Goal: Task Accomplishment & Management: Complete application form

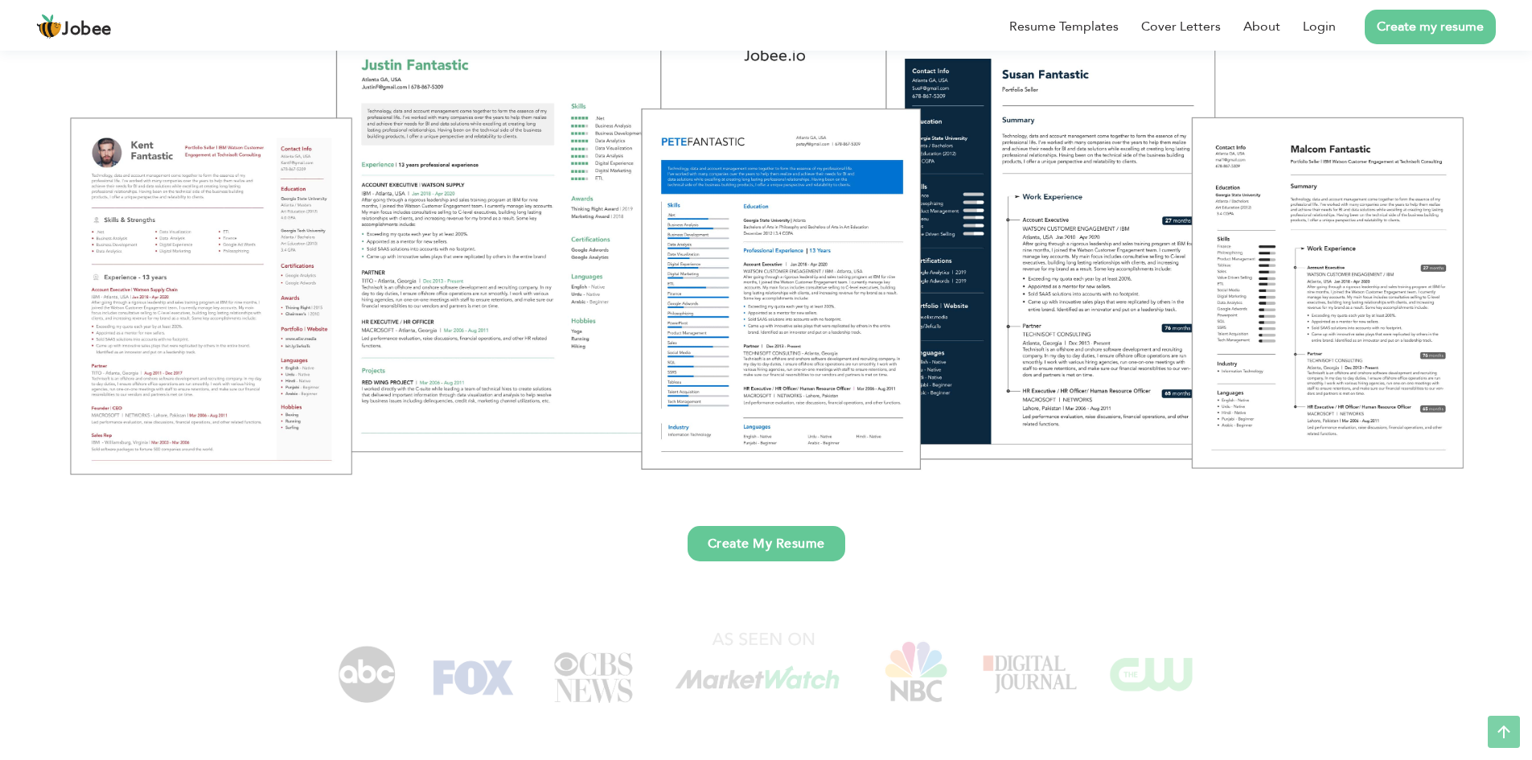
scroll to position [241, 0]
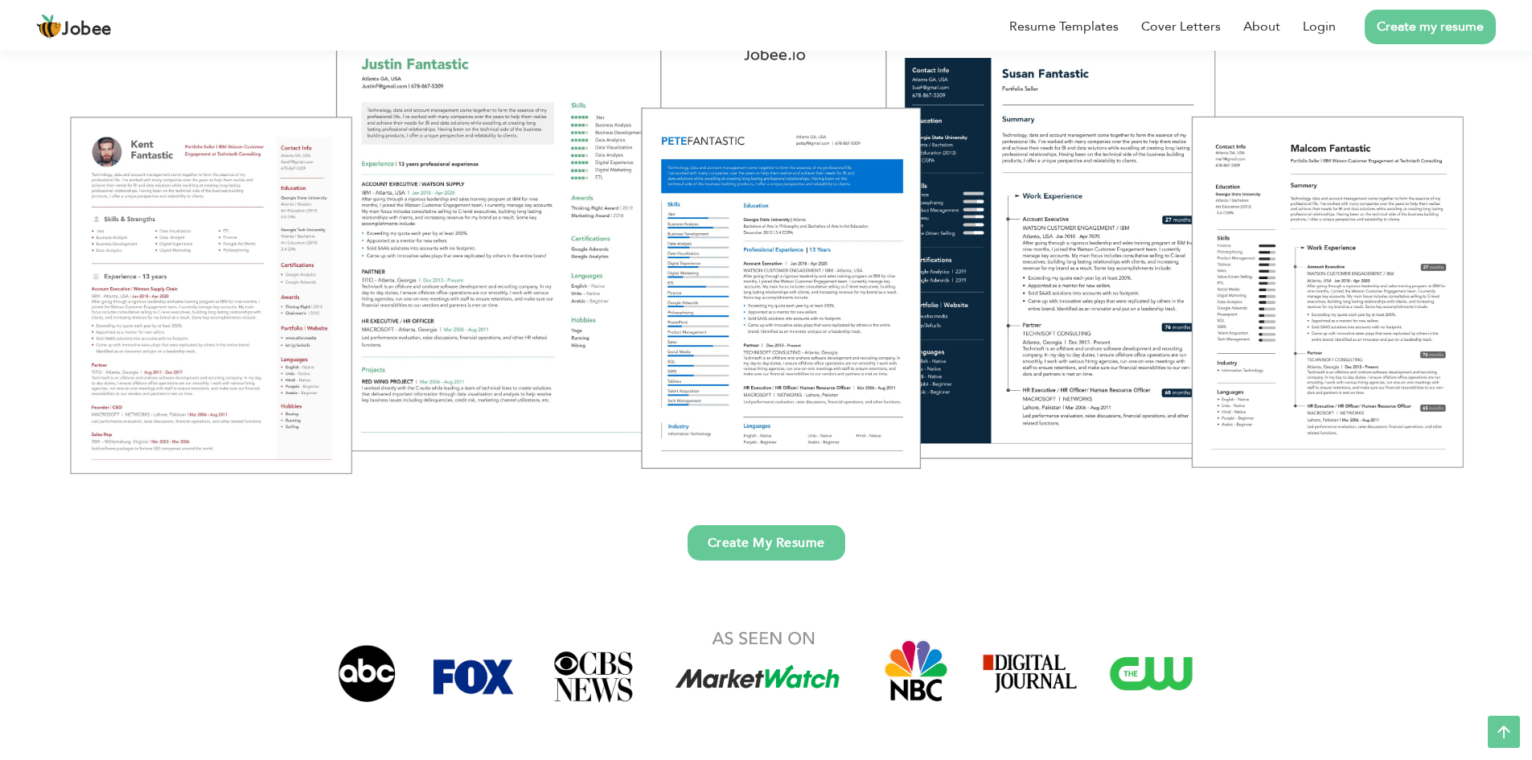
click at [1427, 31] on link "Create my resume" at bounding box center [1430, 27] width 131 height 35
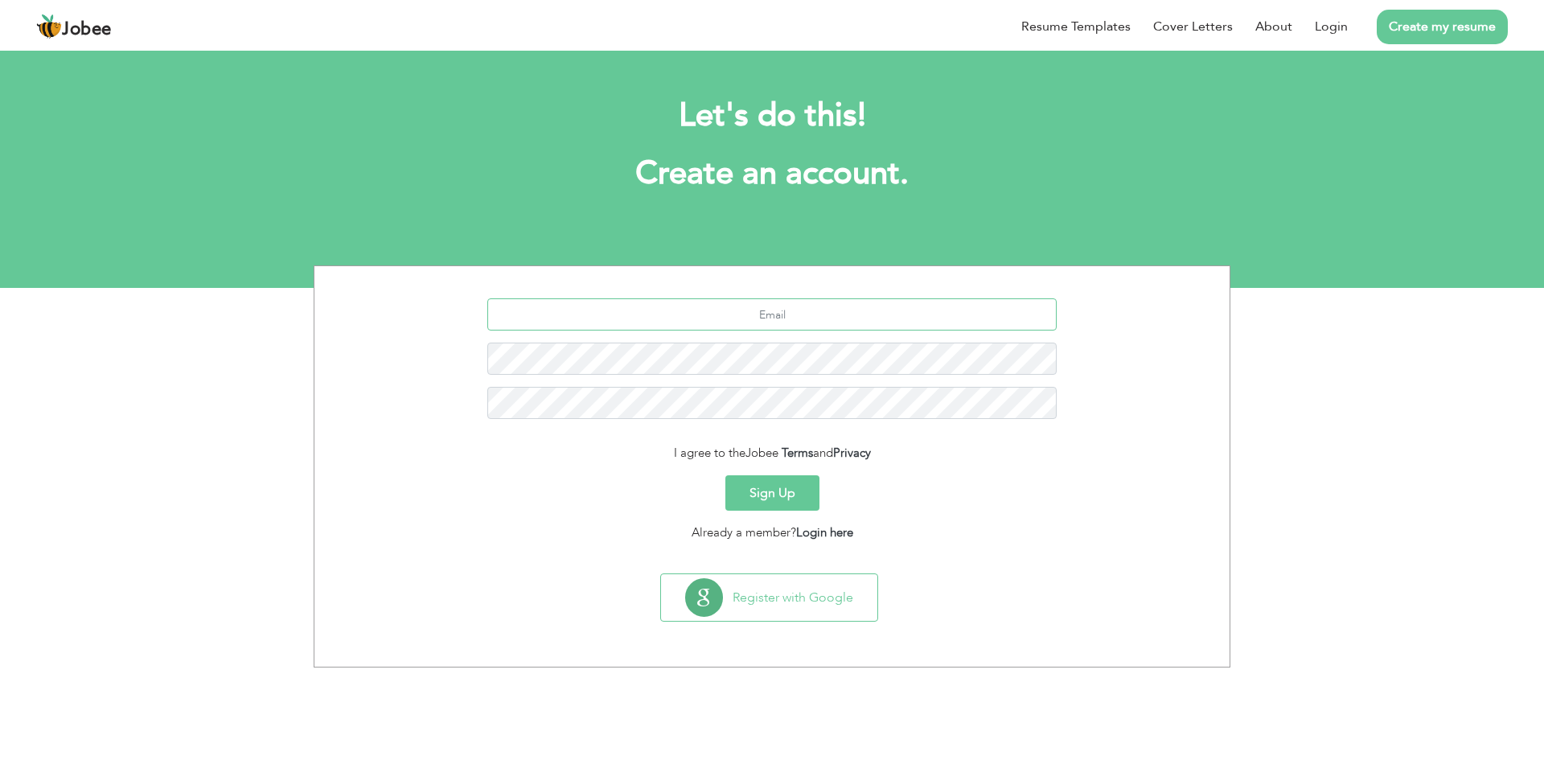
click at [770, 312] on input "text" at bounding box center [772, 314] width 570 height 32
type input "[EMAIL_ADDRESS][DOMAIN_NAME]"
click at [725, 475] on button "Sign Up" at bounding box center [772, 492] width 94 height 35
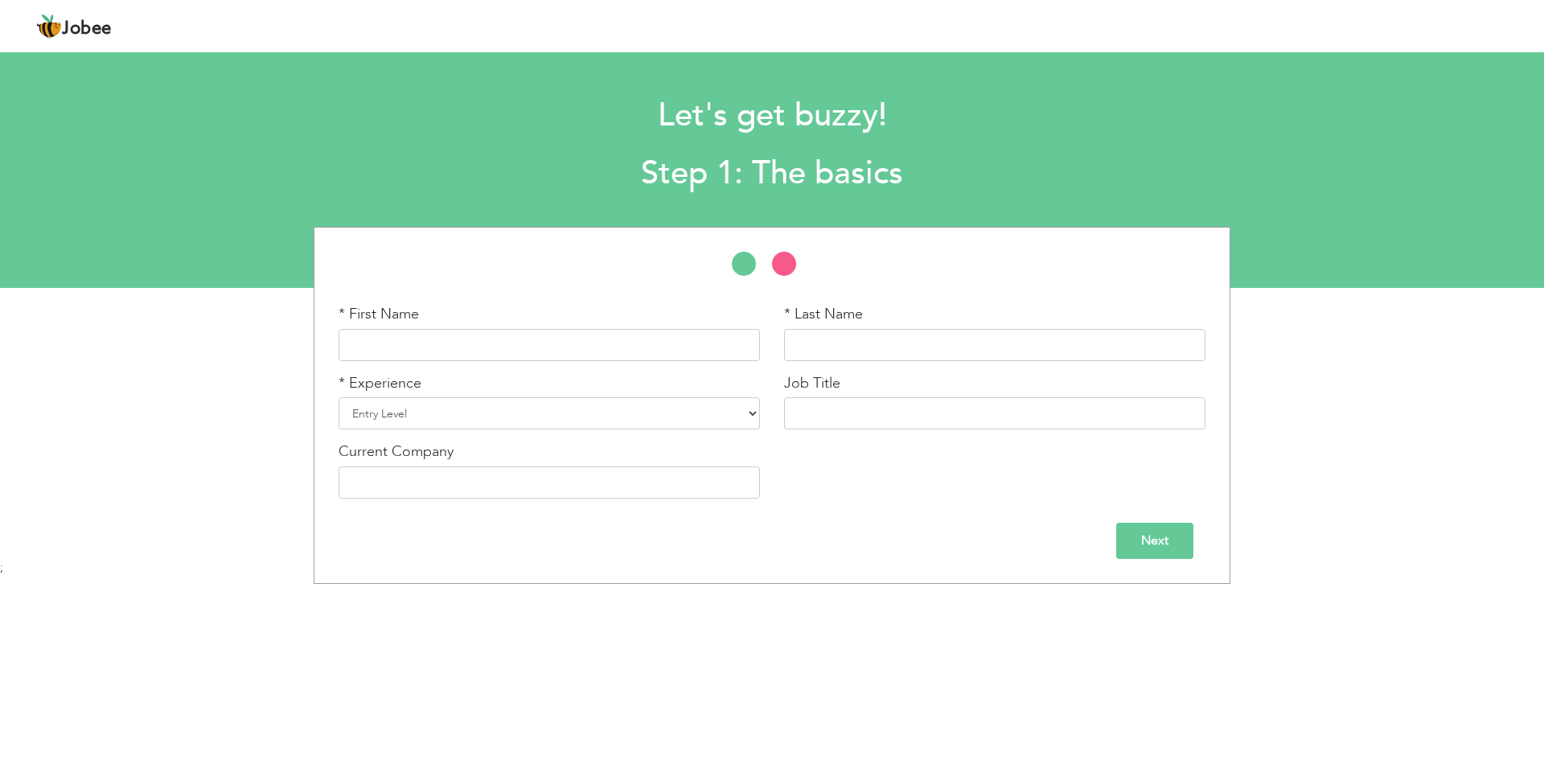
click at [600, 322] on div "* First Name" at bounding box center [549, 332] width 421 height 57
click at [593, 337] on input "text" at bounding box center [549, 345] width 421 height 32
click at [631, 332] on input "text" at bounding box center [549, 345] width 421 height 32
type input "shahid"
click at [838, 340] on input "text" at bounding box center [994, 345] width 421 height 32
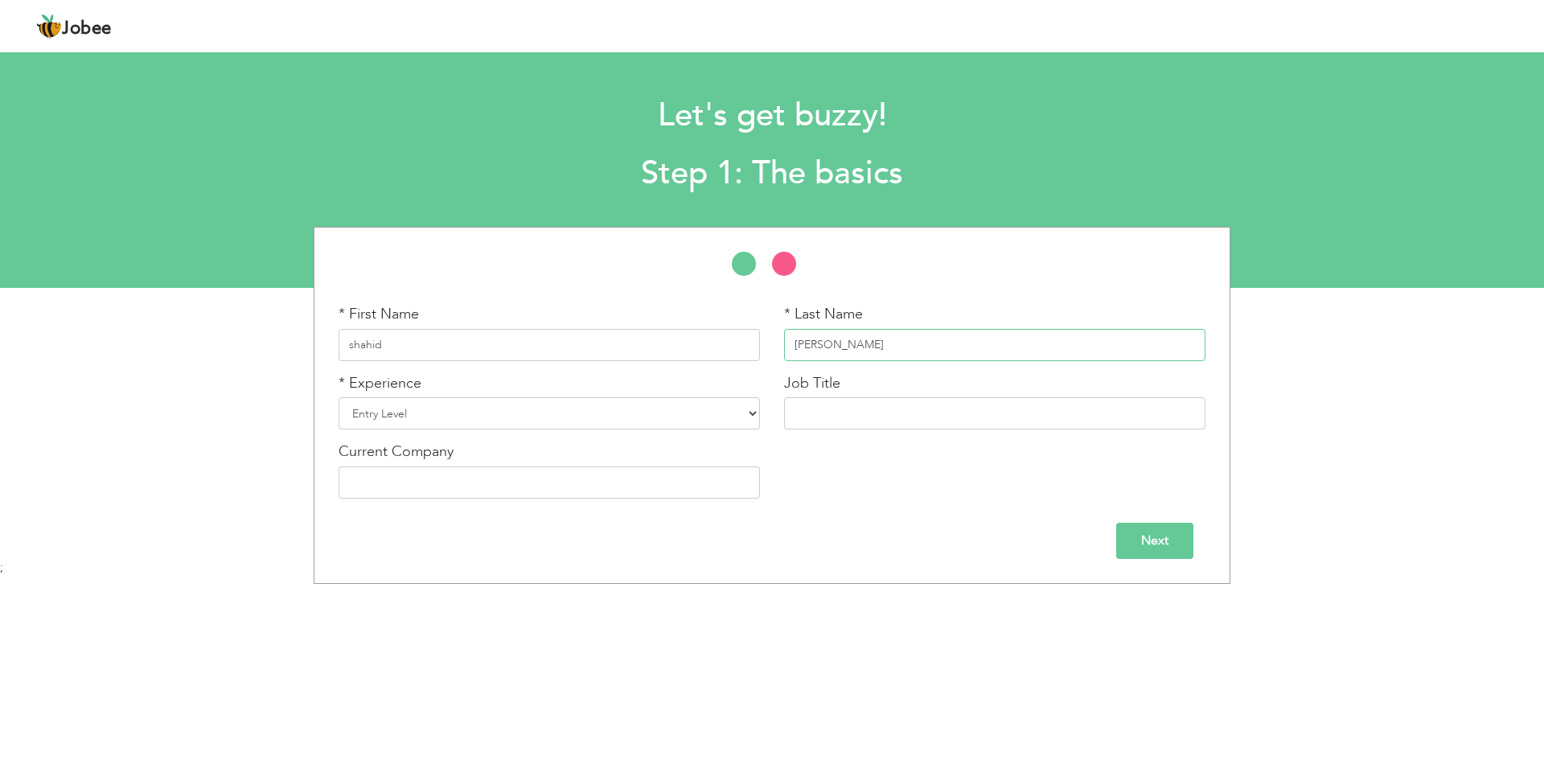
type input "[PERSON_NAME]"
click at [418, 410] on select "Entry Level Less than 1 Year 1 Year 2 Years 3 Years 4 Years 5 Years 6 Years 7 Y…" at bounding box center [549, 413] width 421 height 32
click at [421, 409] on select "Entry Level Less than 1 Year 1 Year 2 Years 3 Years 4 Years 5 Years 6 Years 7 Y…" at bounding box center [549, 413] width 421 height 32
select select "17"
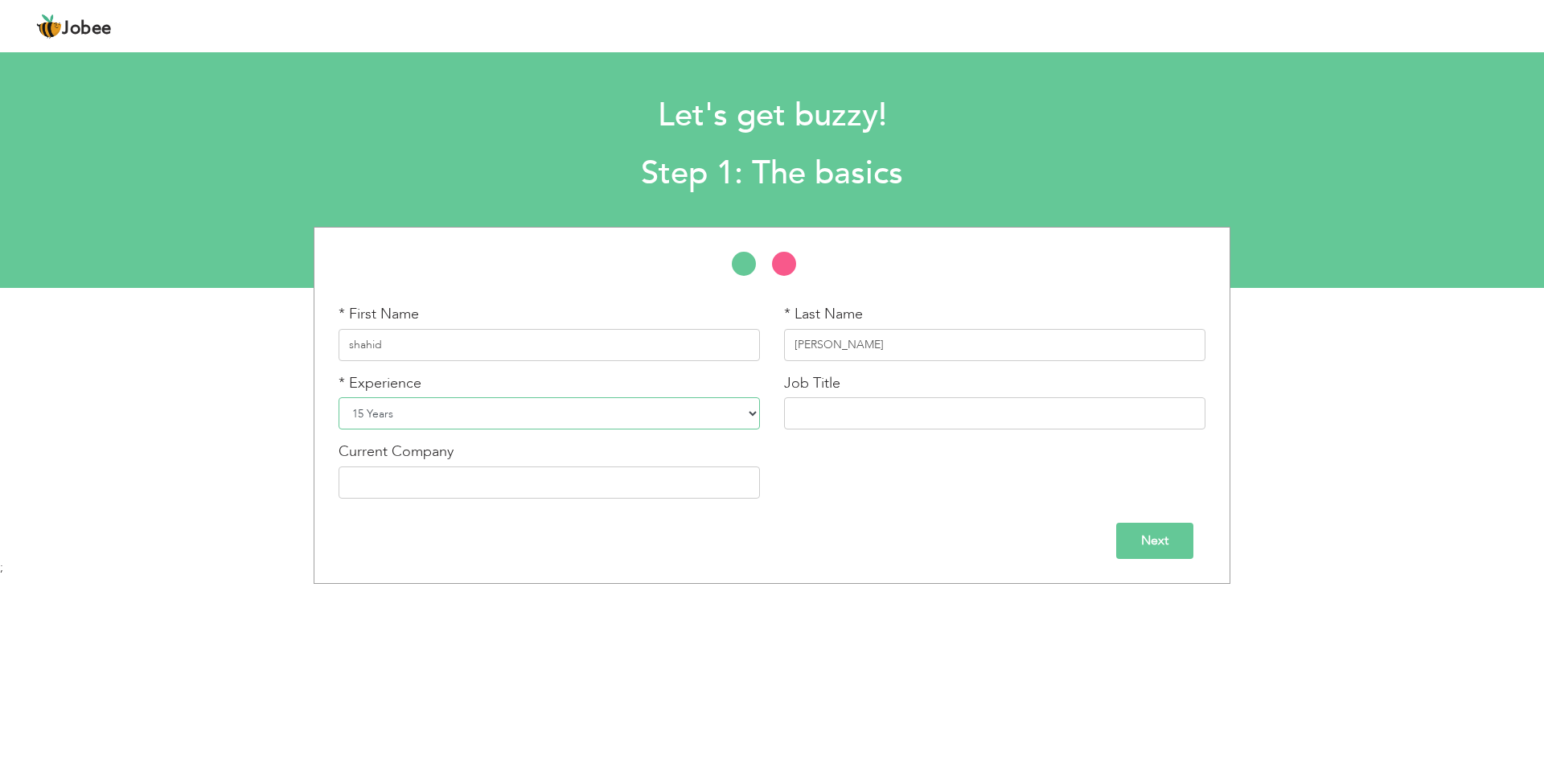
click at [339, 397] on select "Entry Level Less than 1 Year 1 Year 2 Years 3 Years 4 Years 5 Years 6 Years 7 Y…" at bounding box center [549, 413] width 421 height 32
click at [801, 409] on input "text" at bounding box center [994, 413] width 421 height 32
click at [804, 417] on input "UIUx" at bounding box center [994, 413] width 421 height 32
click at [849, 413] on input "UI Ux" at bounding box center [994, 413] width 421 height 32
type input "UI Ux Lesd"
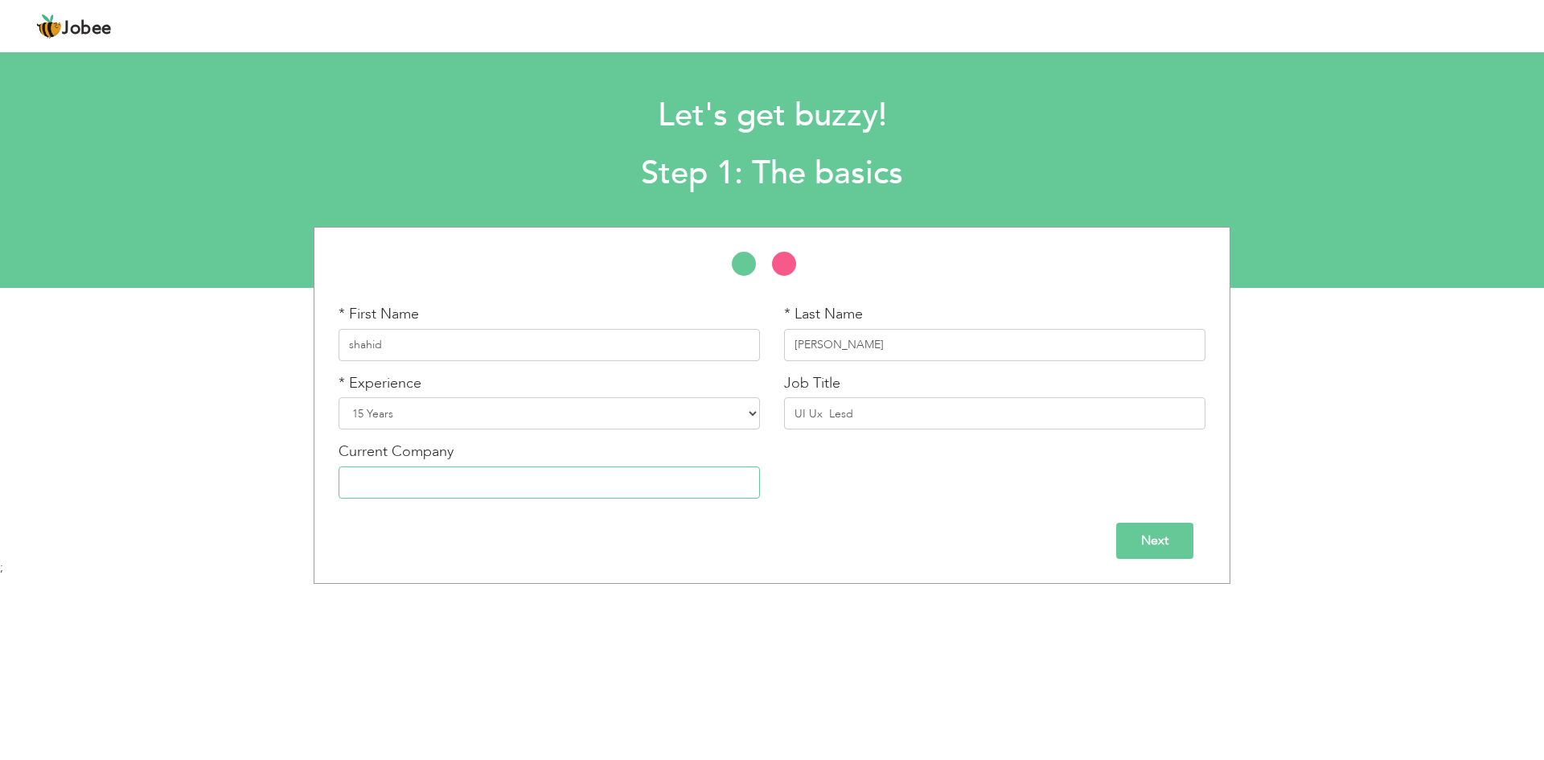
click at [611, 490] on input "text" at bounding box center [549, 482] width 421 height 32
click at [372, 485] on input "Carecloud" at bounding box center [549, 482] width 421 height 32
type input "CareCloud"
click at [1159, 549] on input "Next" at bounding box center [1154, 541] width 77 height 36
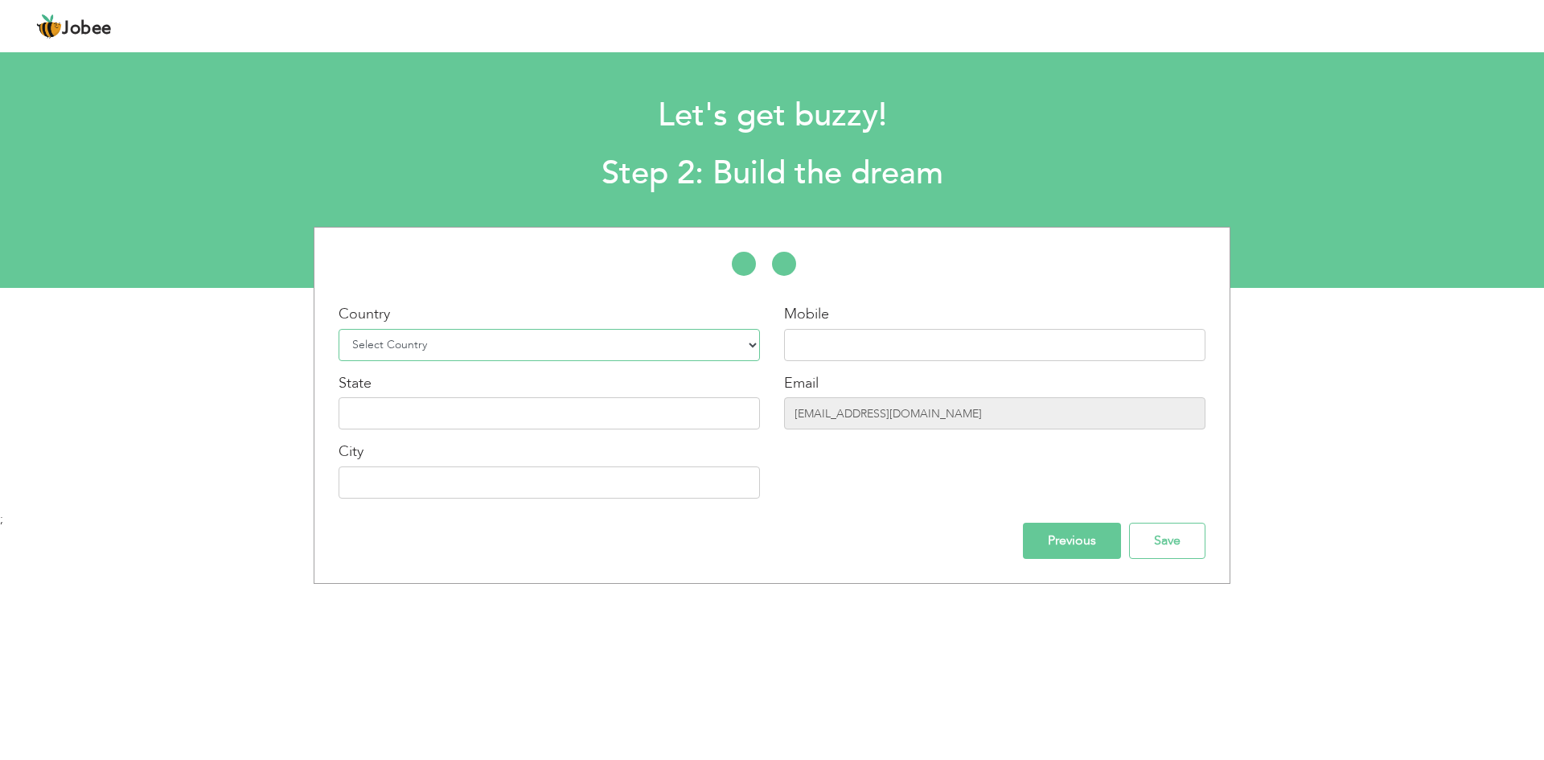
click at [598, 335] on select "Select Country Afghanistan Albania Algeria American Samoa Andorra Angola Anguil…" at bounding box center [549, 345] width 421 height 32
select select "166"
click at [339, 329] on select "Select Country Afghanistan Albania Algeria American Samoa Andorra Angola Anguil…" at bounding box center [549, 345] width 421 height 32
click at [813, 336] on input "text" at bounding box center [994, 345] width 421 height 32
click at [520, 407] on input "text" at bounding box center [549, 413] width 421 height 32
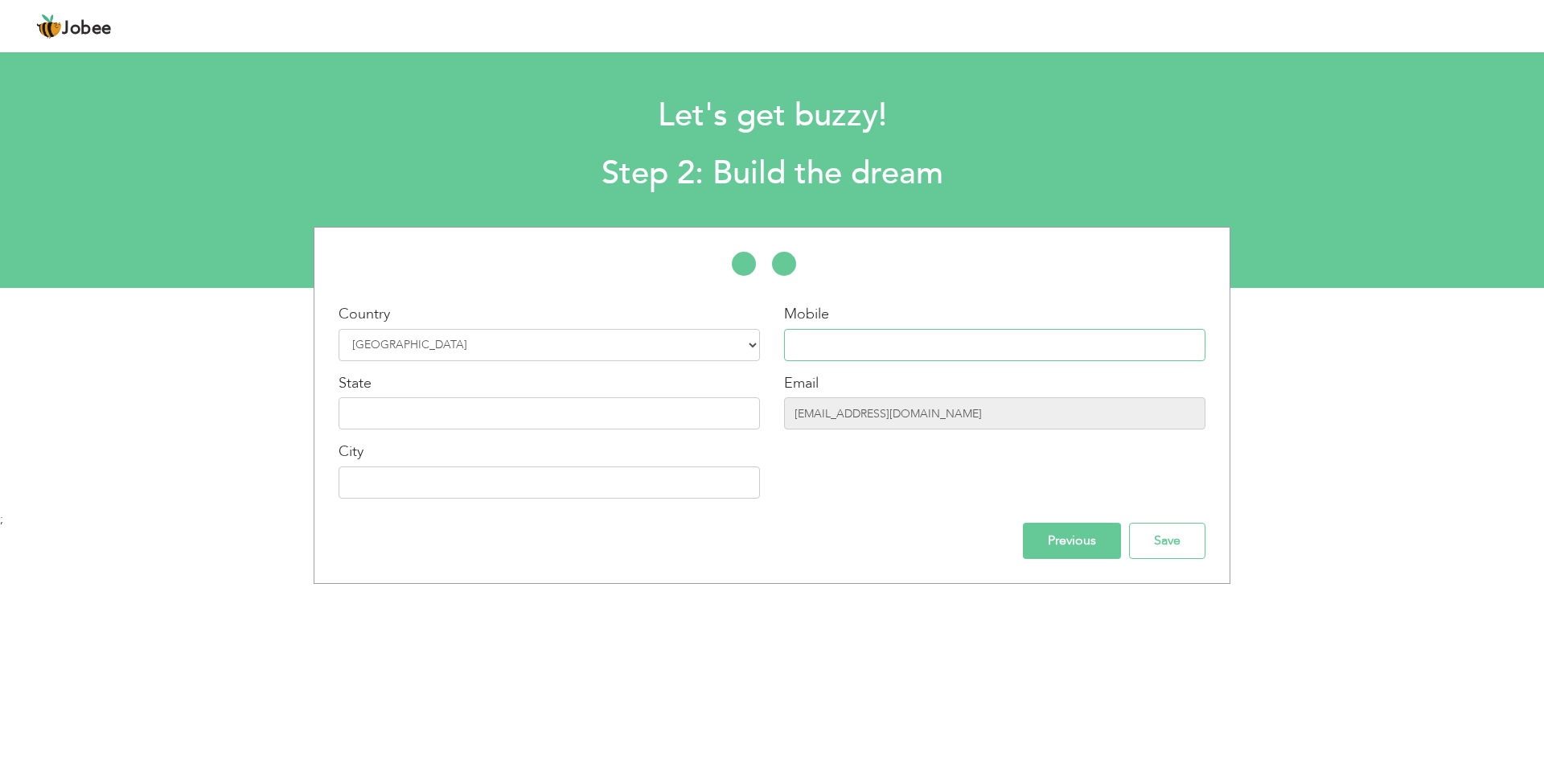
click at [897, 352] on input "text" at bounding box center [994, 345] width 421 height 32
type input "03219517689"
click at [495, 430] on div "Country Select Country Afghanistan Albania Algeria American Samoa Andorra Angol…" at bounding box center [550, 407] width 446 height 207
click at [502, 421] on input "text" at bounding box center [549, 413] width 421 height 32
type input "Pujab"
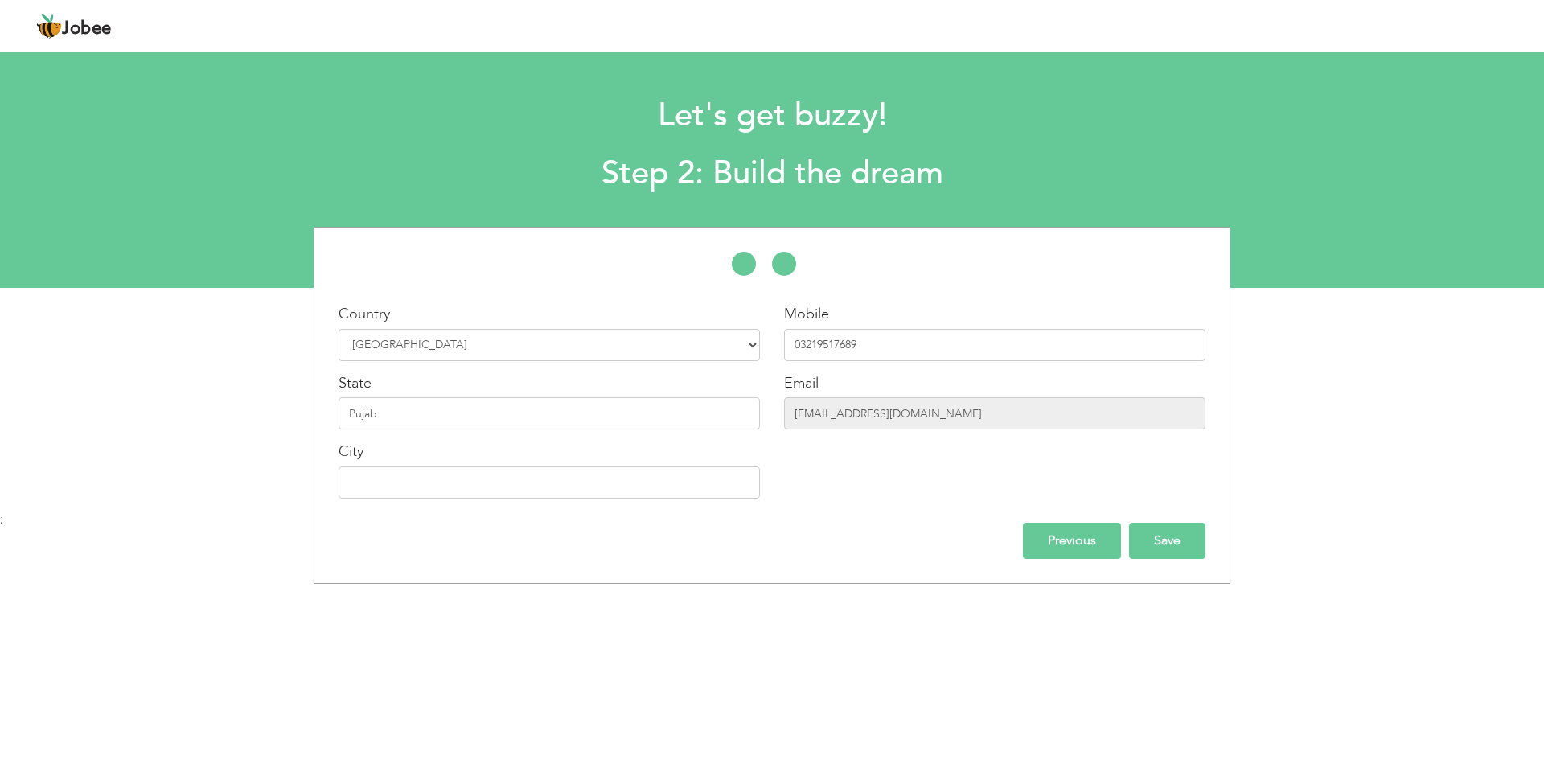
click at [1154, 539] on input "Save" at bounding box center [1167, 541] width 76 height 36
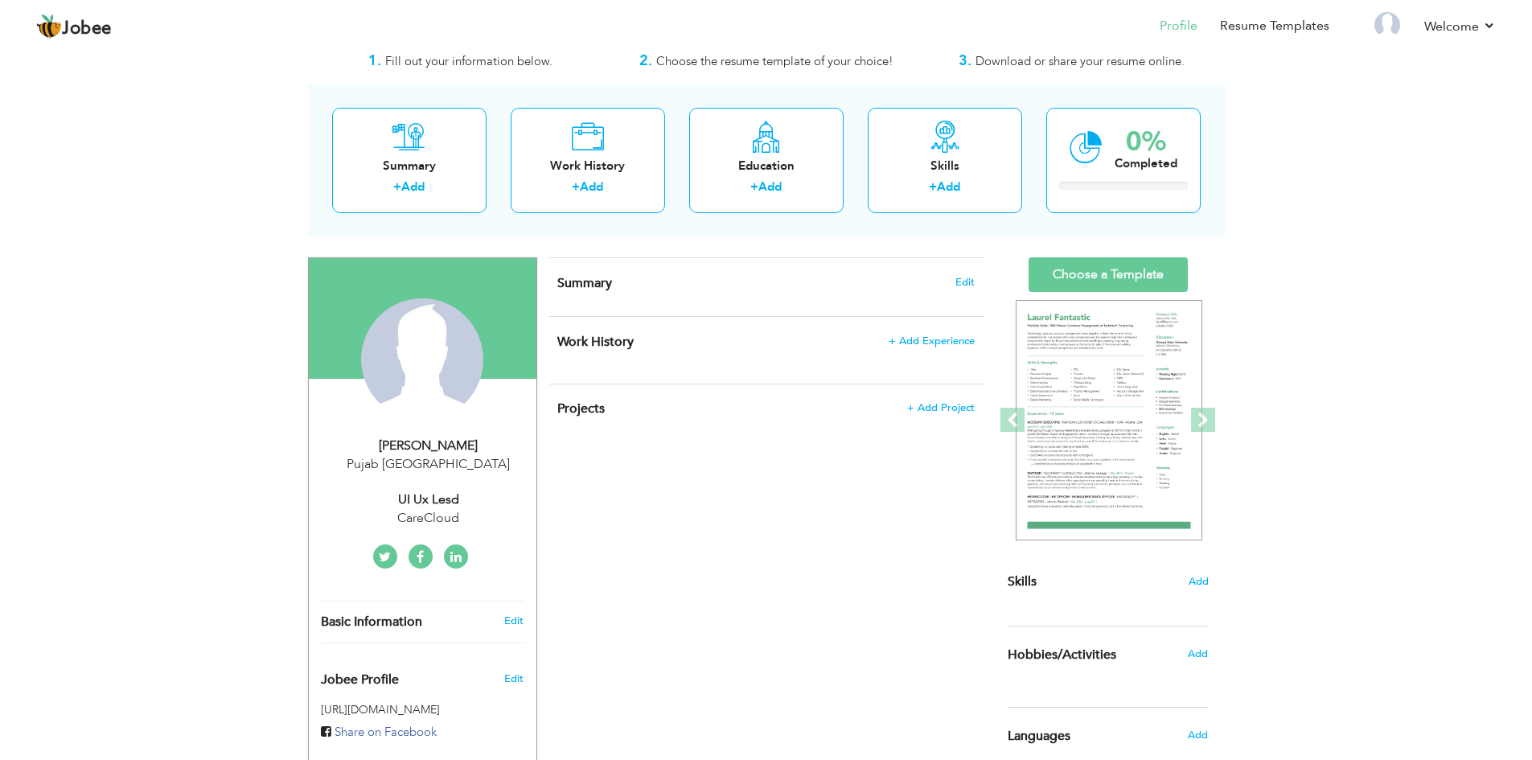
scroll to position [80, 0]
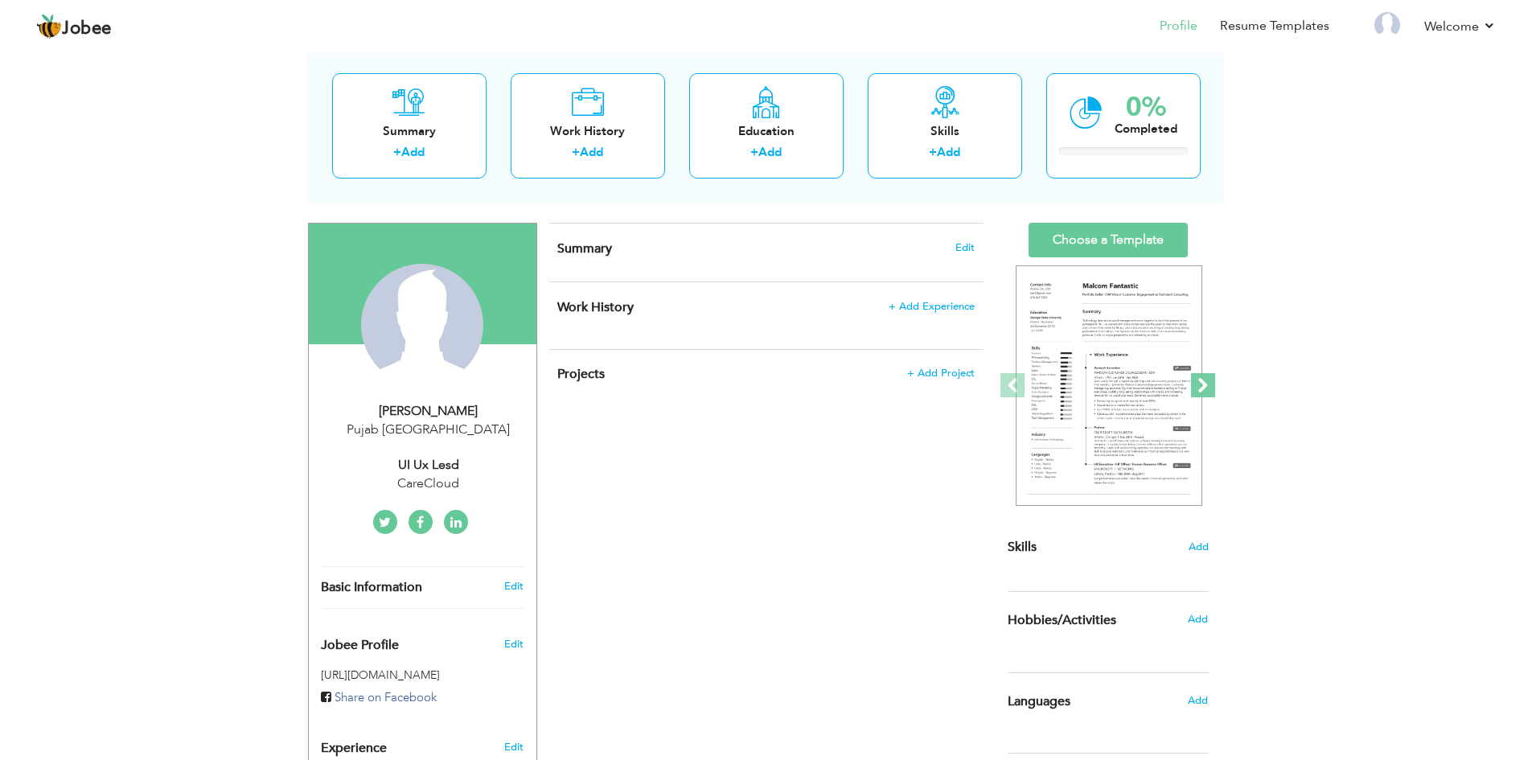
click at [1210, 381] on span at bounding box center [1203, 385] width 24 height 24
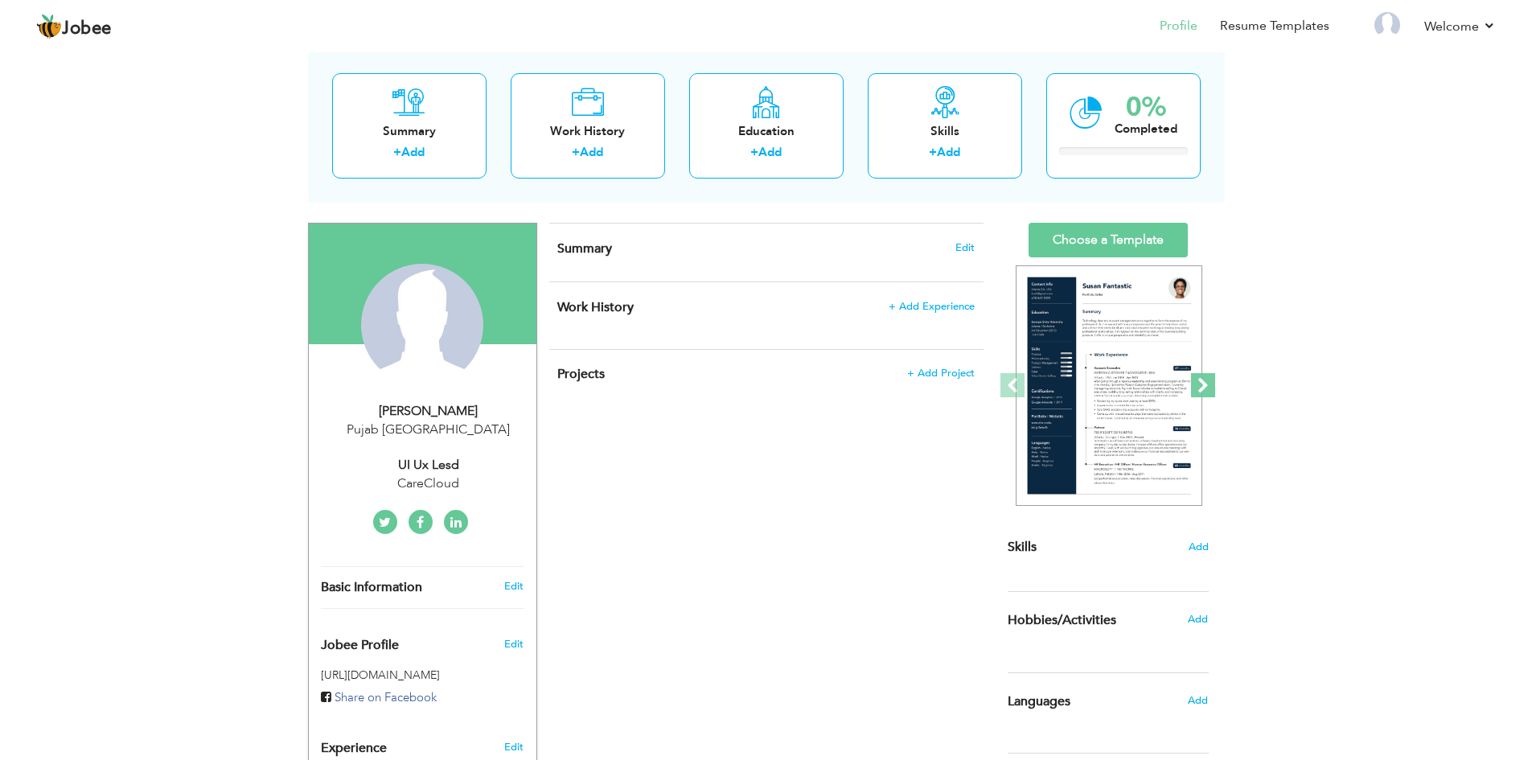
click at [1210, 382] on span at bounding box center [1203, 385] width 24 height 24
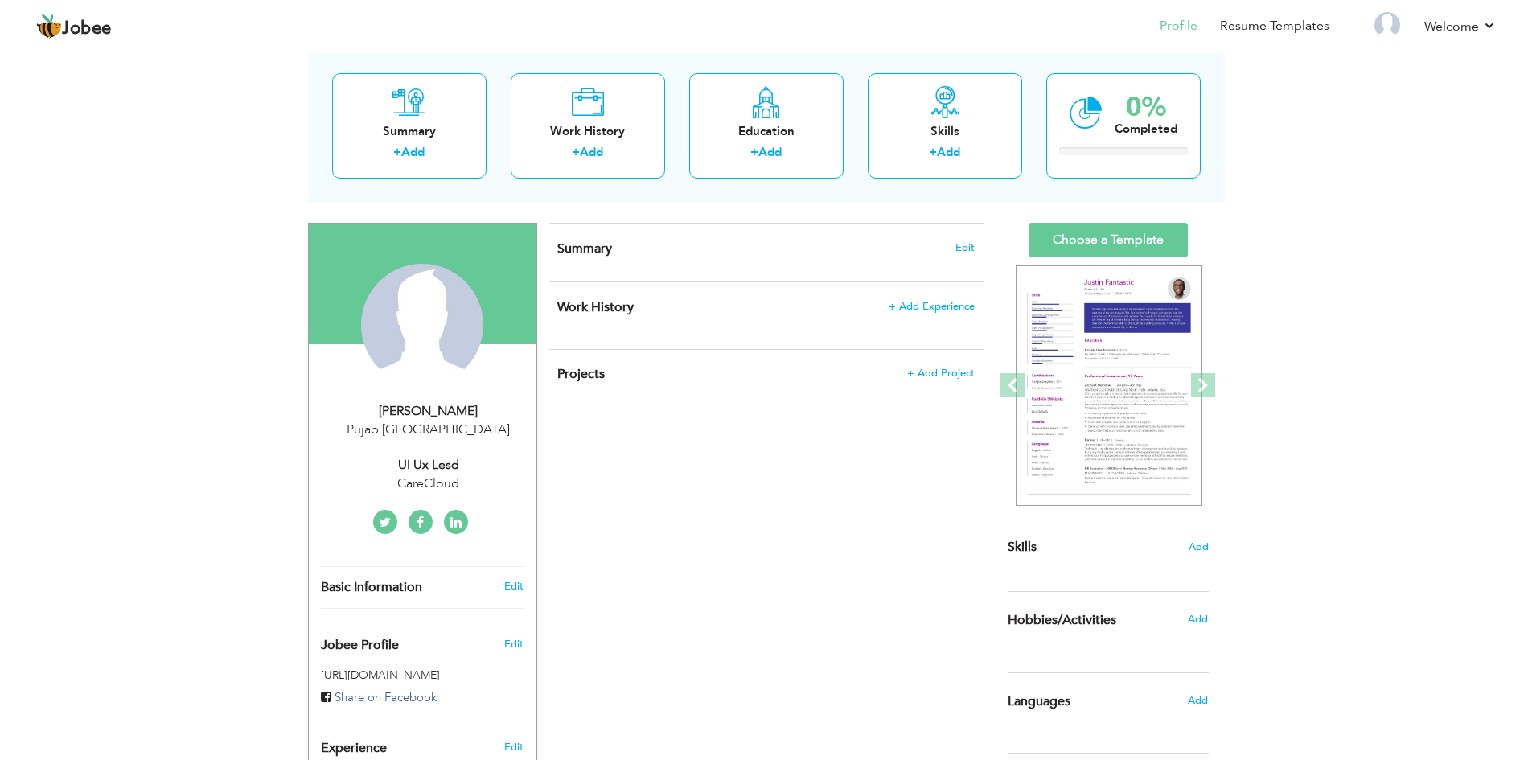
click at [1275, 376] on div "View Resume Export PDF Profile Summary Public Link Experience Education Awards …" at bounding box center [766, 512] width 1532 height 1088
click at [457, 153] on div "+ Add" at bounding box center [409, 154] width 129 height 21
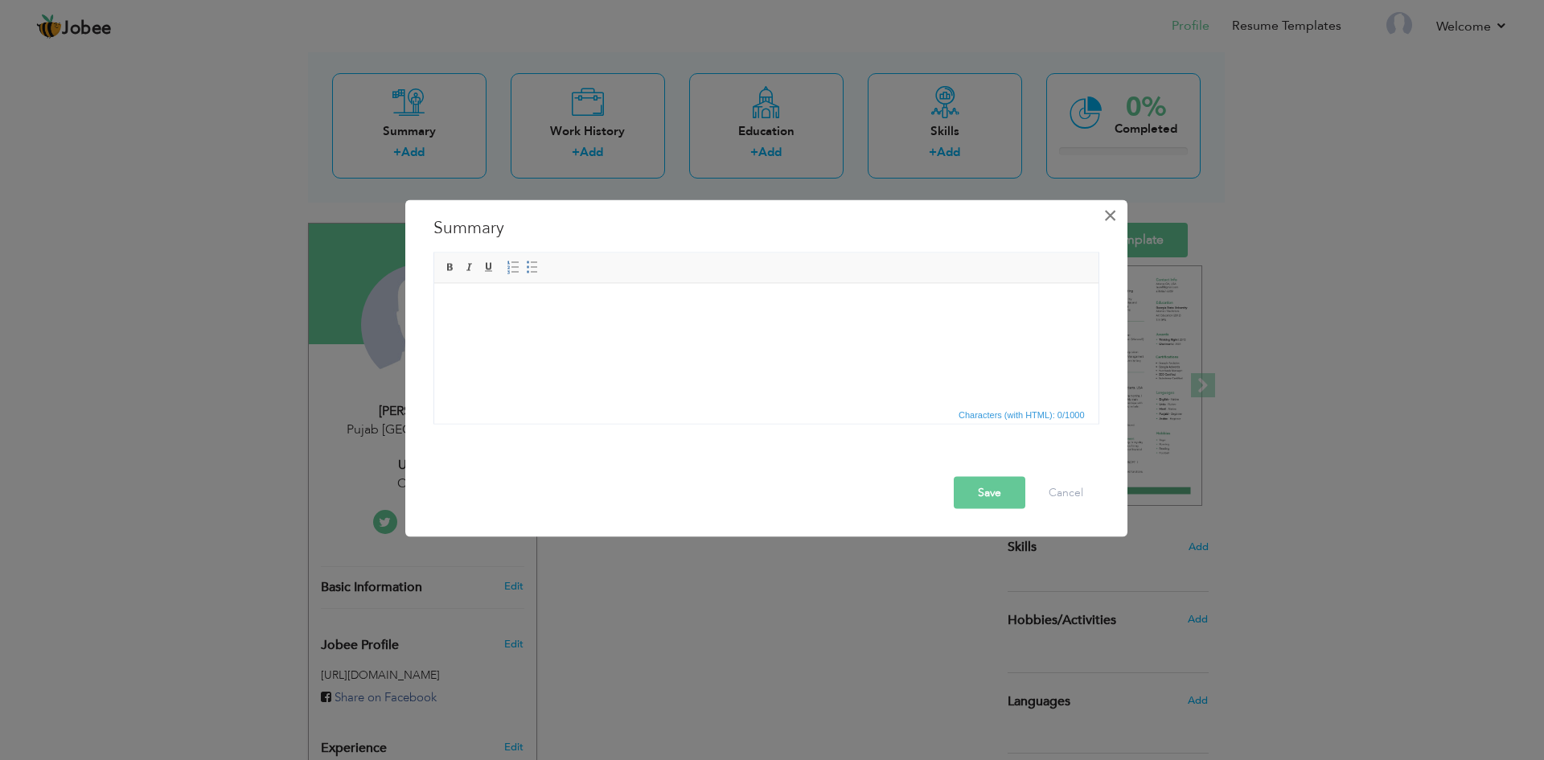
click at [1109, 213] on span "×" at bounding box center [1110, 214] width 14 height 29
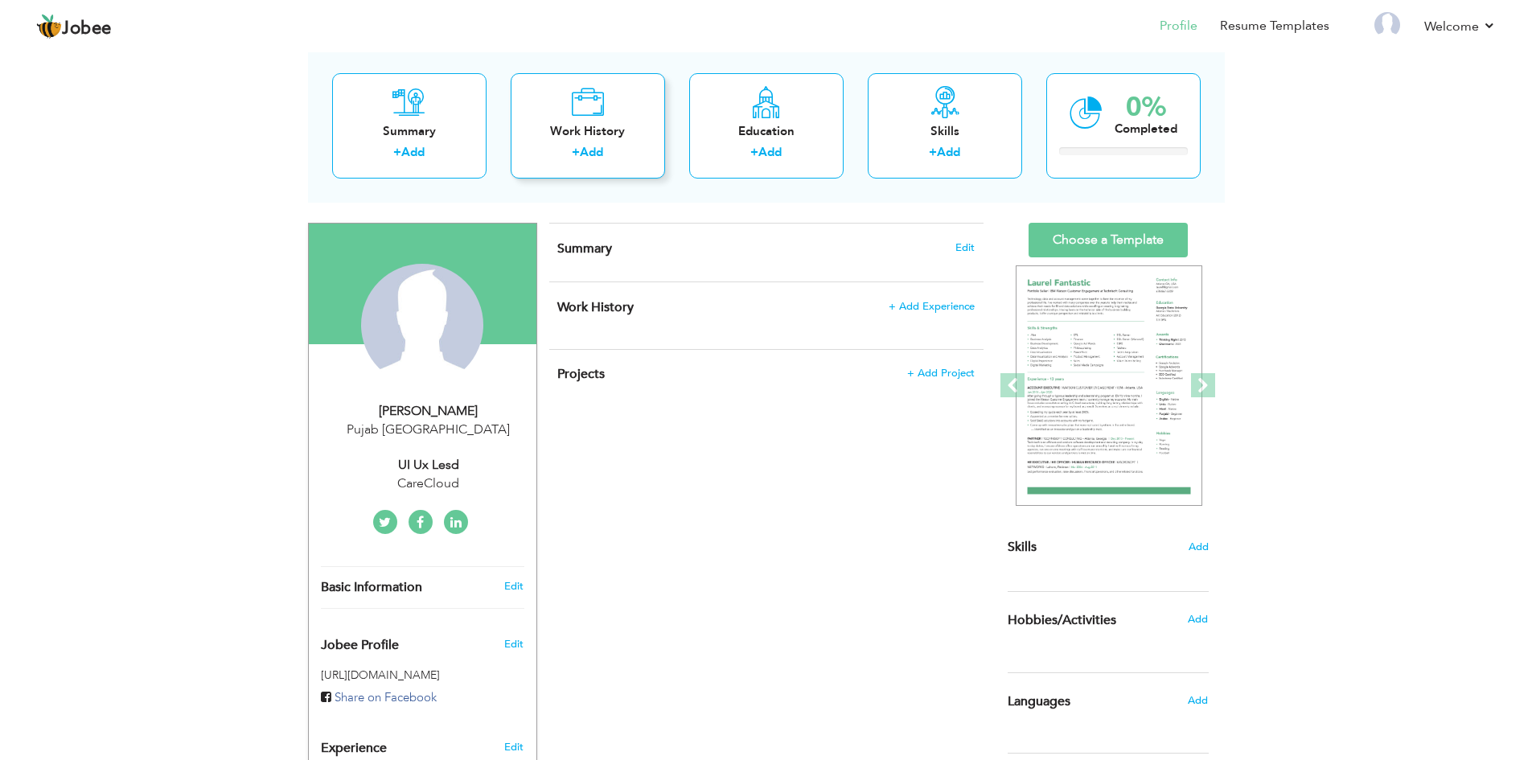
click at [544, 104] on div "Work History + Add" at bounding box center [588, 125] width 154 height 105
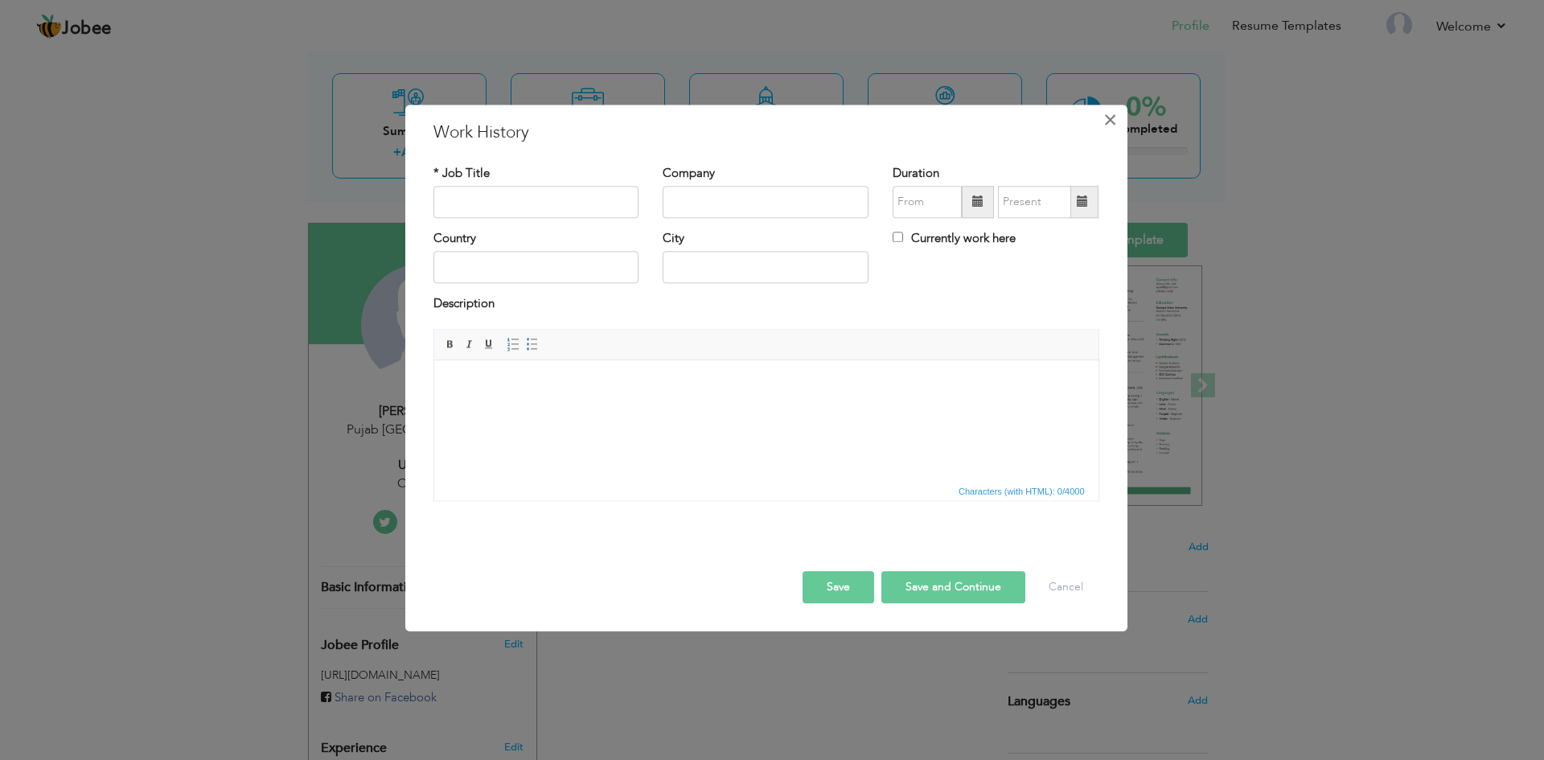
click at [1112, 127] on span "×" at bounding box center [1110, 119] width 14 height 29
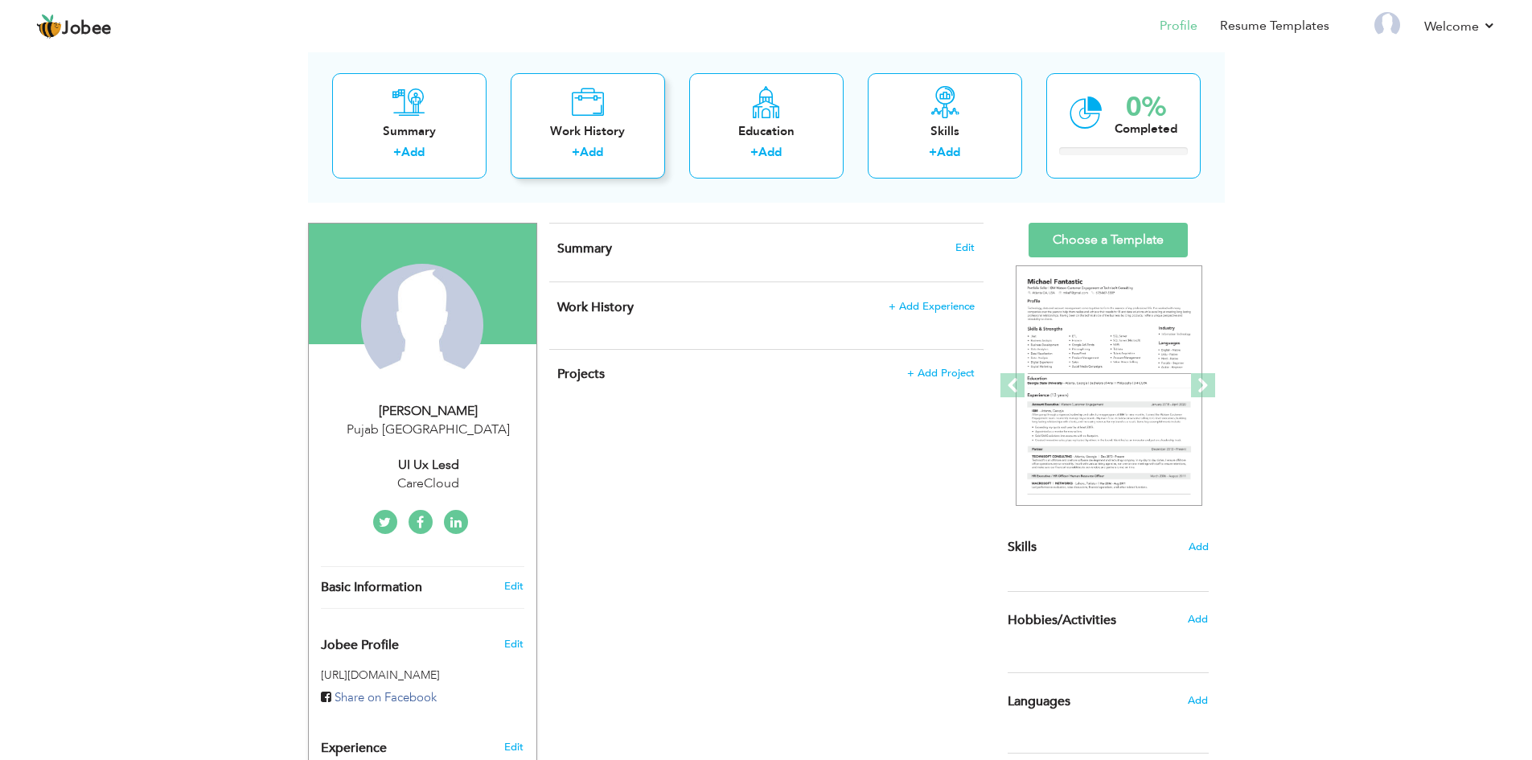
click at [657, 133] on div "Work History + Add" at bounding box center [588, 125] width 154 height 105
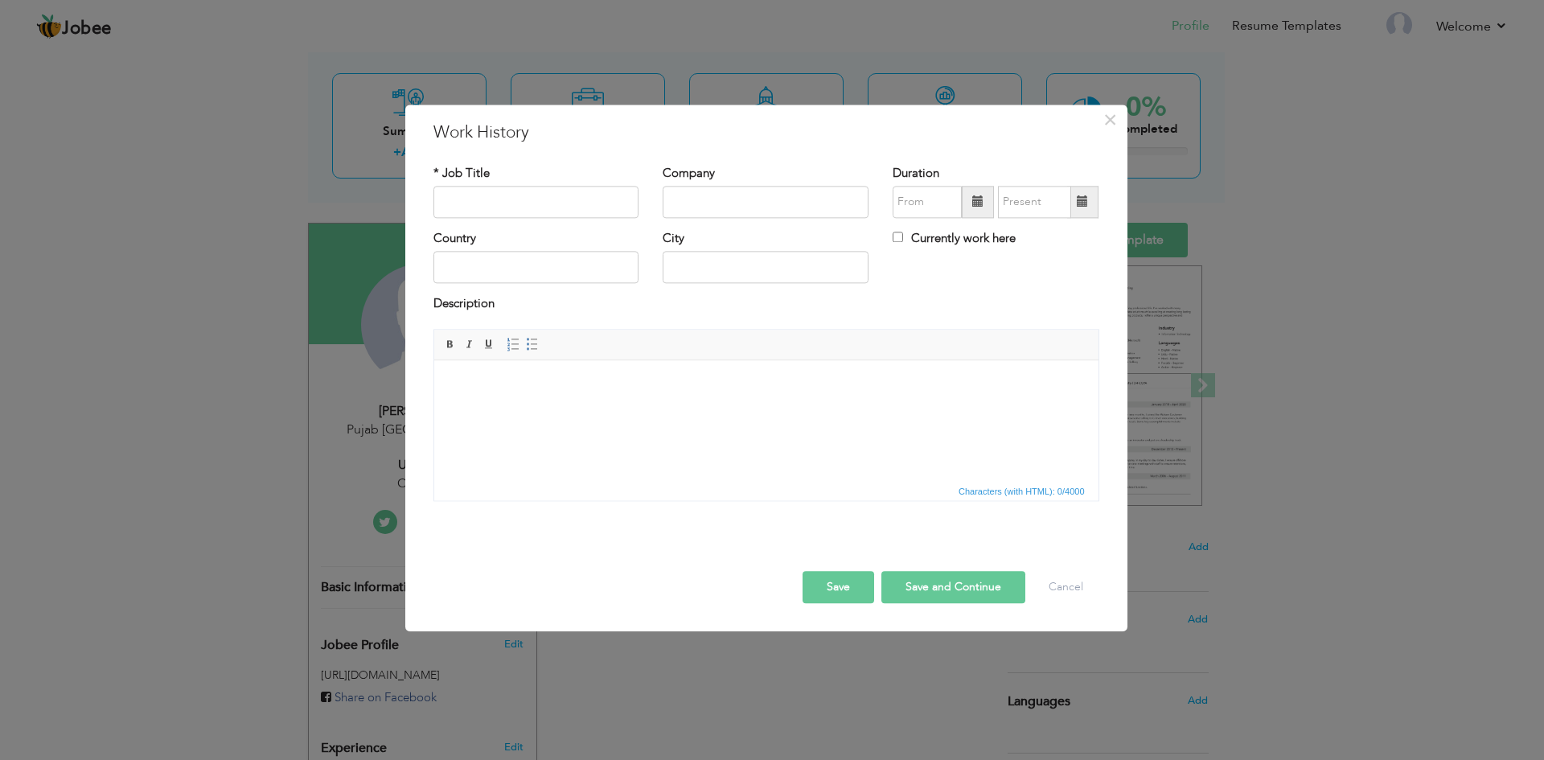
click at [532, 409] on html at bounding box center [766, 384] width 664 height 49
click at [1108, 126] on span "×" at bounding box center [1110, 119] width 14 height 29
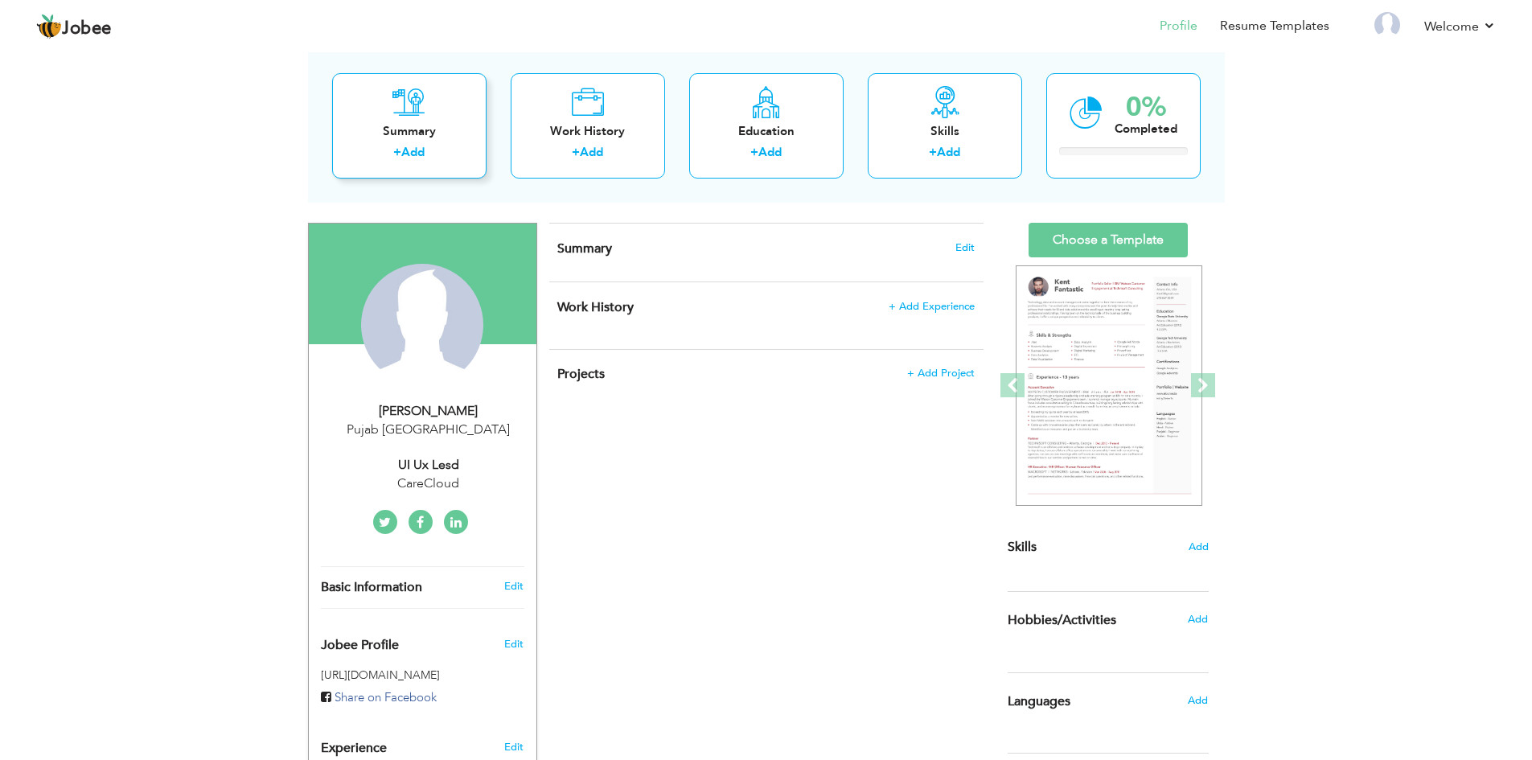
click at [454, 101] on div "Summary + Add" at bounding box center [409, 125] width 154 height 105
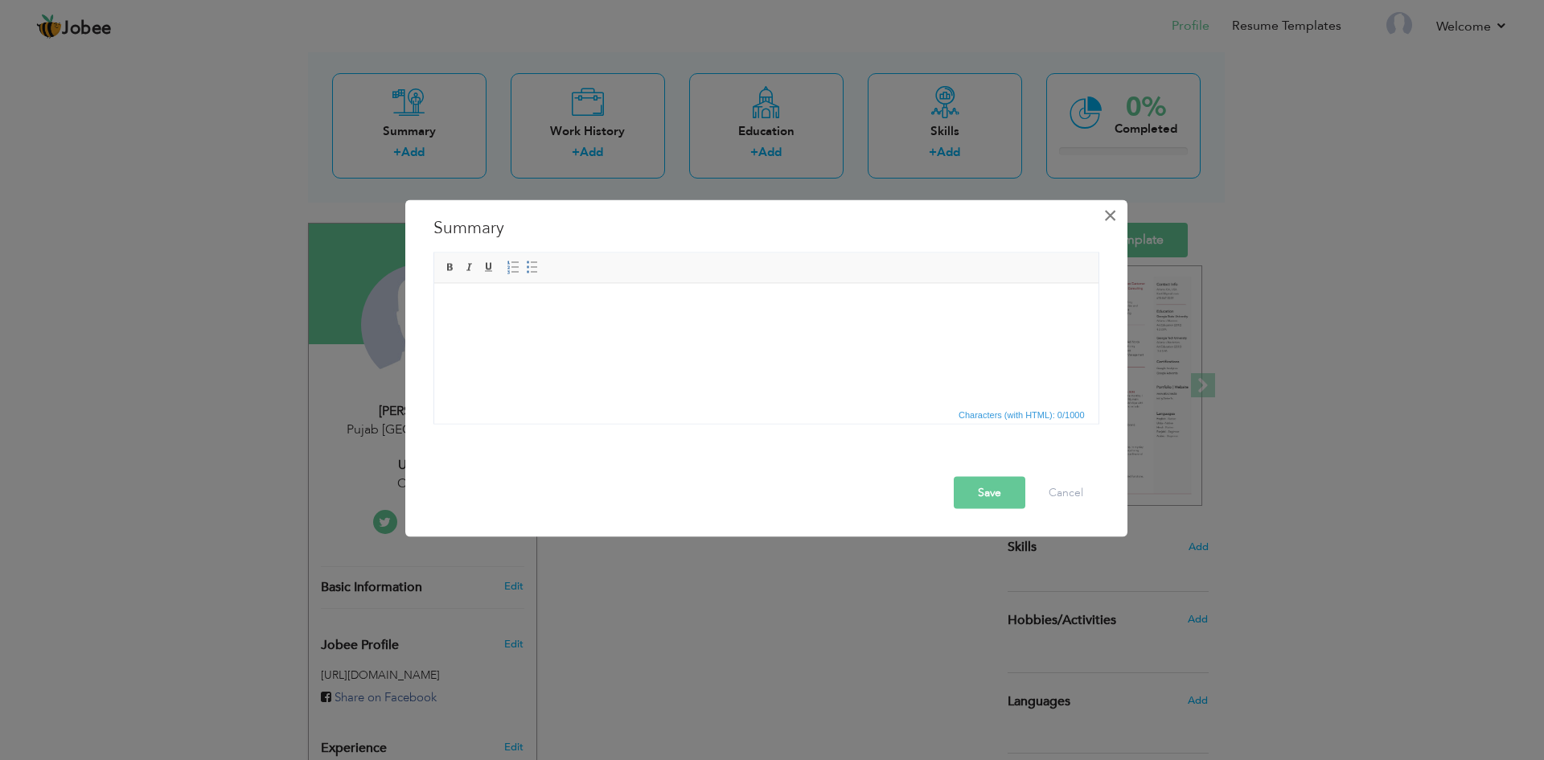
click at [1111, 211] on span "×" at bounding box center [1110, 214] width 14 height 29
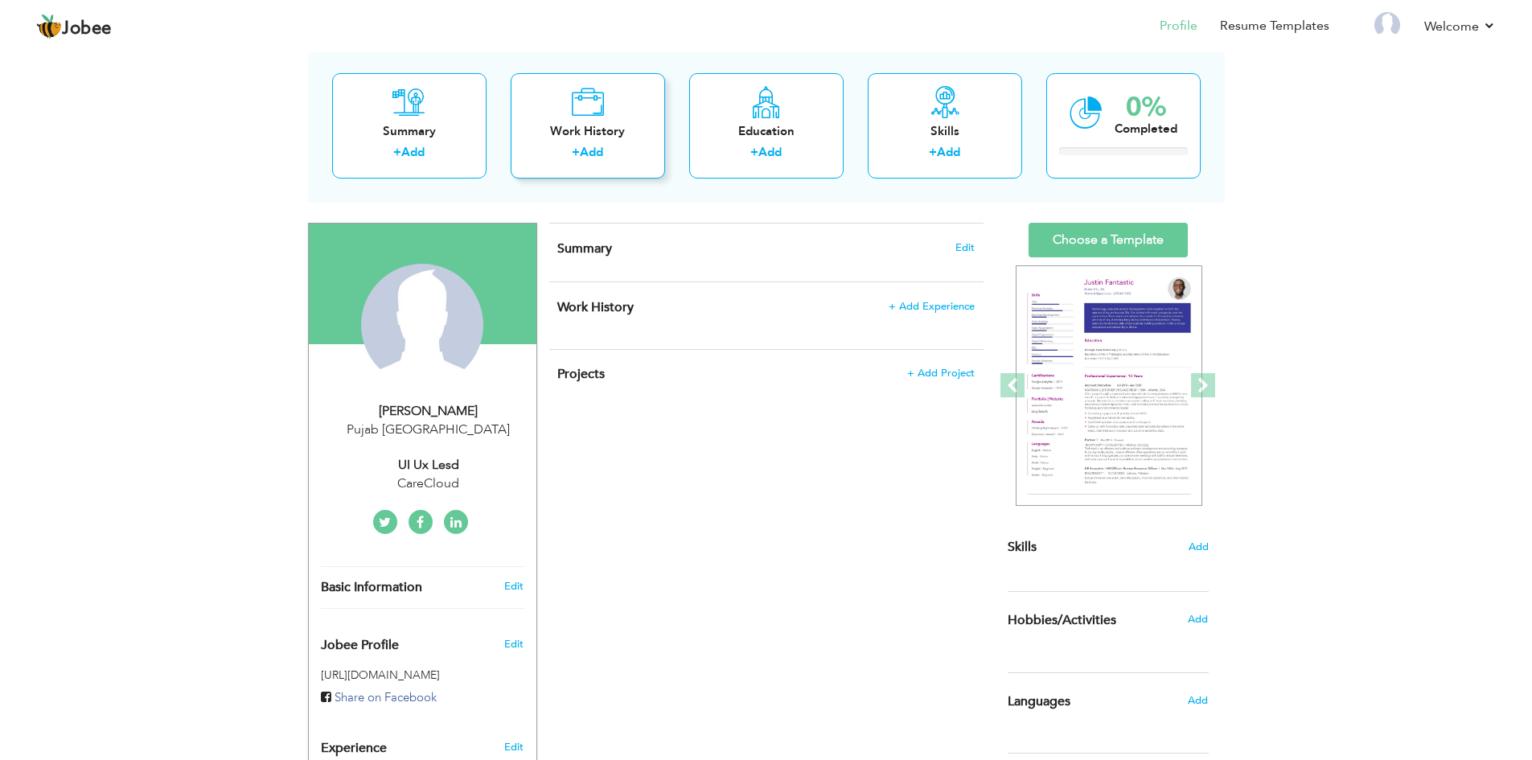
click at [537, 91] on div "Work History + Add" at bounding box center [588, 125] width 154 height 105
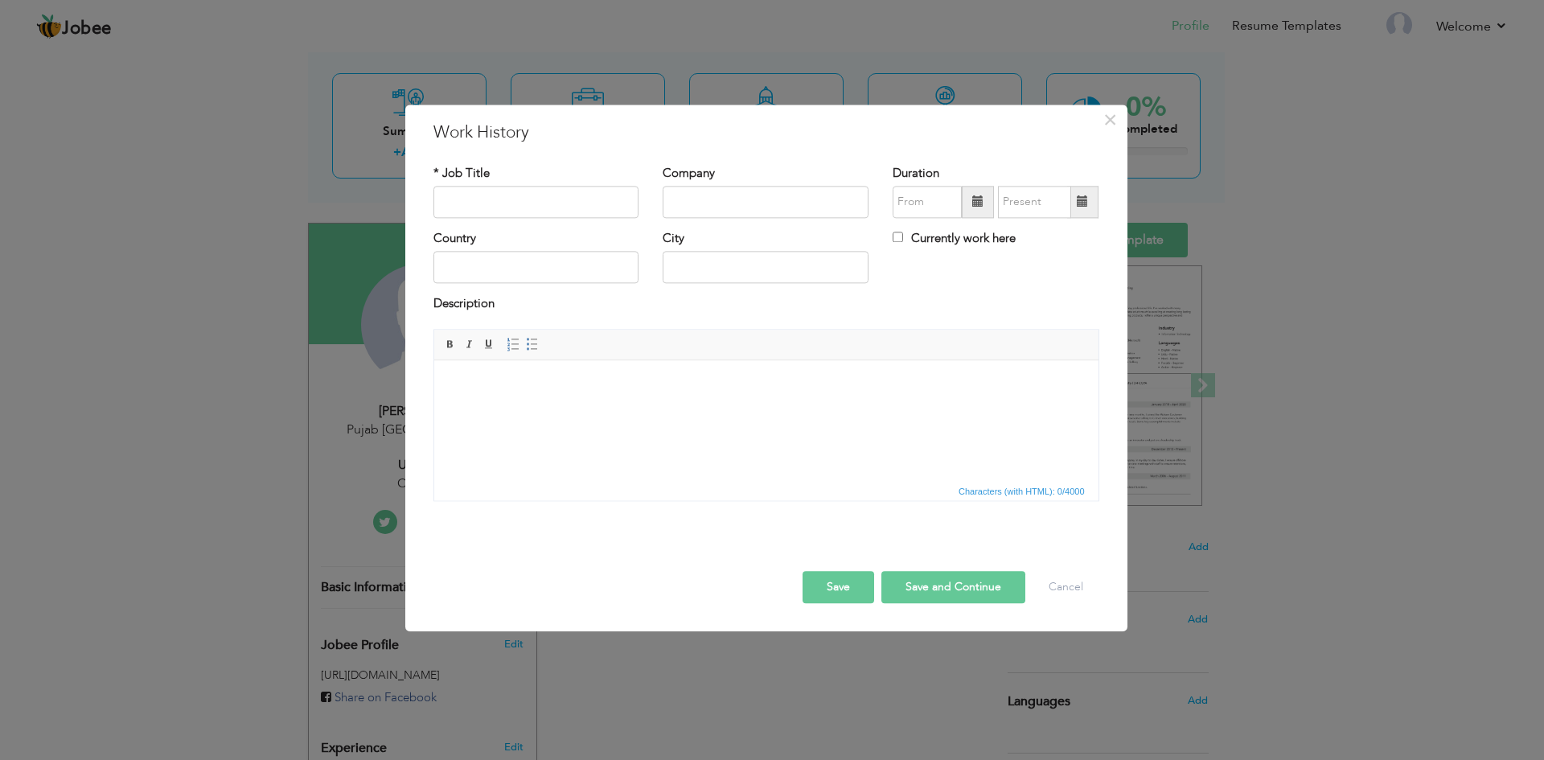
click at [848, 581] on button "Save" at bounding box center [839, 587] width 72 height 32
click at [509, 196] on input "text" at bounding box center [537, 202] width 206 height 32
click at [908, 241] on label "Currently work here" at bounding box center [954, 238] width 123 height 17
click at [903, 241] on input "Currently work here" at bounding box center [898, 237] width 10 height 10
click at [898, 237] on input "Currently work here" at bounding box center [898, 237] width 10 height 10
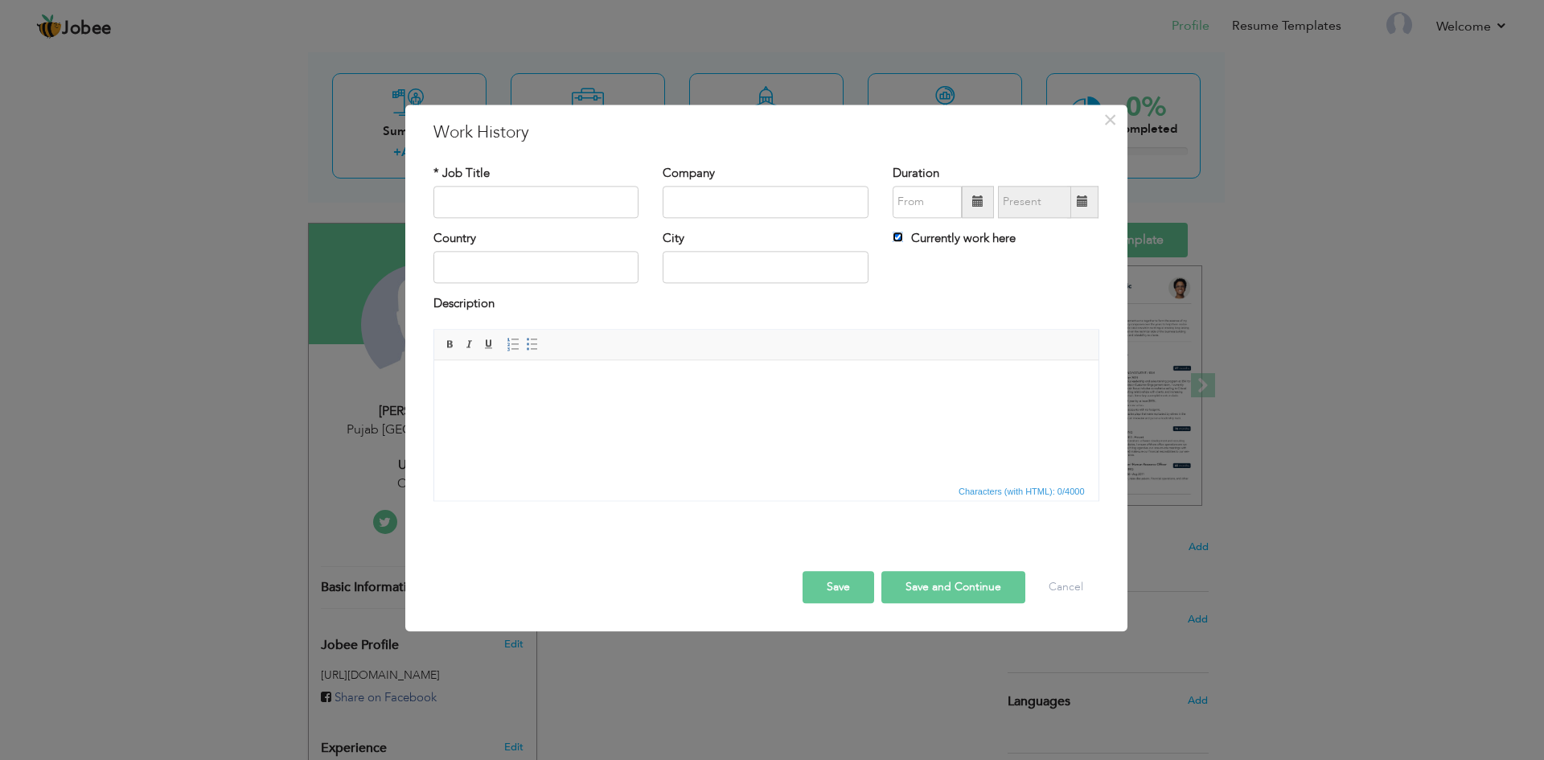
checkbox input "false"
click at [976, 590] on button "Save and Continue" at bounding box center [953, 587] width 144 height 32
click at [524, 187] on input "text" at bounding box center [537, 202] width 206 height 32
type input "Sr. Graphics Designer"
type input "[MEDICAL_DATA]"
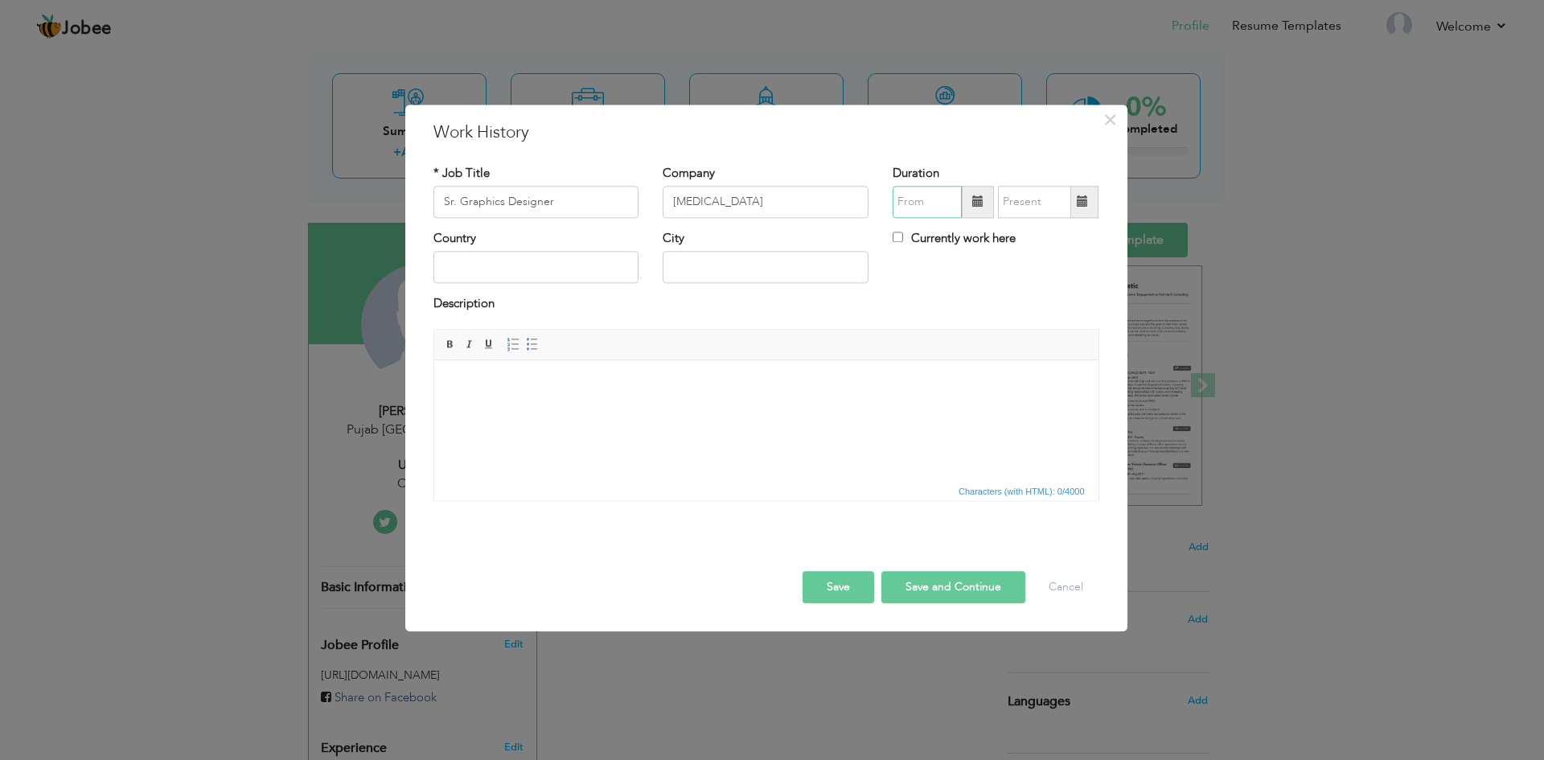
type input "08/2025"
click at [906, 236] on span at bounding box center [906, 233] width 11 height 11
click at [926, 310] on span "2014" at bounding box center [931, 321] width 43 height 43
click at [1046, 196] on input "08/2025" at bounding box center [1034, 202] width 73 height 32
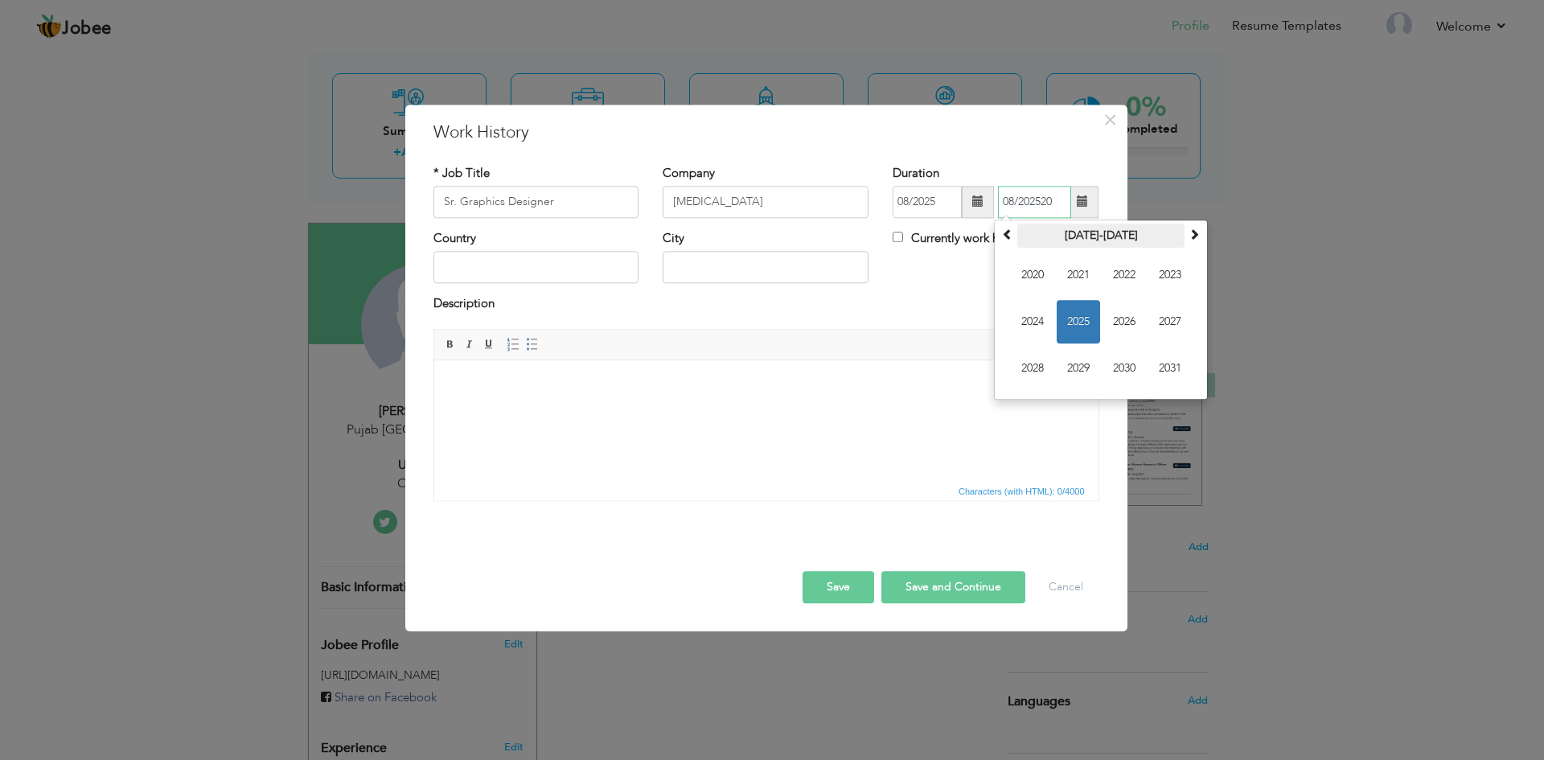
click at [1017, 232] on th "2020-2031" at bounding box center [1100, 236] width 167 height 24
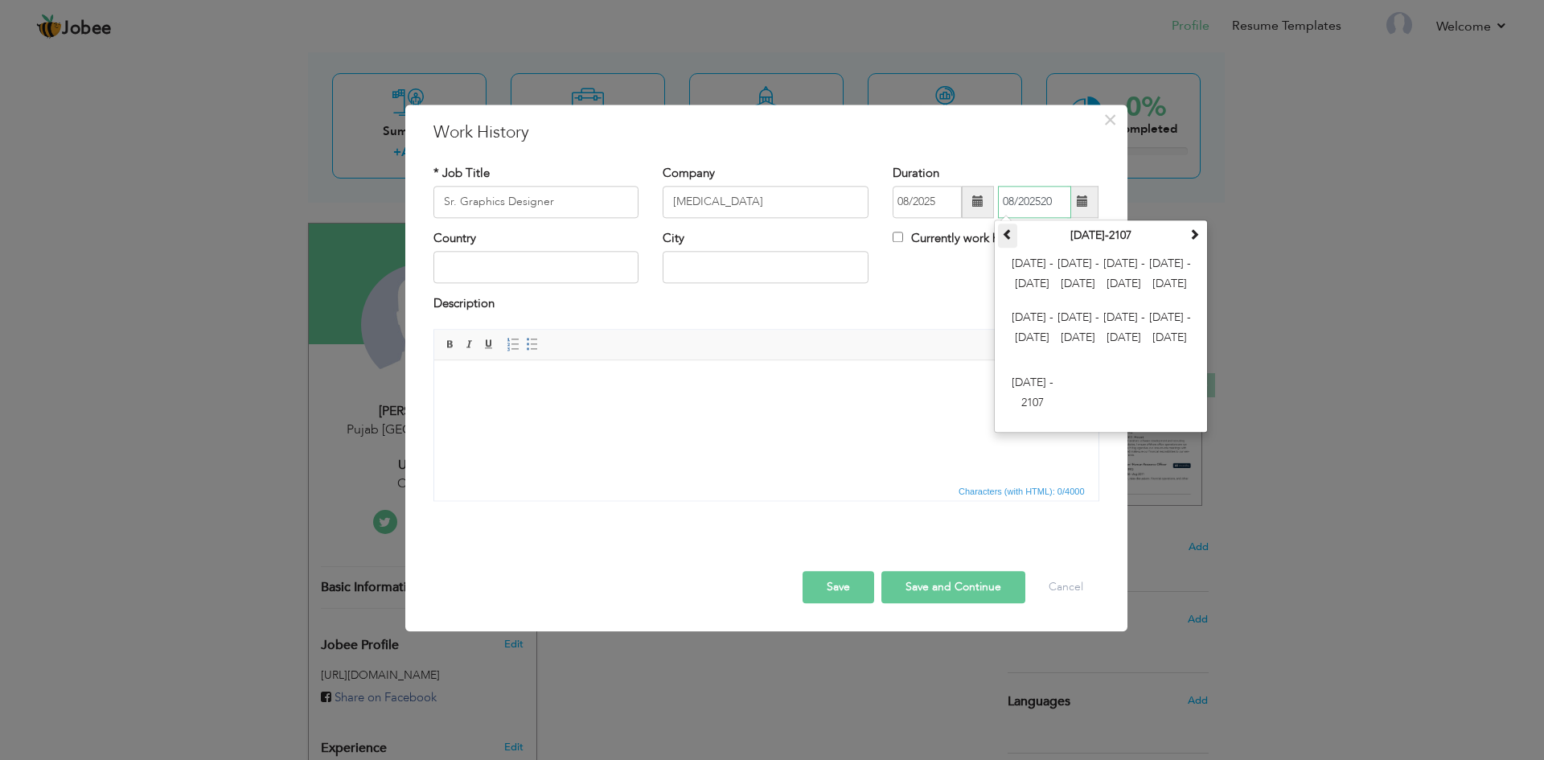
click at [1005, 236] on span at bounding box center [1007, 233] width 11 height 11
click at [1196, 233] on span at bounding box center [1194, 233] width 11 height 11
click at [1099, 240] on th "2000-2107" at bounding box center [1100, 236] width 167 height 24
click at [1044, 192] on input "08/202520" at bounding box center [1034, 202] width 73 height 32
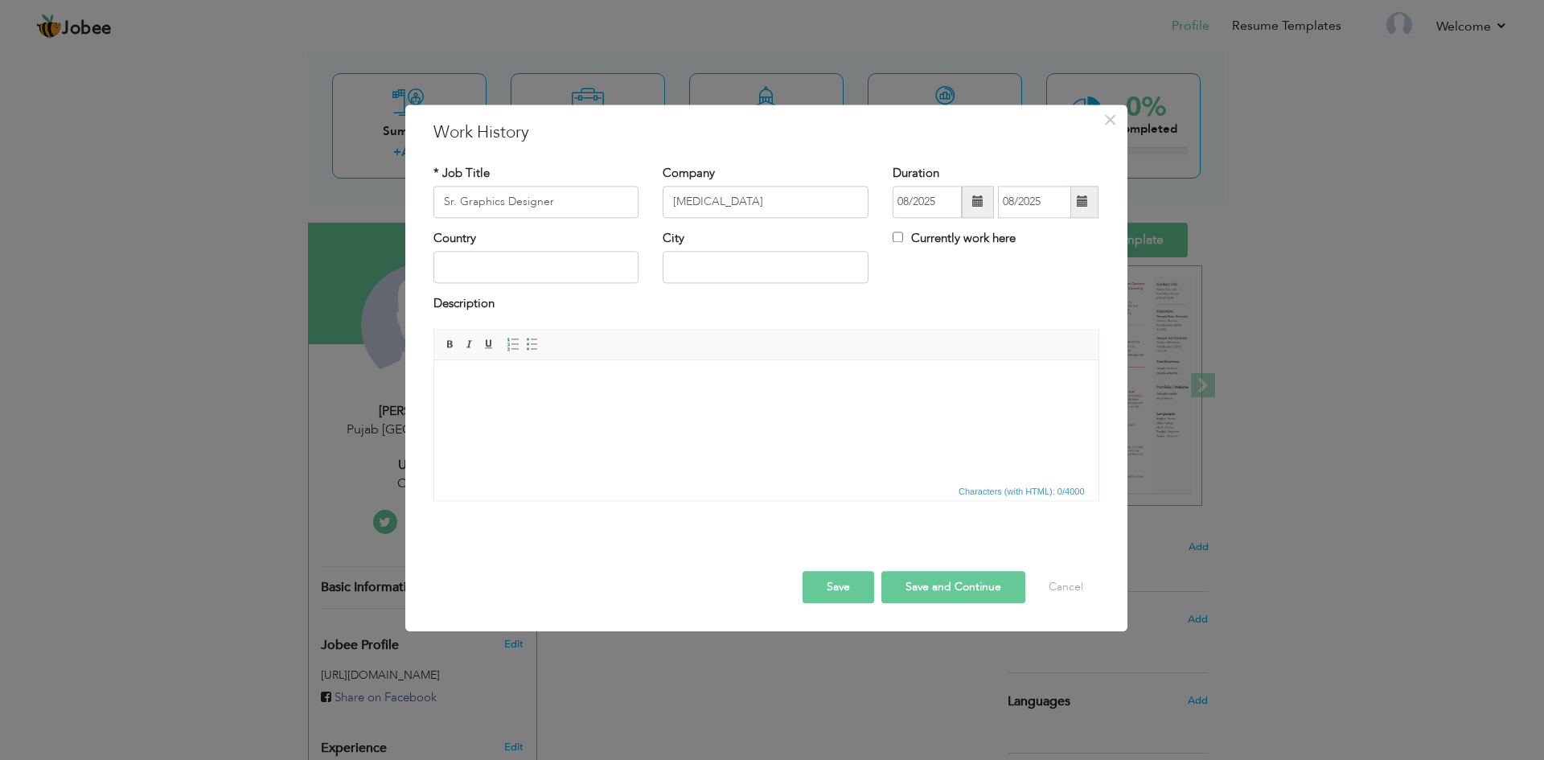
click at [918, 279] on div "Country City Currently work here" at bounding box center [766, 262] width 690 height 65
click at [1089, 197] on span at bounding box center [1082, 202] width 31 height 32
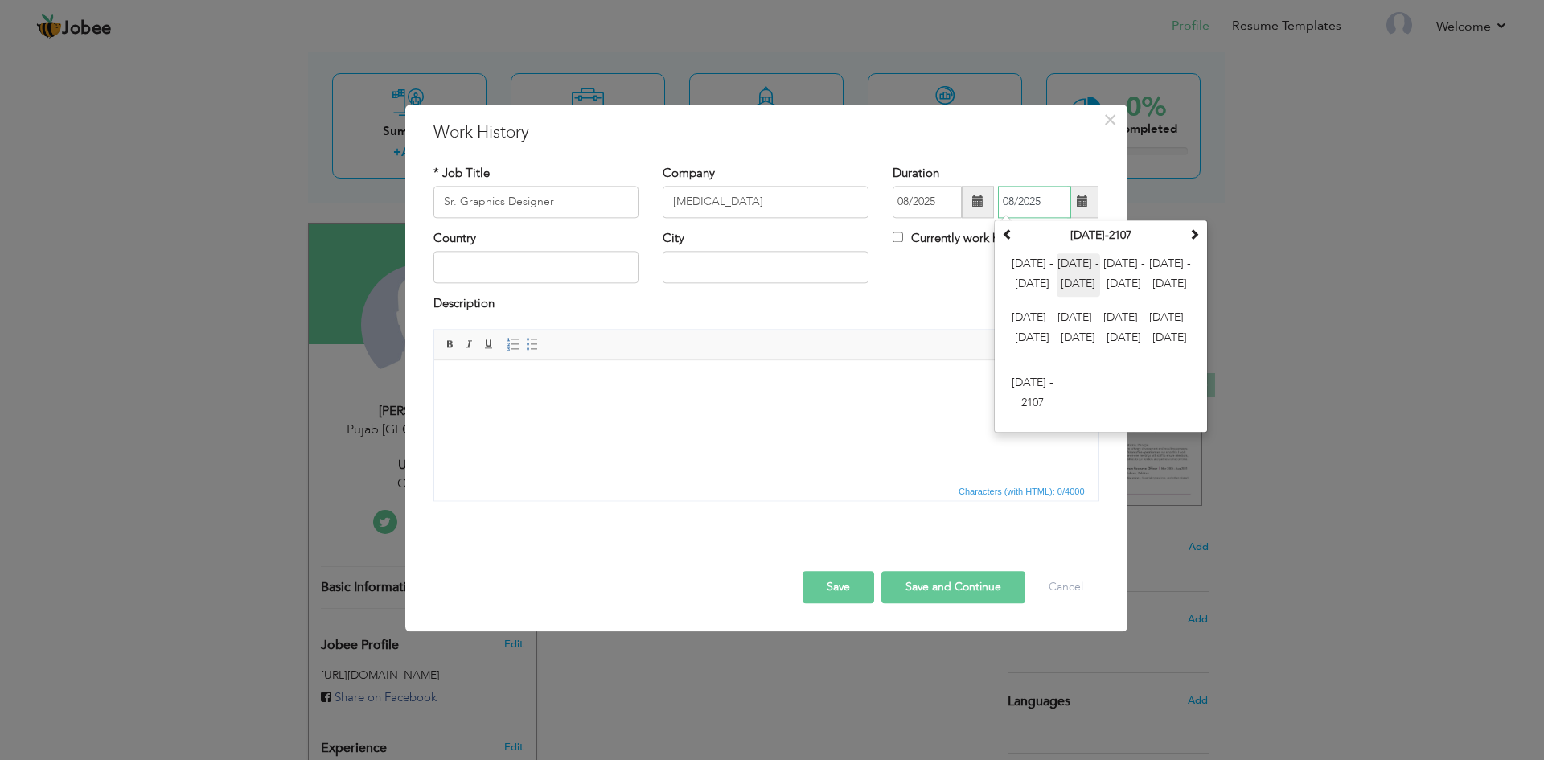
click at [1082, 272] on span "2012 - 2023" at bounding box center [1078, 274] width 43 height 43
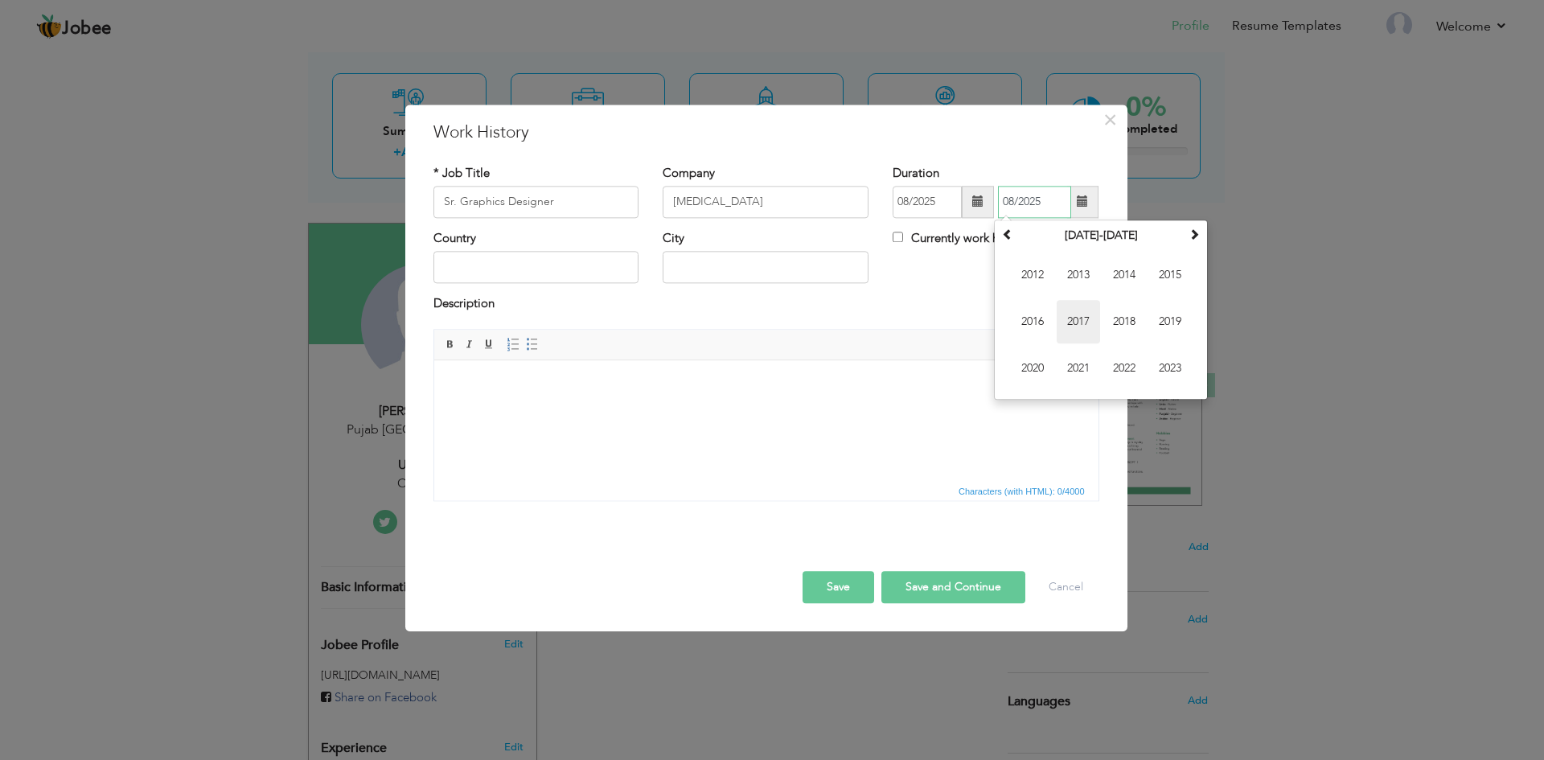
click at [1065, 315] on span "2017" at bounding box center [1078, 321] width 43 height 43
click at [953, 267] on div "Country City Currently work here" at bounding box center [766, 262] width 690 height 65
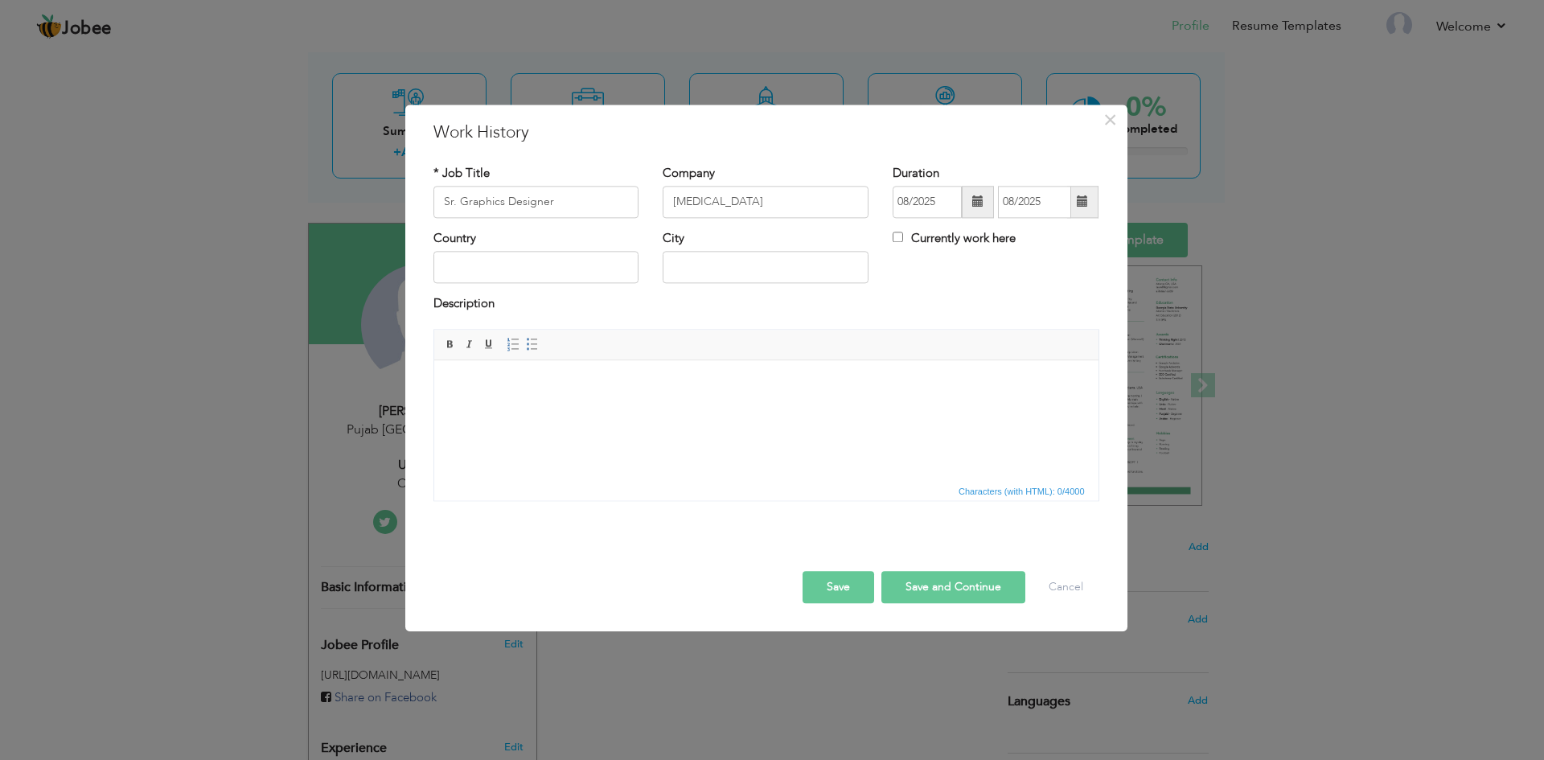
click at [1087, 202] on span at bounding box center [1082, 201] width 11 height 11
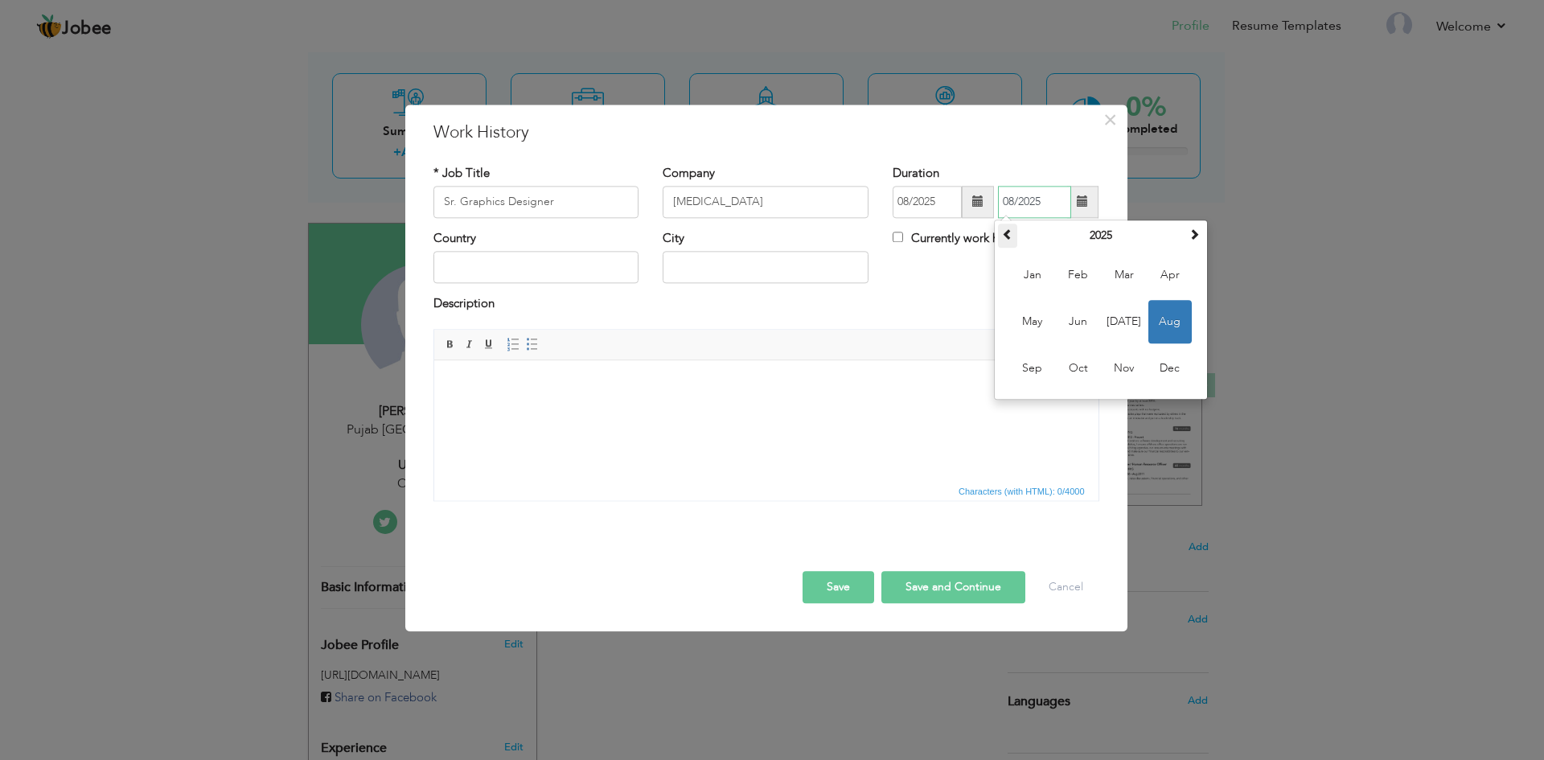
click at [1004, 229] on span at bounding box center [1007, 233] width 11 height 11
click at [1006, 229] on span at bounding box center [1007, 233] width 11 height 11
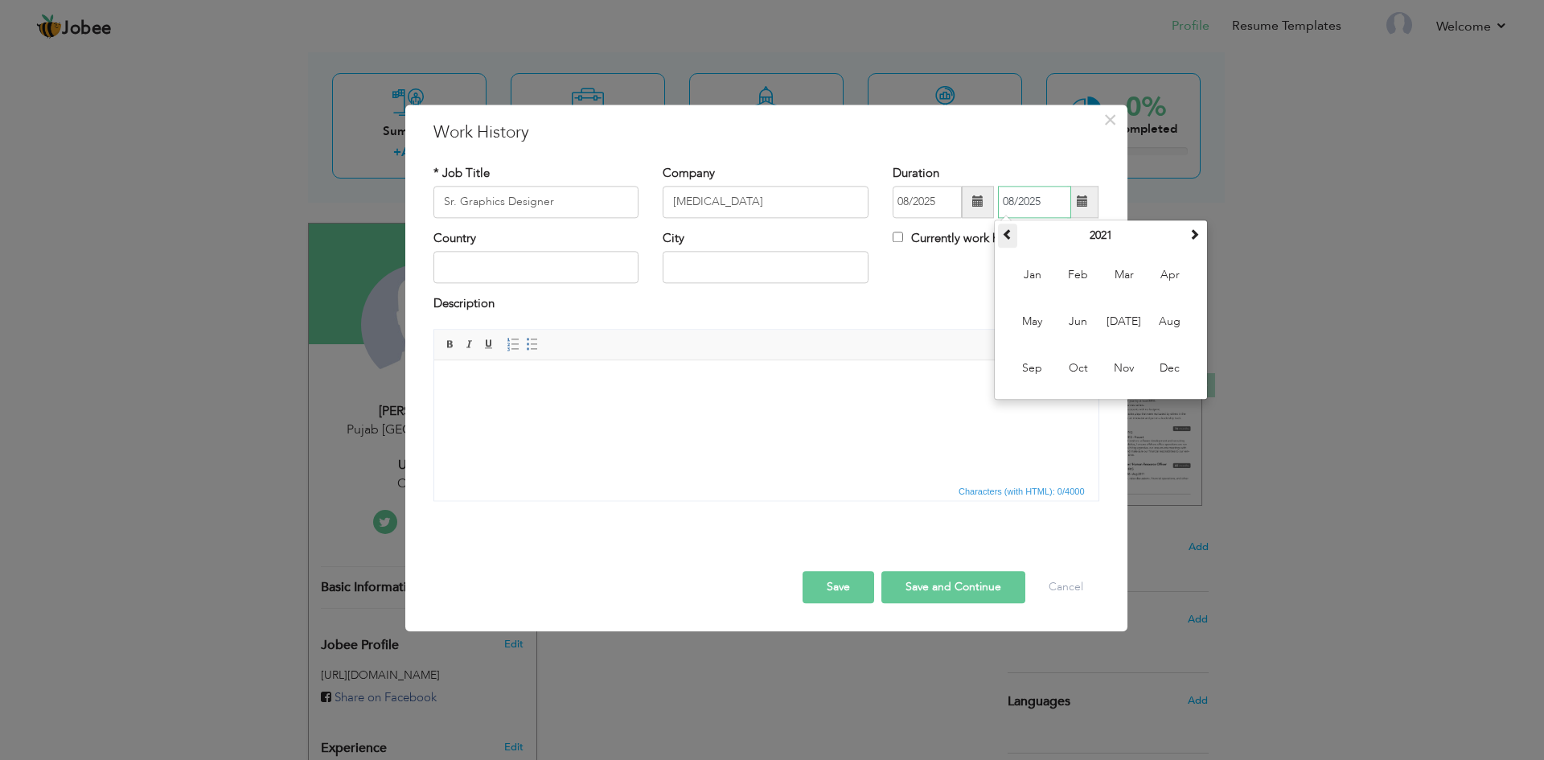
click at [1006, 229] on span at bounding box center [1007, 233] width 11 height 11
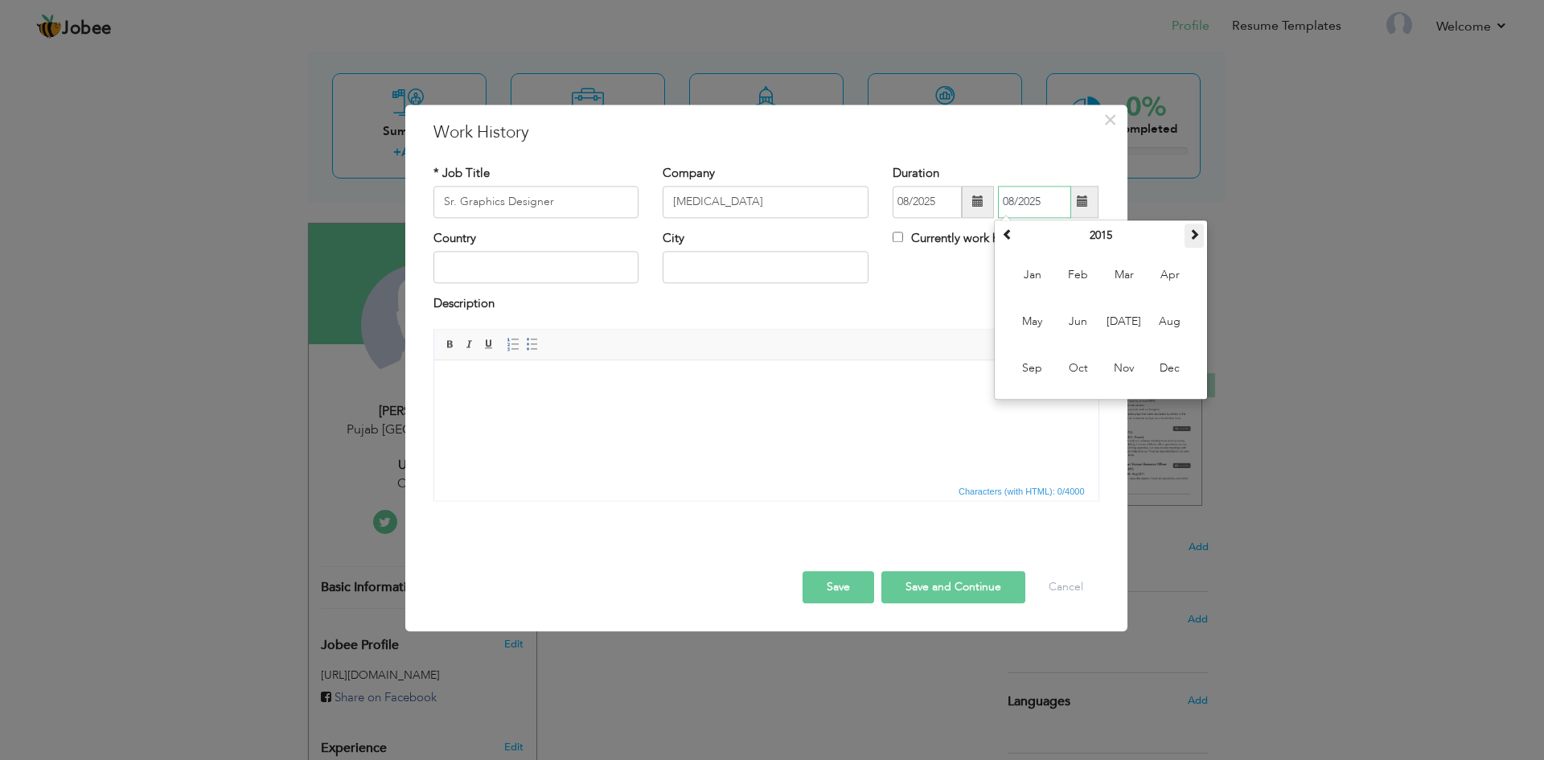
click at [1198, 226] on th at bounding box center [1194, 236] width 19 height 24
click at [1045, 323] on span "May" at bounding box center [1032, 321] width 43 height 43
type input "05/2017"
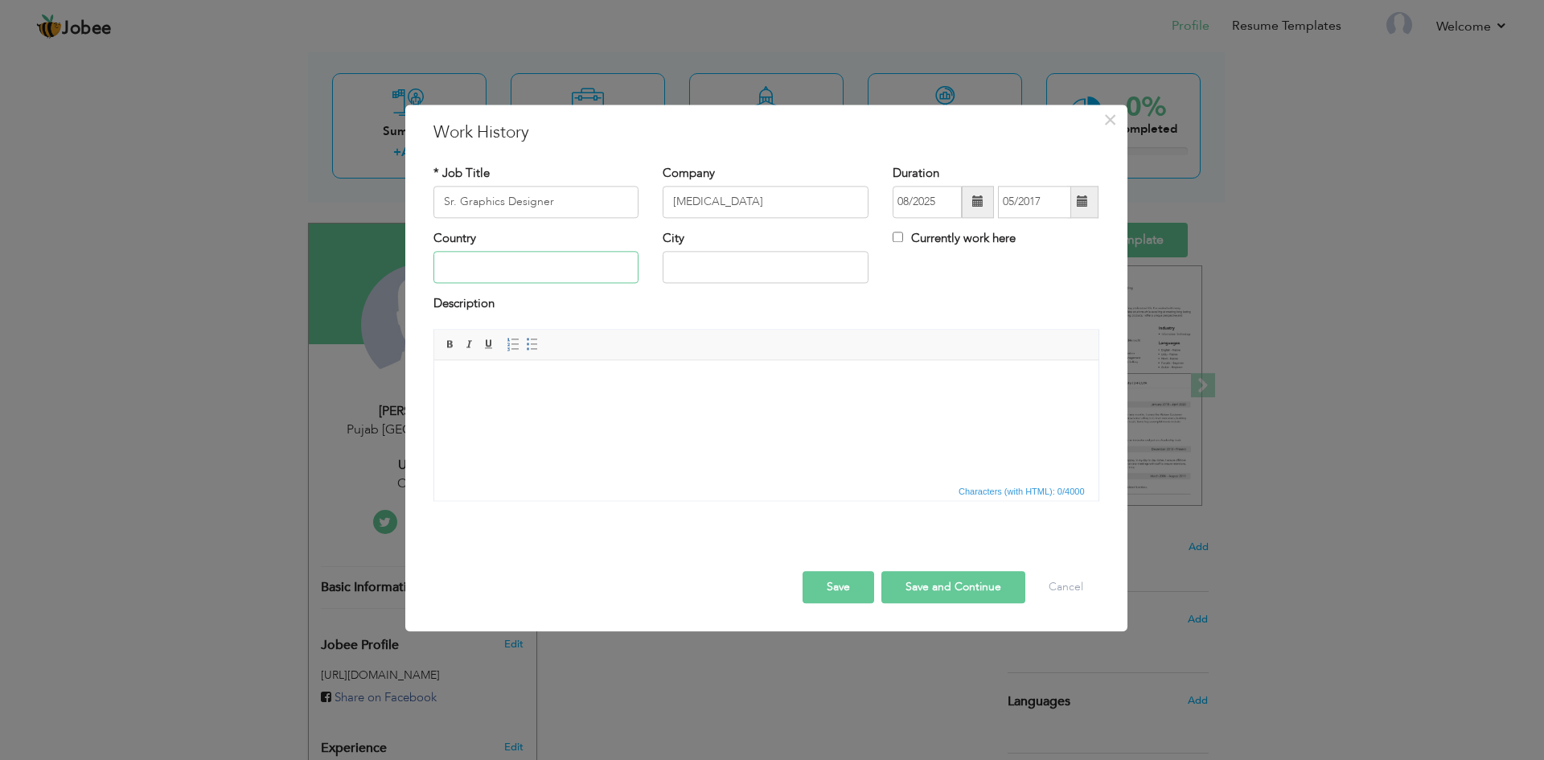
click at [450, 257] on input "text" at bounding box center [537, 268] width 206 height 32
type input "paki"
click at [976, 203] on span at bounding box center [977, 201] width 11 height 11
click at [914, 240] on th at bounding box center [906, 236] width 19 height 24
click at [913, 238] on th at bounding box center [906, 236] width 19 height 24
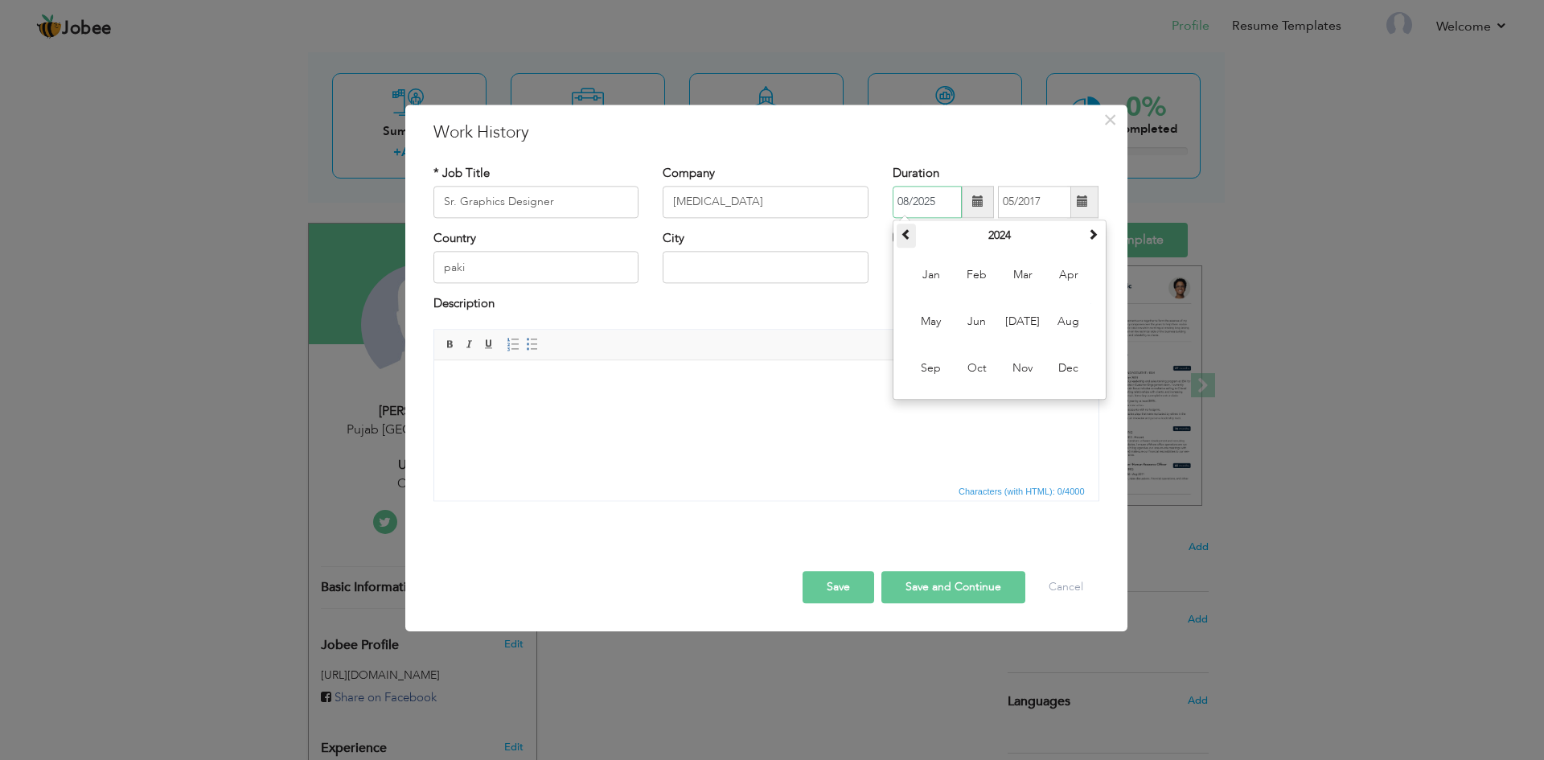
click at [913, 238] on th at bounding box center [906, 236] width 19 height 24
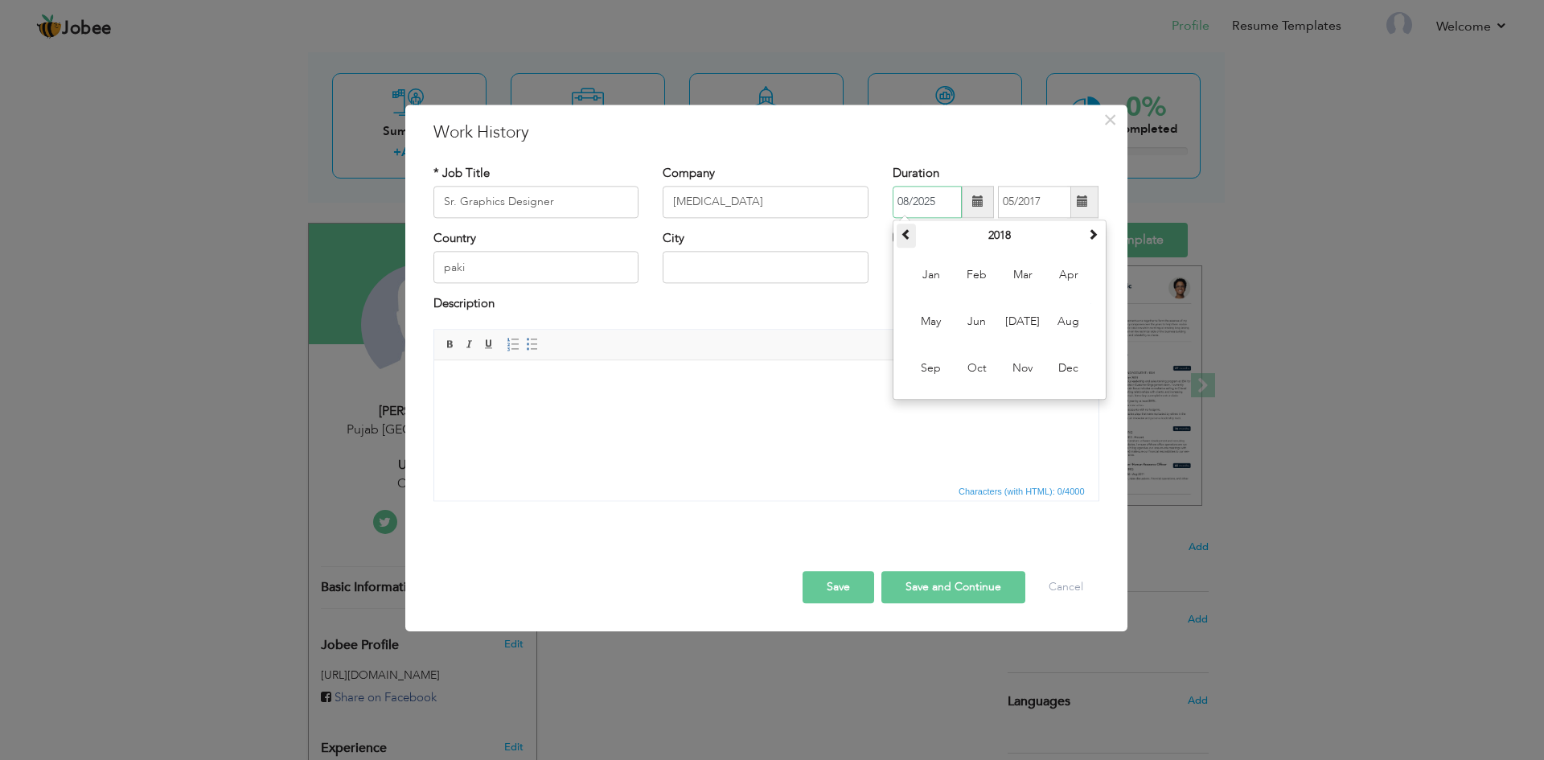
click at [913, 238] on th at bounding box center [906, 236] width 19 height 24
click at [913, 237] on th at bounding box center [906, 236] width 19 height 24
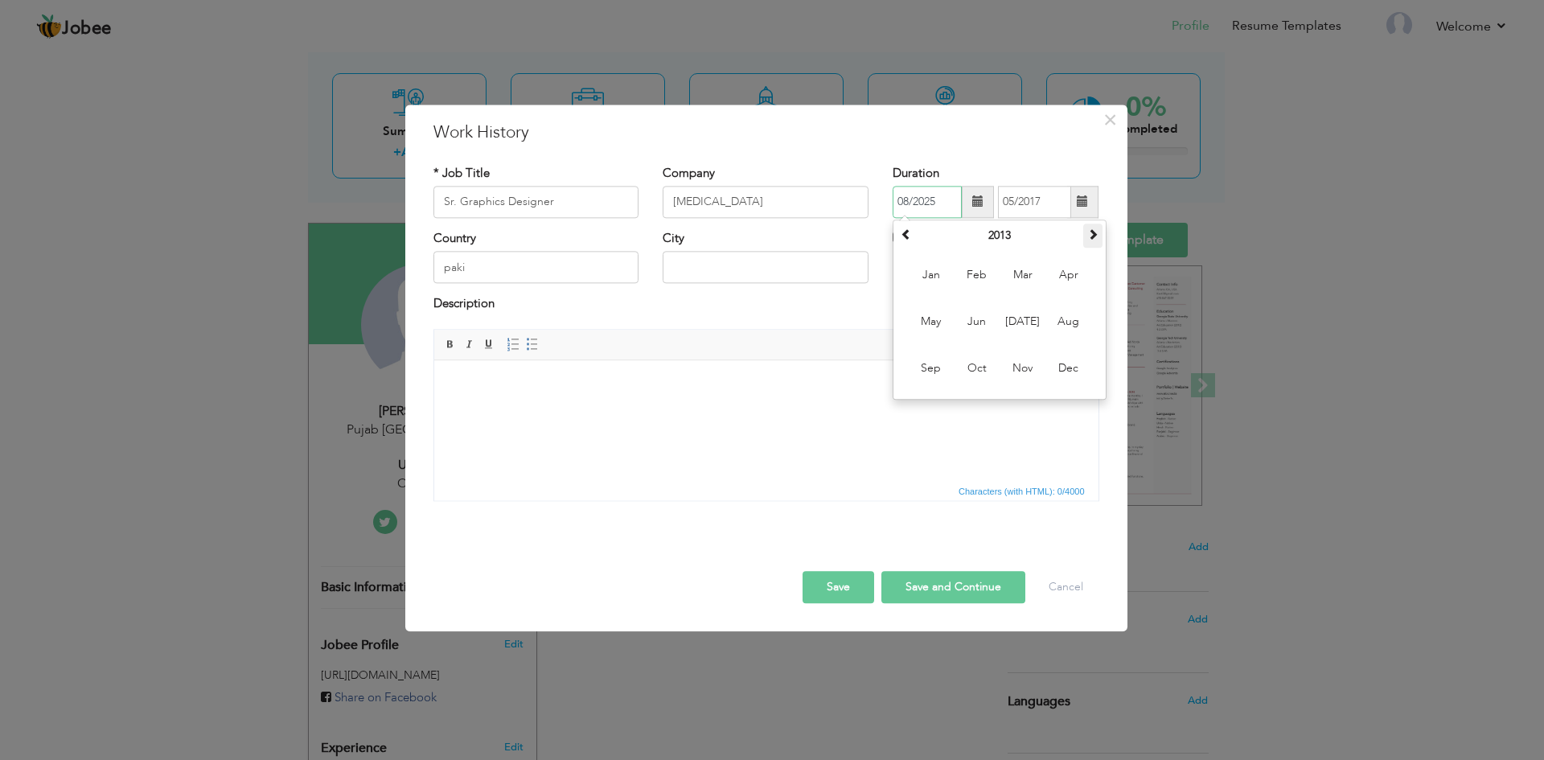
click at [1093, 226] on th at bounding box center [1092, 236] width 19 height 24
click at [942, 320] on span "May" at bounding box center [931, 321] width 43 height 43
type input "05/2014"
click at [505, 264] on input "paki" at bounding box center [537, 268] width 206 height 32
type input "pakistan"
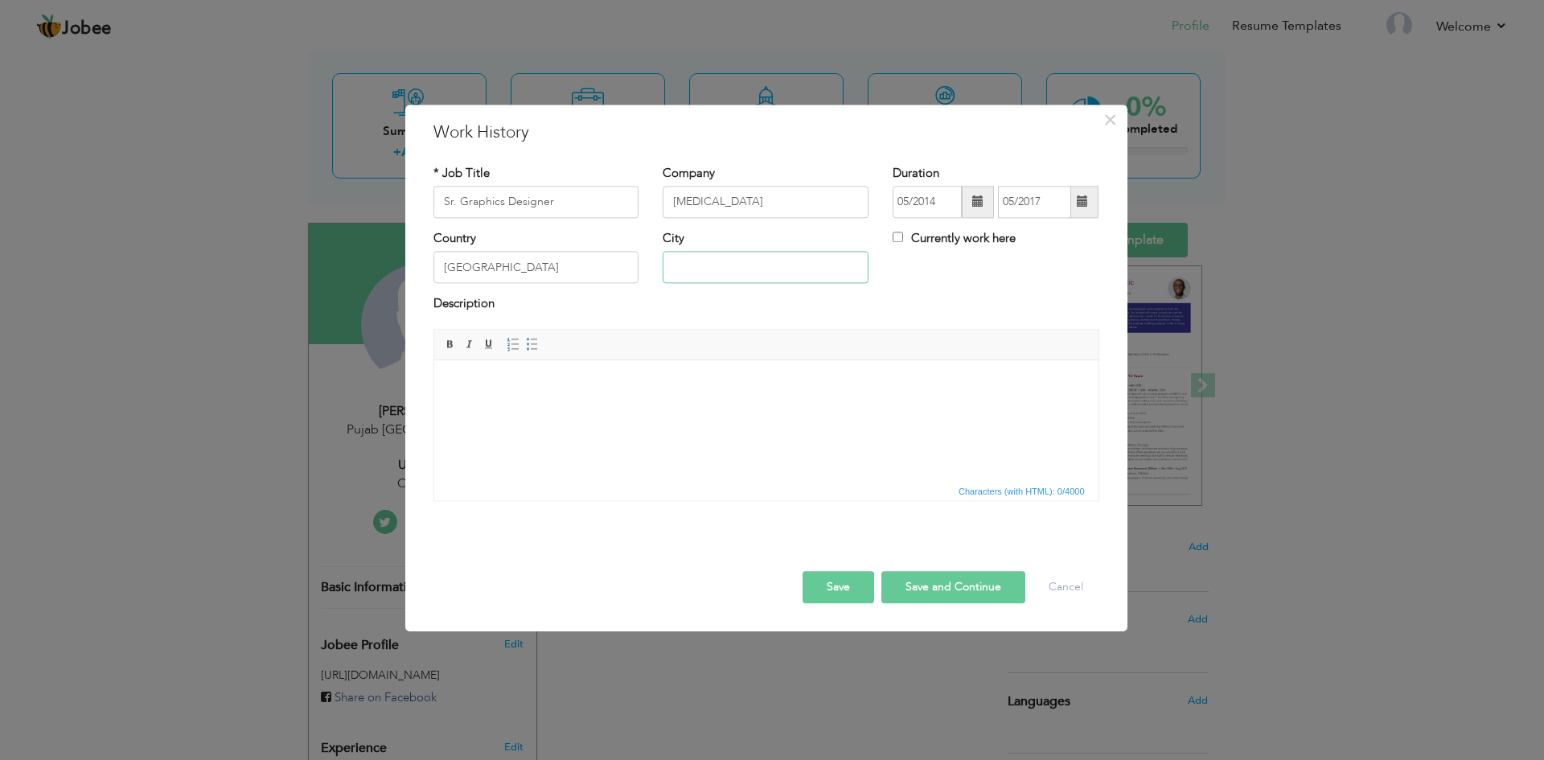
click at [705, 279] on input "text" at bounding box center [766, 268] width 206 height 32
click at [625, 378] on body at bounding box center [766, 384] width 632 height 17
click at [706, 278] on input "Isb" at bounding box center [766, 268] width 206 height 32
type input "Islamabad"
click at [643, 387] on body at bounding box center [766, 384] width 632 height 17
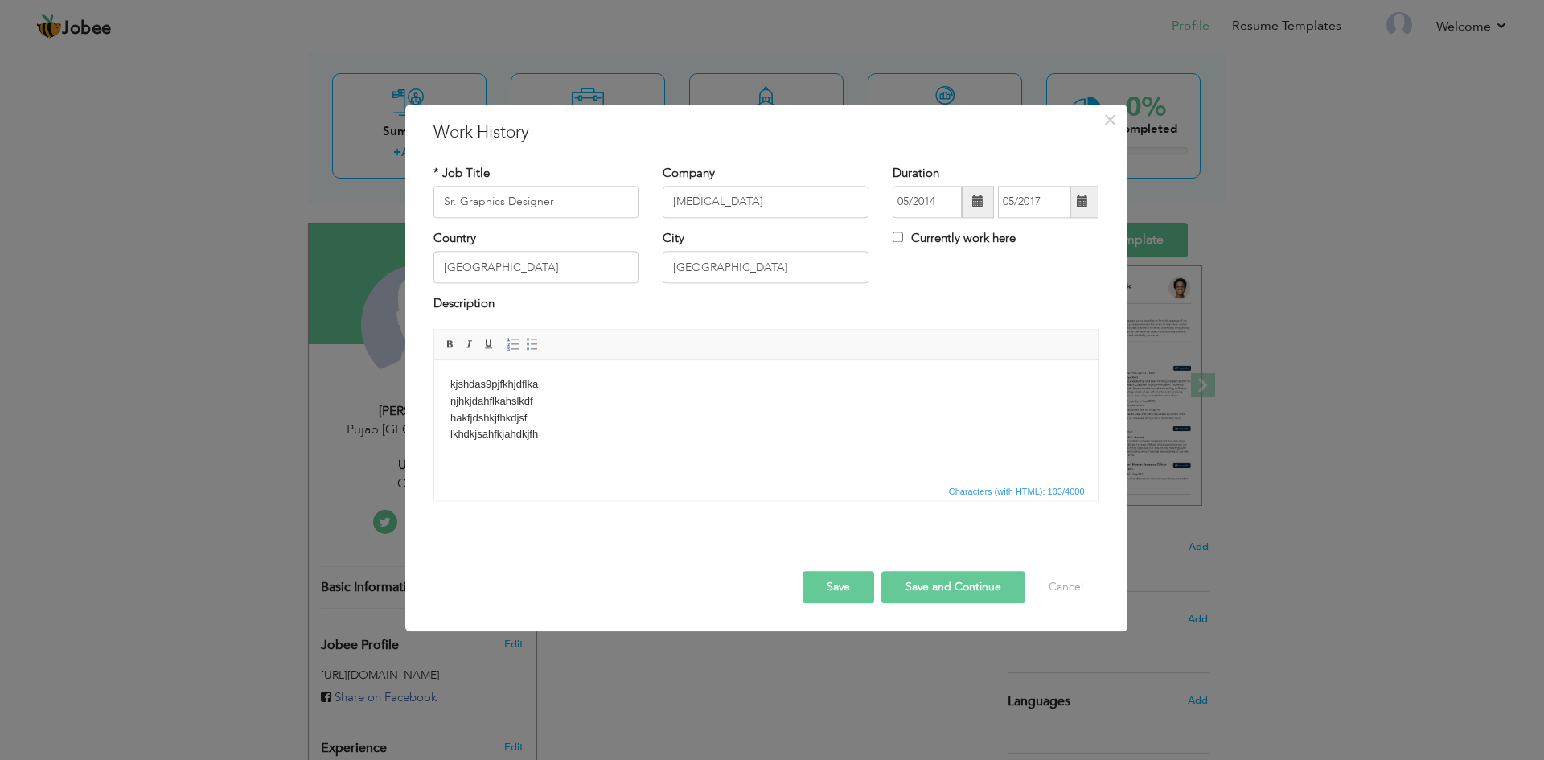
click at [845, 591] on button "Save" at bounding box center [839, 587] width 72 height 32
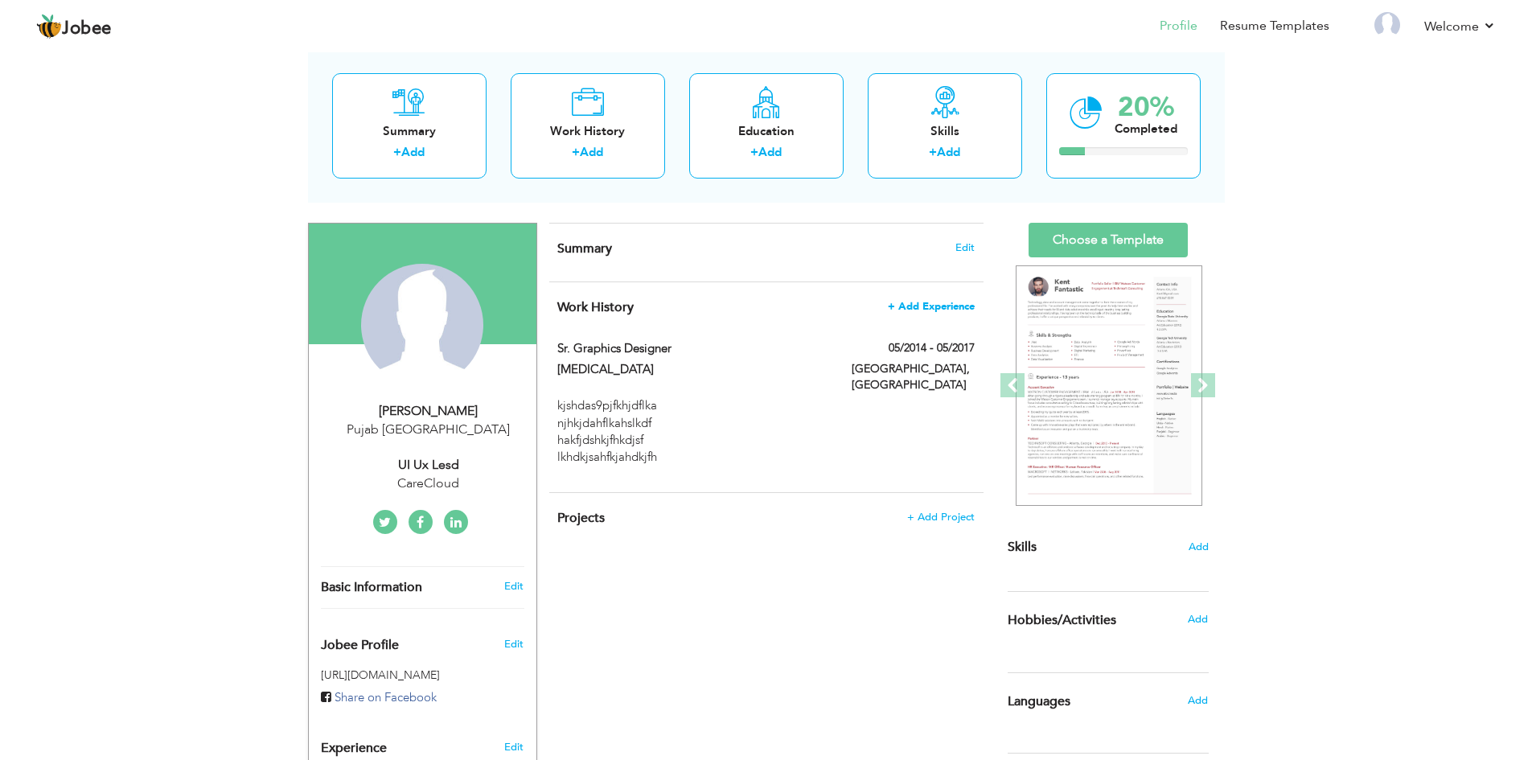
click at [918, 305] on span "+ Add Experience" at bounding box center [931, 306] width 87 height 11
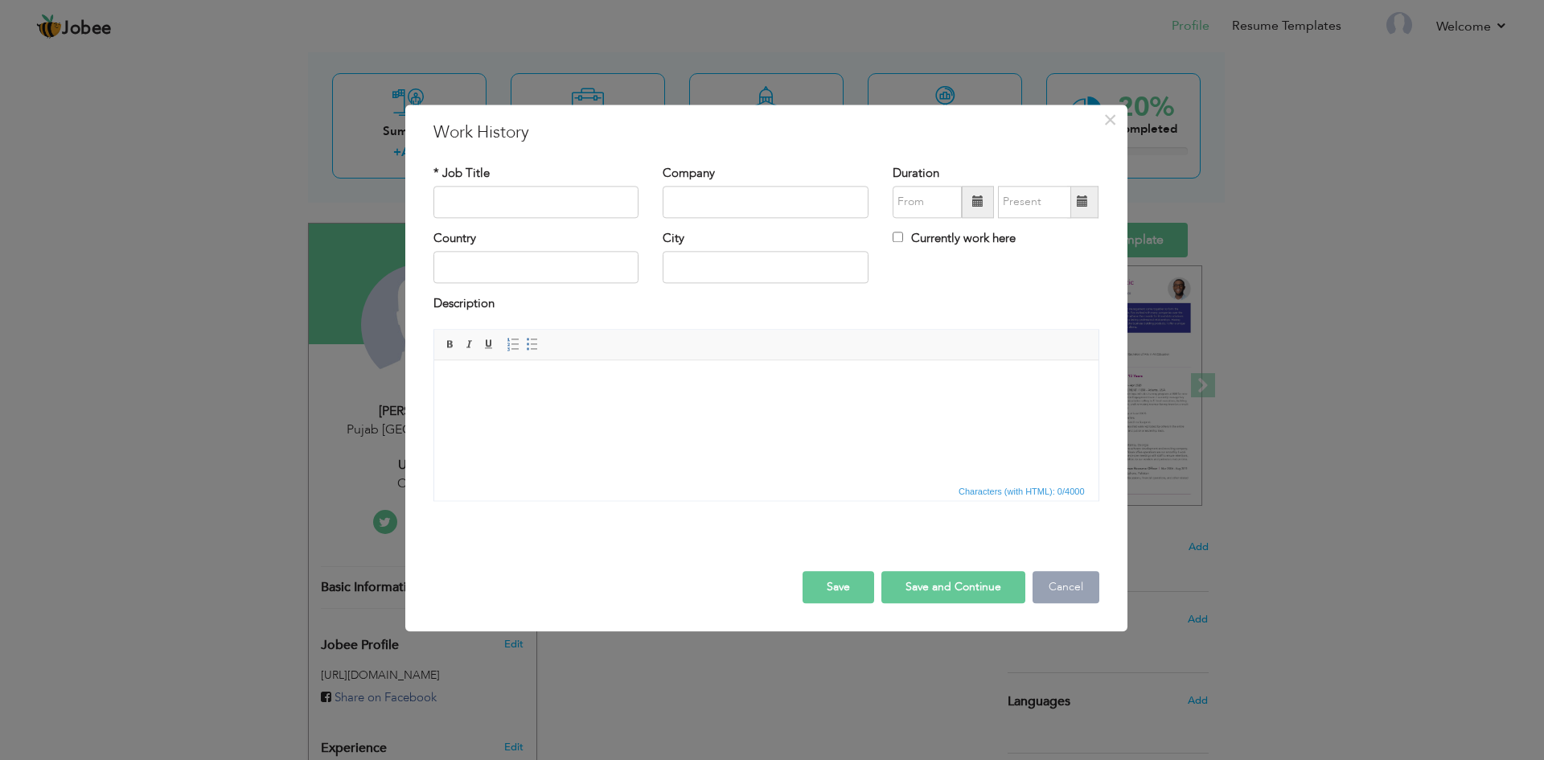
drag, startPoint x: 1094, startPoint y: 586, endPoint x: 482, endPoint y: 5, distance: 843.7
click at [1094, 586] on button "Cancel" at bounding box center [1066, 587] width 67 height 32
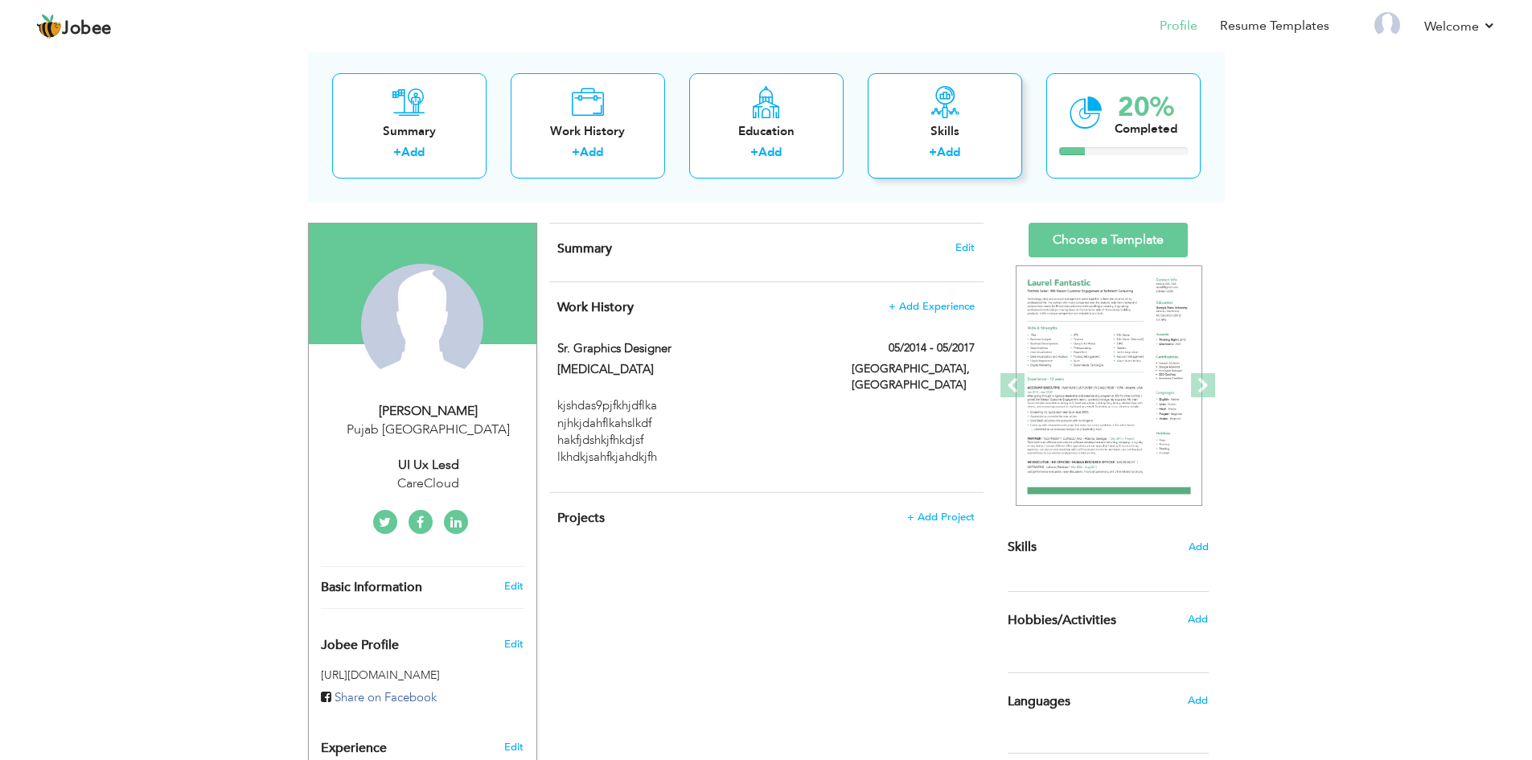
click at [941, 121] on div "Skills + Add" at bounding box center [945, 125] width 154 height 105
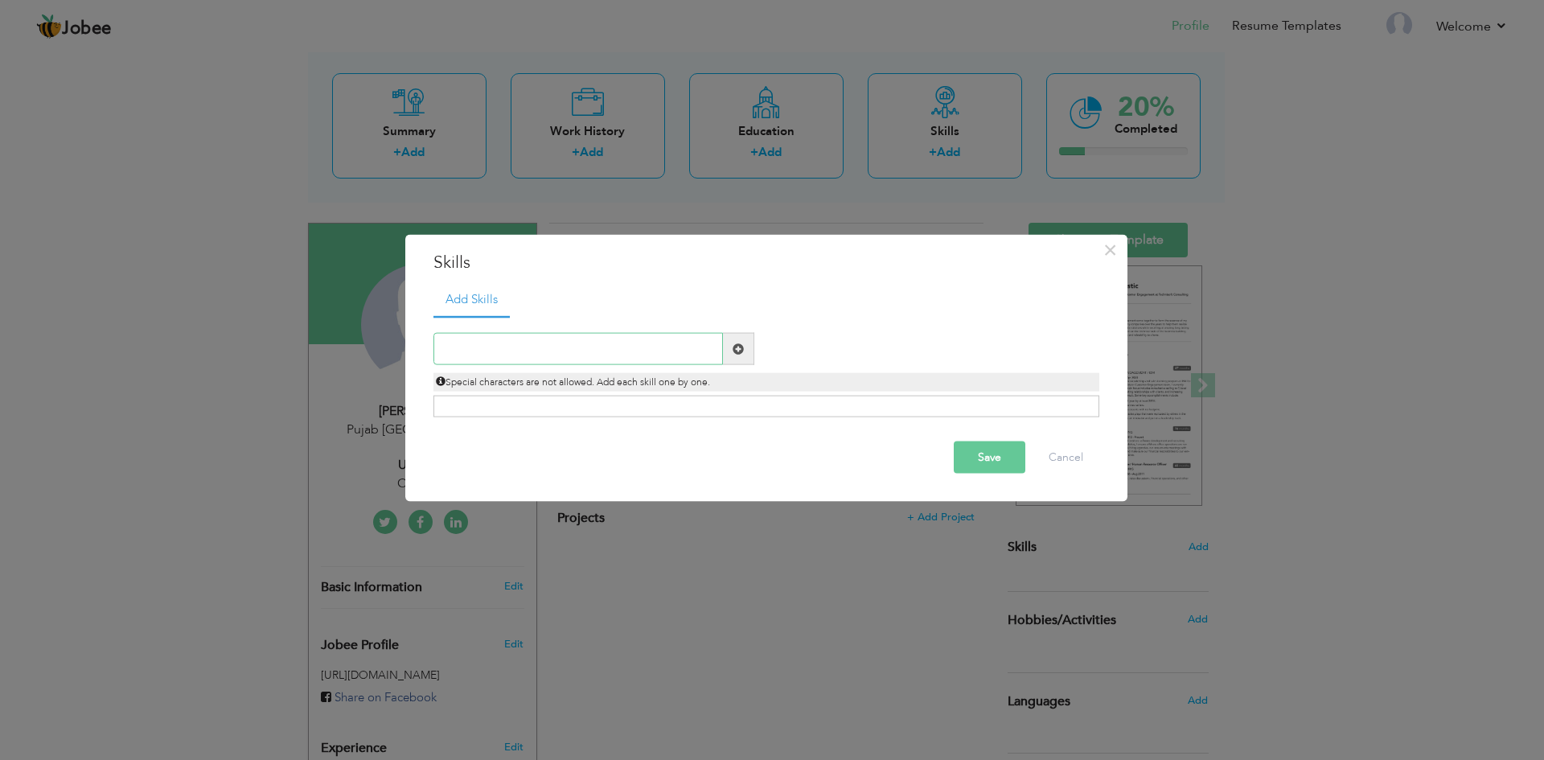
click at [462, 354] on input "text" at bounding box center [579, 349] width 290 height 32
click at [762, 350] on div at bounding box center [593, 349] width 345 height 32
click at [545, 407] on div "Click on , to mark skill as primary." at bounding box center [767, 407] width 666 height 22
click at [408, 347] on div "× Skills Add Skills" at bounding box center [766, 368] width 722 height 268
click at [504, 347] on input "text" at bounding box center [579, 349] width 290 height 32
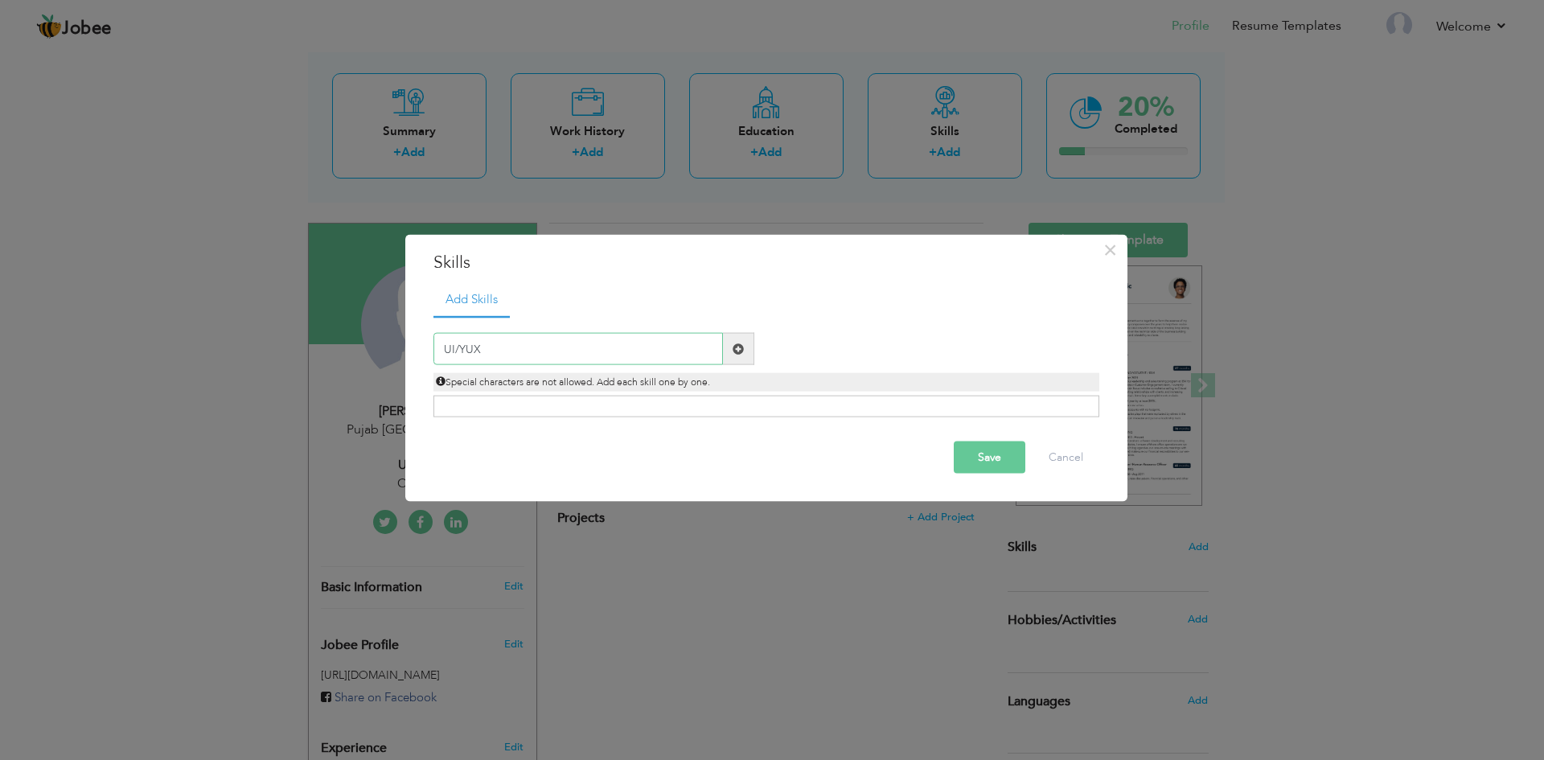
drag, startPoint x: 463, startPoint y: 348, endPoint x: 466, endPoint y: 359, distance: 10.7
click at [463, 350] on input "UI/YUX" at bounding box center [579, 349] width 290 height 32
type input "UI/UX"
click at [753, 350] on span at bounding box center [738, 349] width 31 height 32
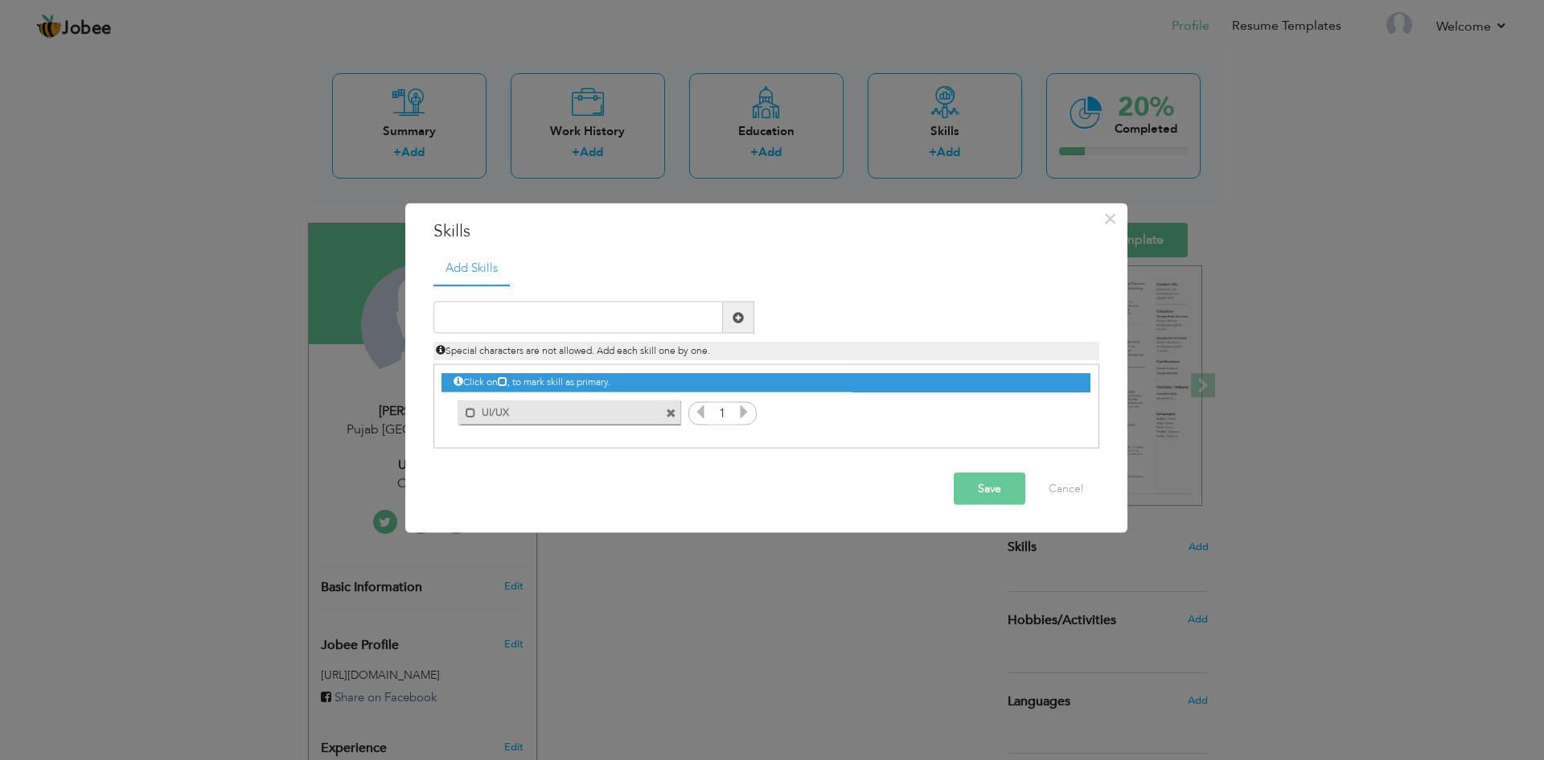
click at [745, 412] on icon at bounding box center [744, 412] width 14 height 14
click at [745, 410] on icon at bounding box center [744, 412] width 14 height 14
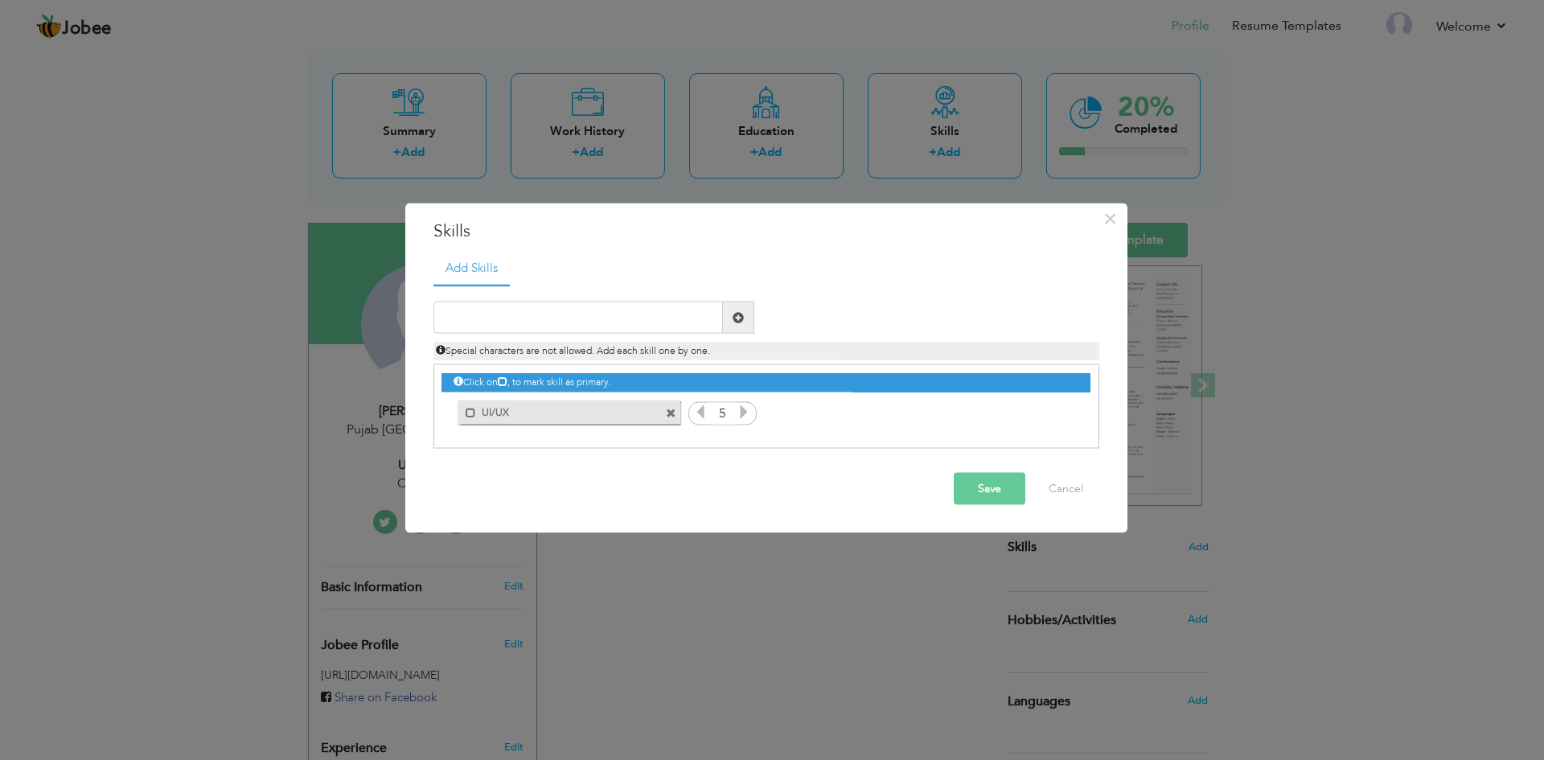
click at [745, 410] on icon at bounding box center [744, 412] width 14 height 14
click at [745, 409] on icon at bounding box center [744, 412] width 14 height 14
click at [702, 409] on icon at bounding box center [700, 412] width 14 height 14
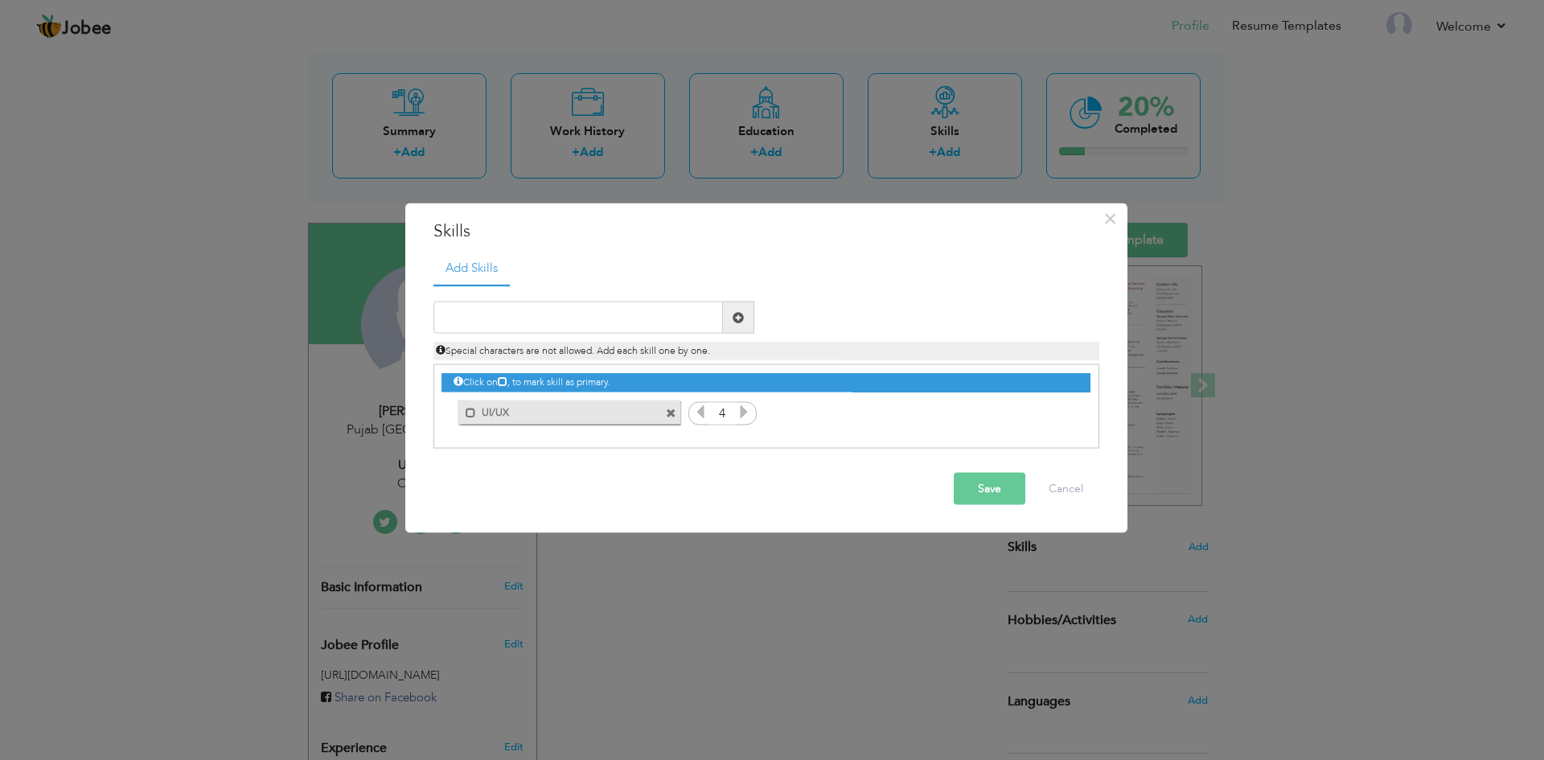
click at [702, 409] on icon at bounding box center [700, 412] width 14 height 14
click at [714, 487] on div "Save Cancel" at bounding box center [766, 489] width 690 height 56
drag, startPoint x: 1053, startPoint y: 495, endPoint x: 866, endPoint y: 548, distance: 193.8
click at [866, 549] on div "× Skills Add Skills Duplicate entry 1" at bounding box center [767, 380] width 724 height 356
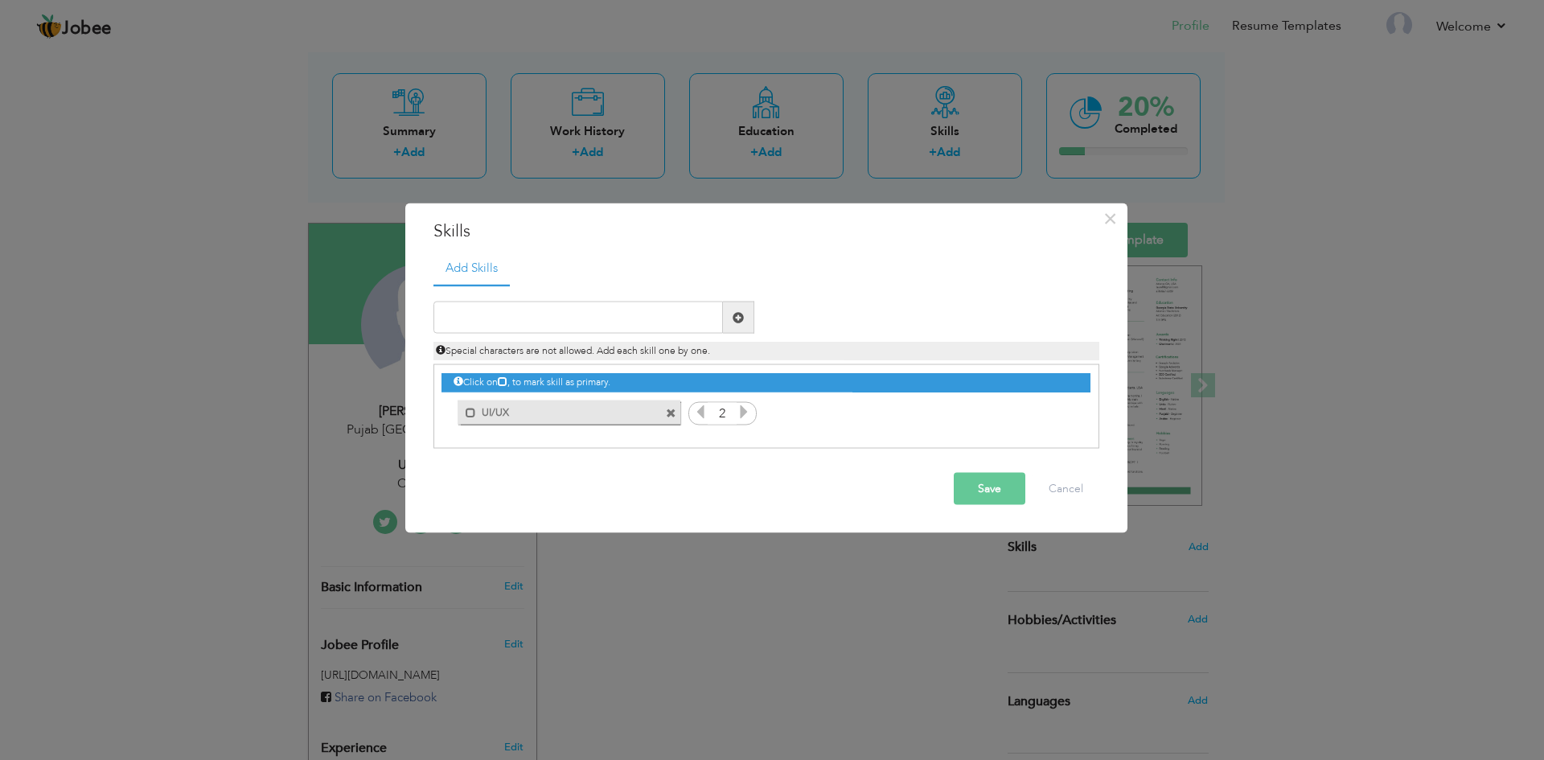
click at [1010, 479] on button "Save" at bounding box center [990, 489] width 72 height 32
click at [1000, 482] on span "button" at bounding box center [995, 487] width 12 height 12
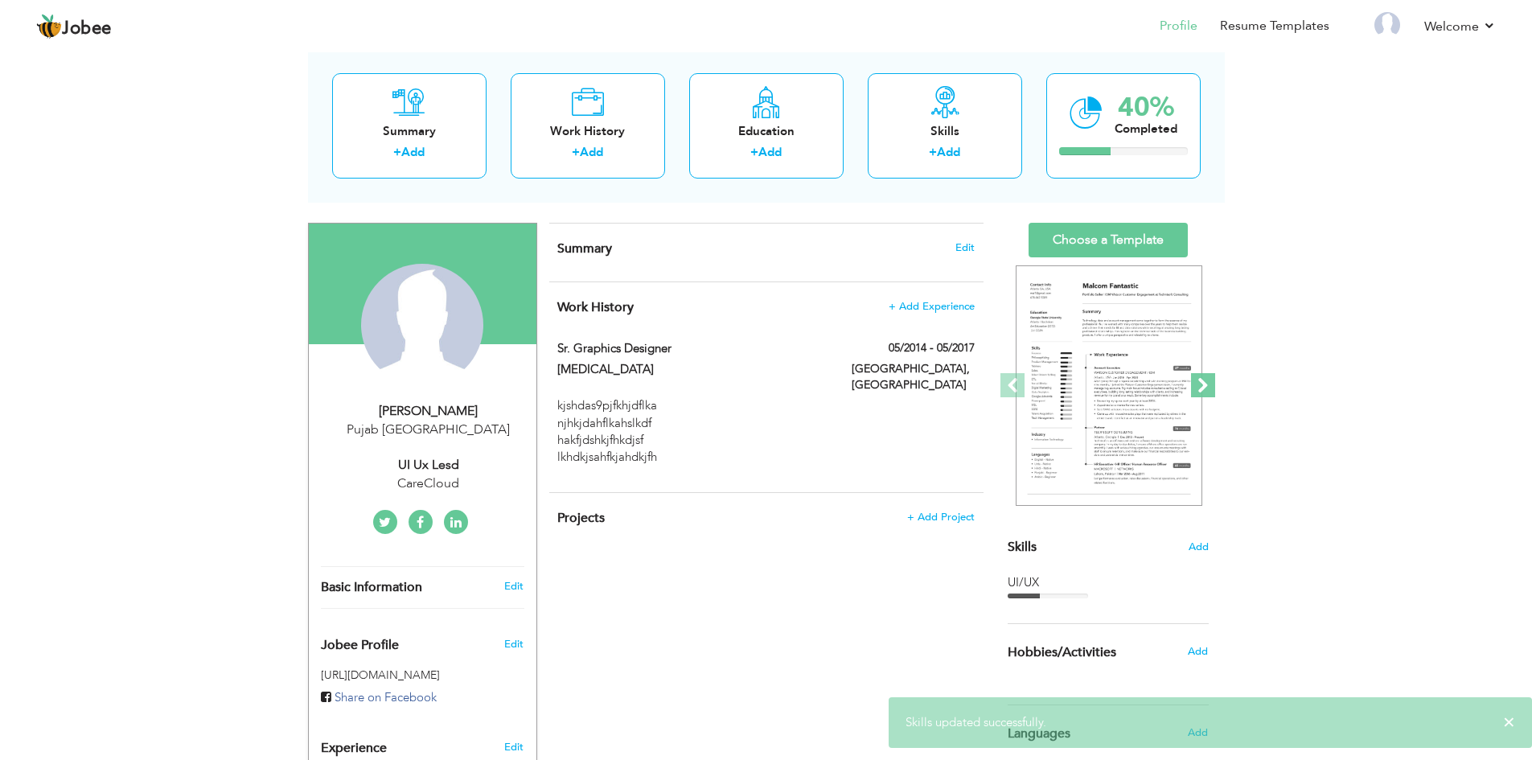
click at [1204, 386] on span at bounding box center [1203, 385] width 24 height 24
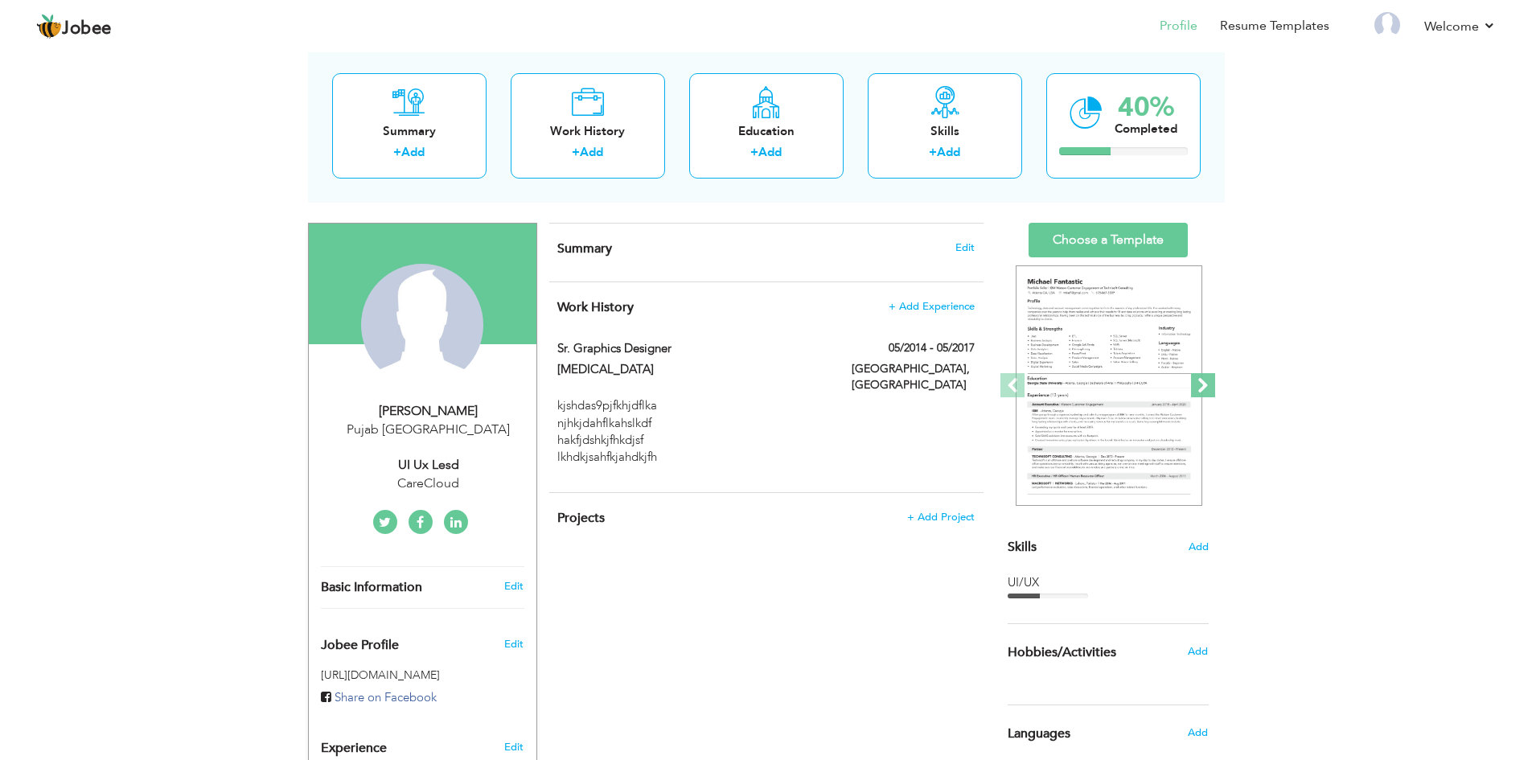
click at [1204, 386] on span at bounding box center [1203, 385] width 24 height 24
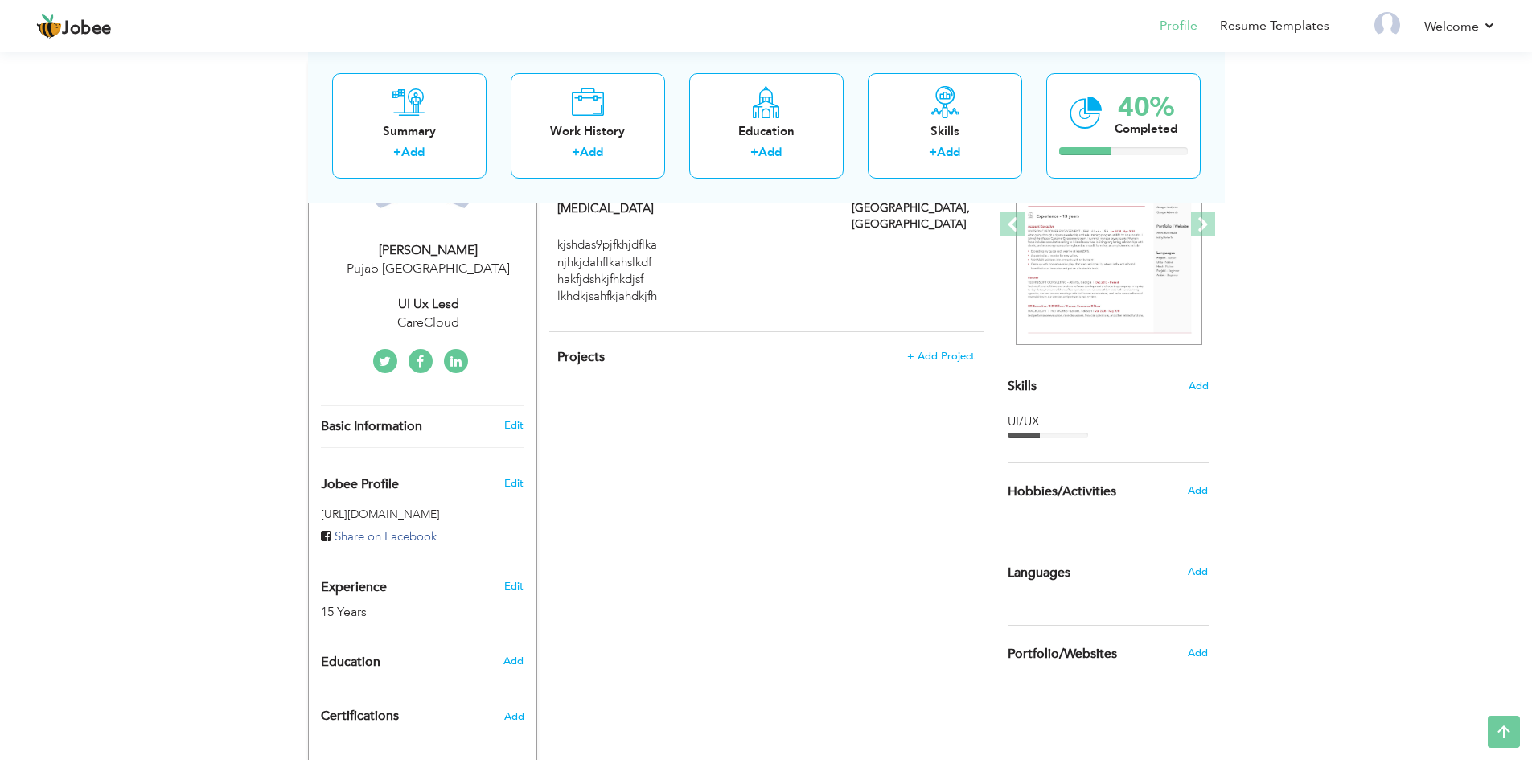
click at [1359, 490] on div "View Resume Export PDF Profile Summary Public Link Experience Education Awards …" at bounding box center [766, 351] width 1532 height 1088
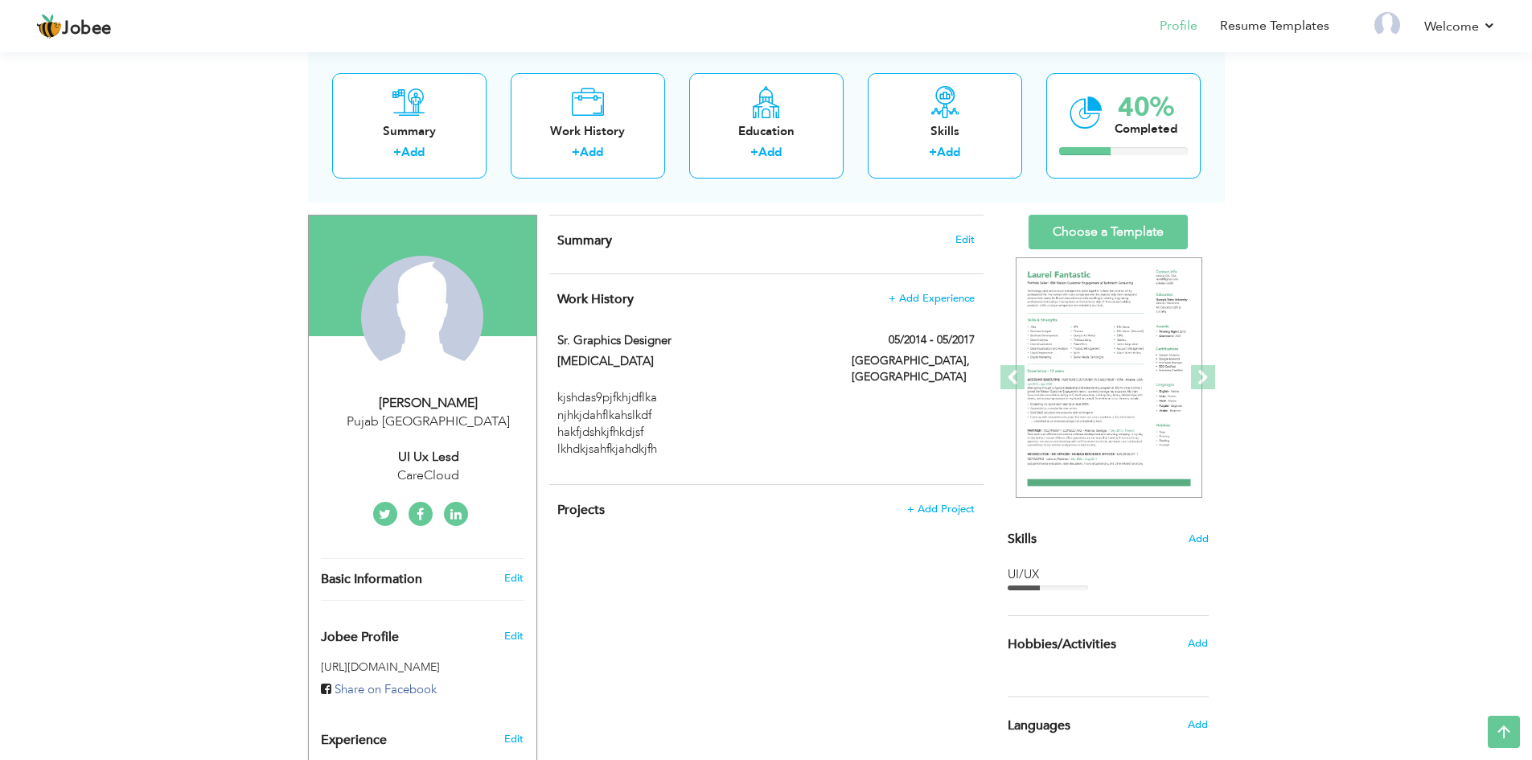
scroll to position [0, 0]
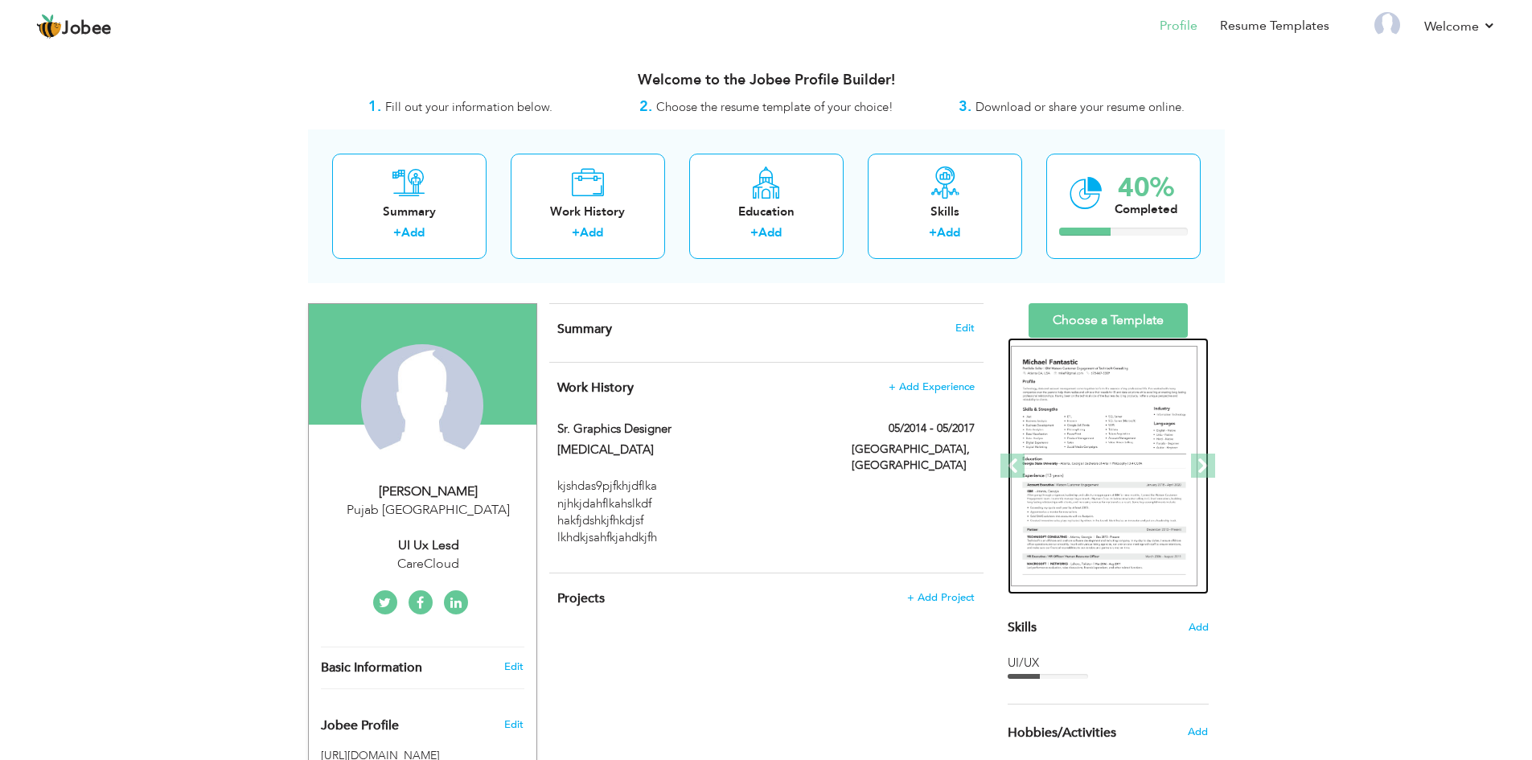
click at [1088, 464] on img at bounding box center [1104, 466] width 187 height 241
click at [1088, 464] on img at bounding box center [1109, 466] width 187 height 241
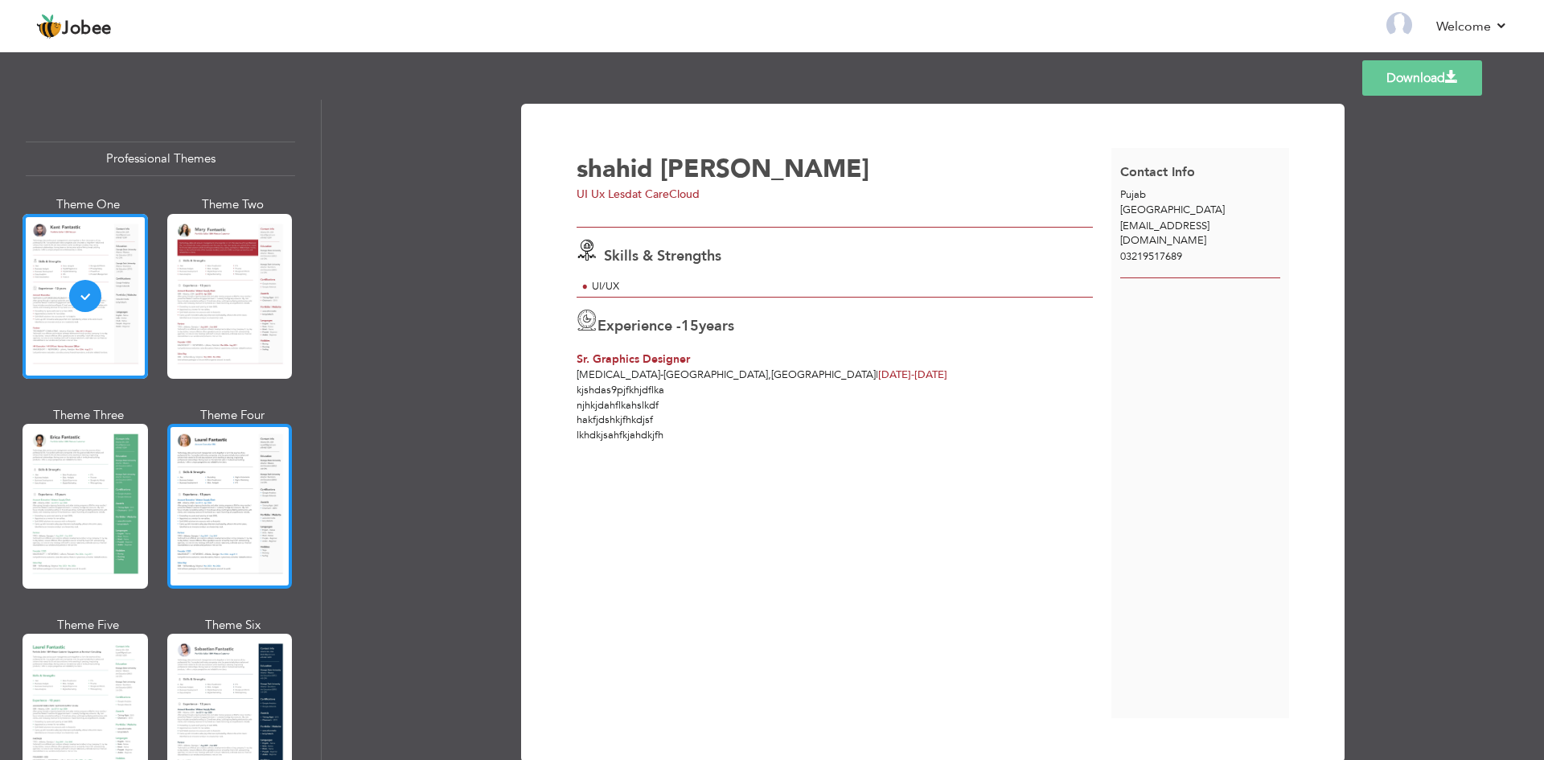
click at [218, 453] on div at bounding box center [229, 506] width 125 height 165
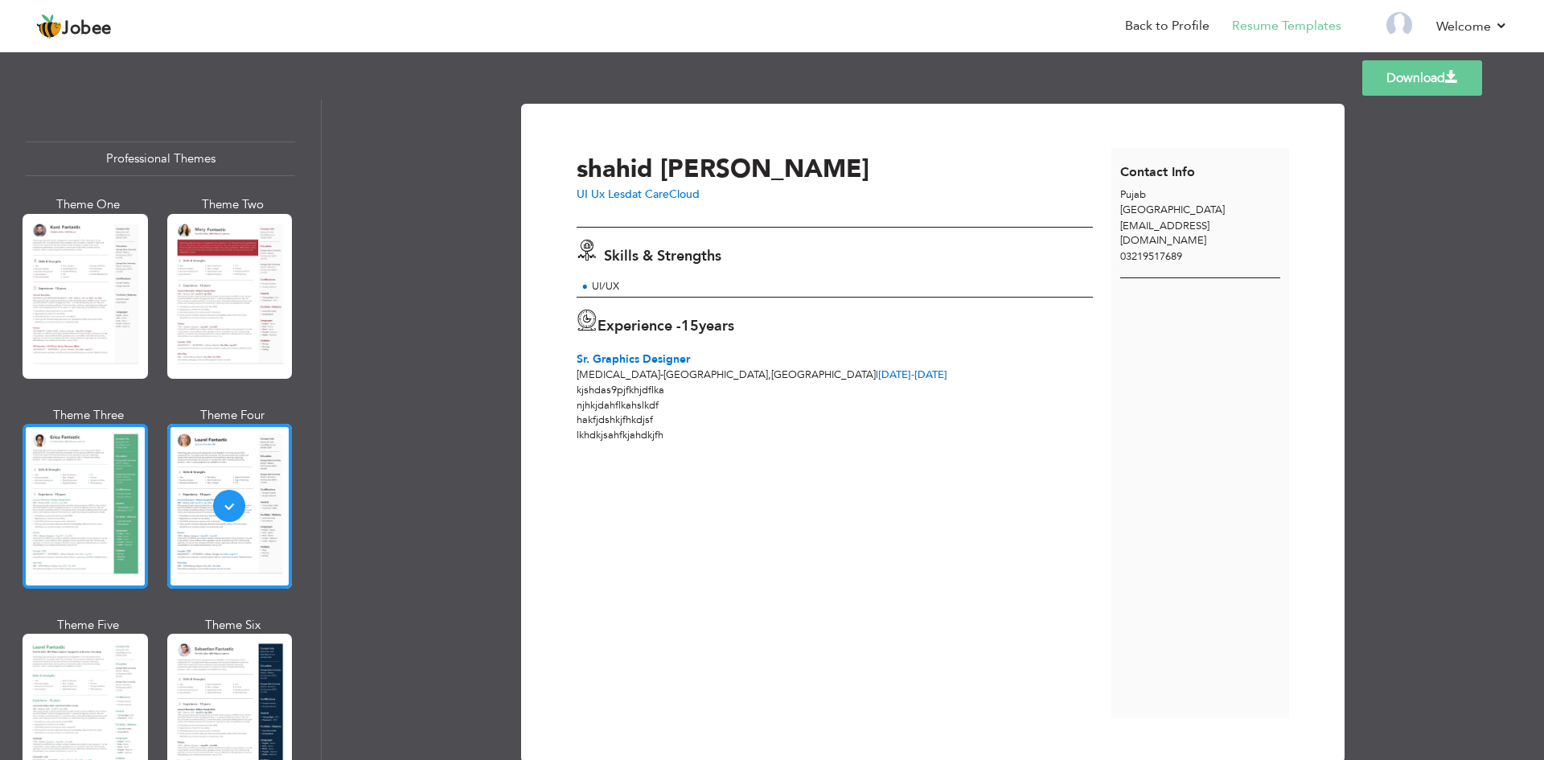
click at [98, 461] on div at bounding box center [85, 506] width 125 height 165
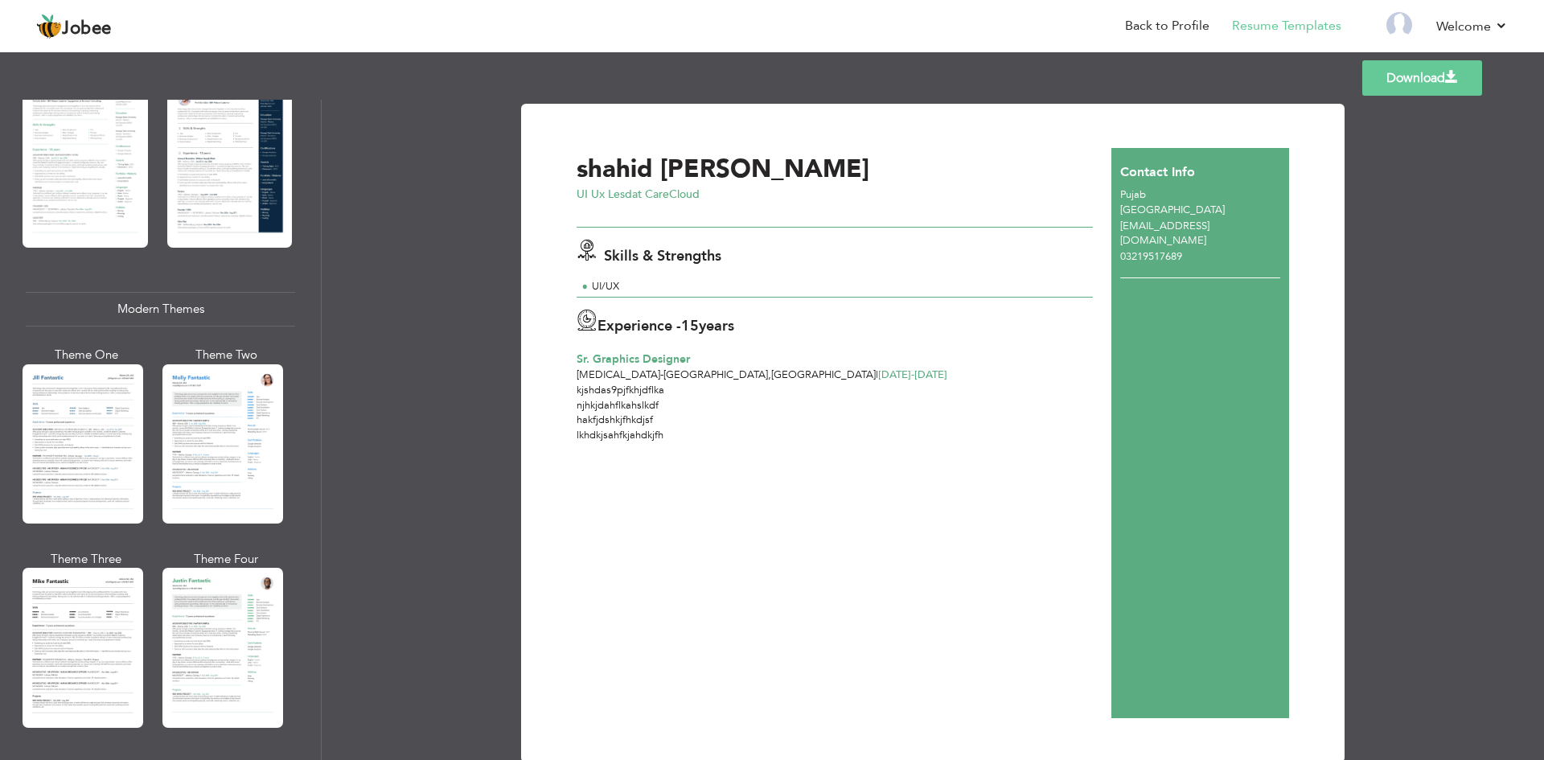
scroll to position [563, 0]
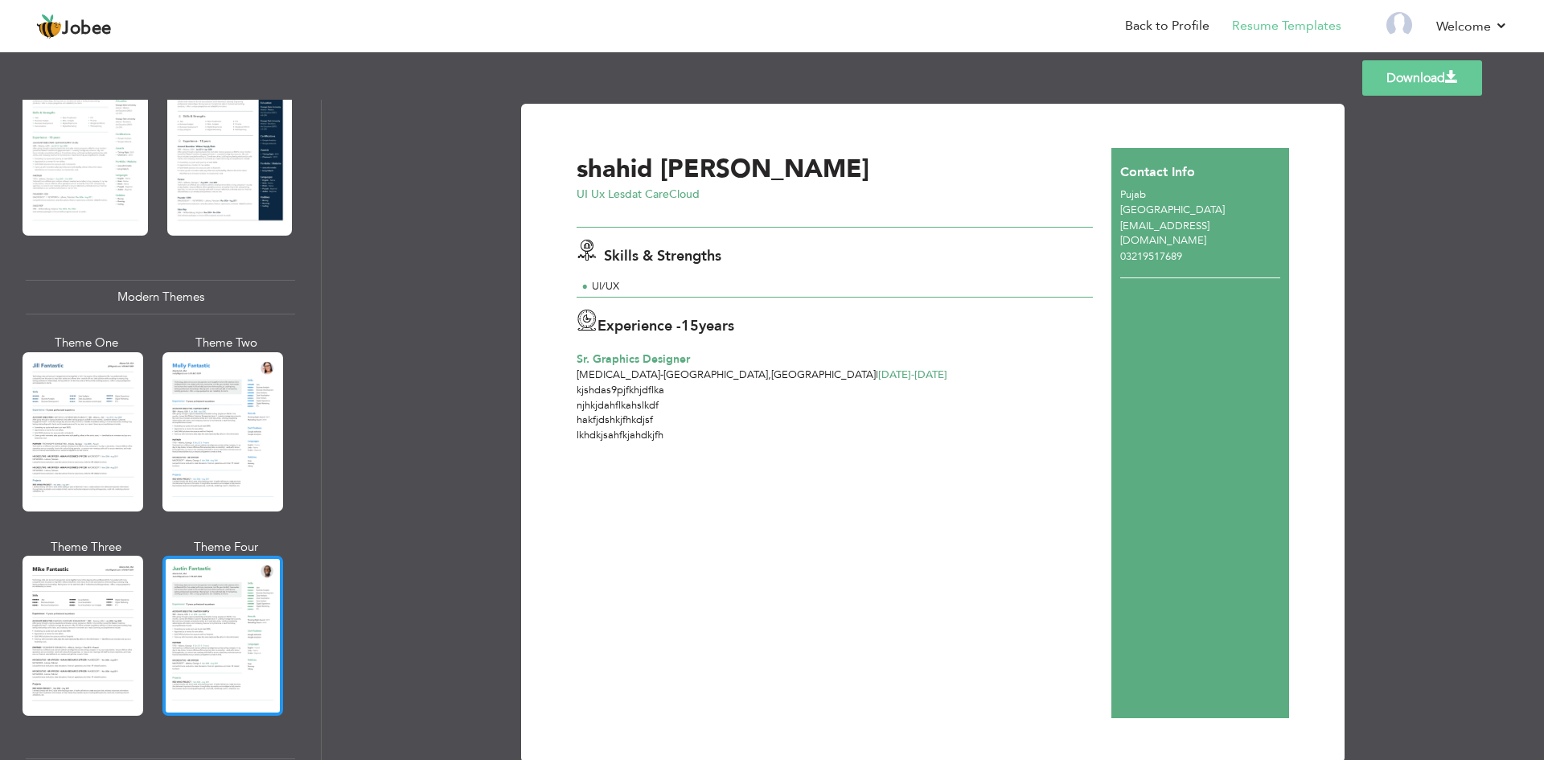
click at [240, 629] on div at bounding box center [222, 635] width 121 height 159
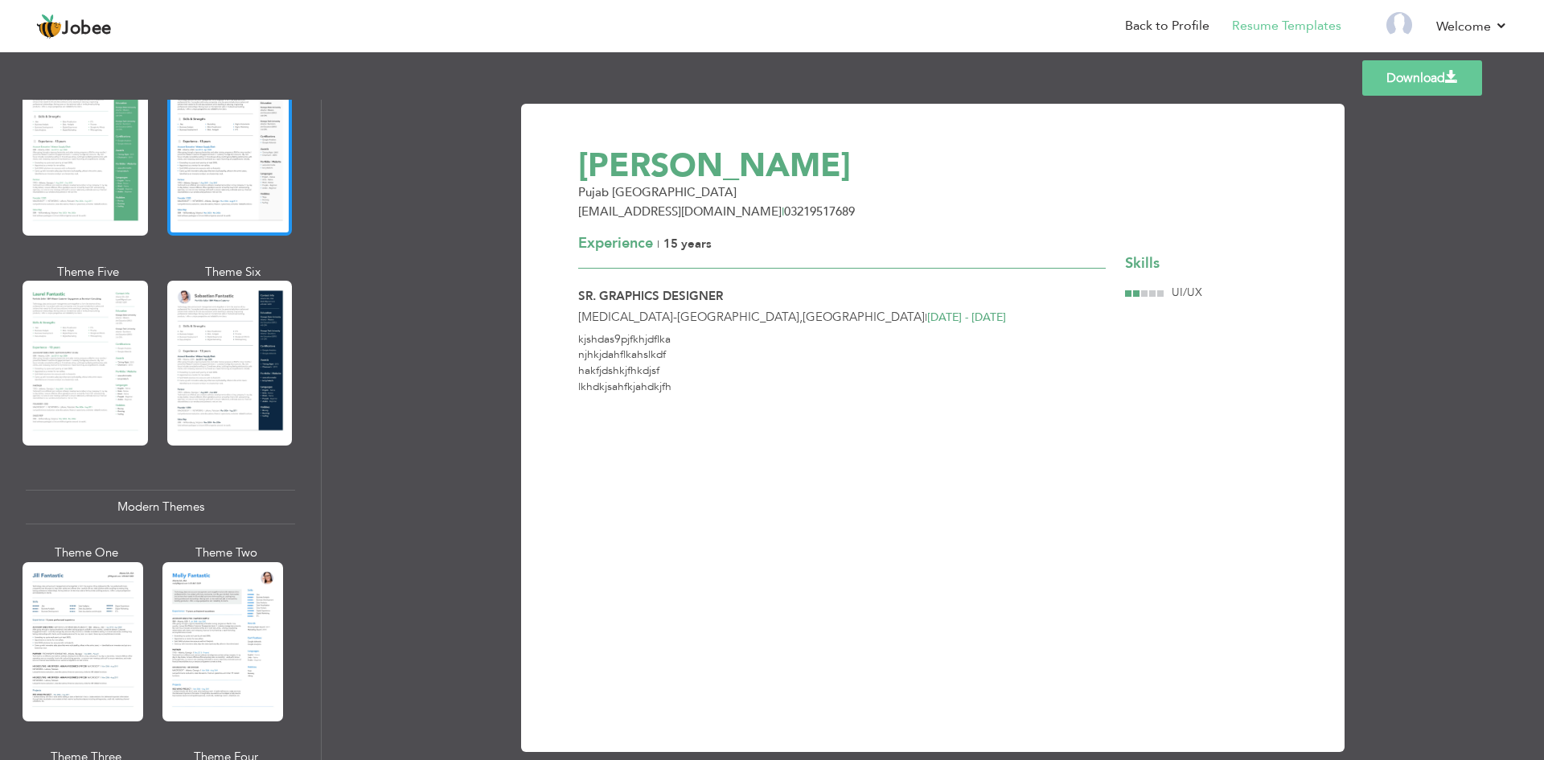
scroll to position [0, 0]
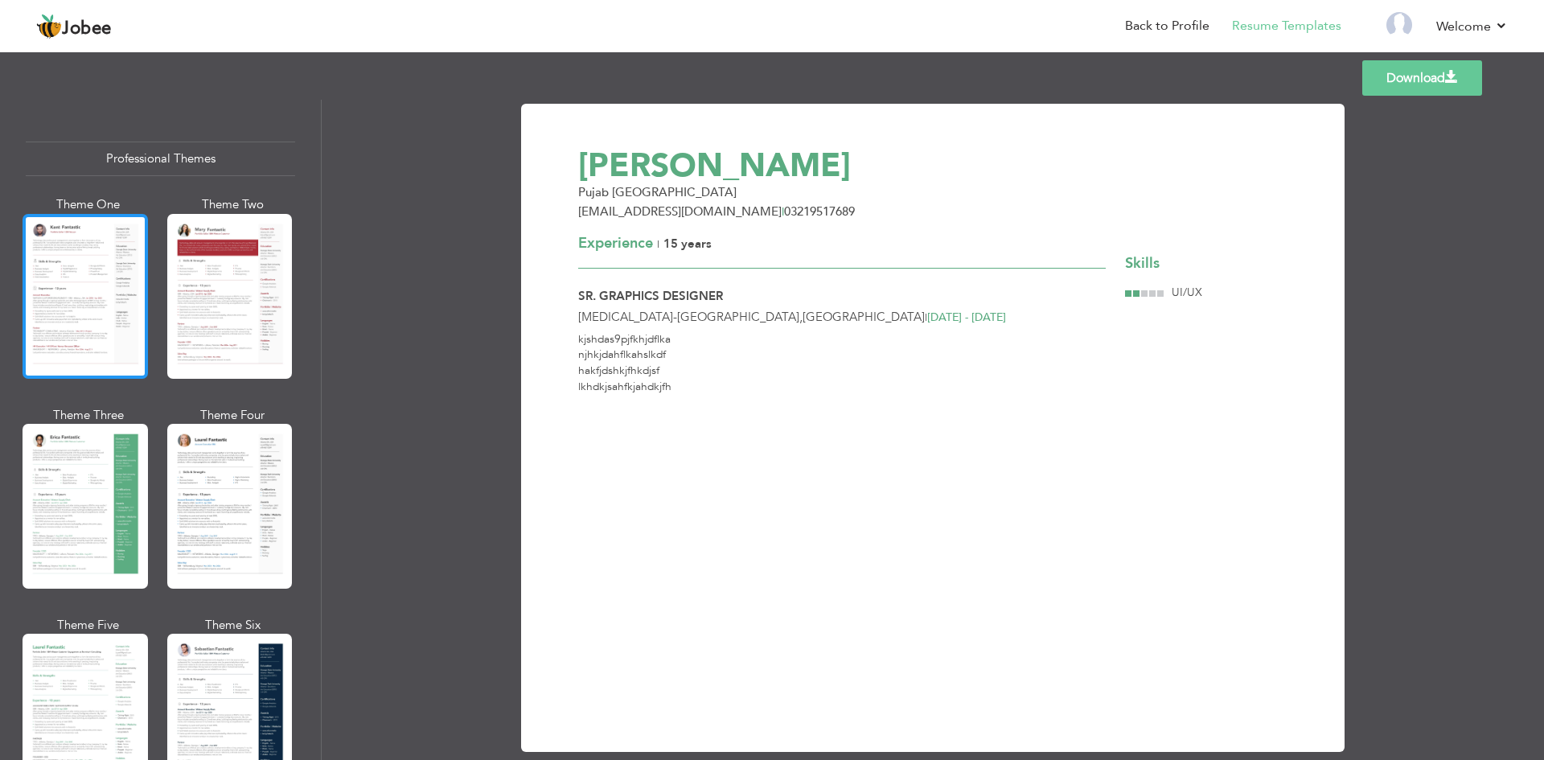
click at [129, 296] on div at bounding box center [85, 296] width 125 height 165
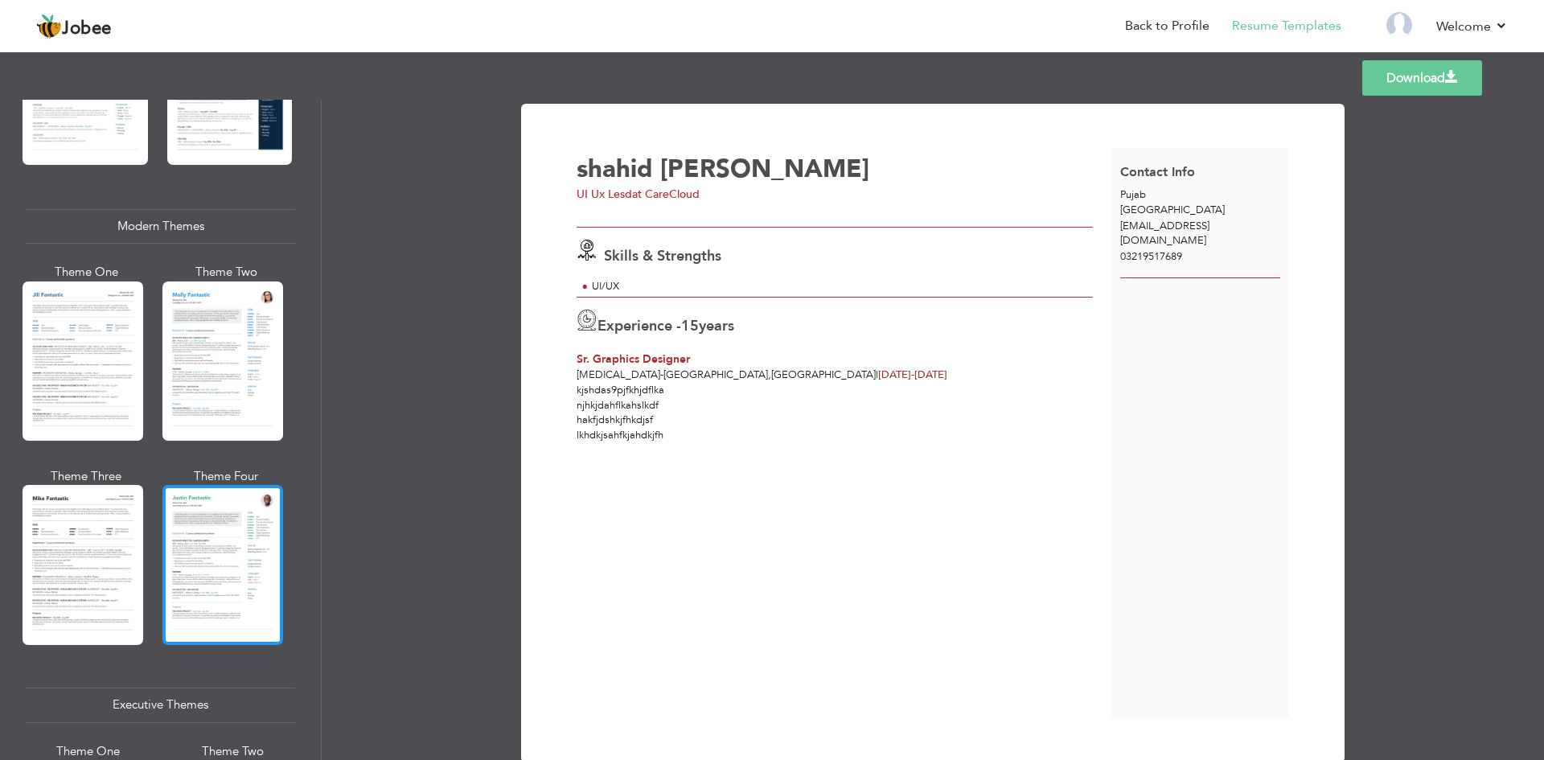
scroll to position [643, 0]
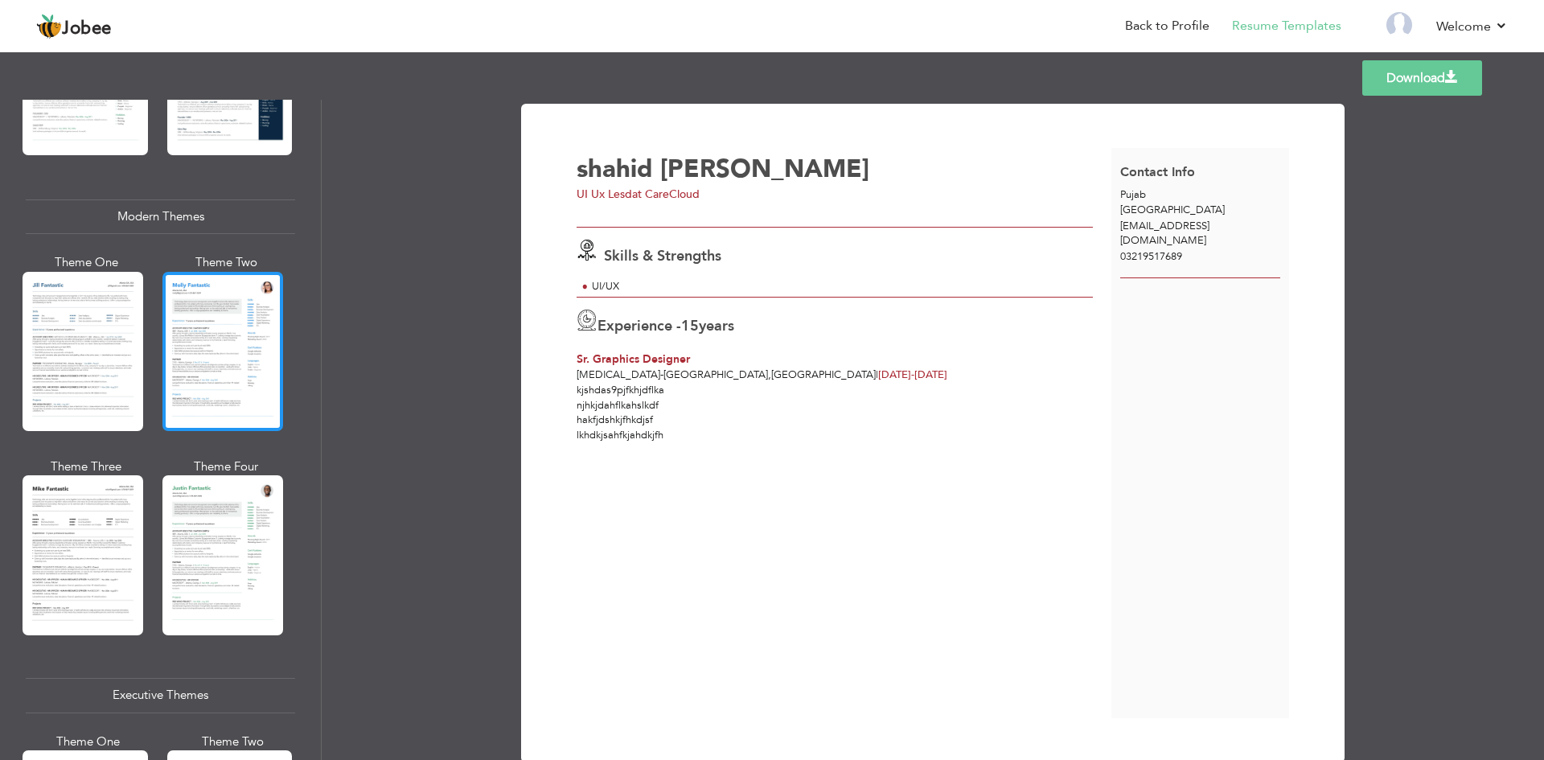
click at [235, 349] on div at bounding box center [222, 351] width 121 height 159
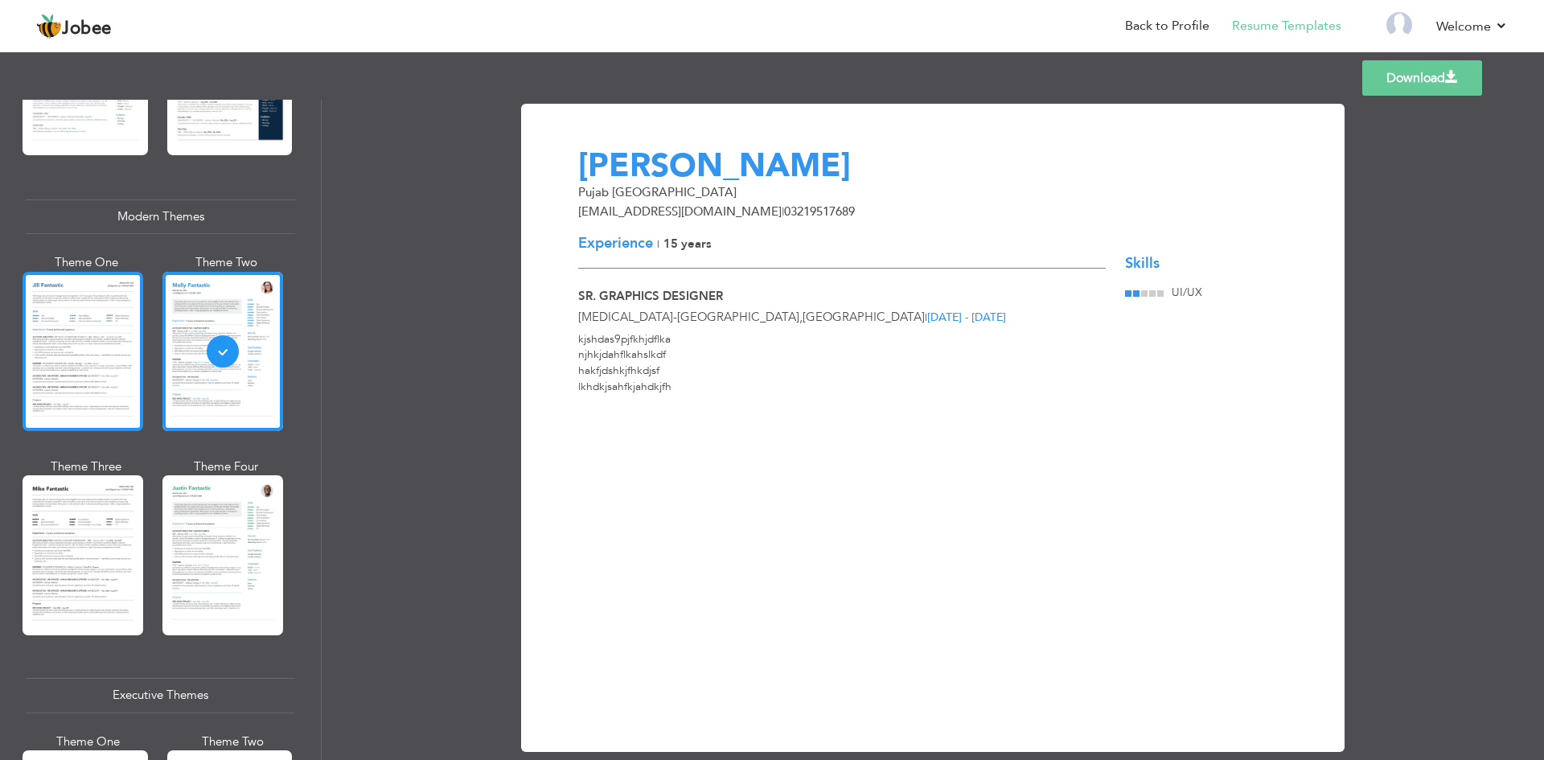
click at [75, 325] on div at bounding box center [83, 351] width 121 height 159
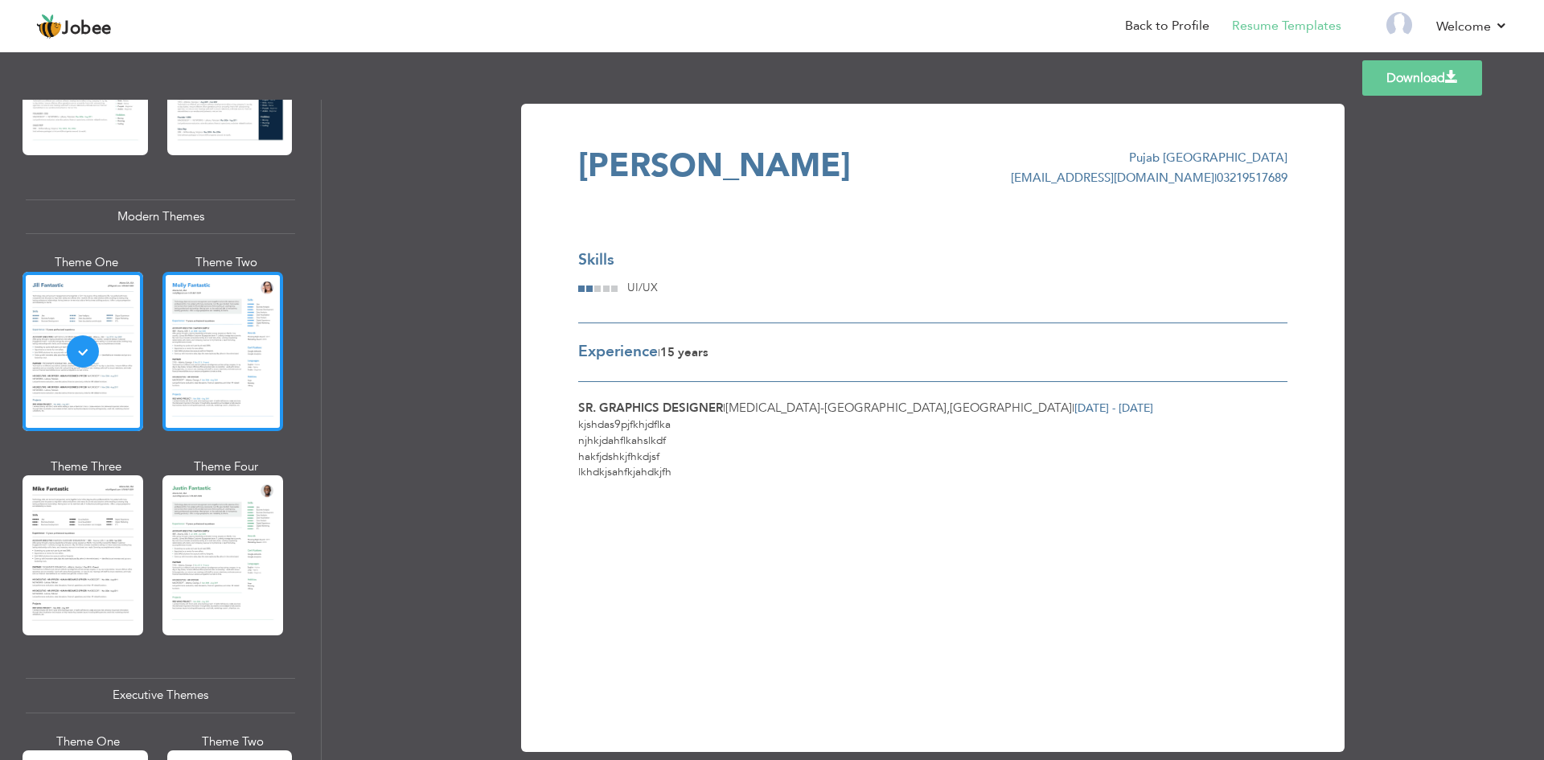
click at [224, 339] on div at bounding box center [222, 351] width 121 height 159
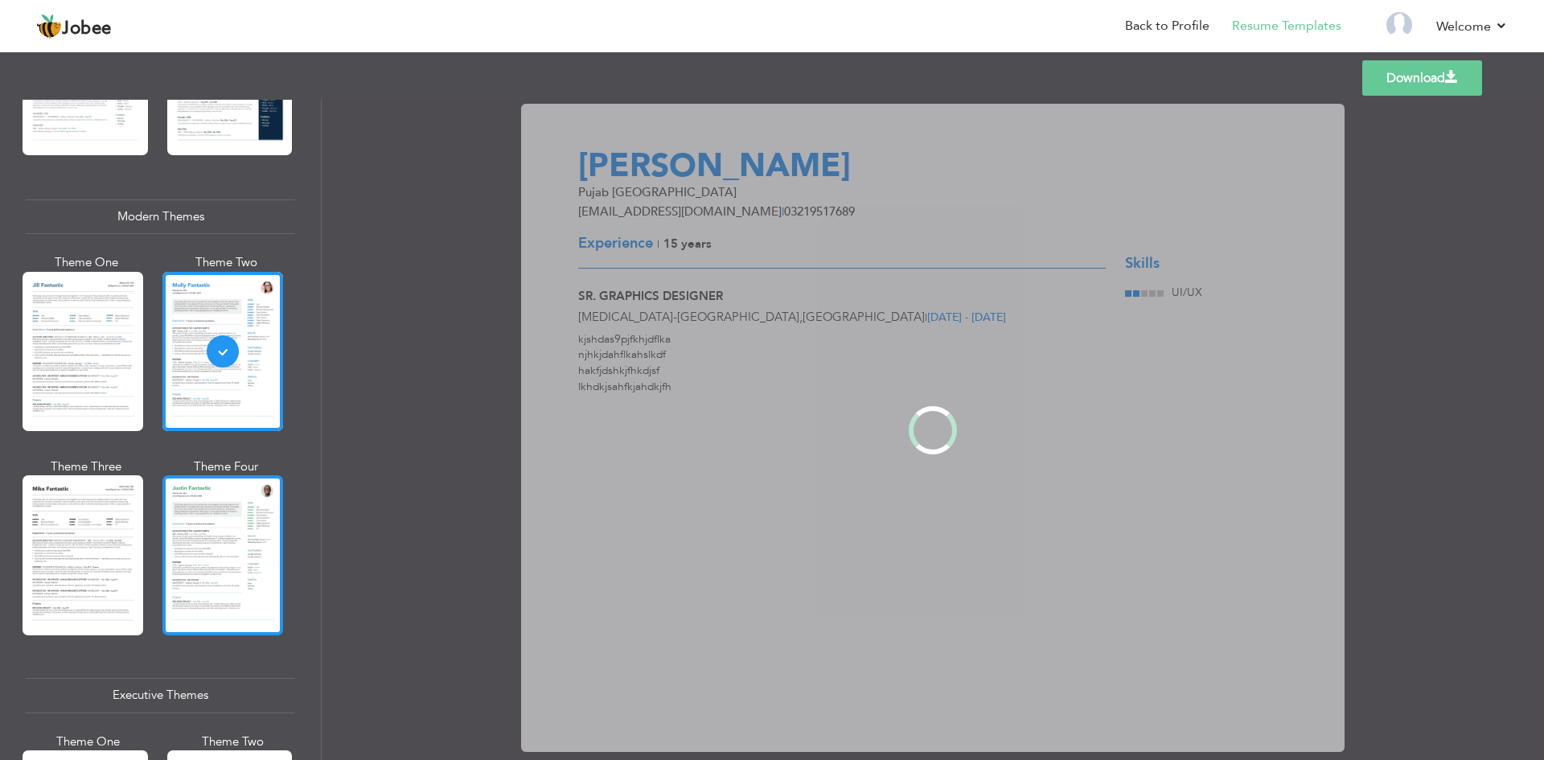
click at [191, 549] on div at bounding box center [222, 554] width 121 height 159
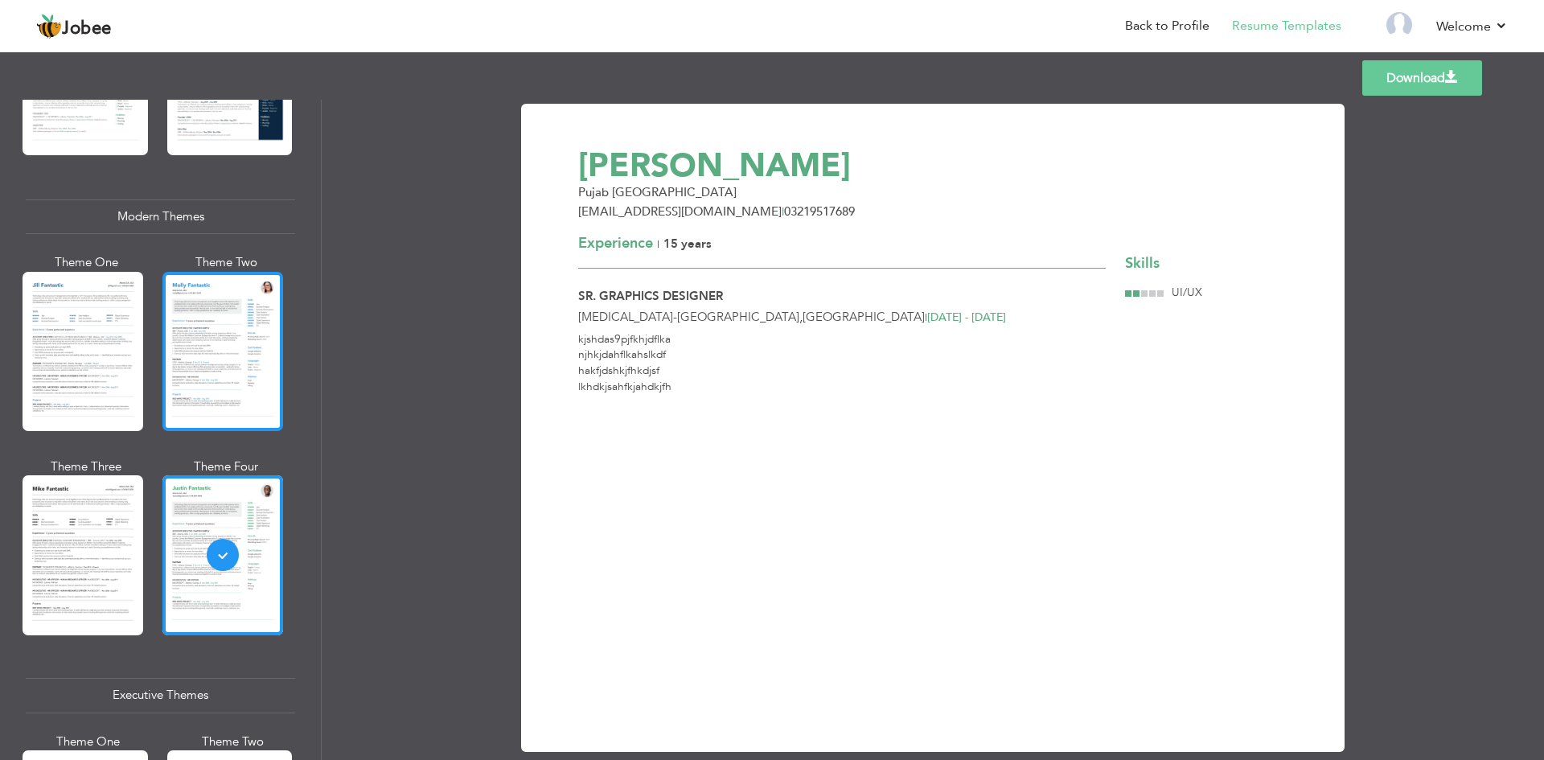
click at [228, 322] on div at bounding box center [222, 351] width 121 height 159
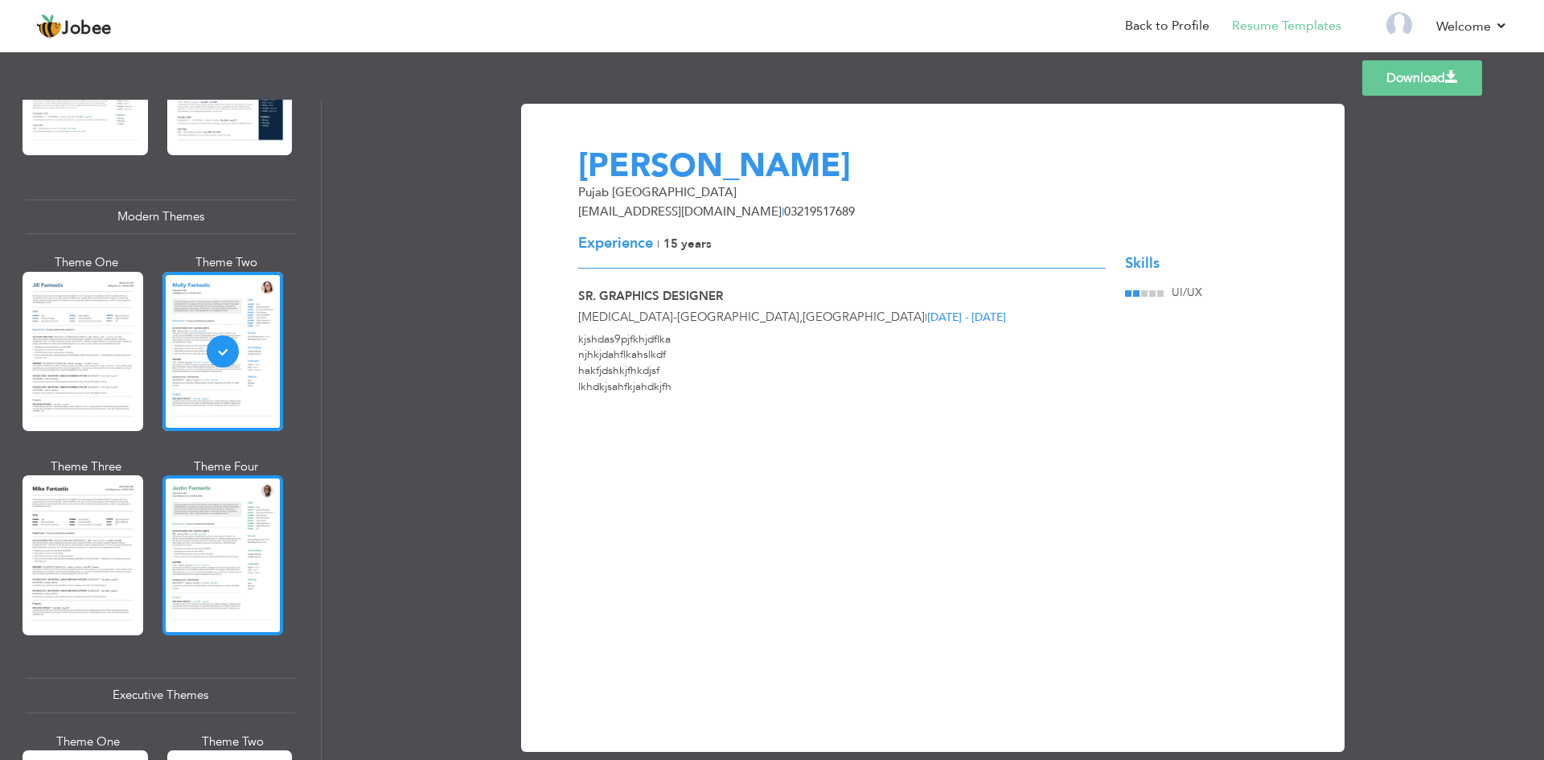
click at [212, 540] on div at bounding box center [222, 554] width 121 height 159
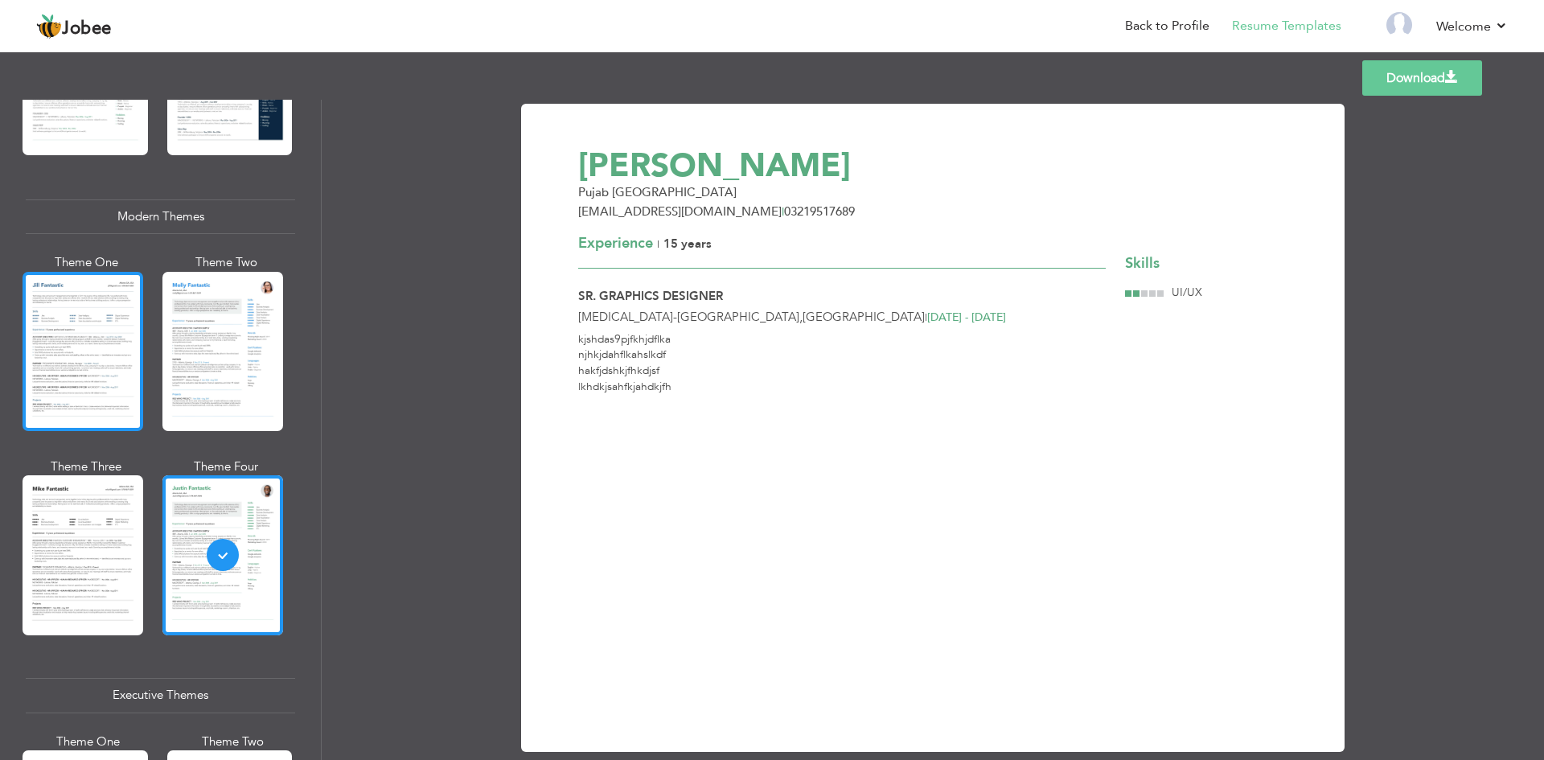
click at [137, 312] on div at bounding box center [83, 351] width 121 height 159
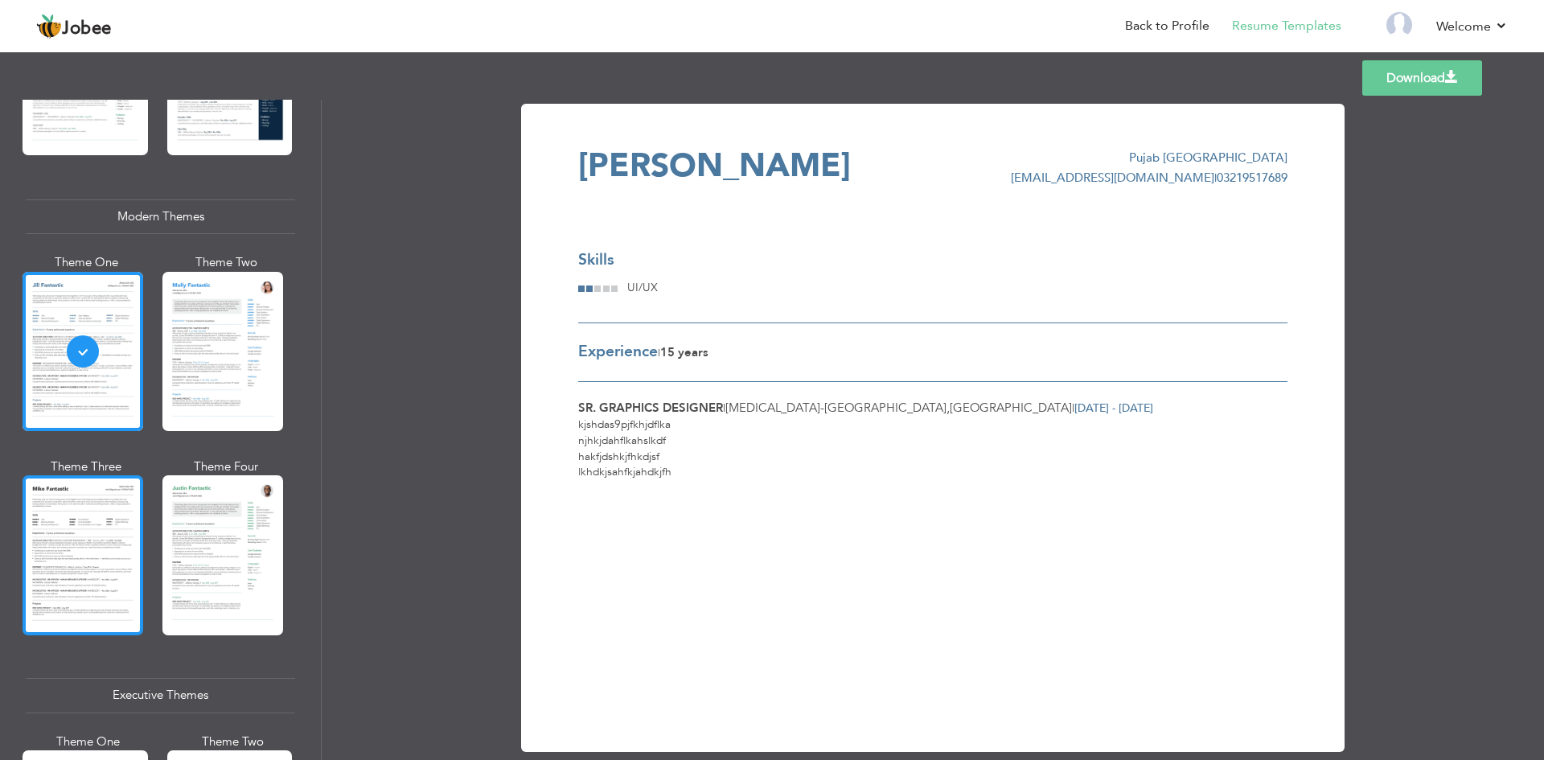
click at [102, 567] on div at bounding box center [83, 554] width 121 height 159
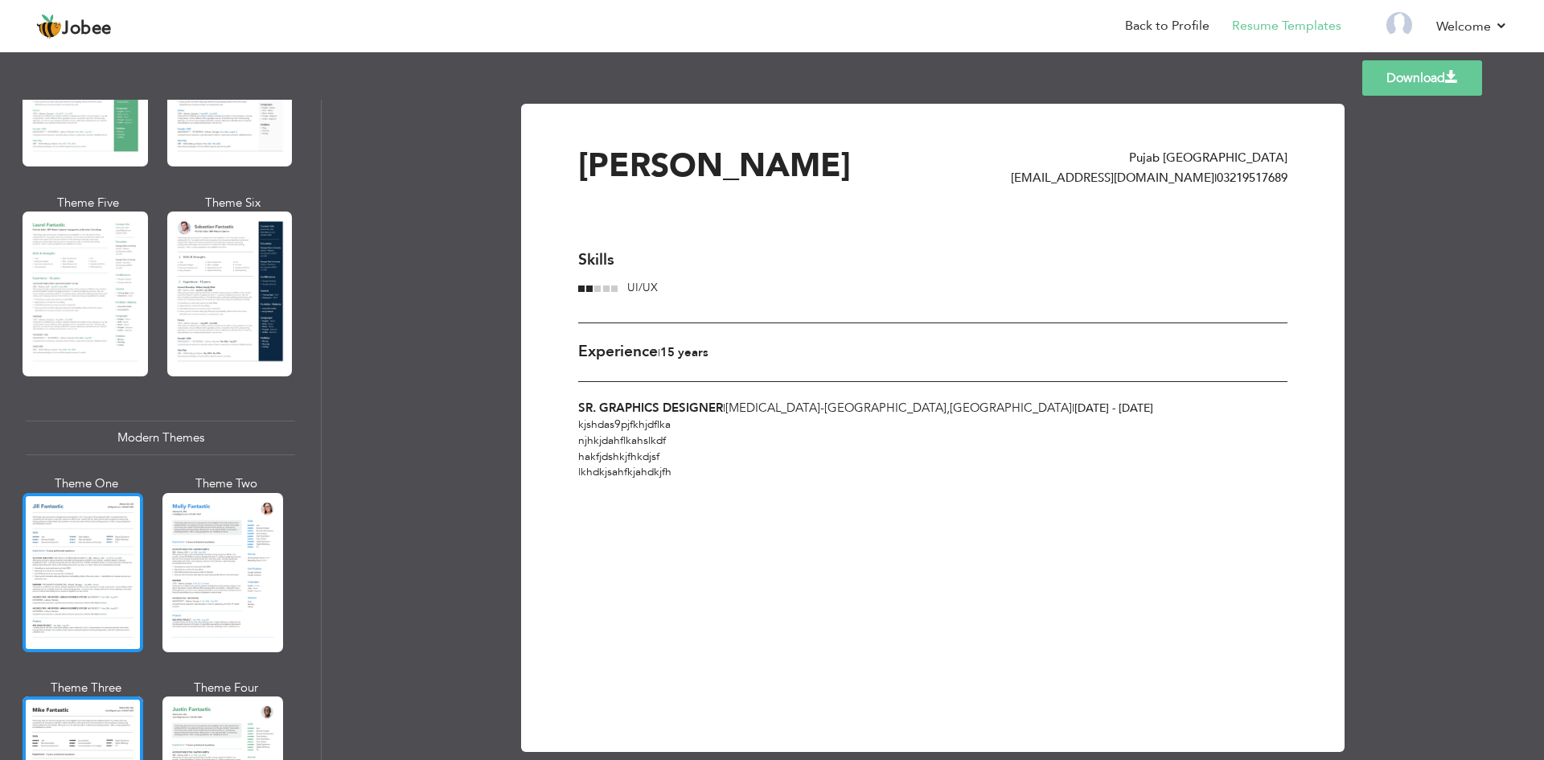
scroll to position [322, 0]
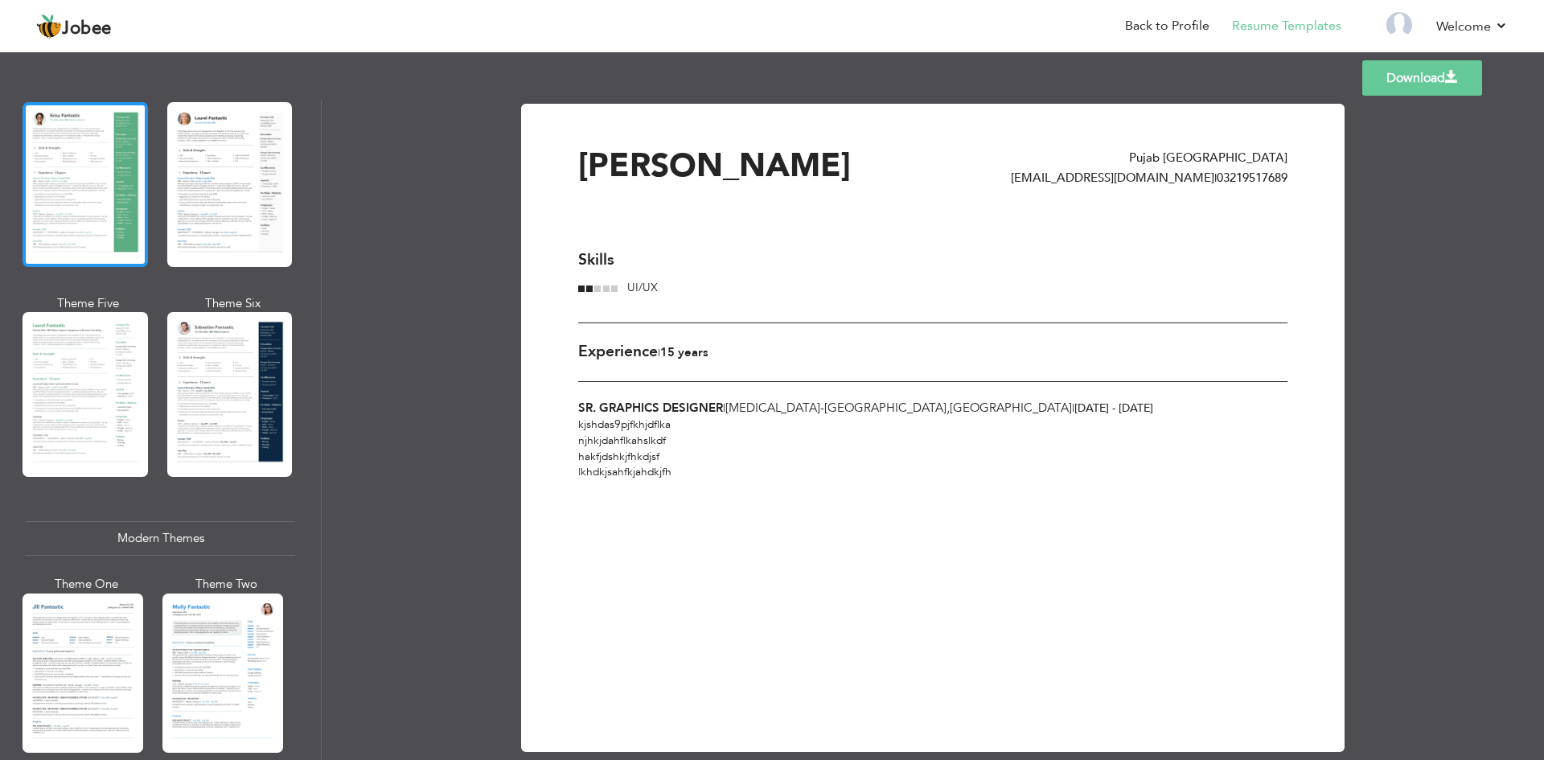
click at [80, 179] on div at bounding box center [85, 184] width 125 height 165
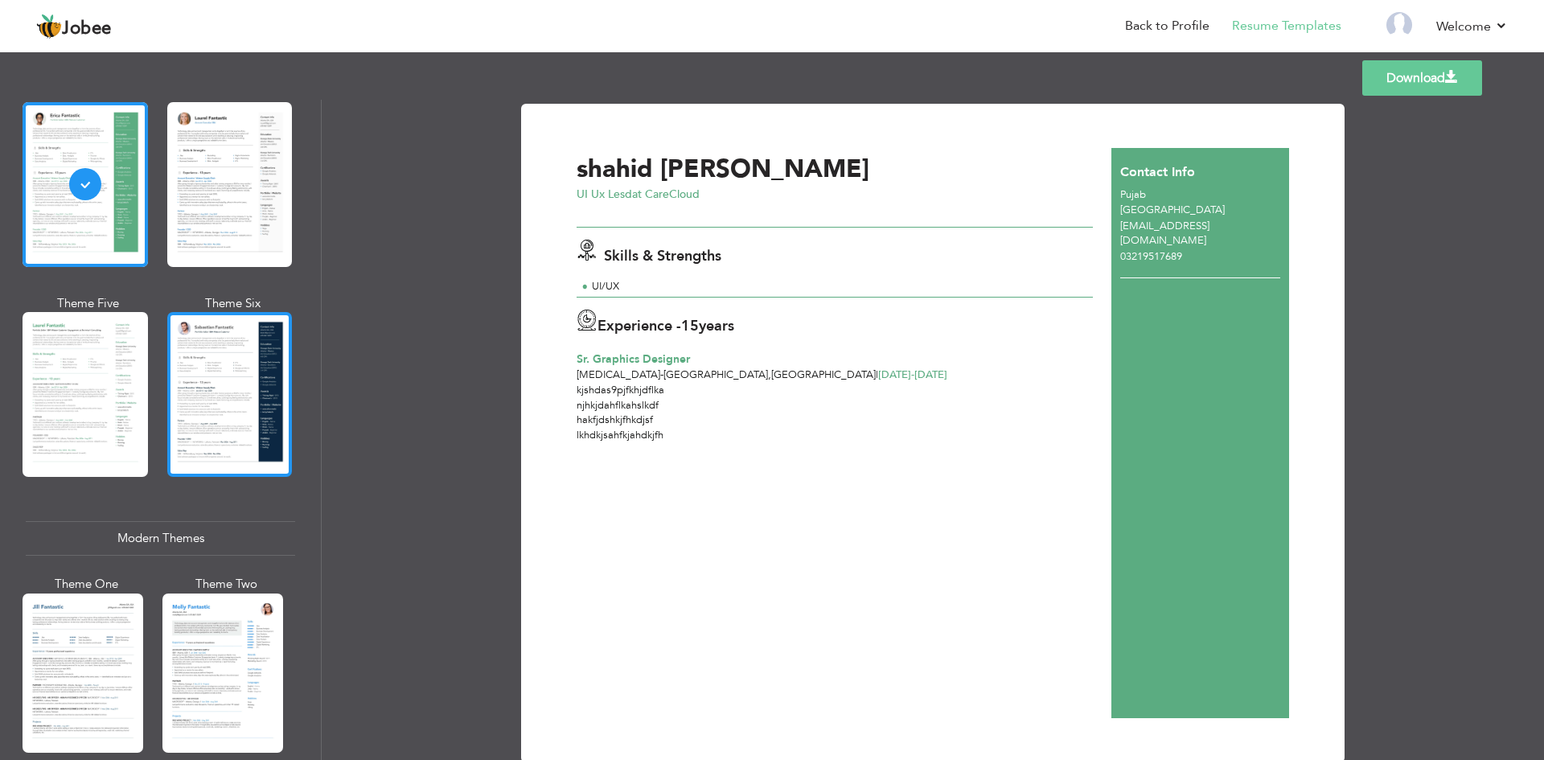
click at [230, 391] on div at bounding box center [229, 394] width 125 height 165
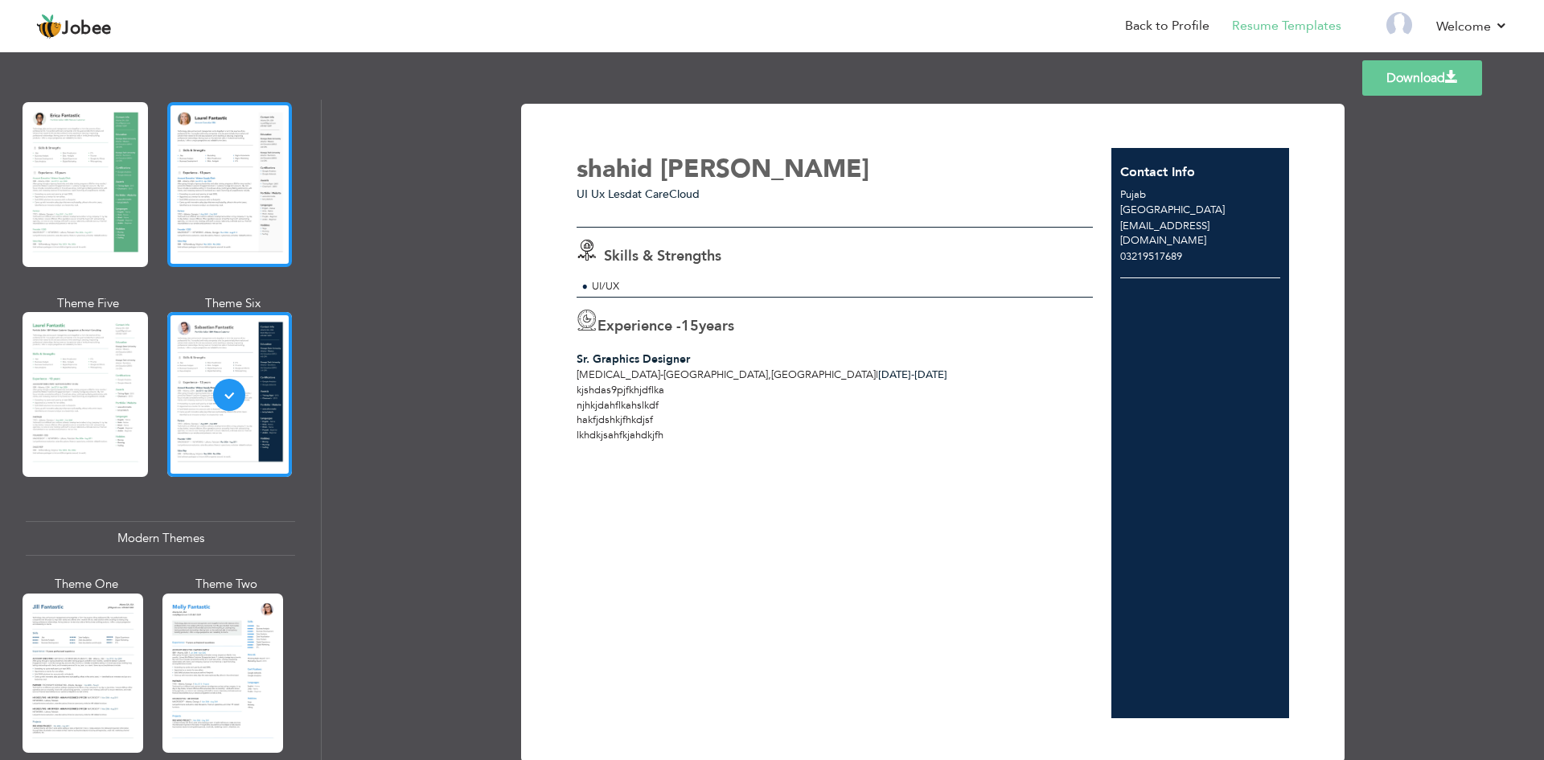
click at [209, 194] on div at bounding box center [229, 184] width 125 height 165
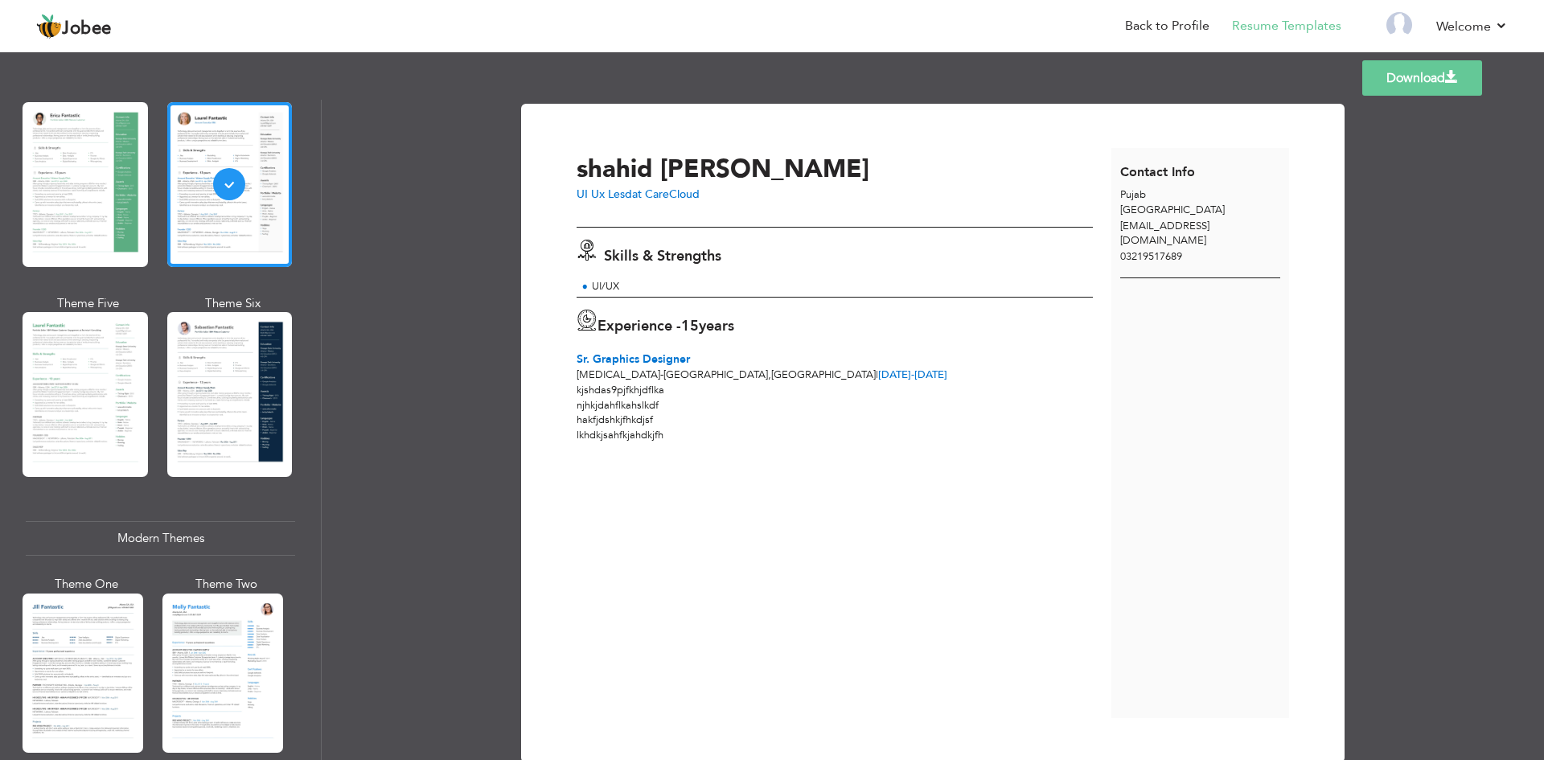
click at [97, 364] on div at bounding box center [85, 394] width 125 height 165
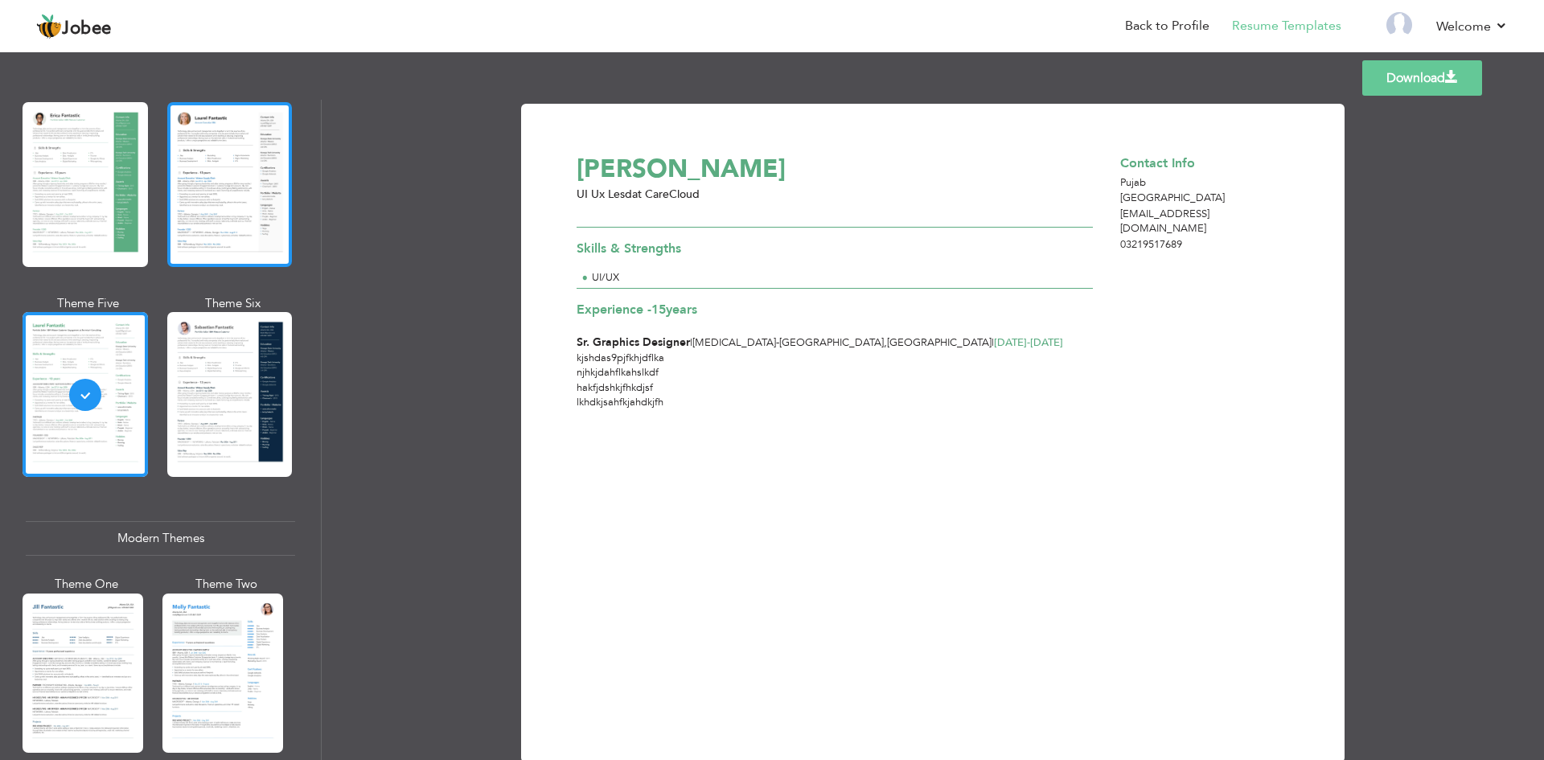
click at [248, 168] on div at bounding box center [229, 184] width 125 height 165
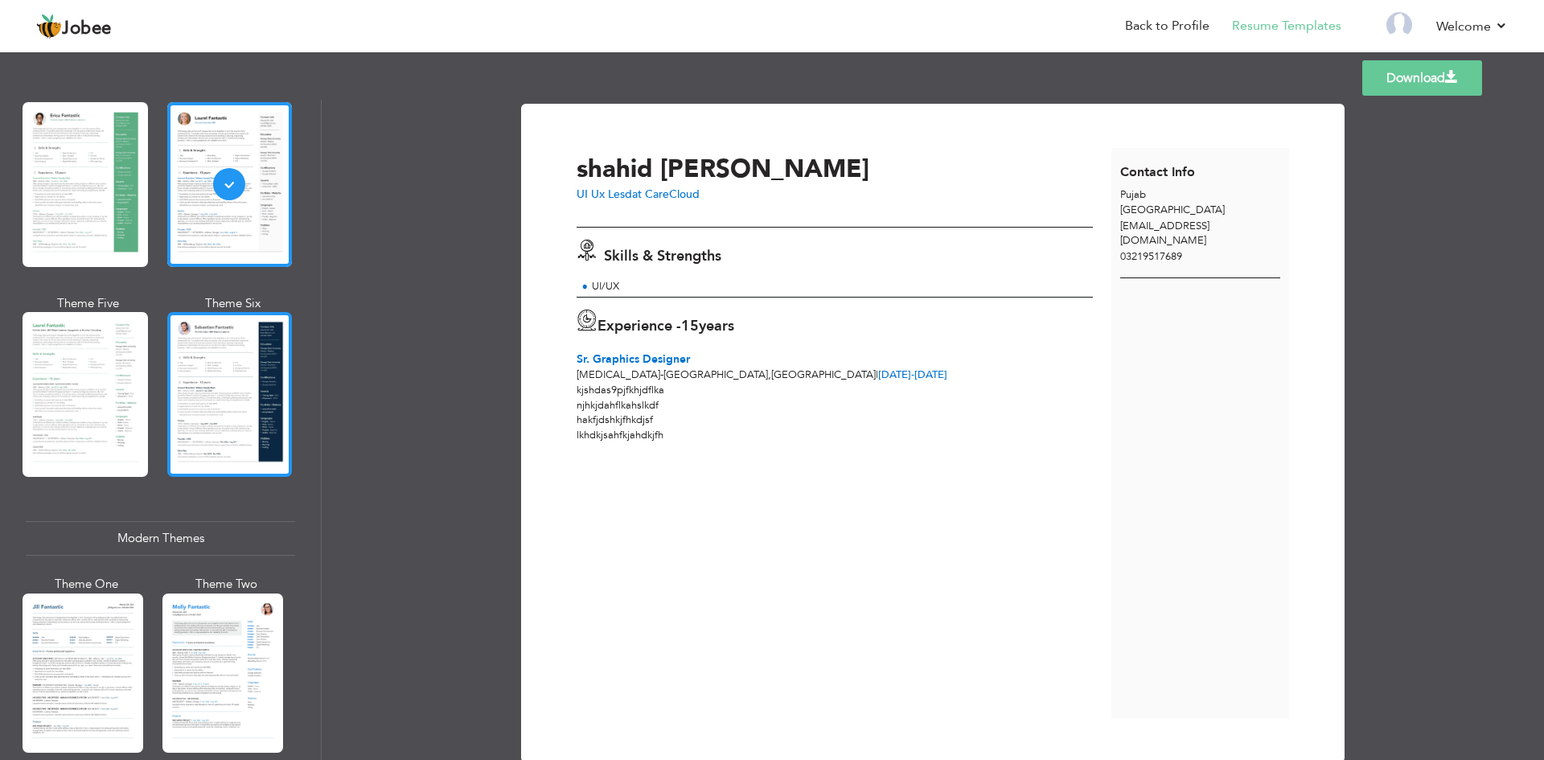
click at [203, 382] on div at bounding box center [229, 394] width 125 height 165
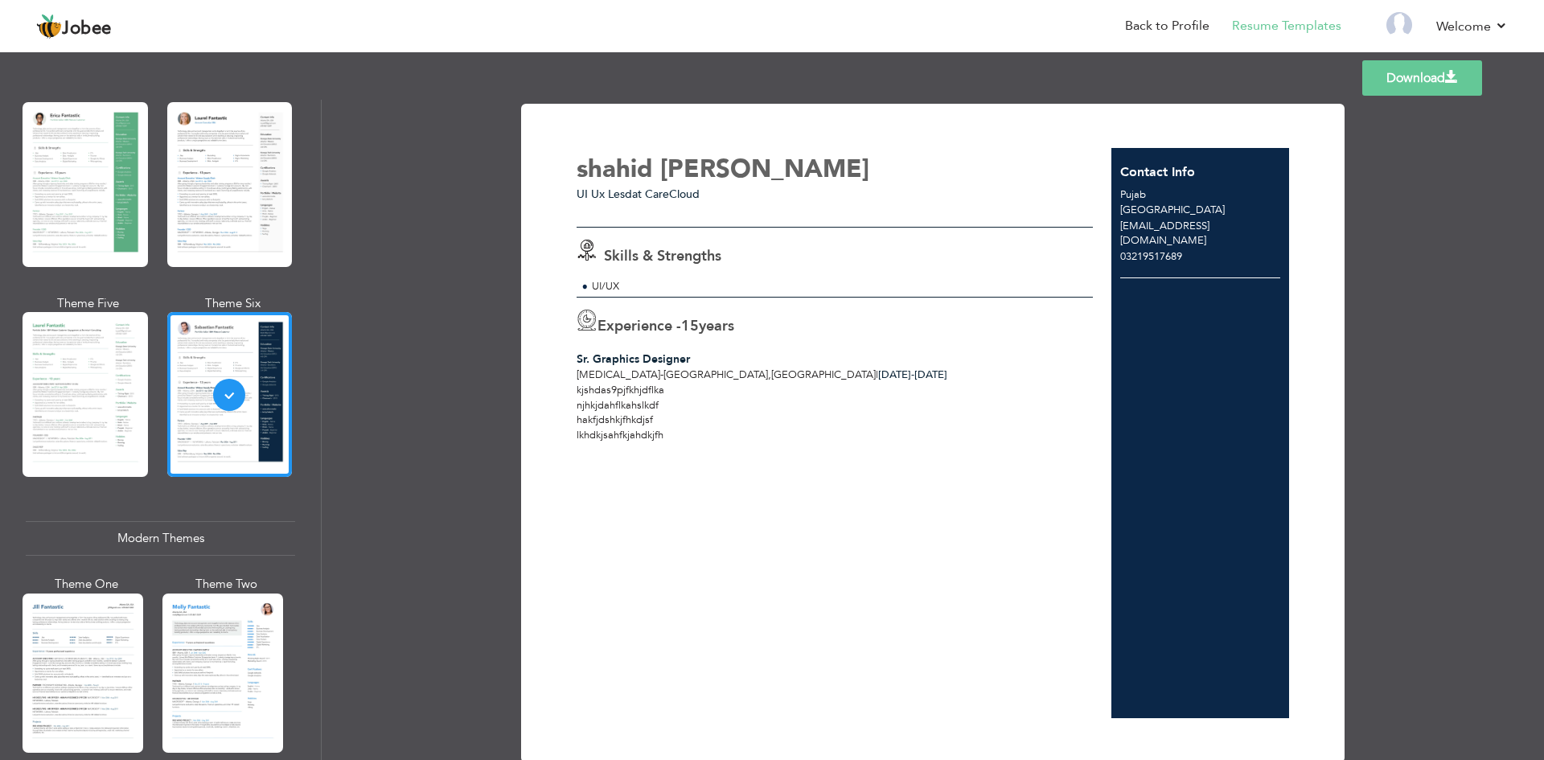
drag, startPoint x: 58, startPoint y: 212, endPoint x: 105, endPoint y: 228, distance: 50.1
click at [59, 212] on div at bounding box center [85, 184] width 125 height 165
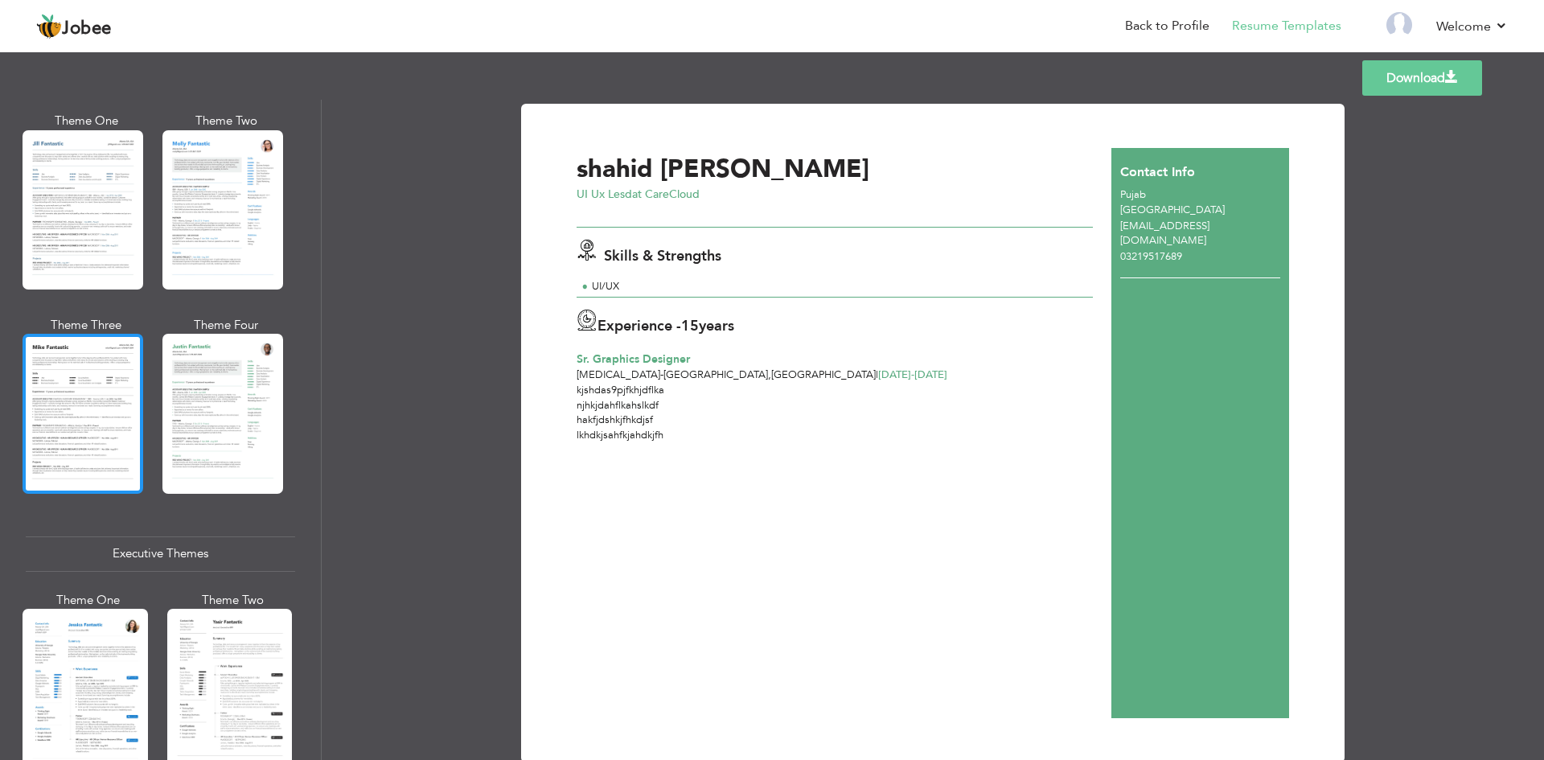
scroll to position [804, 0]
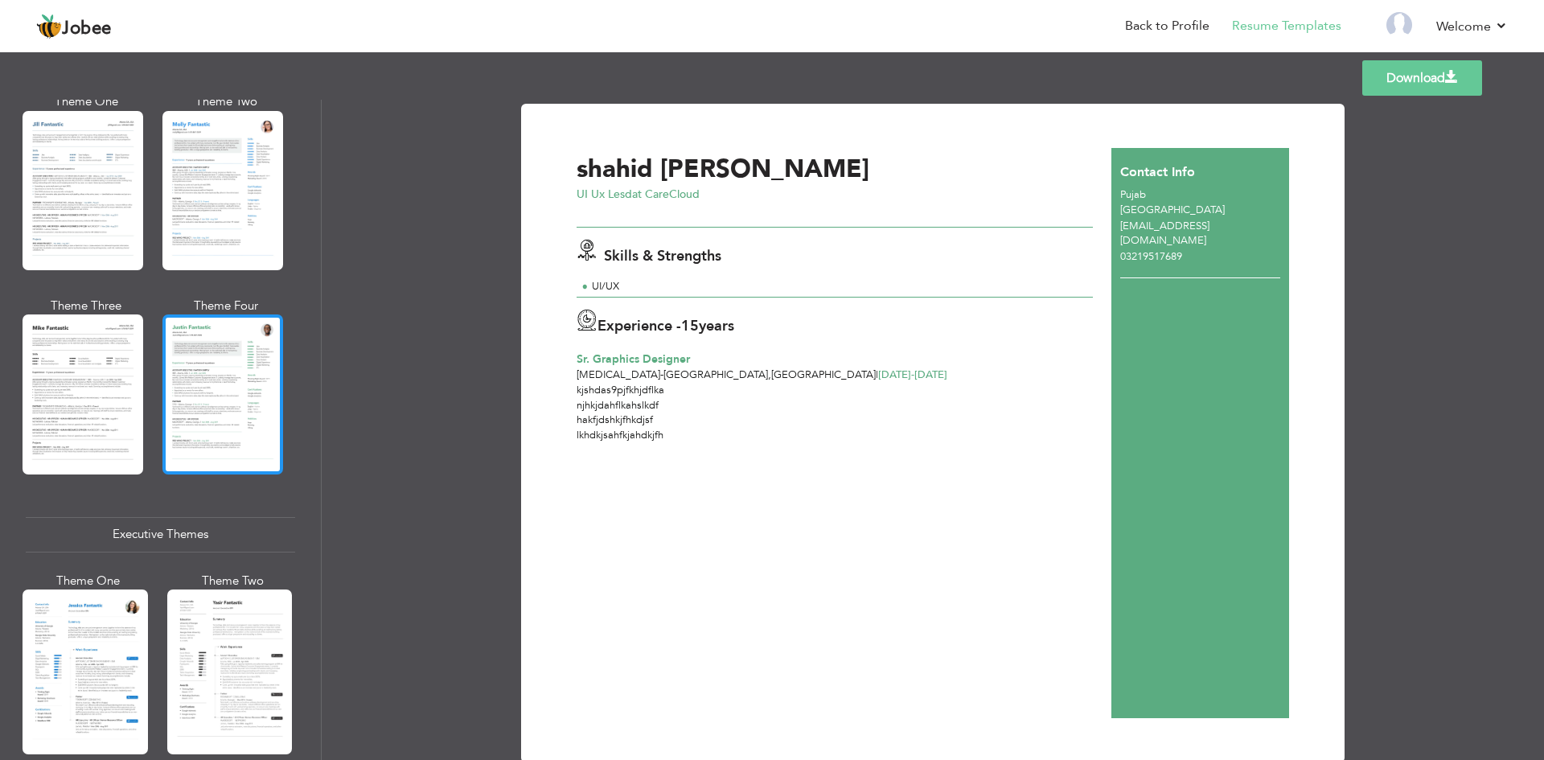
click at [220, 350] on div at bounding box center [222, 393] width 121 height 159
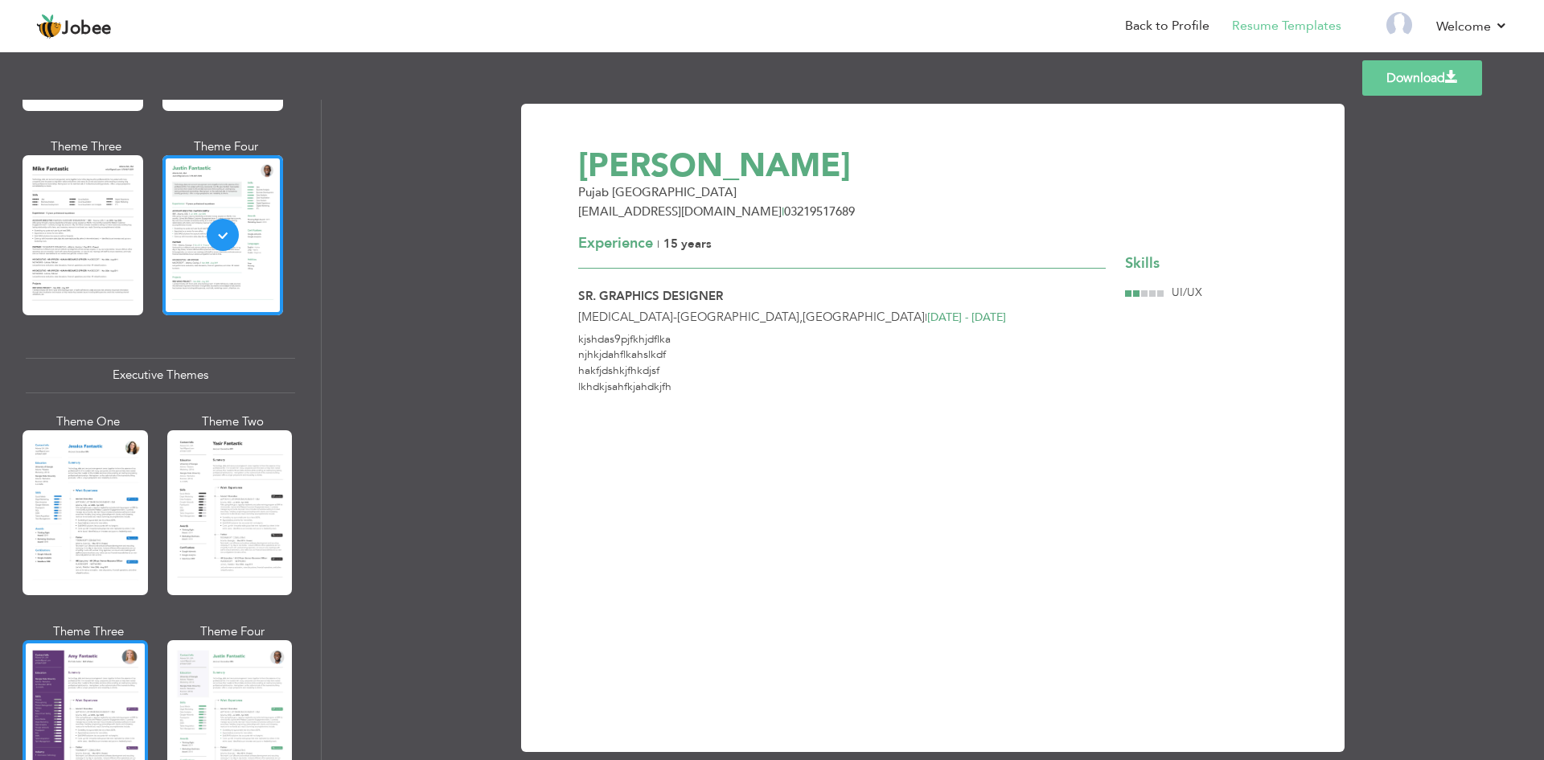
scroll to position [965, 0]
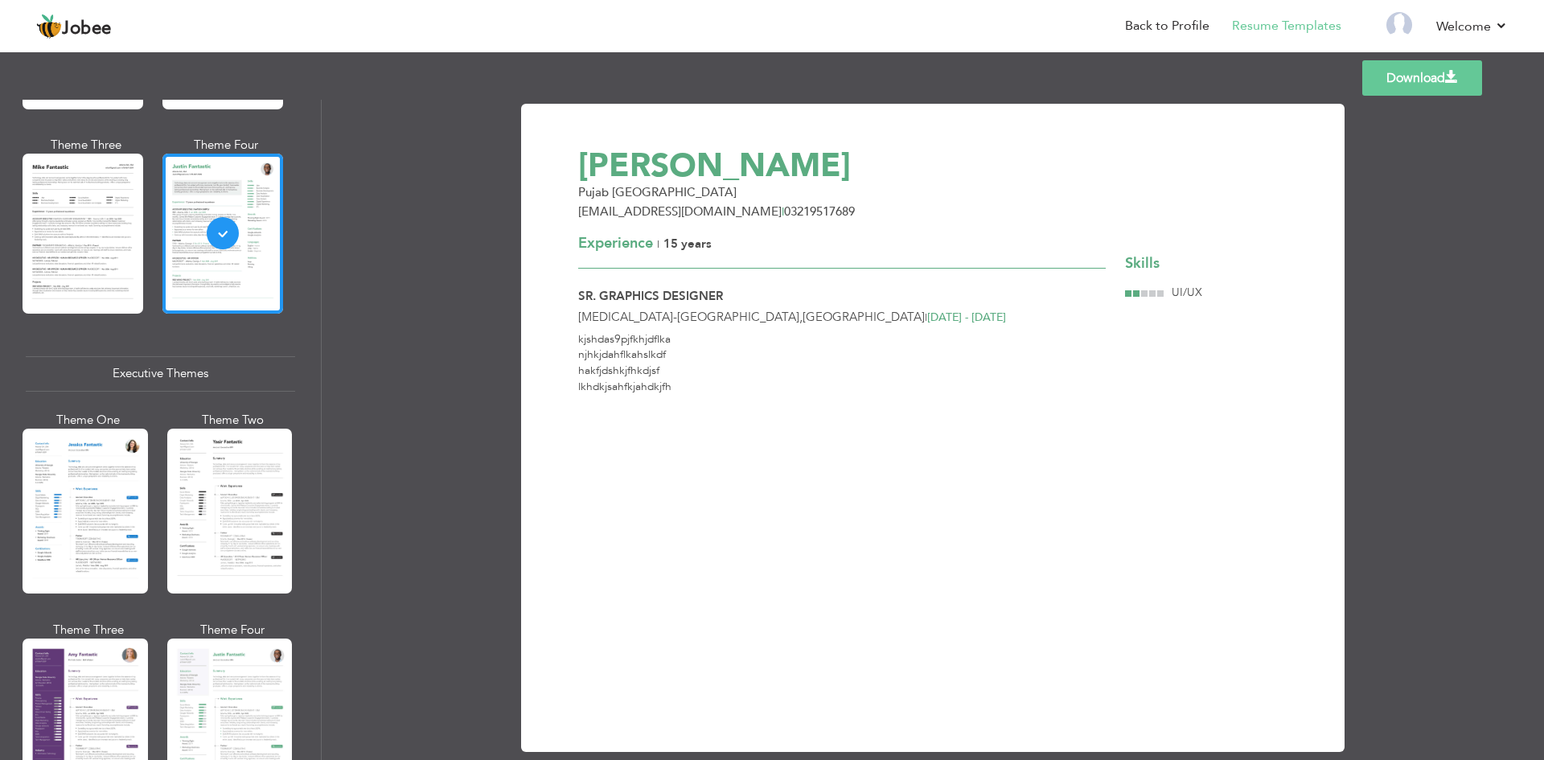
click at [203, 483] on div at bounding box center [229, 511] width 125 height 165
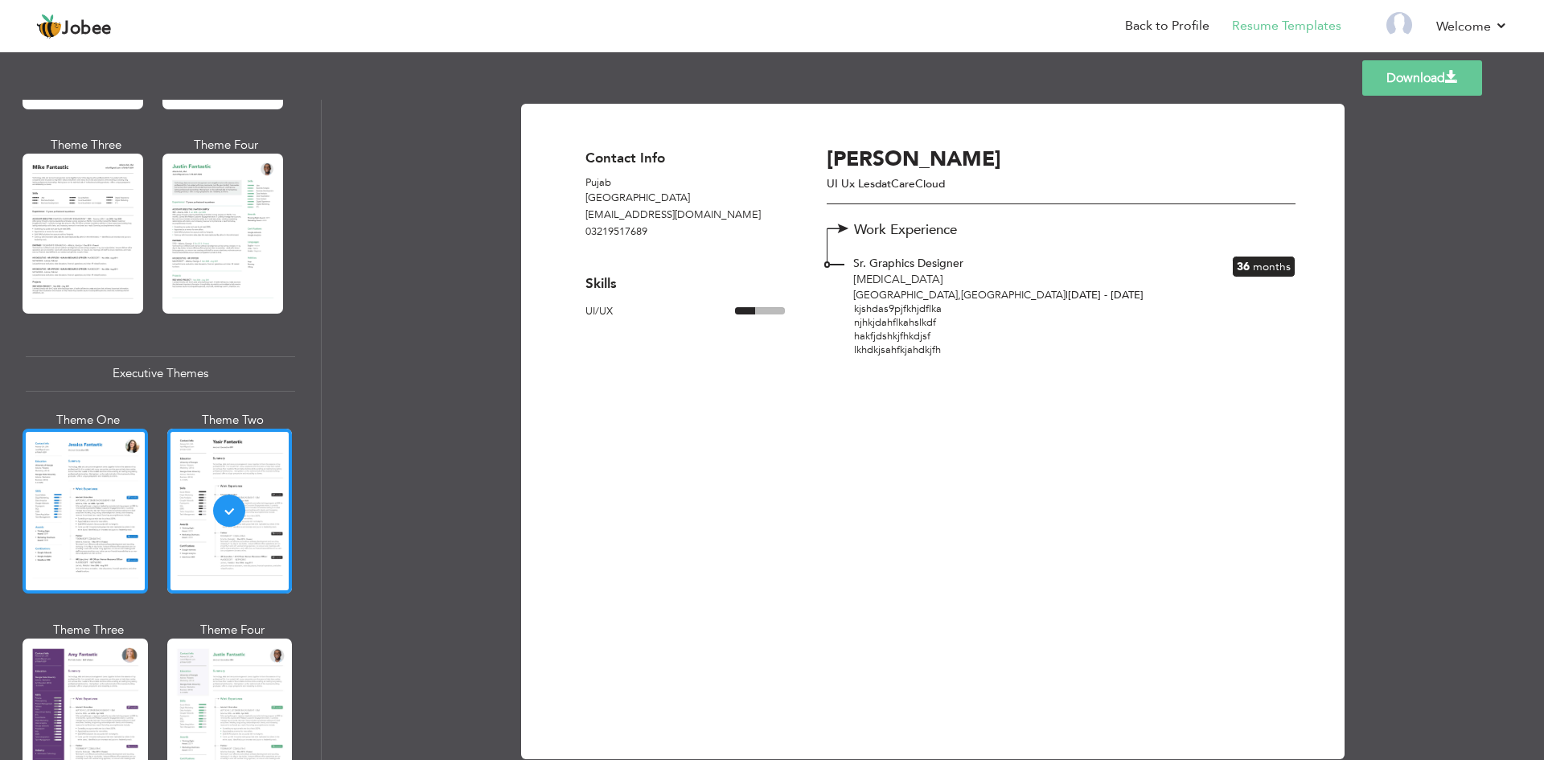
click at [93, 483] on div at bounding box center [85, 511] width 125 height 165
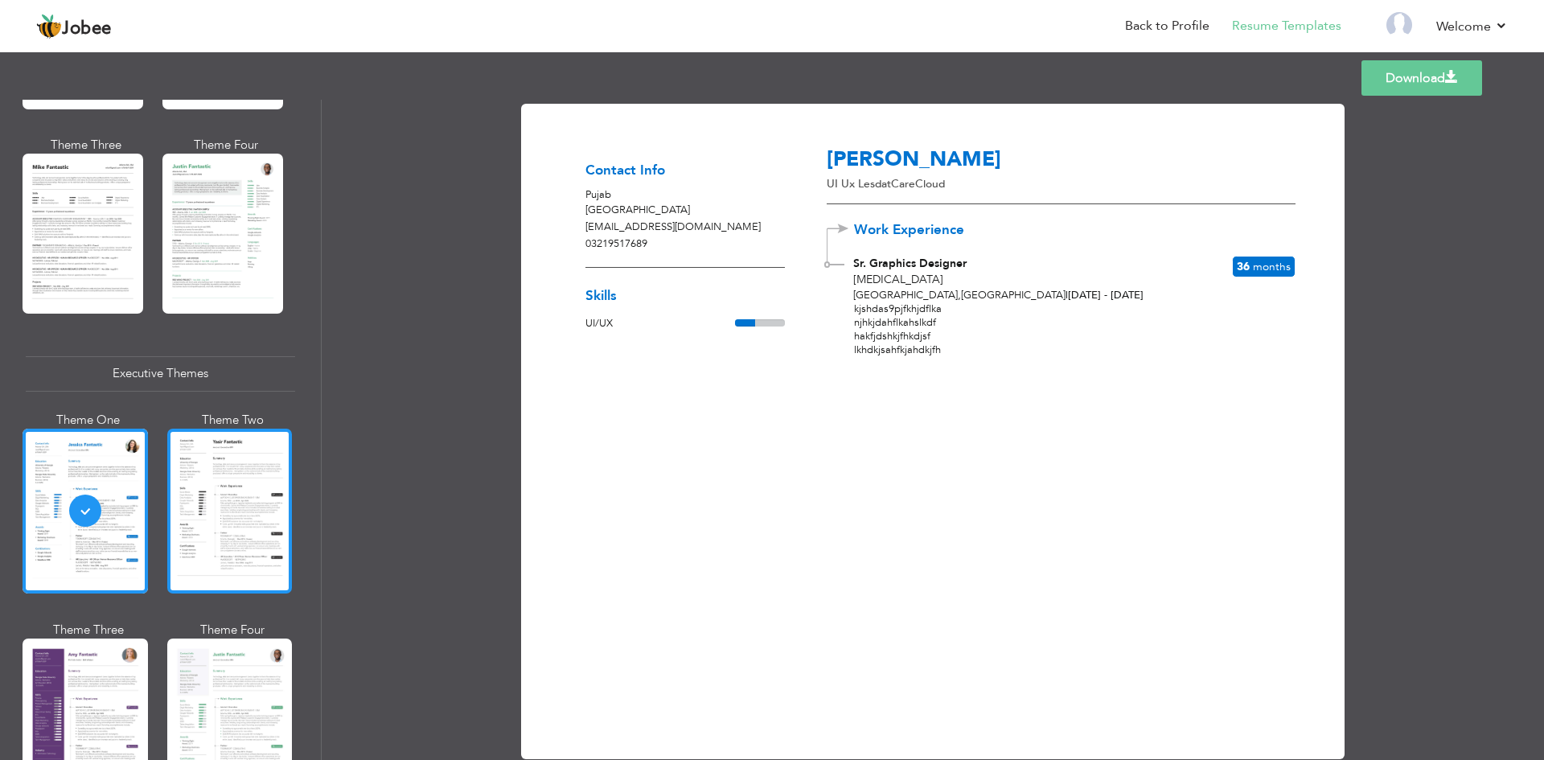
click at [246, 524] on div at bounding box center [229, 511] width 125 height 165
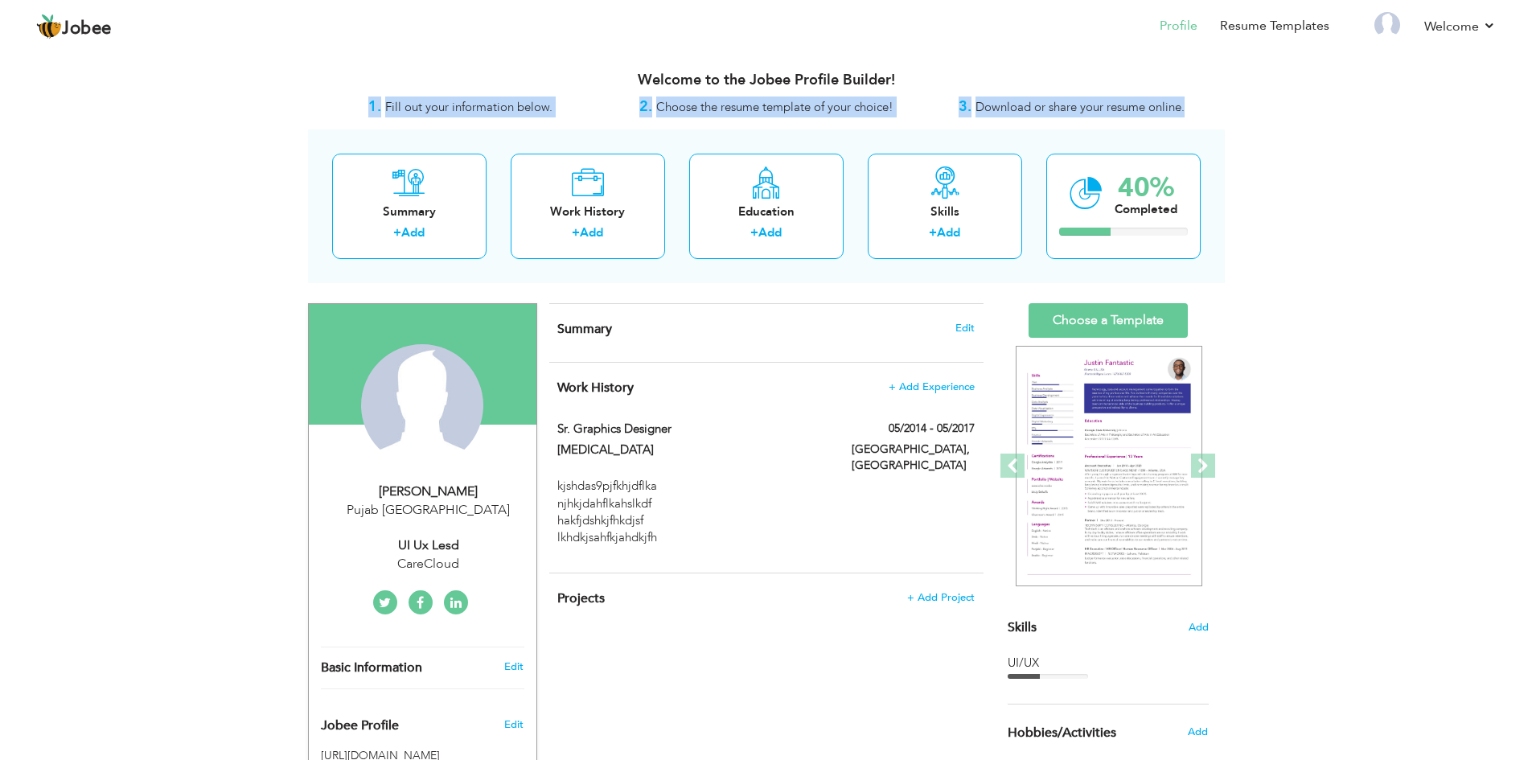
drag, startPoint x: 363, startPoint y: 101, endPoint x: 1205, endPoint y: 113, distance: 842.1
click at [1205, 113] on div "1. Fill out your information below. 2. Choose the resume template of your choic…" at bounding box center [766, 107] width 917 height 21
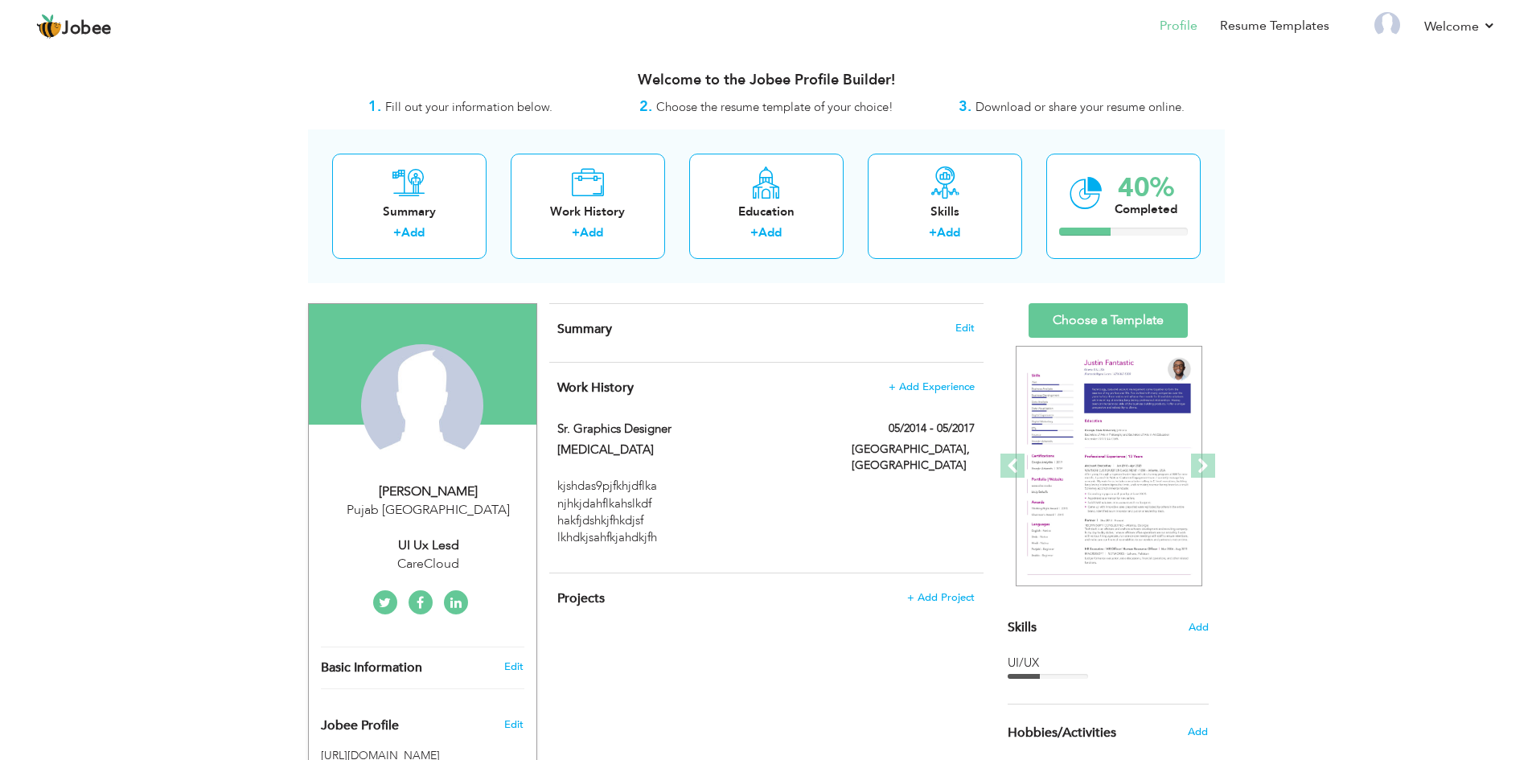
click at [1227, 109] on div "View Resume Export PDF Profile Summary Public Link Experience Education Awards …" at bounding box center [766, 592] width 1532 height 1088
click at [411, 188] on icon at bounding box center [408, 182] width 33 height 32
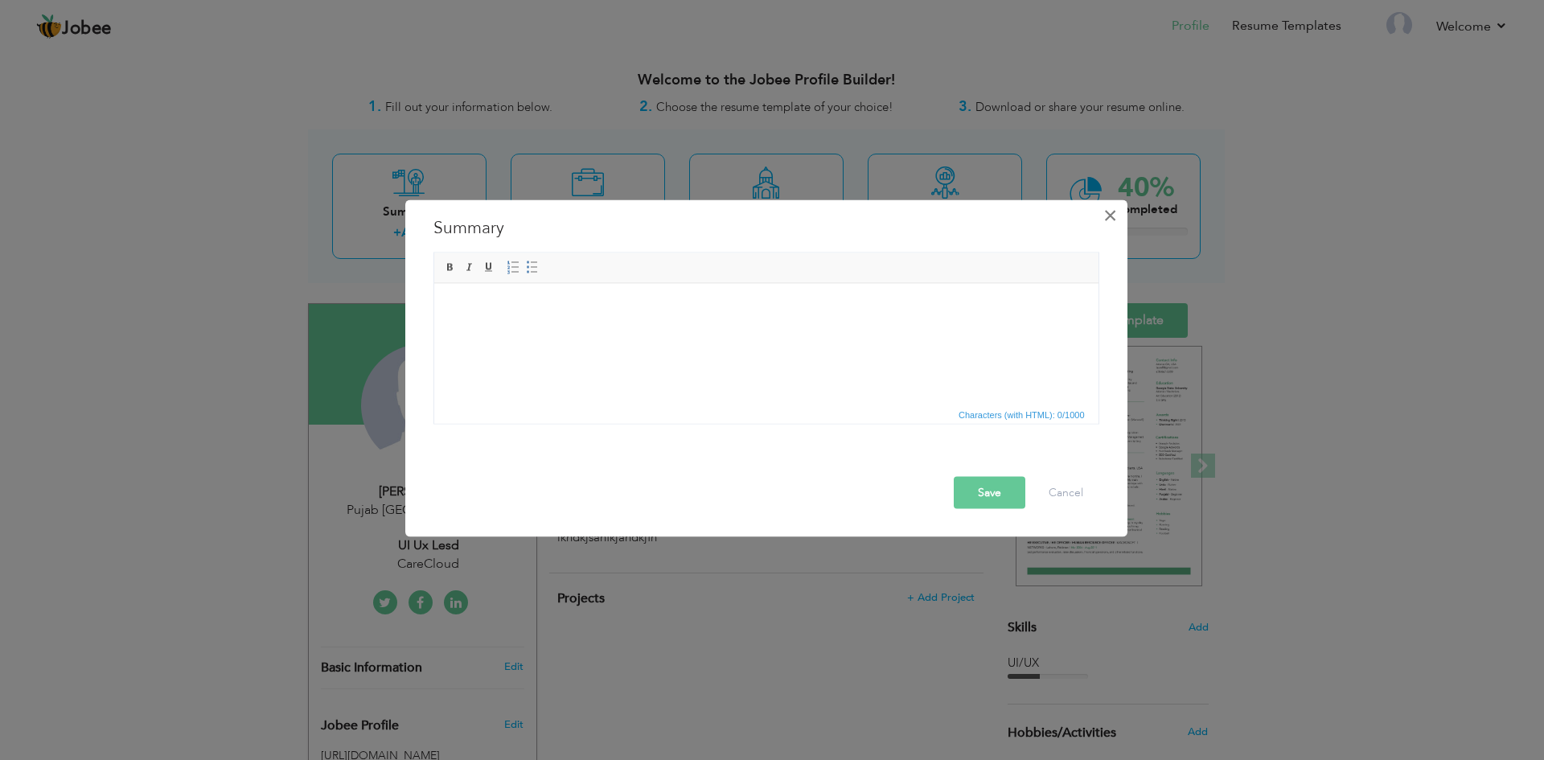
click at [1114, 220] on span "×" at bounding box center [1110, 214] width 14 height 29
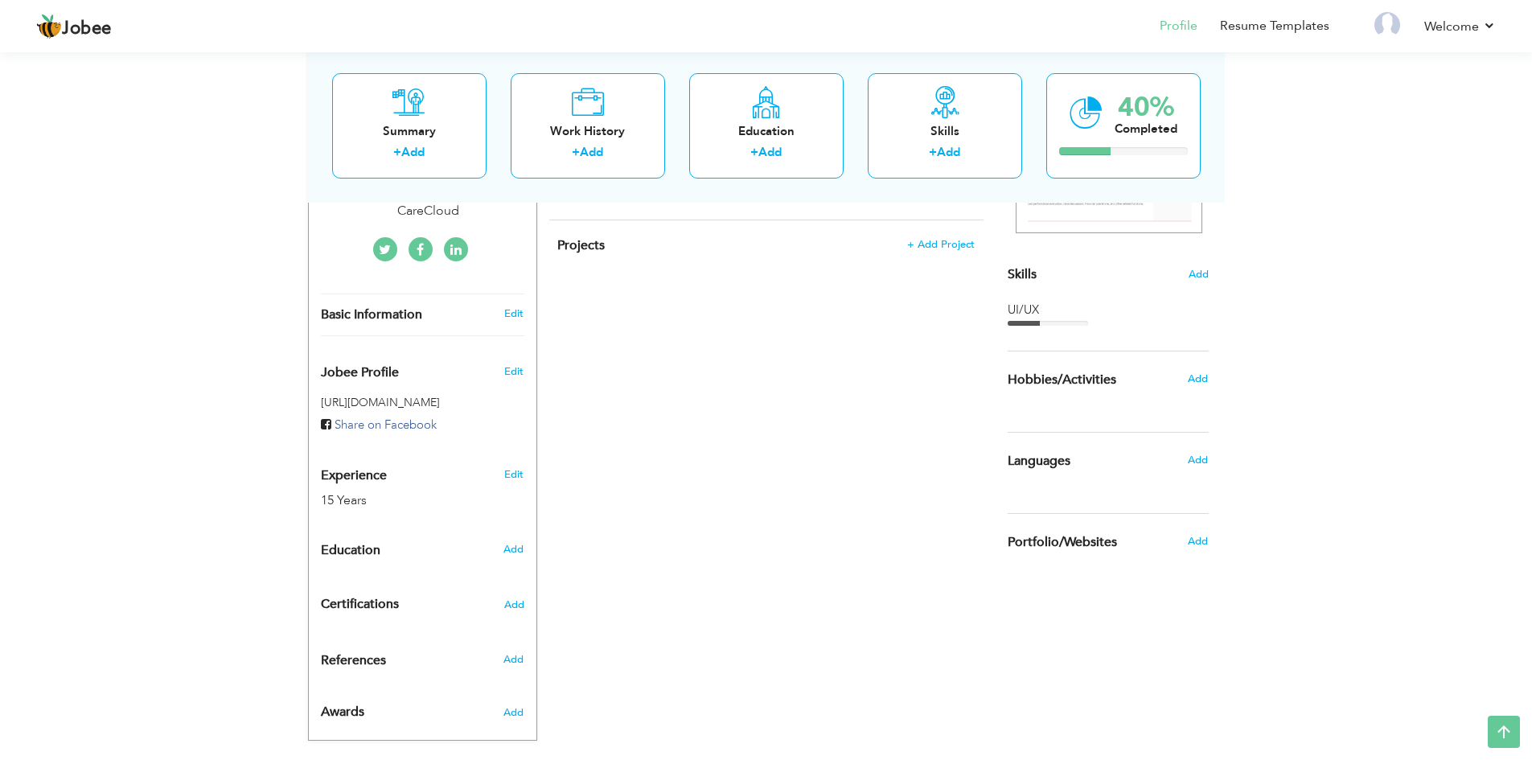
scroll to position [376, 0]
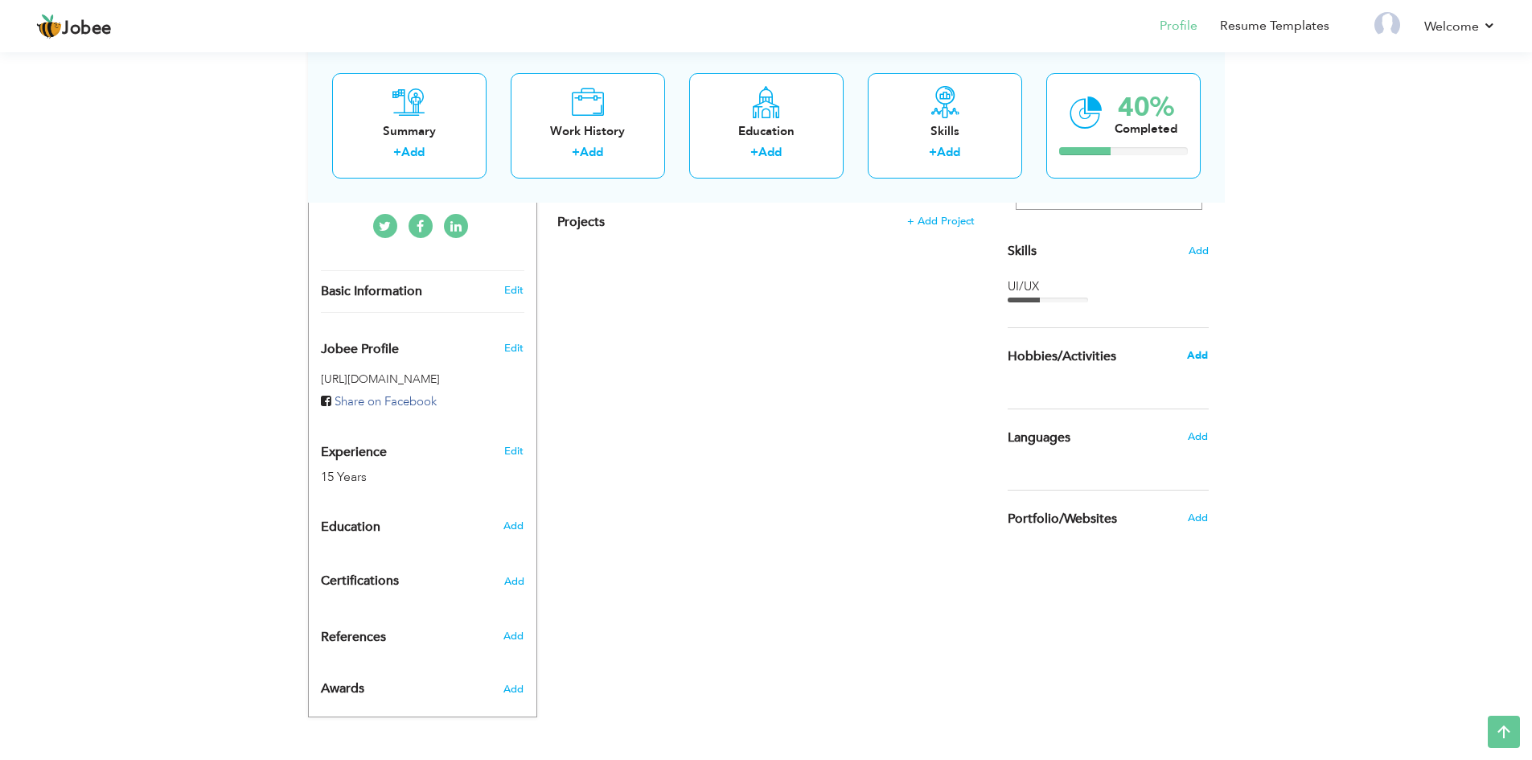
click at [1196, 356] on span "Add" at bounding box center [1197, 355] width 21 height 14
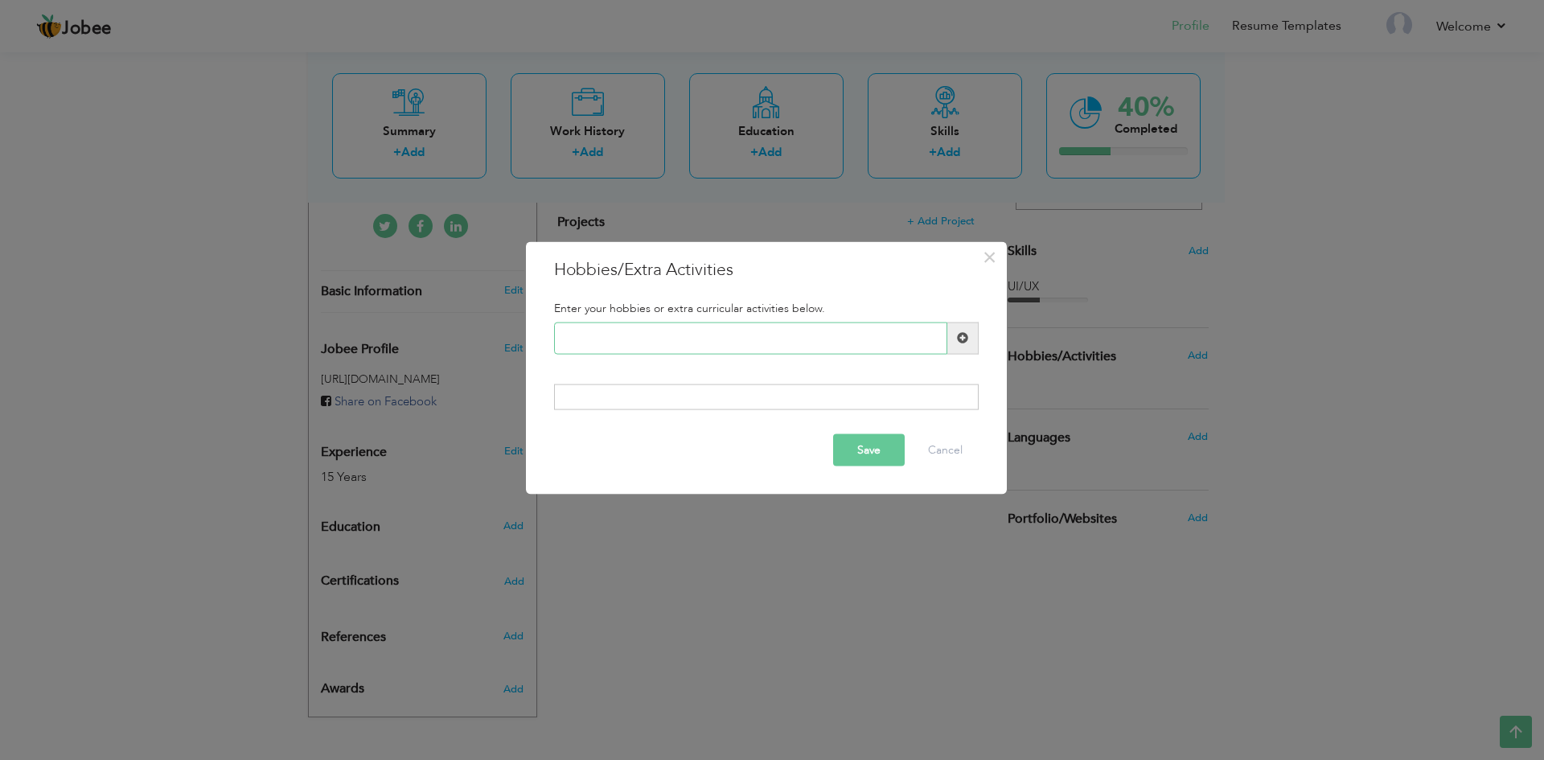
click at [904, 339] on input "text" at bounding box center [750, 338] width 393 height 32
type input "movies"
click at [965, 341] on span at bounding box center [962, 337] width 11 height 11
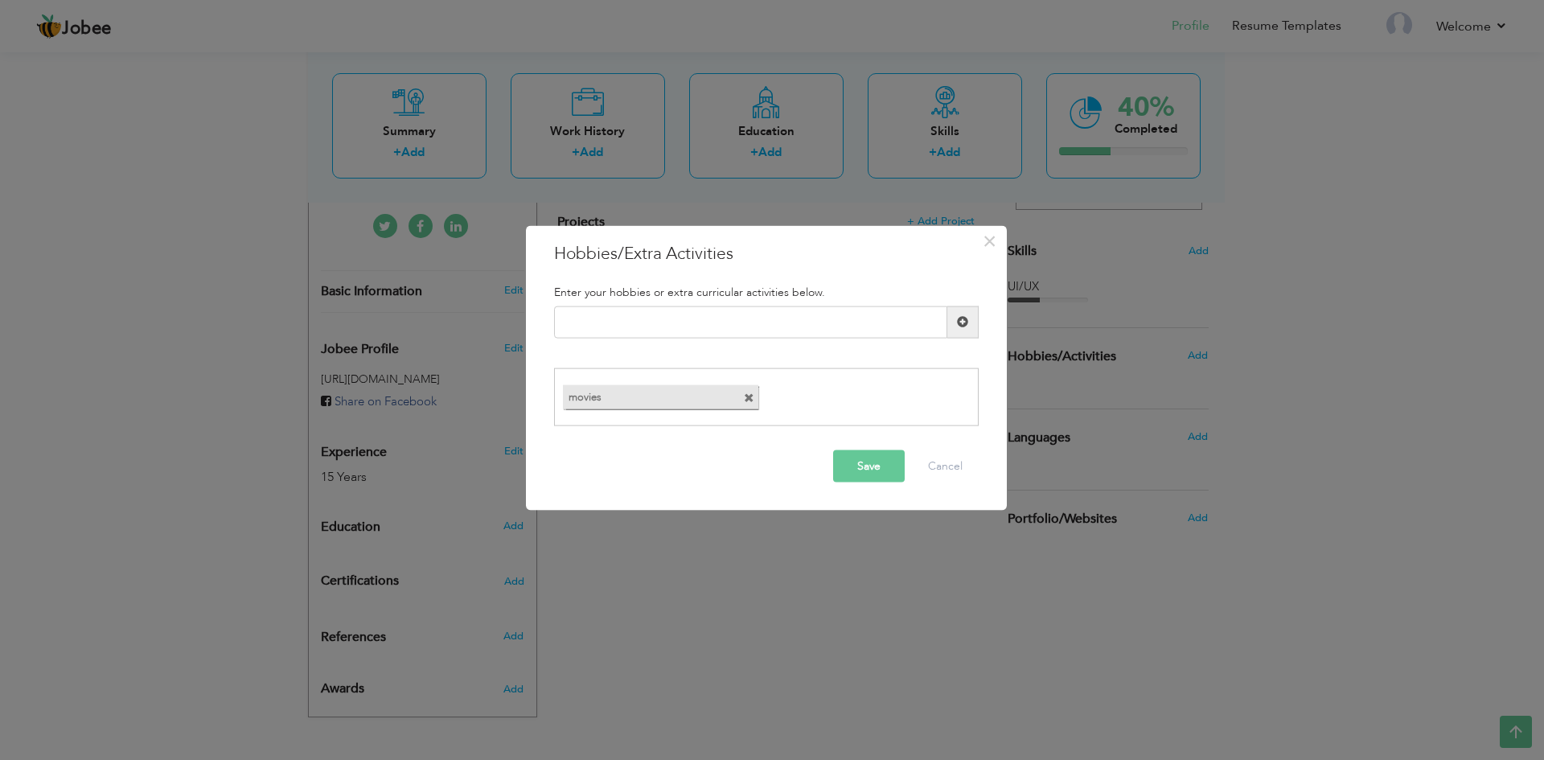
click at [917, 410] on div "movies" at bounding box center [766, 397] width 423 height 32
click at [832, 329] on input "text" at bounding box center [750, 322] width 393 height 32
click at [867, 407] on div "movies" at bounding box center [766, 397] width 423 height 32
click at [779, 328] on input "text" at bounding box center [750, 322] width 393 height 32
type input "cricket"
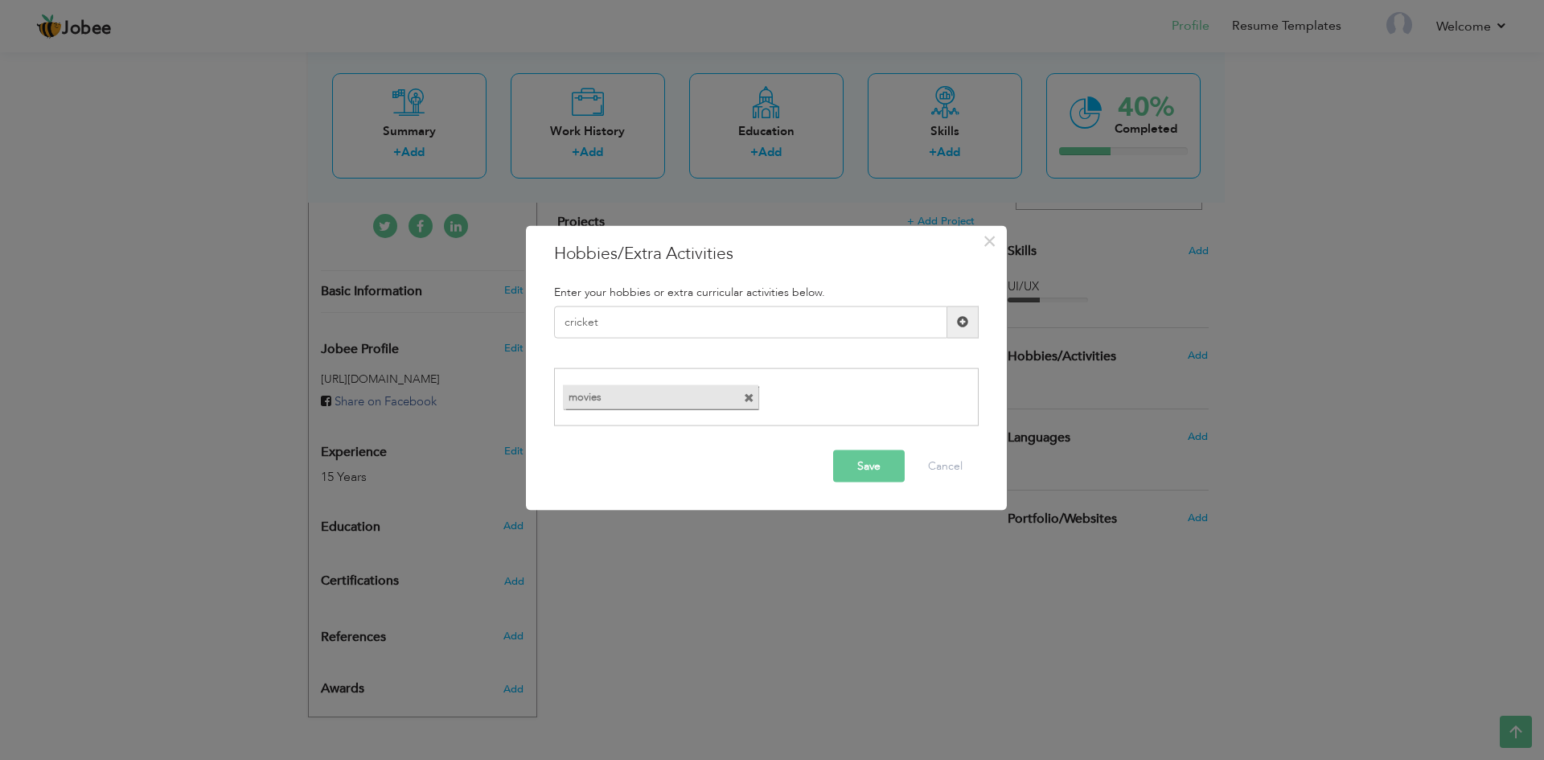
click at [969, 322] on span at bounding box center [962, 322] width 31 height 32
click at [784, 321] on input "text" at bounding box center [750, 322] width 393 height 32
type input "j"
type input "hocky"
click at [966, 318] on span at bounding box center [962, 321] width 11 height 11
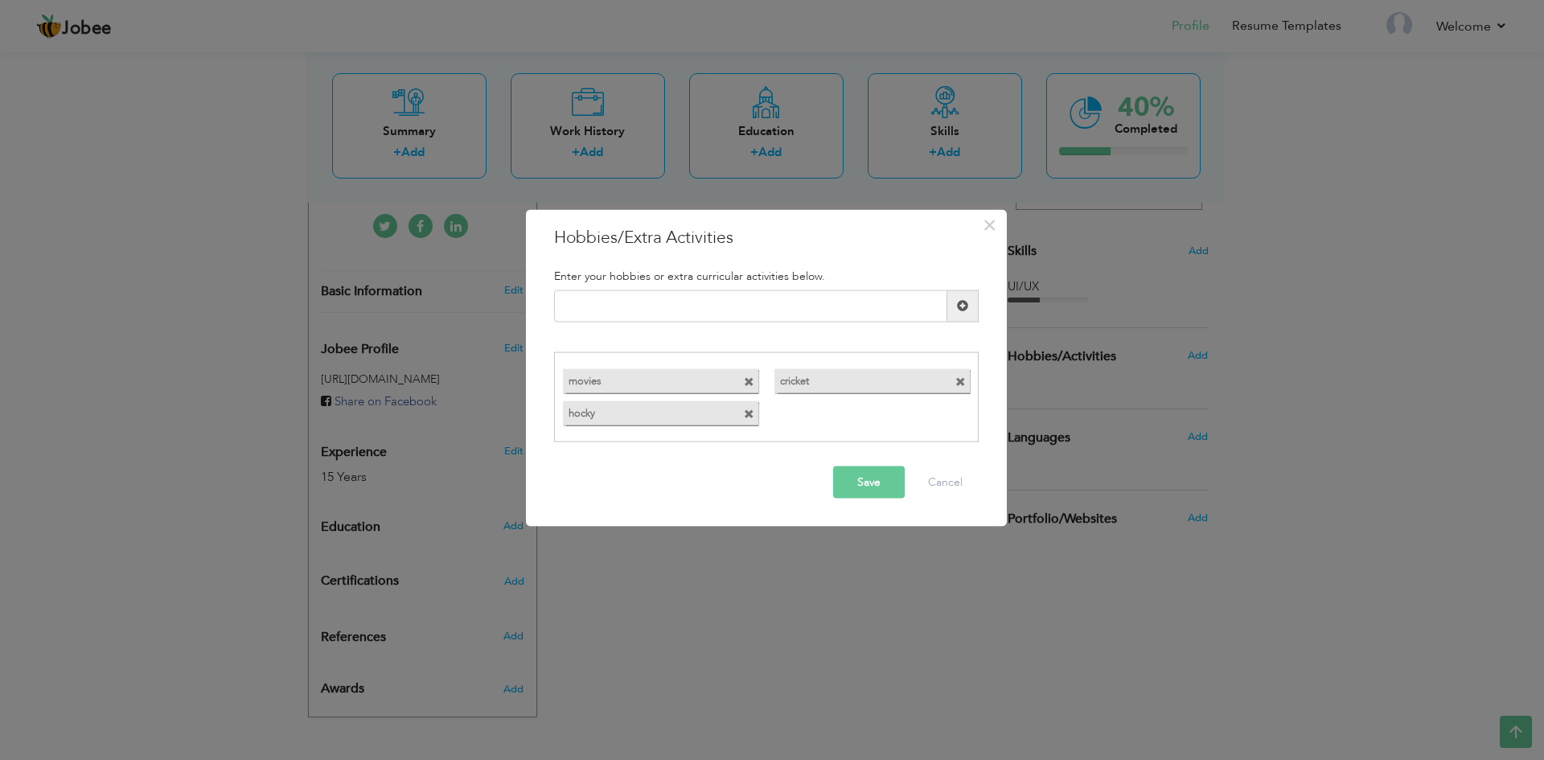
click at [865, 474] on button "Save" at bounding box center [869, 482] width 72 height 32
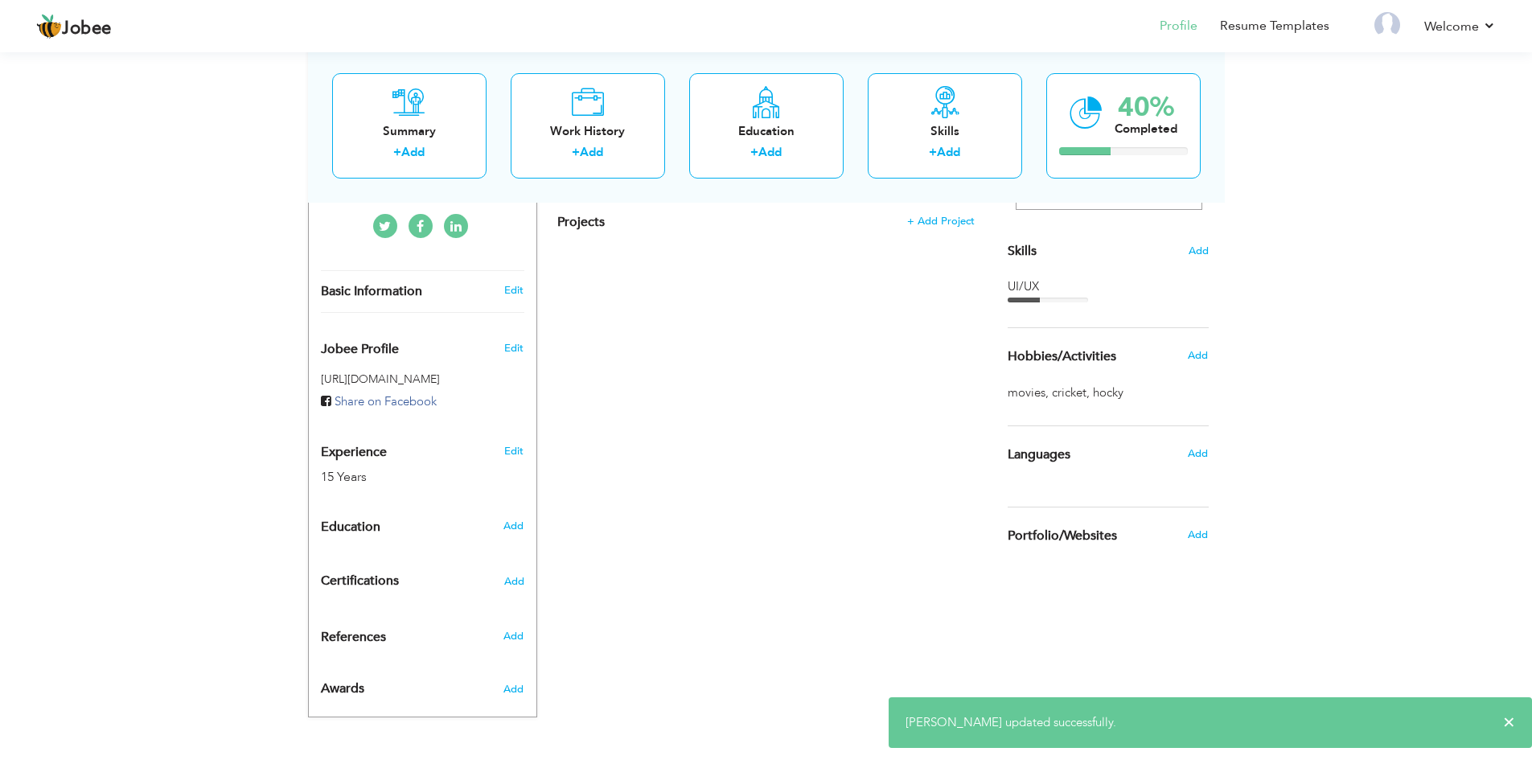
click at [1192, 446] on h6 "Add" at bounding box center [1198, 453] width 20 height 14
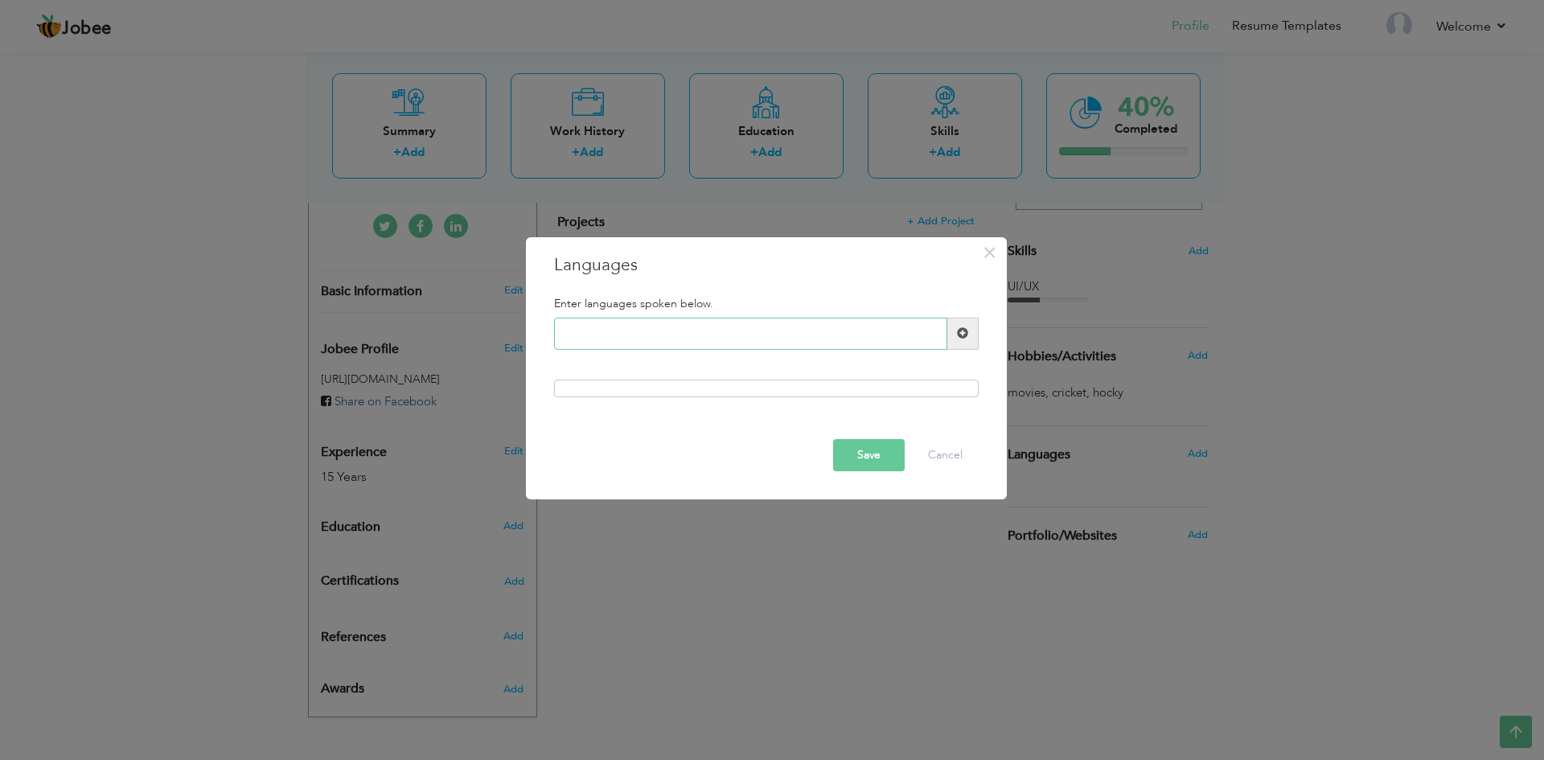
click at [820, 329] on input "text" at bounding box center [750, 334] width 393 height 32
type input "urdu"
click at [957, 318] on span at bounding box center [962, 334] width 31 height 32
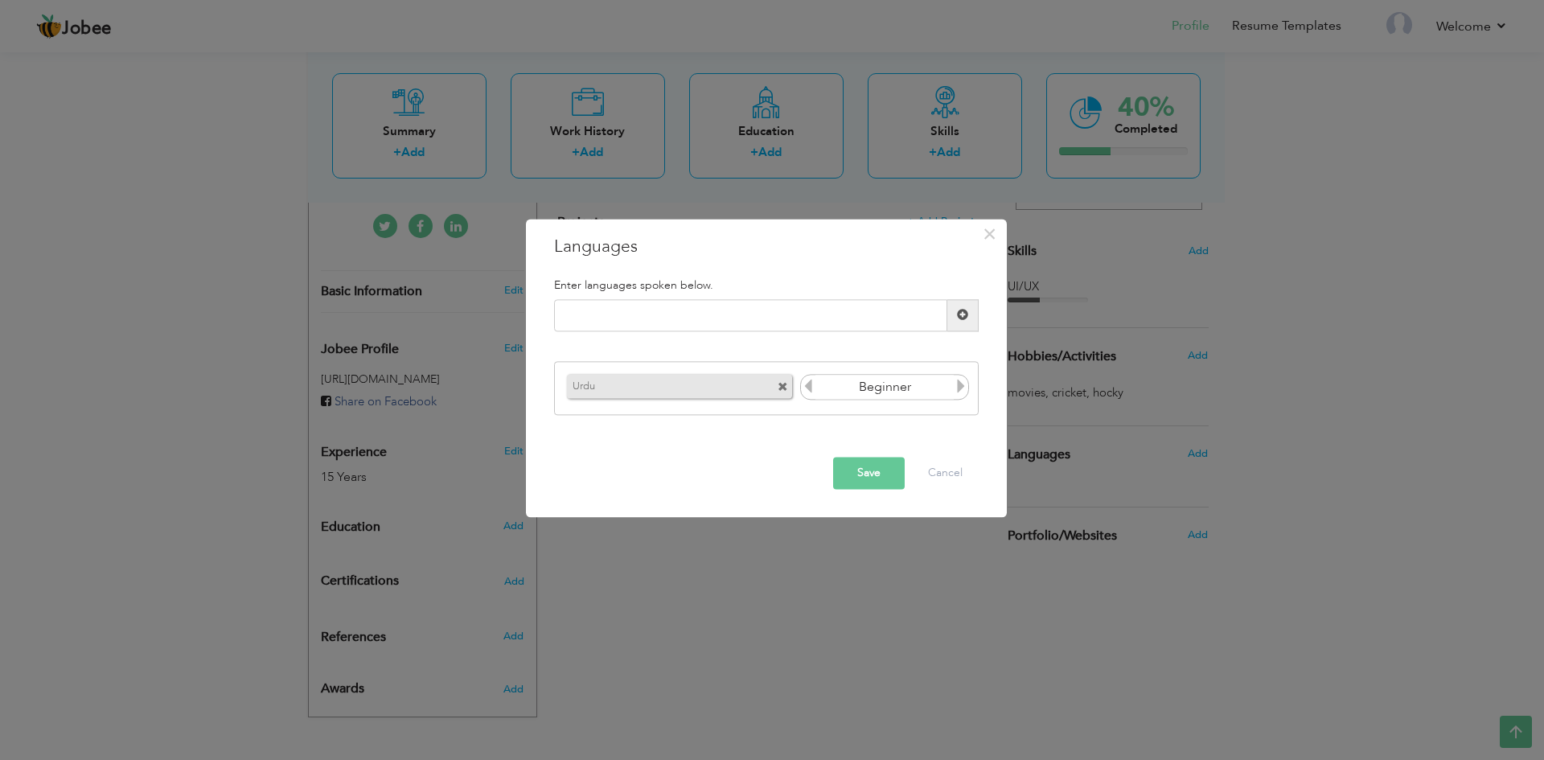
click at [954, 391] on icon at bounding box center [961, 387] width 14 height 14
click at [955, 389] on icon at bounding box center [961, 387] width 14 height 14
click at [956, 389] on icon at bounding box center [961, 387] width 14 height 14
click at [807, 385] on icon at bounding box center [808, 387] width 14 height 14
click at [894, 468] on button "Save" at bounding box center [869, 473] width 72 height 32
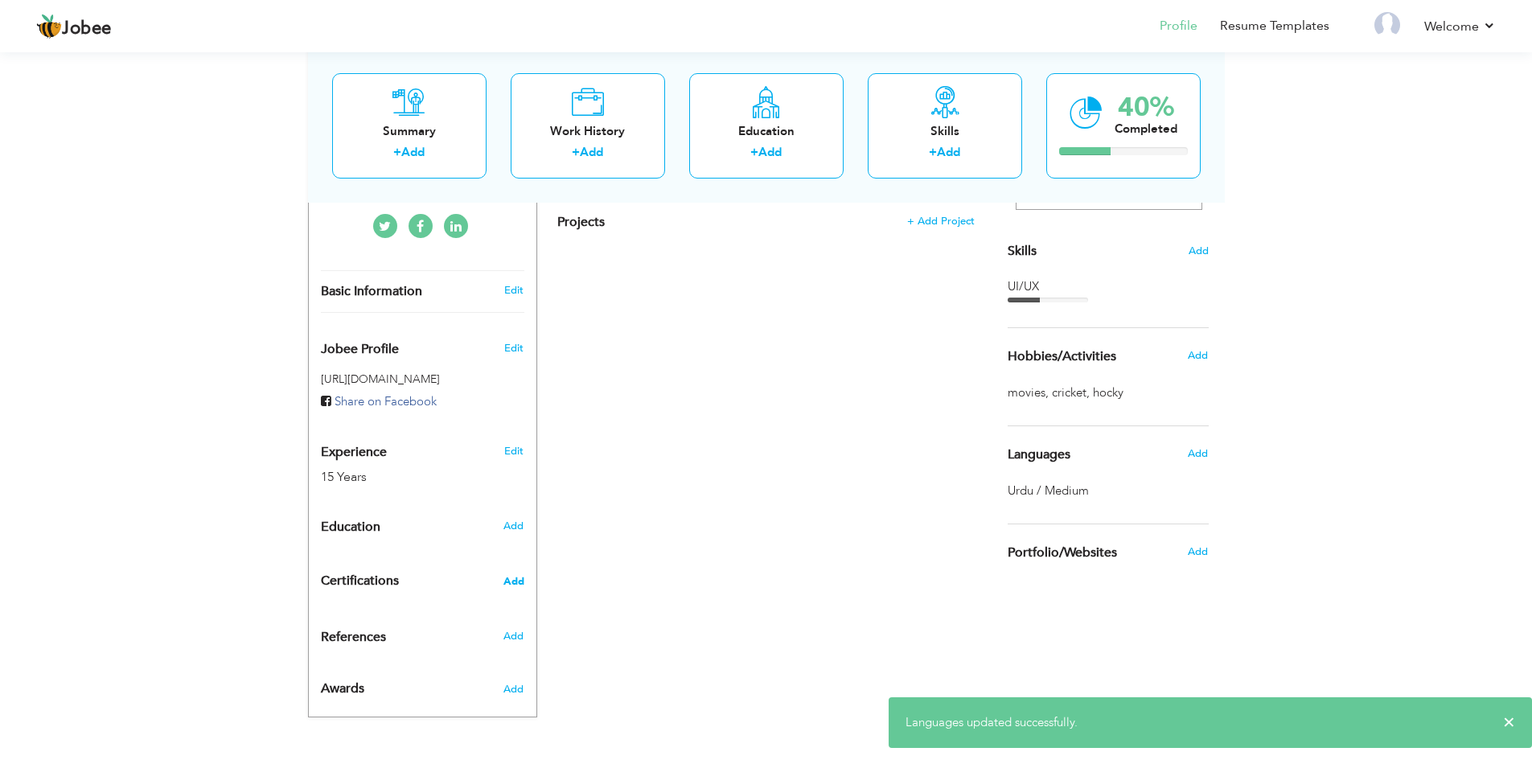
click at [509, 576] on span "Add" at bounding box center [513, 581] width 21 height 11
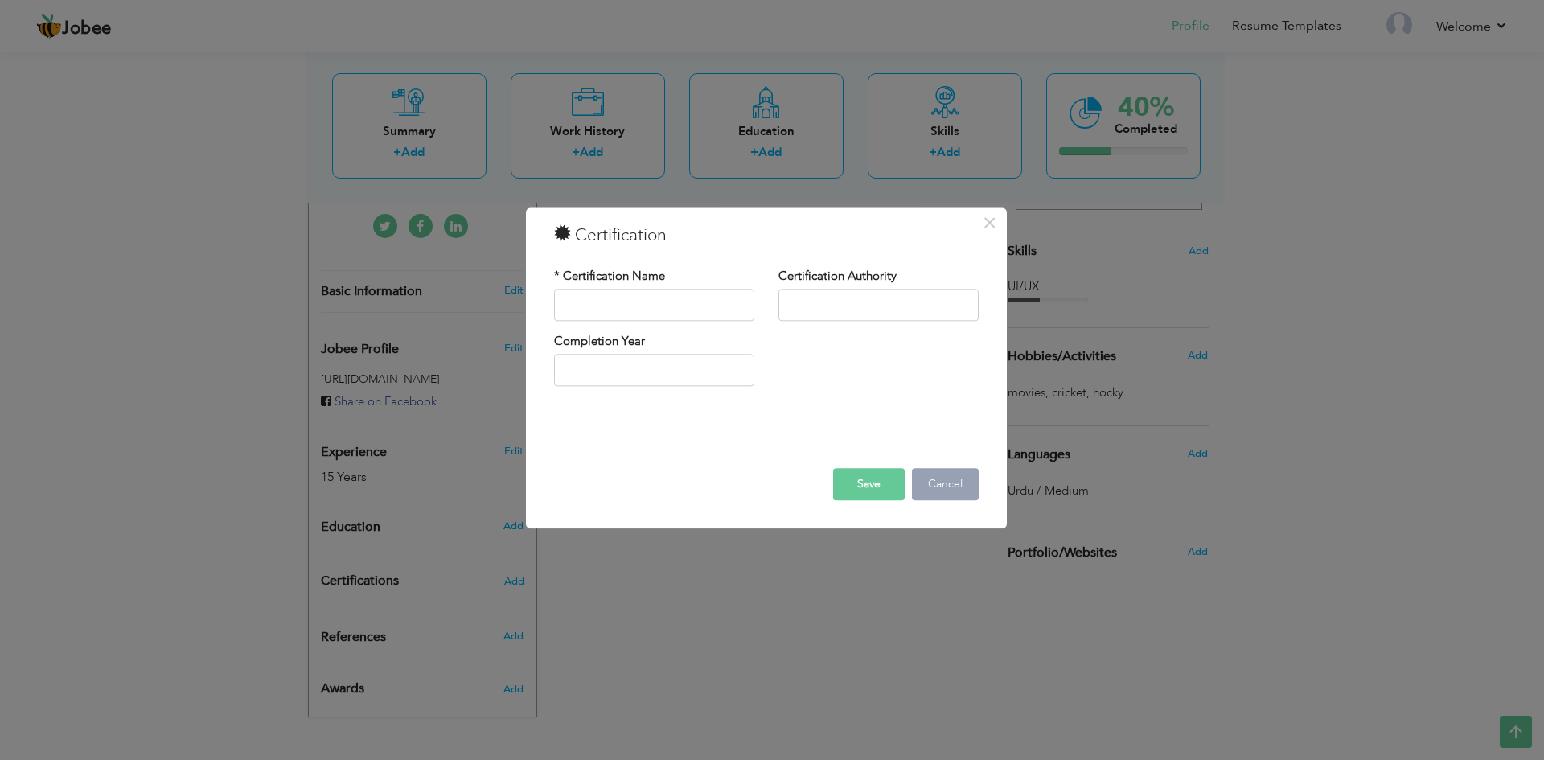
click at [947, 479] on button "Cancel" at bounding box center [945, 484] width 67 height 32
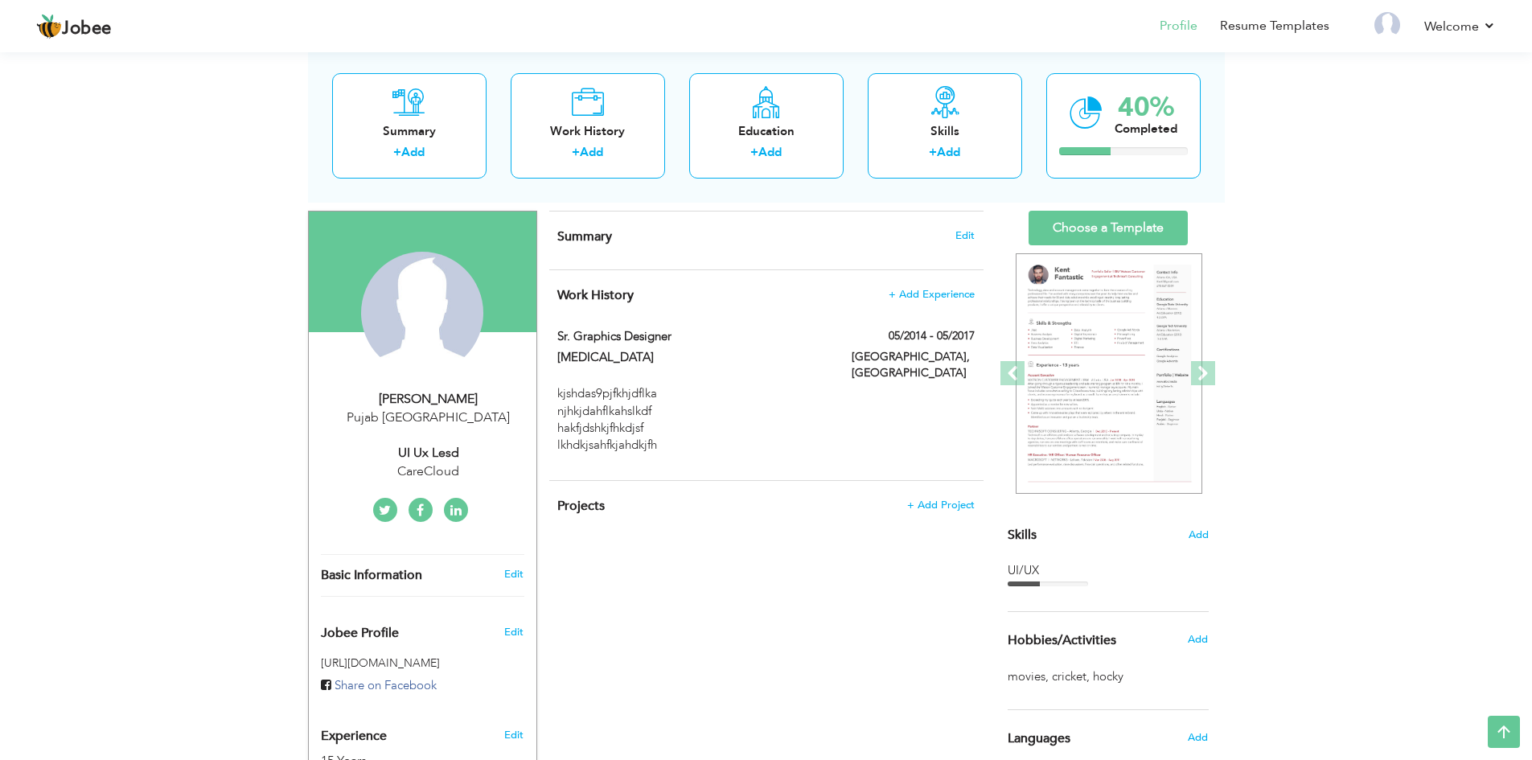
scroll to position [55, 0]
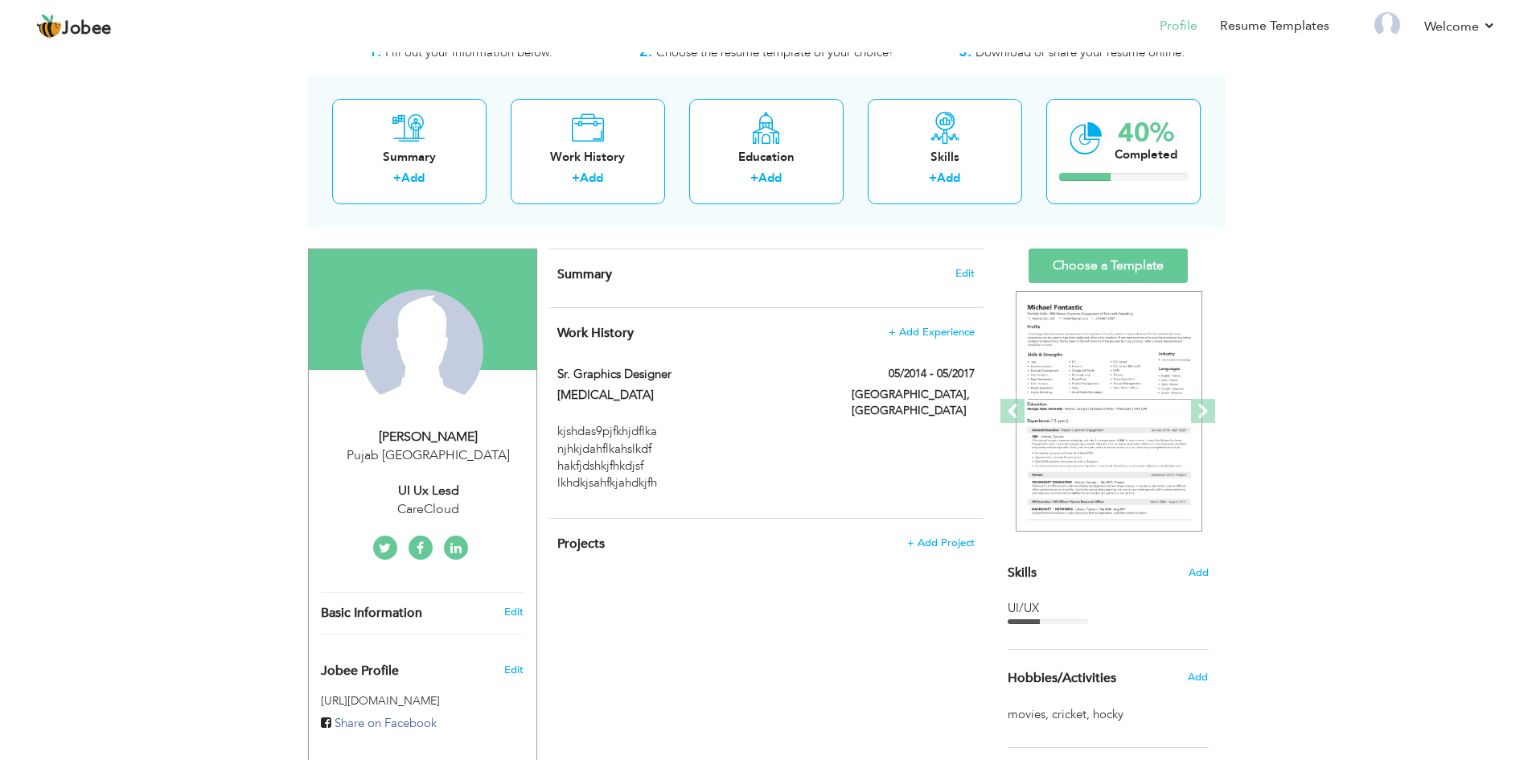
click at [394, 547] on link at bounding box center [385, 548] width 24 height 24
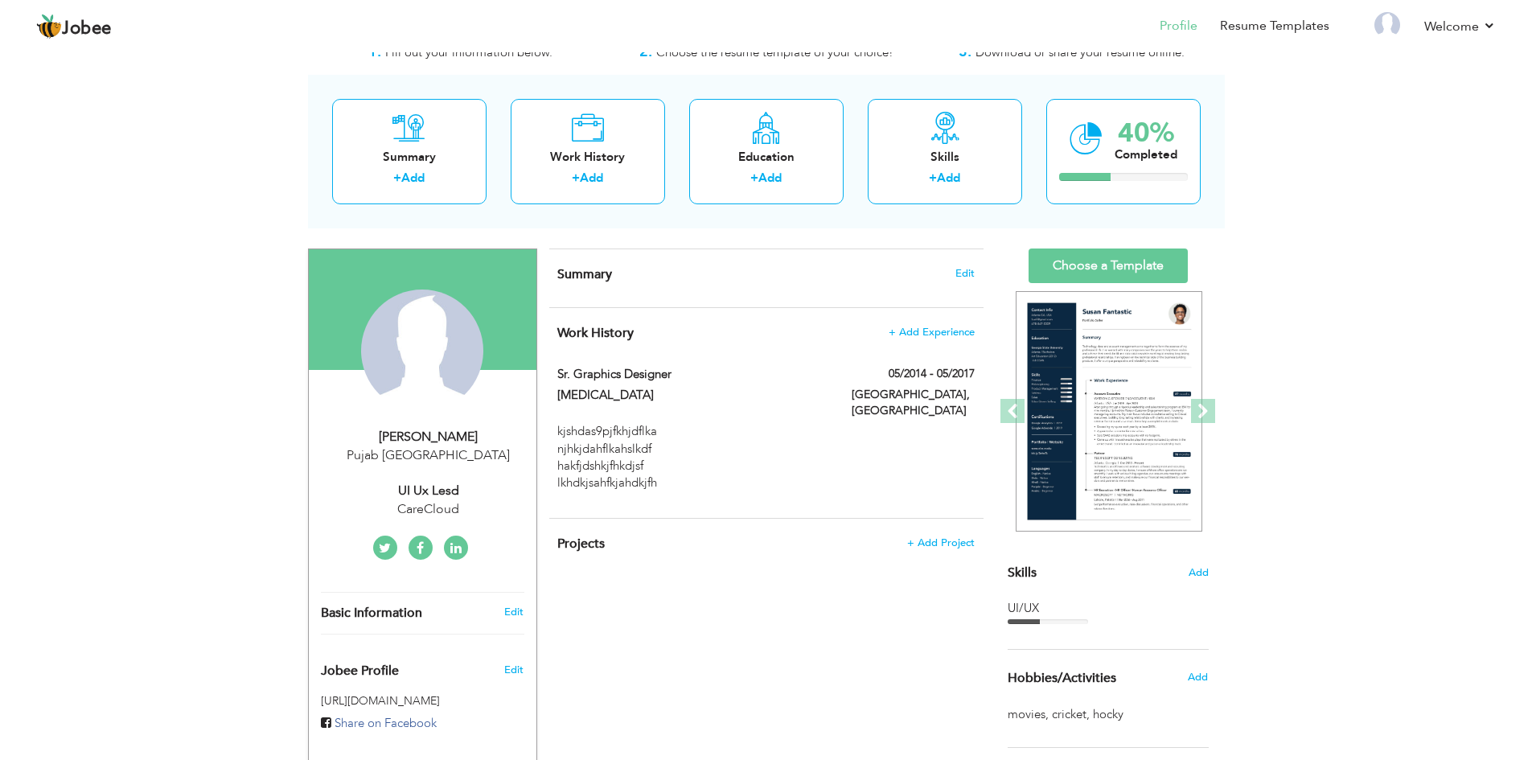
click at [421, 550] on icon at bounding box center [420, 548] width 7 height 13
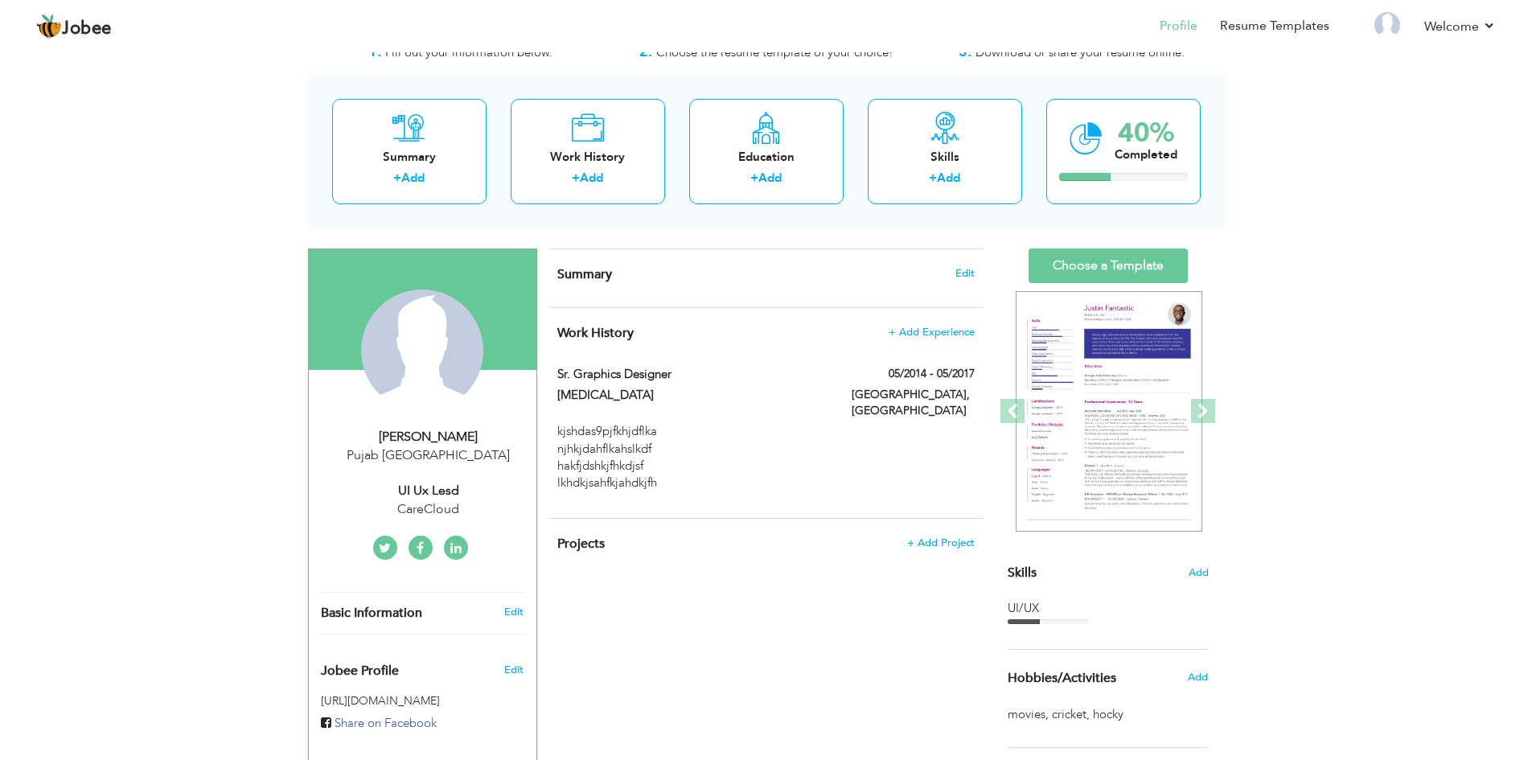
click at [383, 549] on icon at bounding box center [385, 548] width 12 height 13
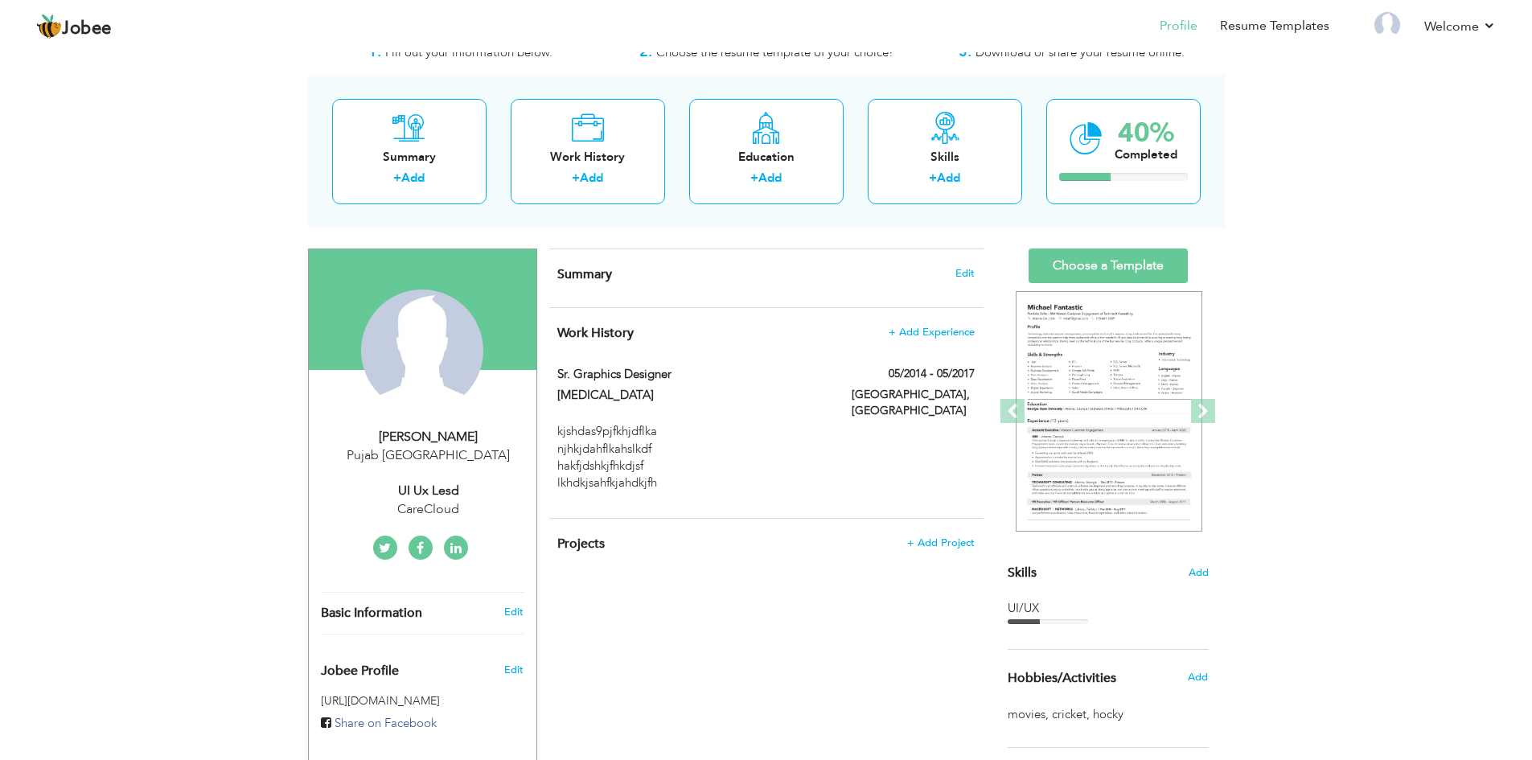
click at [883, 636] on div "CV Import Profile Strength 0% Select an Item from right menu Work History * Job…" at bounding box center [766, 643] width 458 height 789
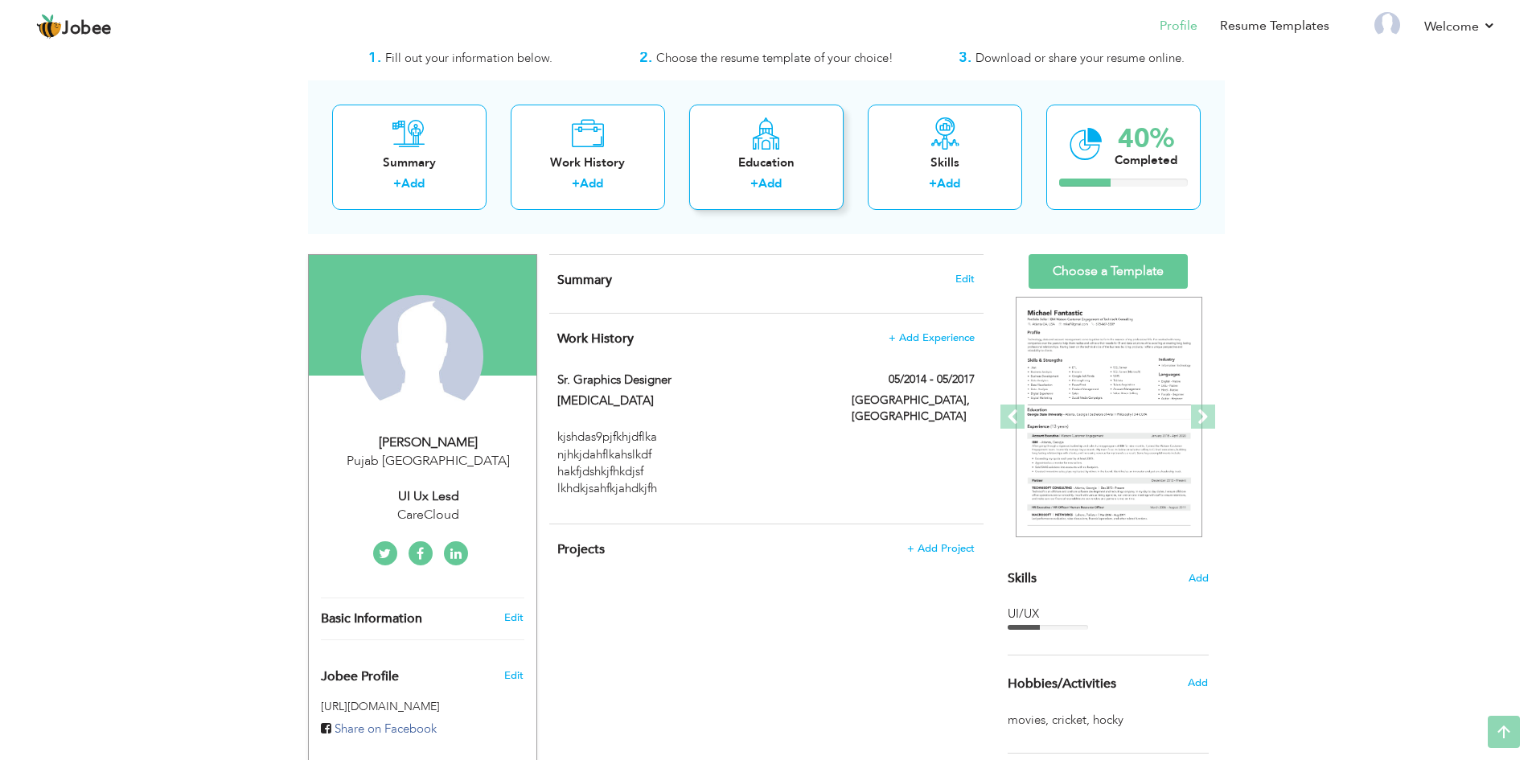
scroll to position [0, 0]
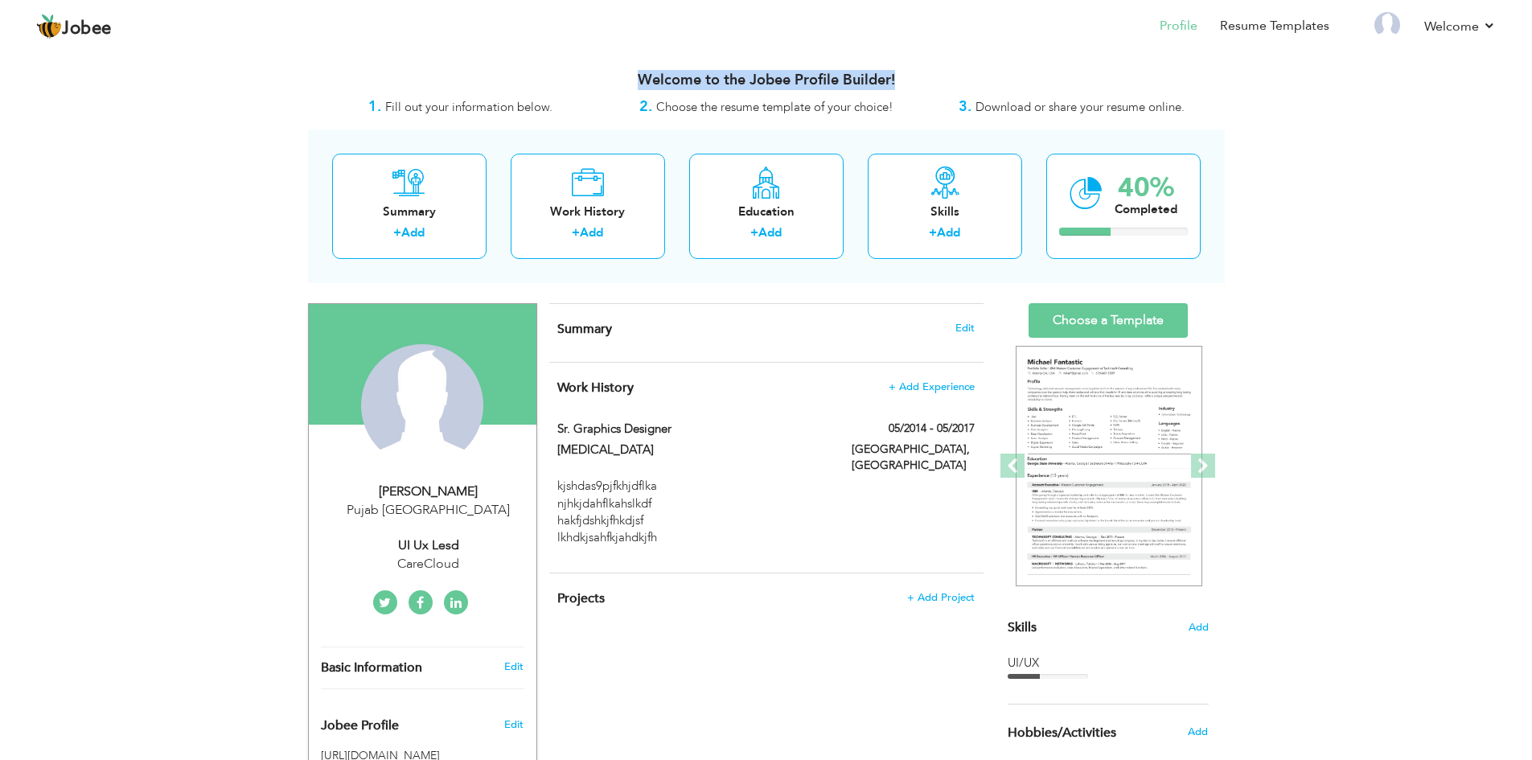
drag, startPoint x: 643, startPoint y: 74, endPoint x: 899, endPoint y: 77, distance: 256.6
click at [899, 77] on h3 "Welcome to the Jobee Profile Builder!" at bounding box center [766, 80] width 917 height 16
copy h3 "Welcome to the Jobee Profile Builder!"
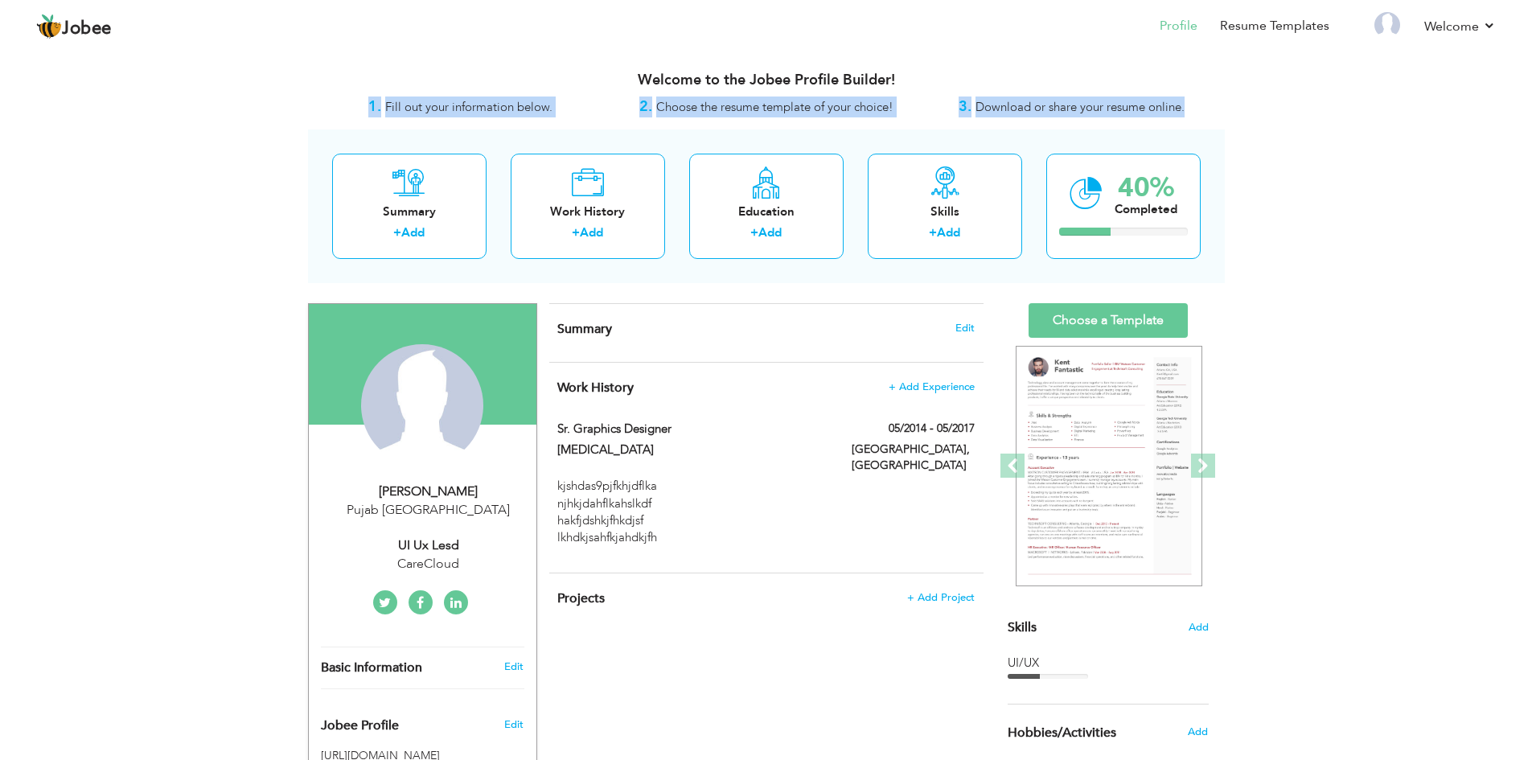
drag, startPoint x: 365, startPoint y: 102, endPoint x: 1197, endPoint y: 113, distance: 831.7
click at [1197, 113] on div "1. Fill out your information below. 2. Choose the resume template of your choic…" at bounding box center [766, 107] width 917 height 21
copy div "1. Fill out your information below. 2. Choose the resume template of your choic…"
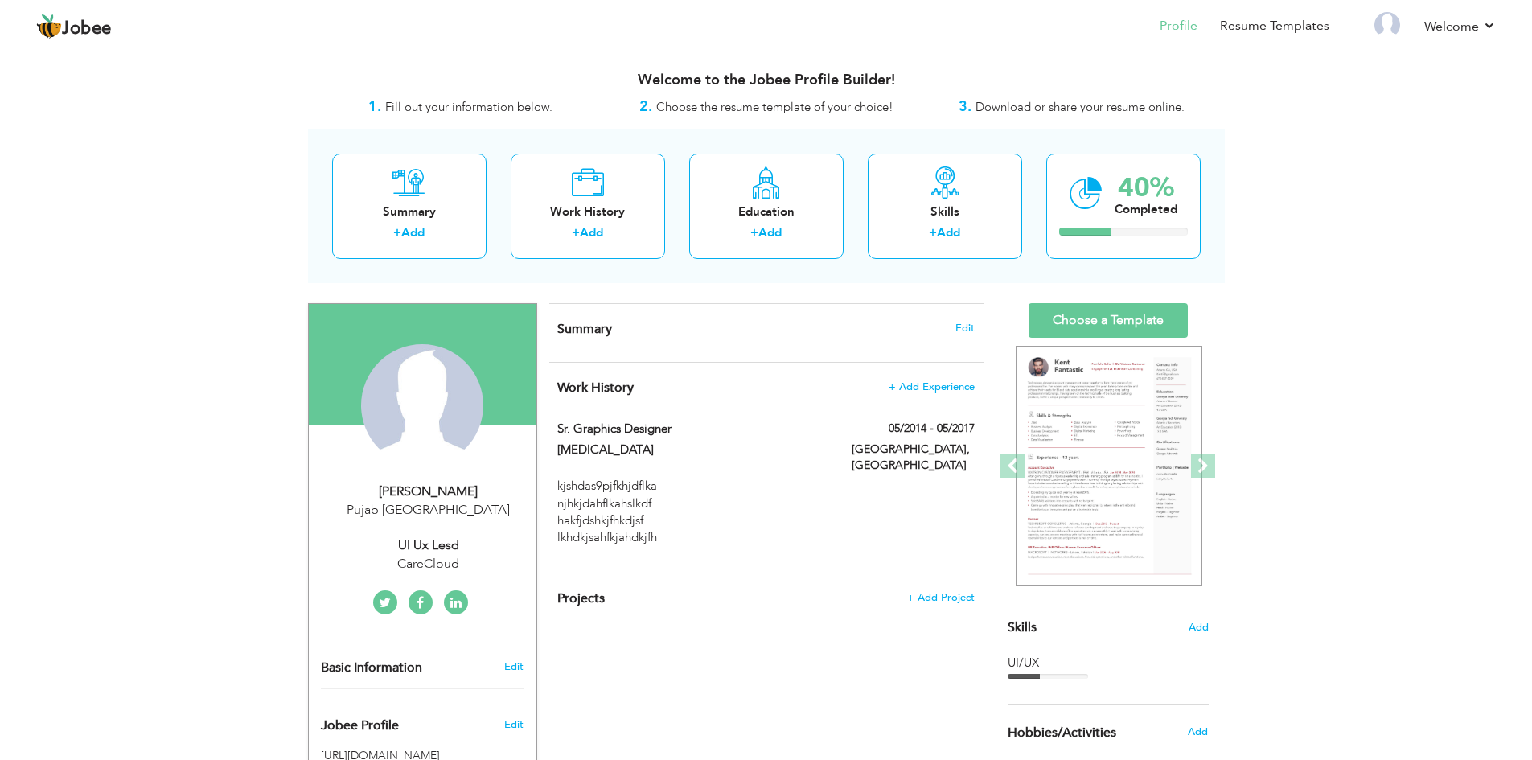
click at [1292, 89] on div "View Resume Export PDF Profile Summary Public Link Experience Education Awards …" at bounding box center [766, 592] width 1532 height 1088
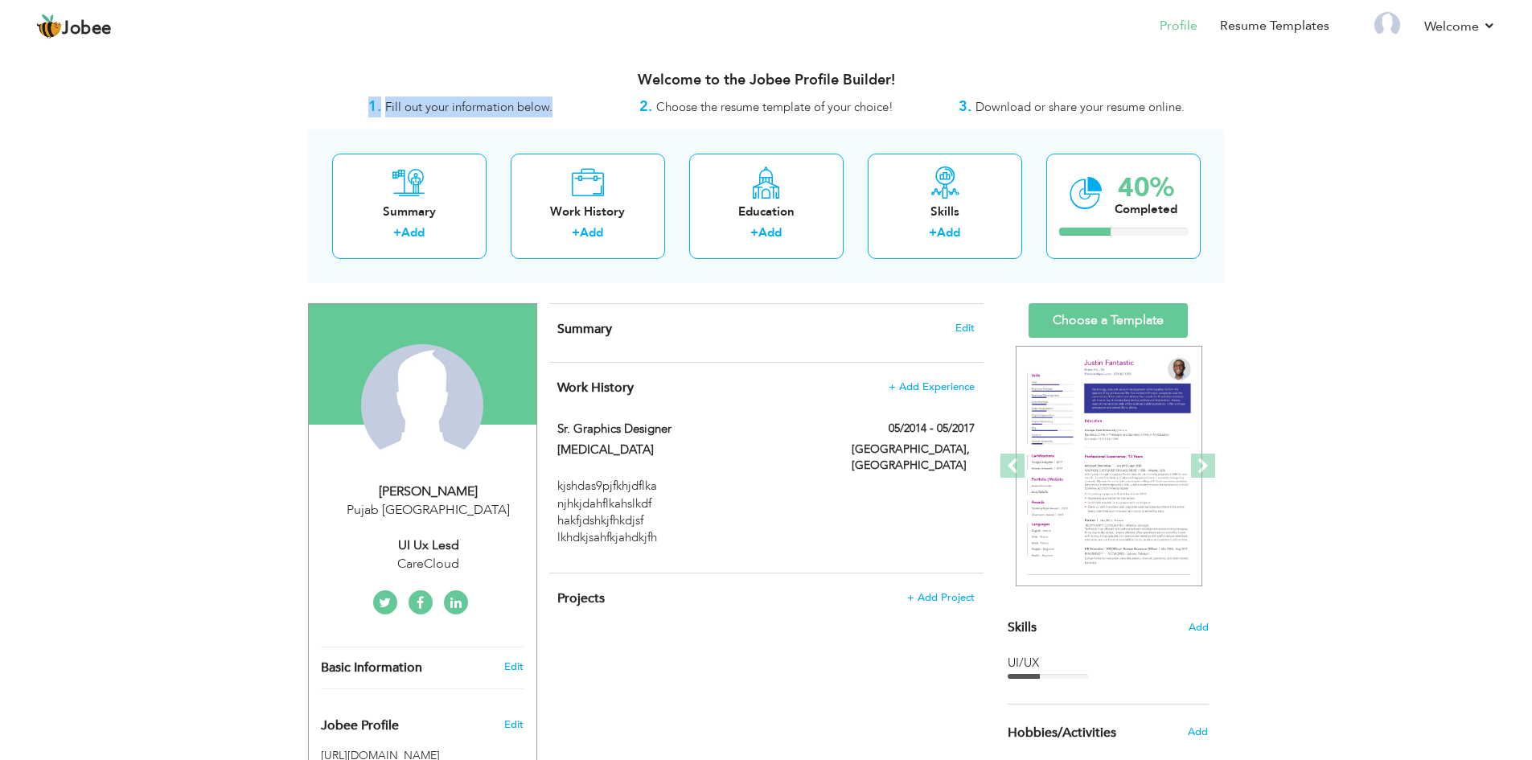
drag, startPoint x: 556, startPoint y: 103, endPoint x: 351, endPoint y: 106, distance: 205.1
click at [351, 106] on div "1. Fill out your information below." at bounding box center [461, 107] width 306 height 21
copy div "1. Fill out your information below."
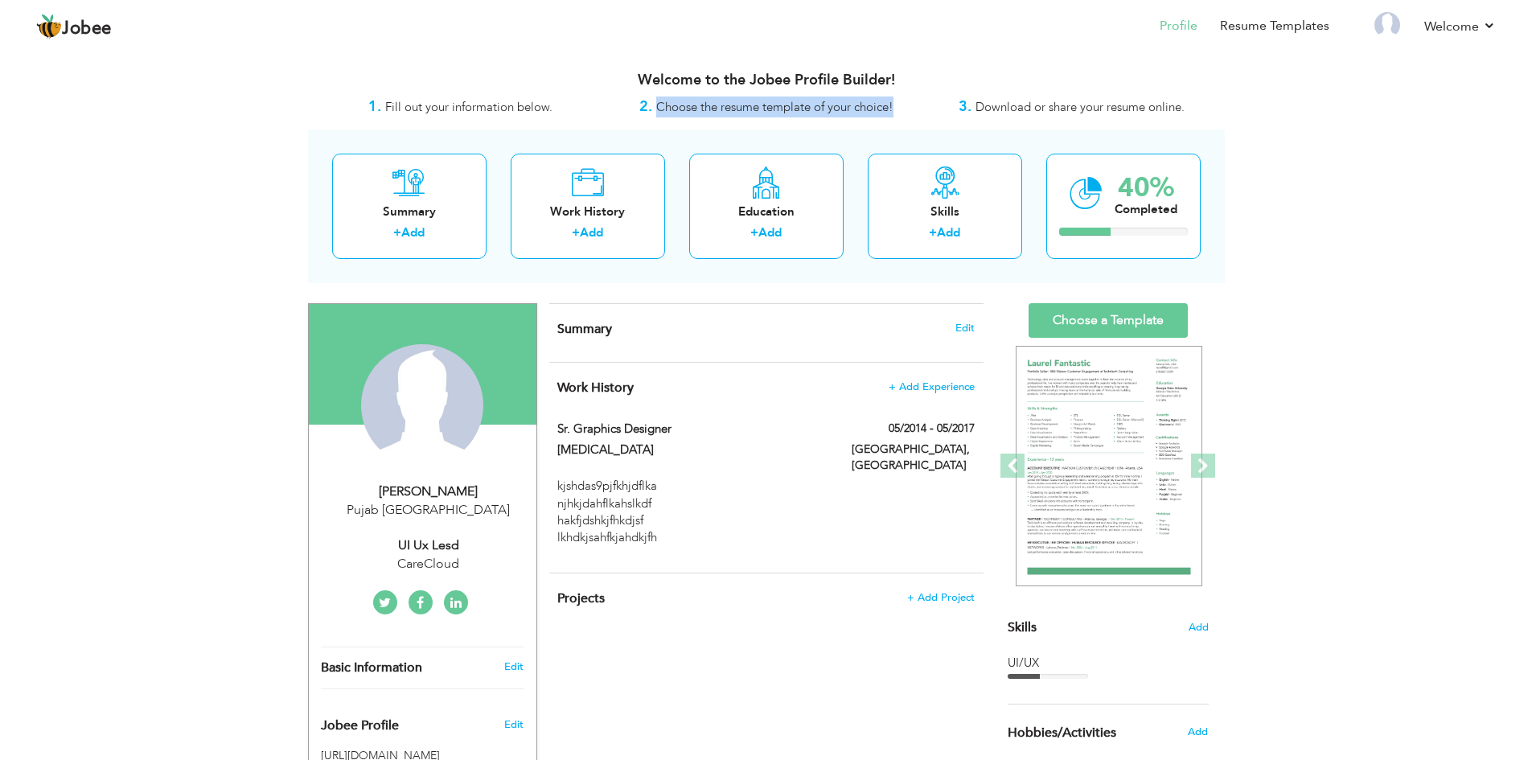
drag, startPoint x: 655, startPoint y: 102, endPoint x: 899, endPoint y: 105, distance: 244.5
click at [899, 105] on div "2. Choose the resume template of your choice!" at bounding box center [767, 107] width 306 height 21
copy span "Choose the resume template of your choice!"
drag, startPoint x: 1186, startPoint y: 103, endPoint x: 975, endPoint y: 105, distance: 211.5
click at [975, 105] on div "3. Download or share your resume online." at bounding box center [1072, 107] width 306 height 21
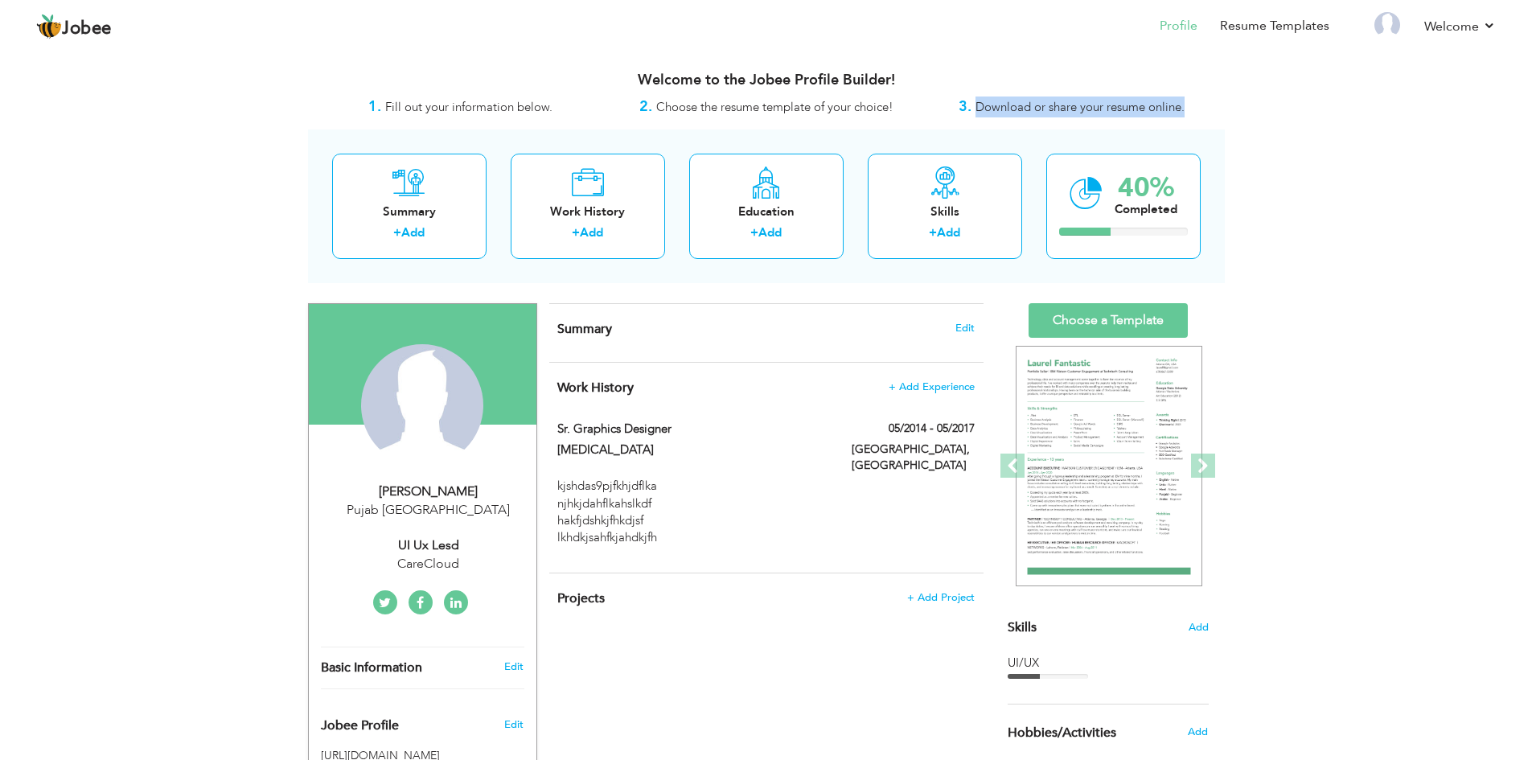
copy span "Download or share your resume online."
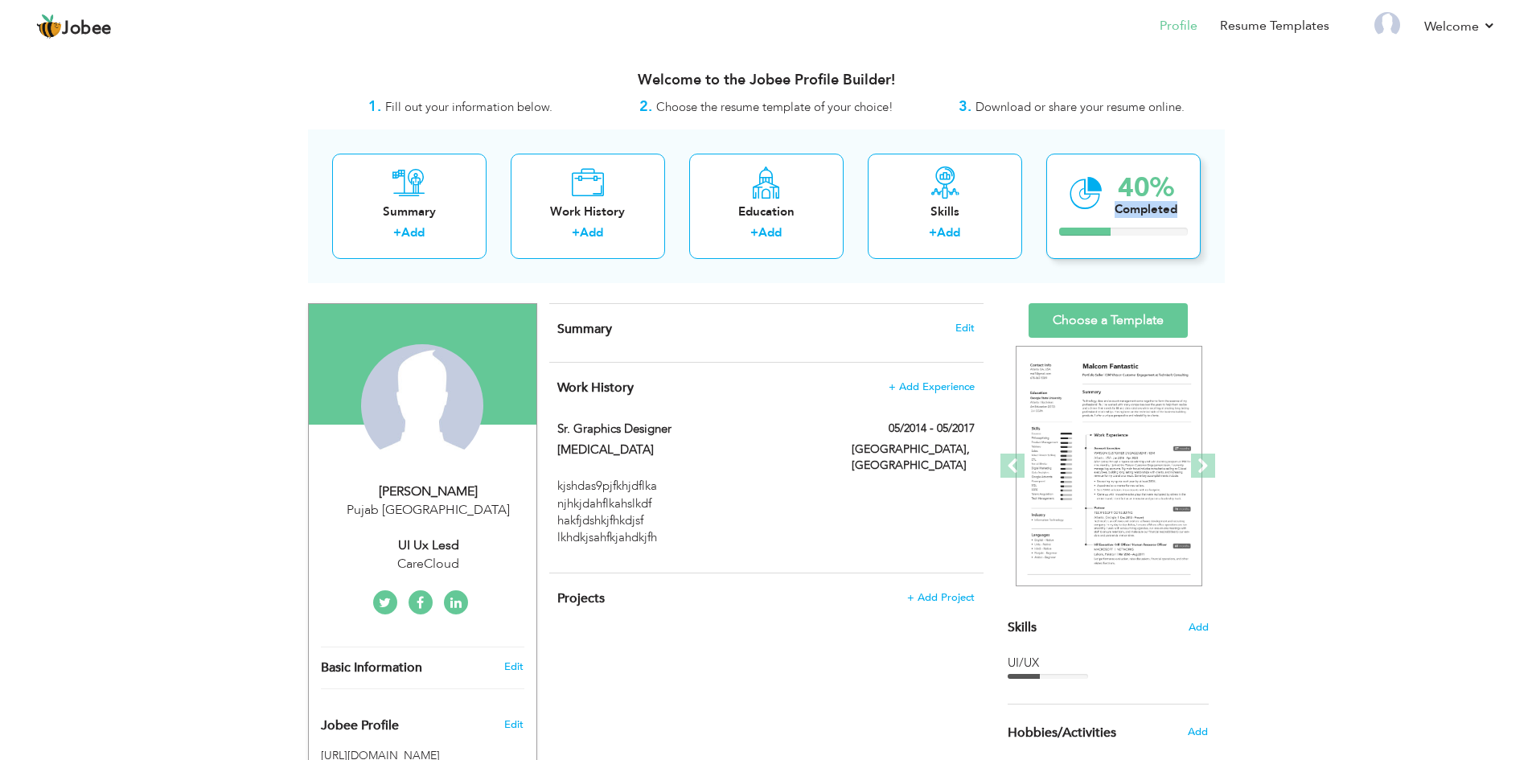
drag, startPoint x: 1181, startPoint y: 211, endPoint x: 1114, endPoint y: 216, distance: 67.0
click at [1114, 216] on div "40% Completed" at bounding box center [1123, 206] width 154 height 105
copy div "Completed"
drag, startPoint x: 471, startPoint y: 561, endPoint x: 374, endPoint y: 516, distance: 107.6
click at [374, 516] on div "[PERSON_NAME] Pujab [GEOGRAPHIC_DATA] UI Ux Lesd CareCloud" at bounding box center [423, 528] width 228 height 91
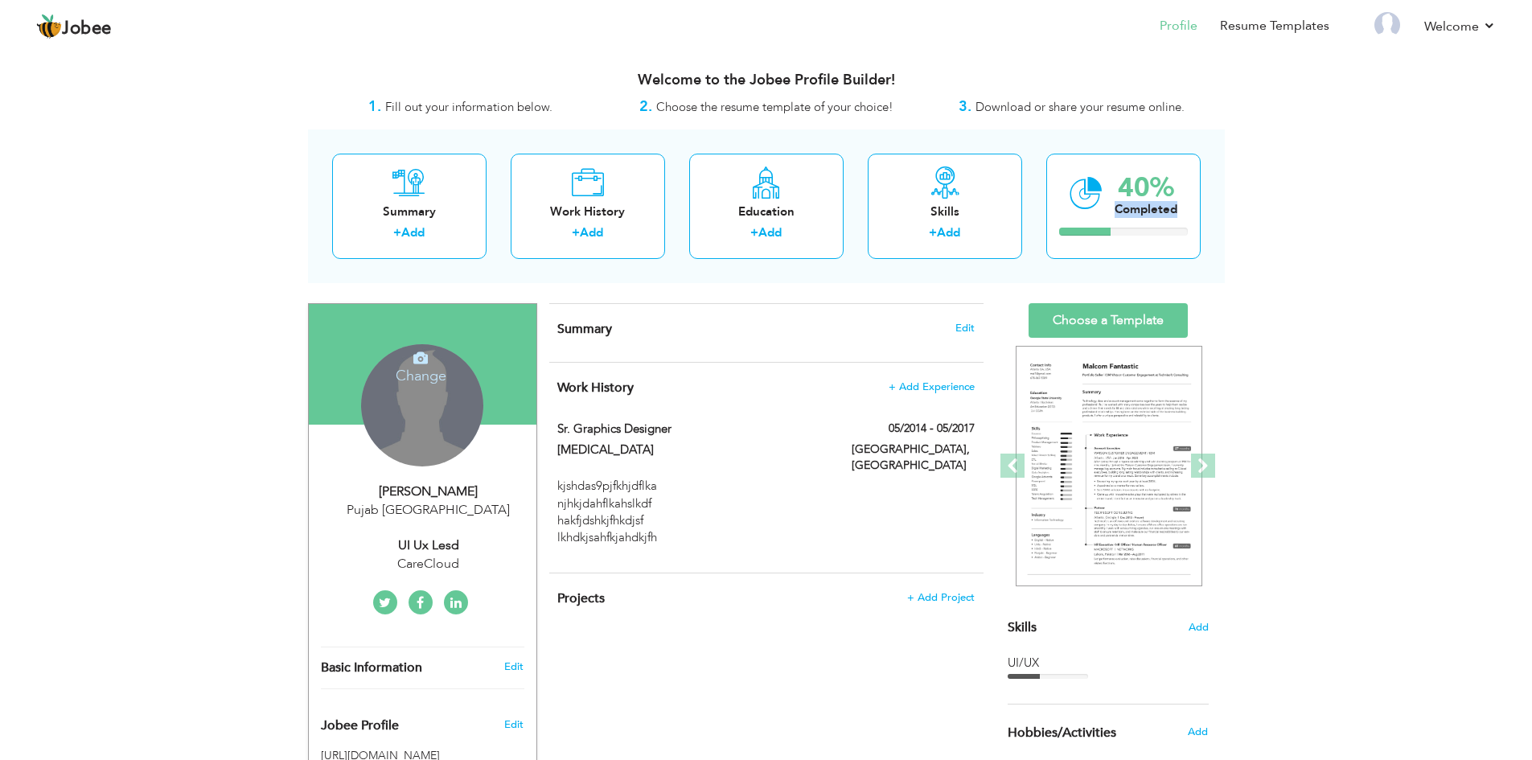
type input "shahid"
type input "[PERSON_NAME]"
type input "03219517689"
select select "number:166"
type input "Pujab"
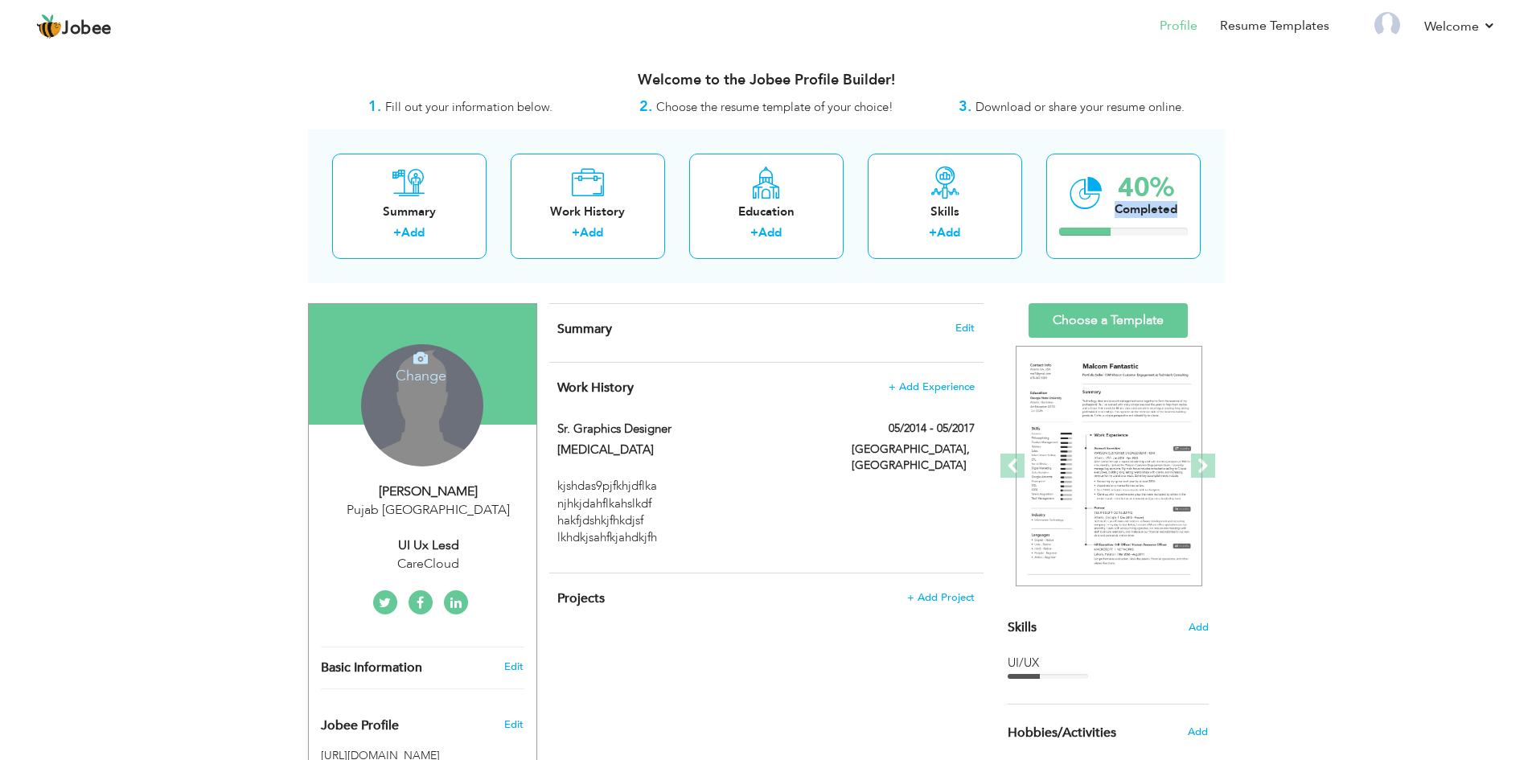
select select "number:17"
type input "CareCloud"
type input "UI Ux Lesd"
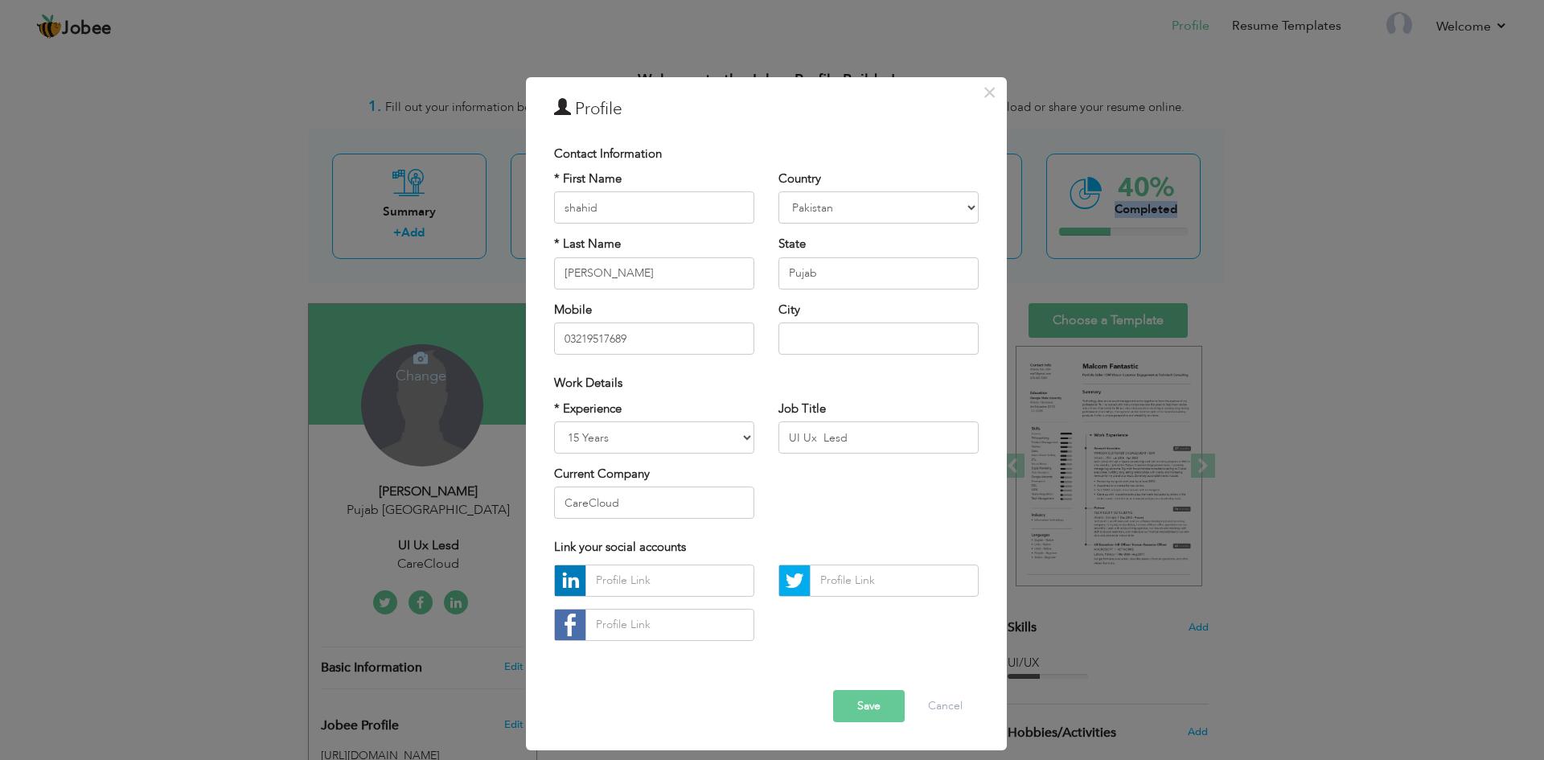
click at [379, 490] on div "× Profile Contact Information * First Name shahid * Last Name [PERSON_NAME]" at bounding box center [772, 380] width 1544 height 760
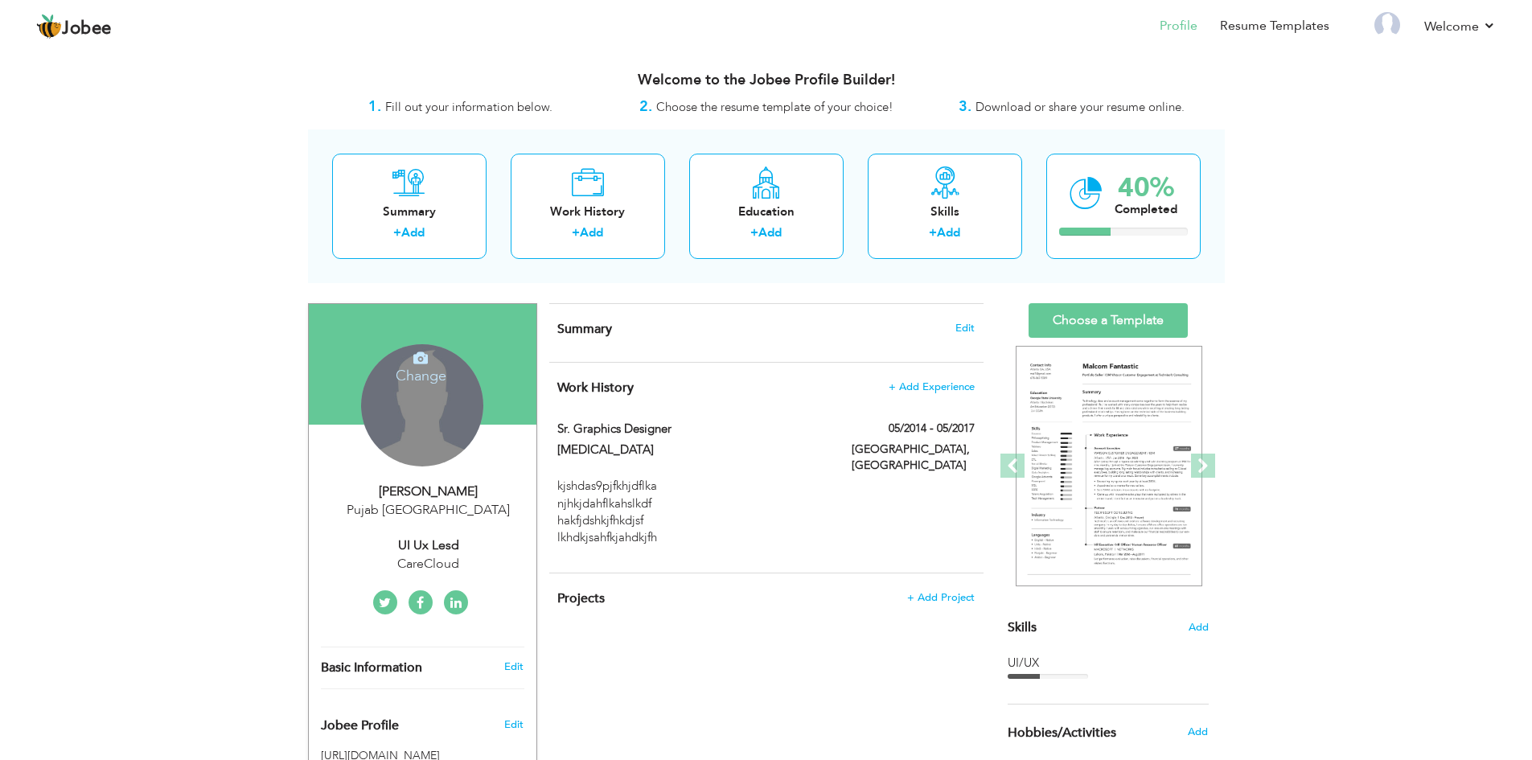
click at [379, 490] on div "[PERSON_NAME]" at bounding box center [429, 492] width 216 height 18
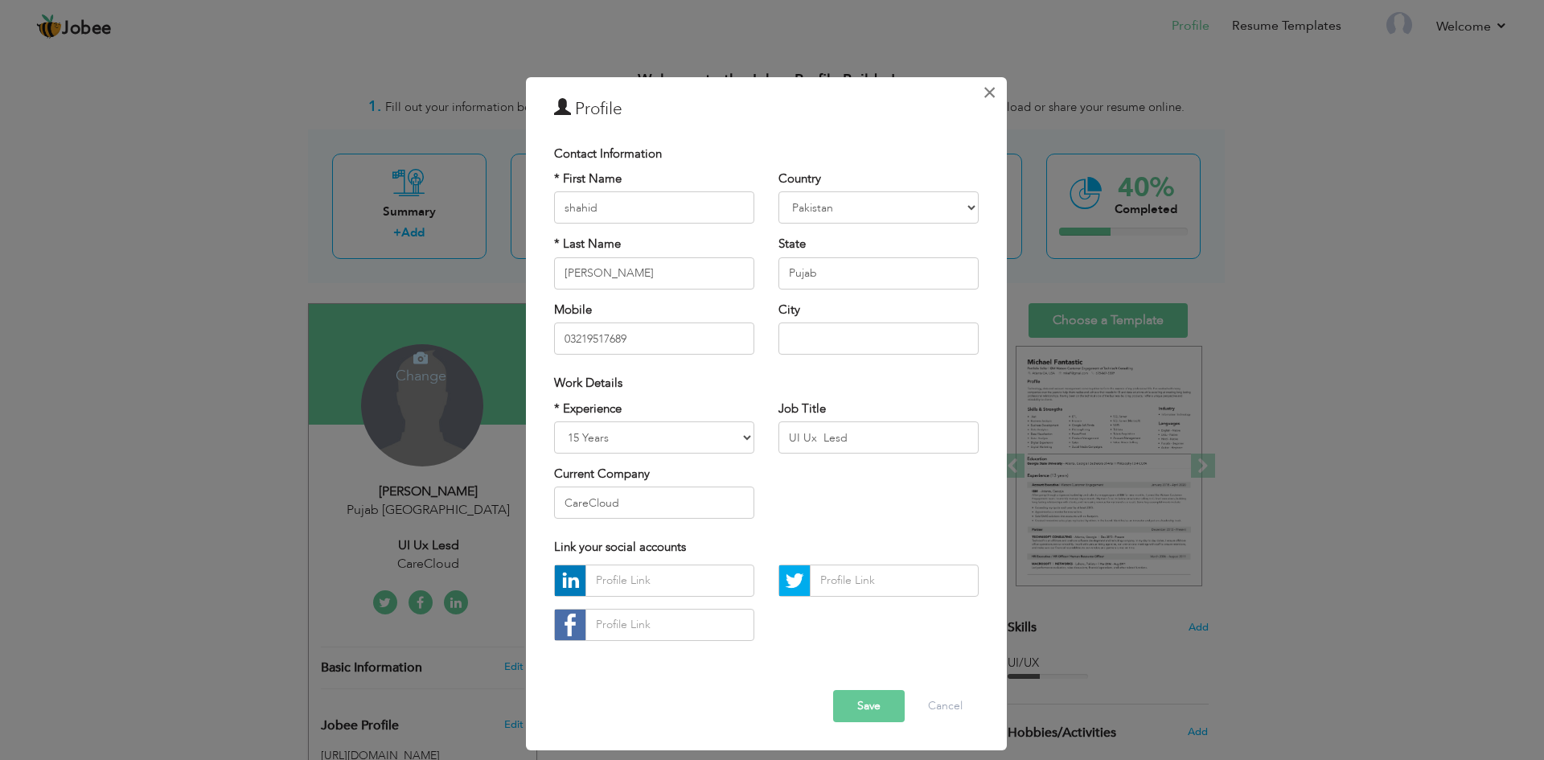
click at [992, 86] on span "×" at bounding box center [990, 92] width 14 height 29
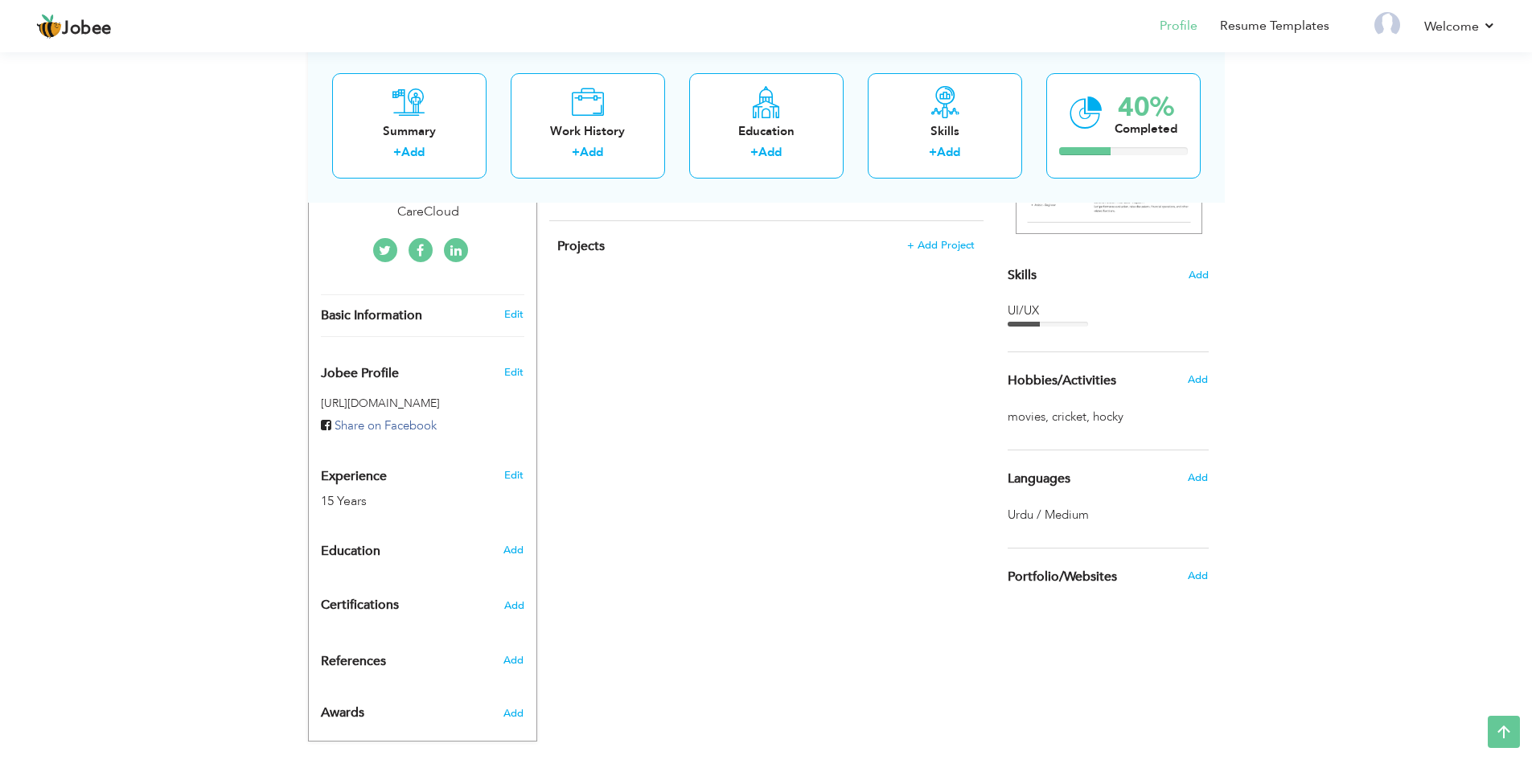
scroll to position [376, 0]
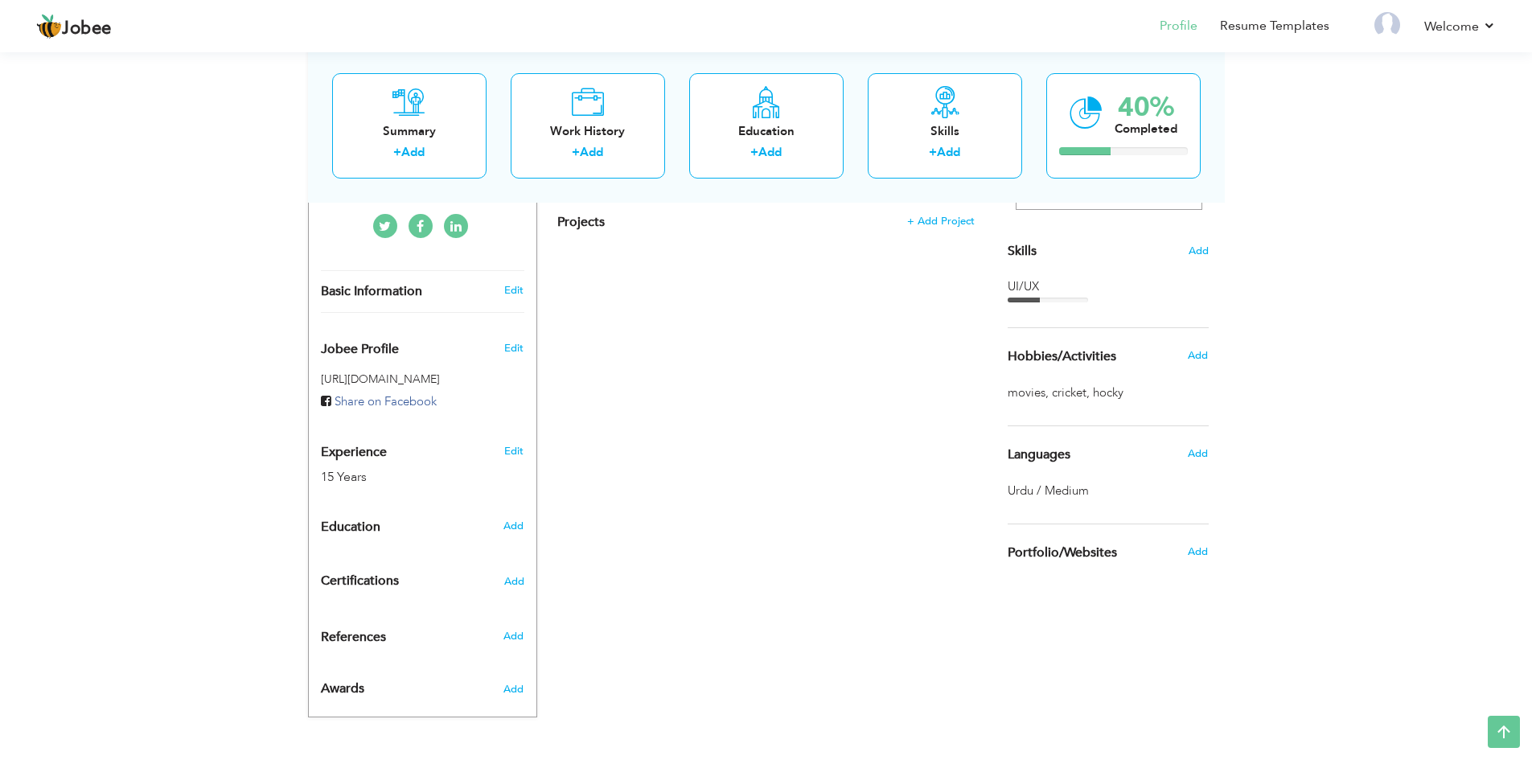
drag, startPoint x: 318, startPoint y: 289, endPoint x: 415, endPoint y: 294, distance: 97.4
click at [415, 294] on div "Basic Information" at bounding box center [404, 291] width 190 height 17
drag, startPoint x: 374, startPoint y: 478, endPoint x: 308, endPoint y: 483, distance: 66.1
click at [309, 483] on div "Experience 15 Years" at bounding box center [404, 457] width 190 height 58
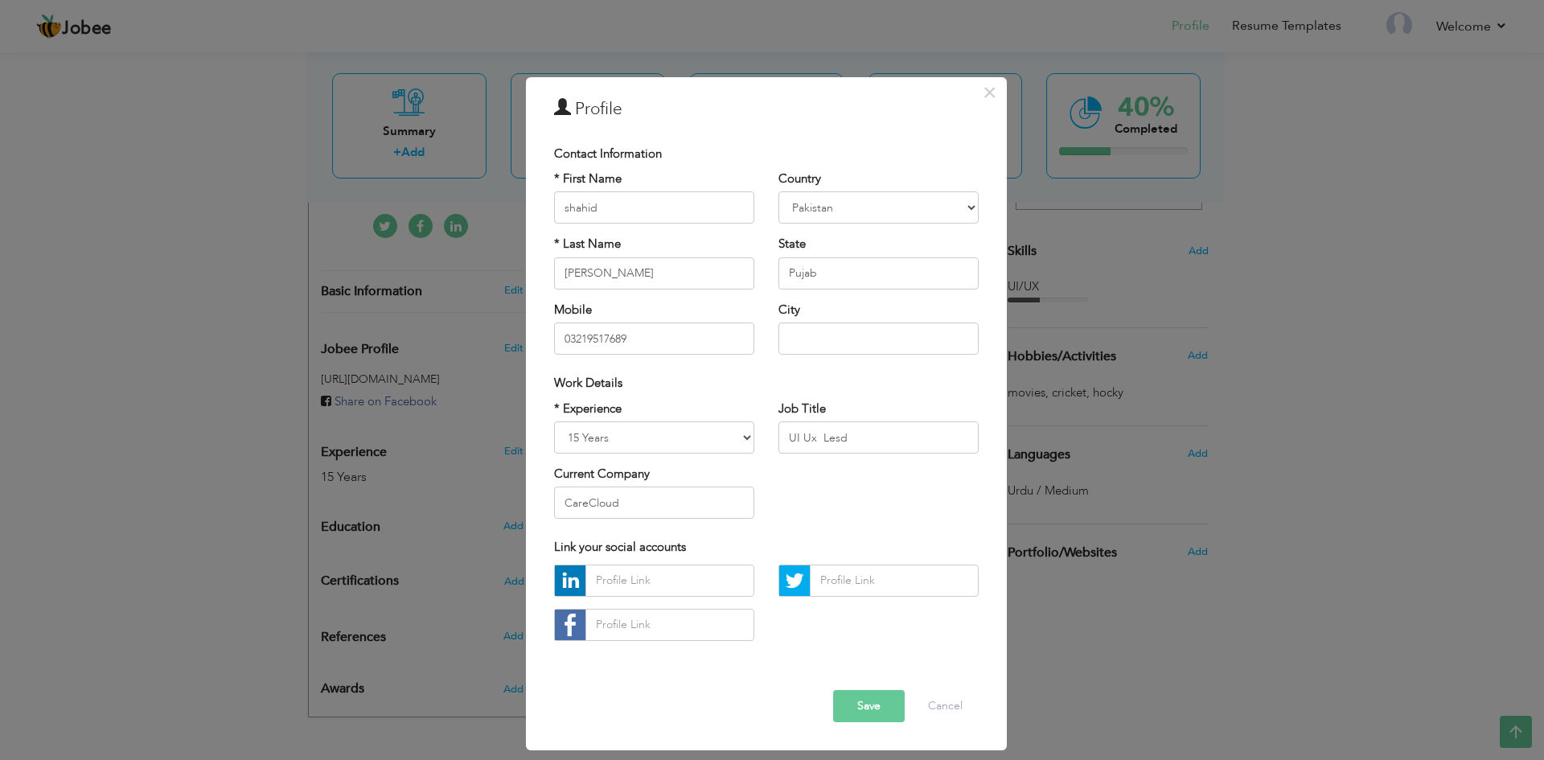
drag, startPoint x: 1078, startPoint y: 571, endPoint x: 1079, endPoint y: 591, distance: 20.1
click at [1078, 572] on div "× Profile Contact Information * First Name shahid * Last Name [PERSON_NAME]" at bounding box center [772, 380] width 1544 height 760
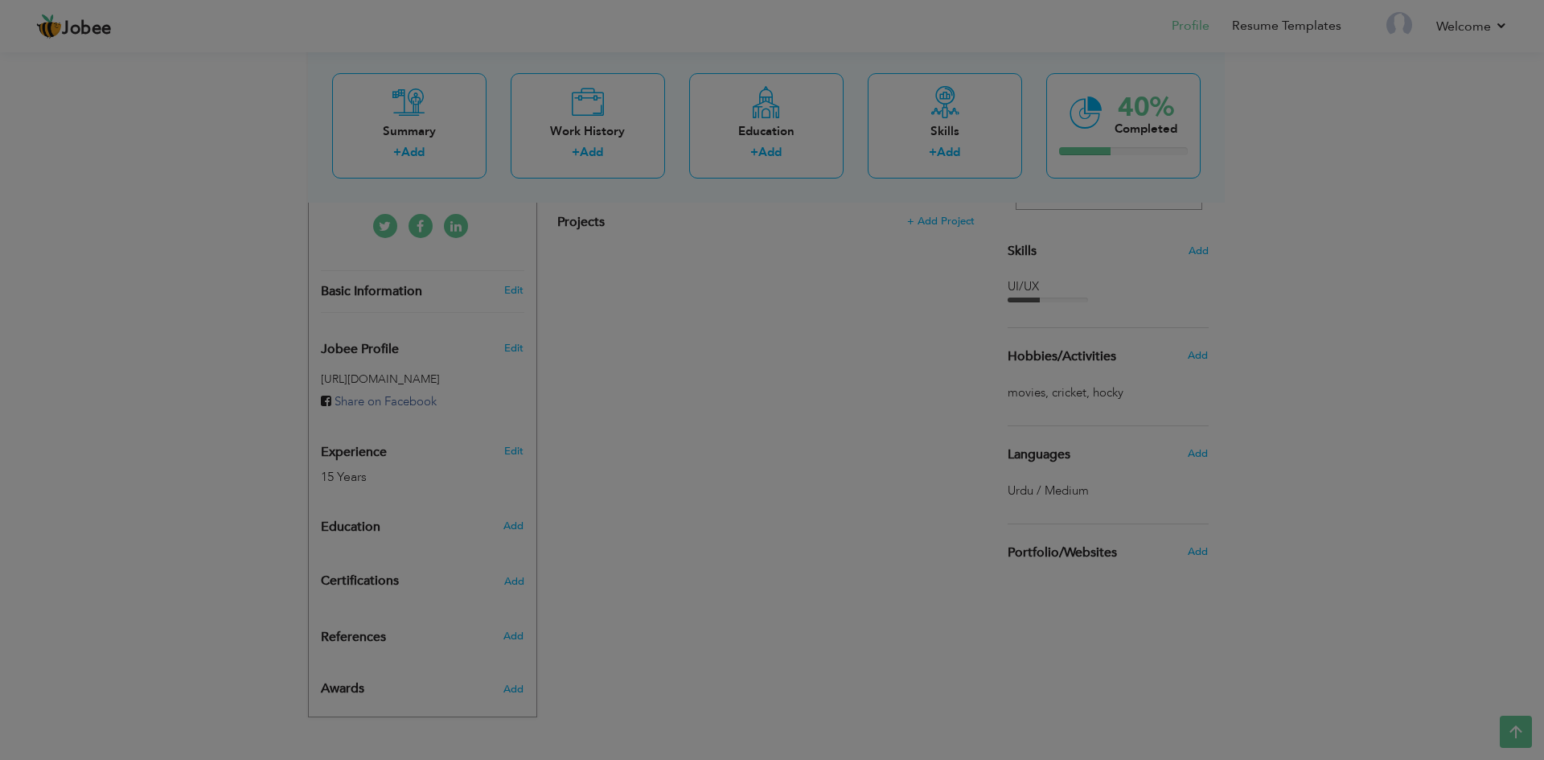
click at [1079, 618] on body "Jobee Profile Resume Templates Resume Templates Cover Letters About My Resume W…" at bounding box center [772, 192] width 1544 height 1136
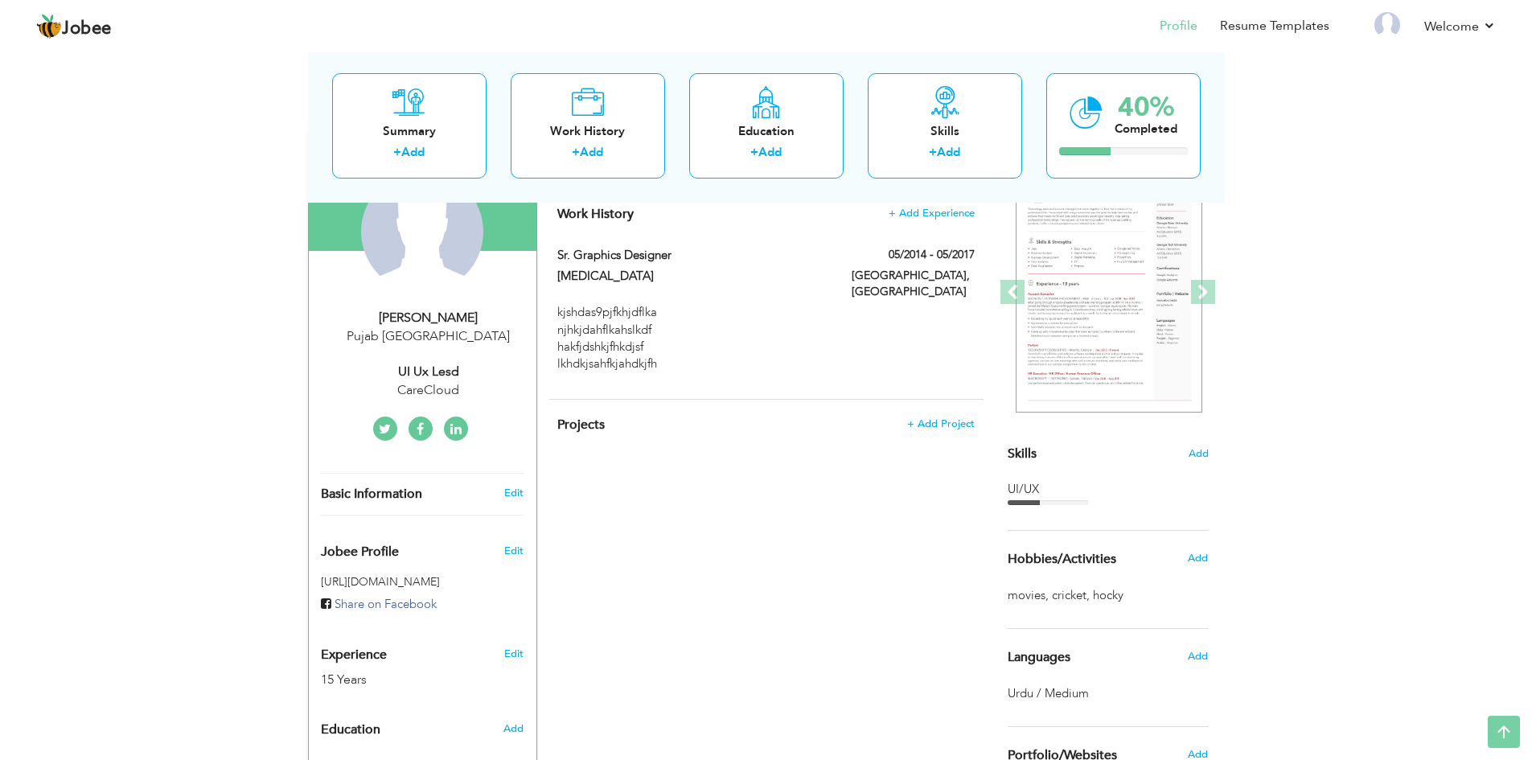
scroll to position [55, 0]
